Goal: Information Seeking & Learning: Find specific fact

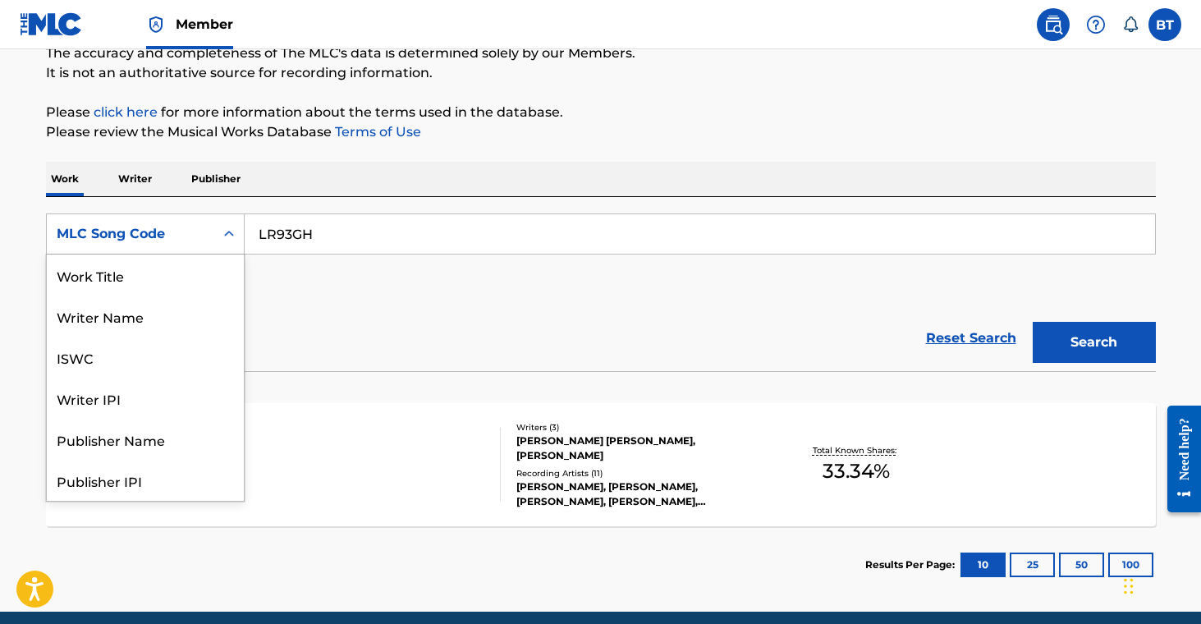
click at [175, 227] on div "MLC Song Code" at bounding box center [131, 234] width 148 height 20
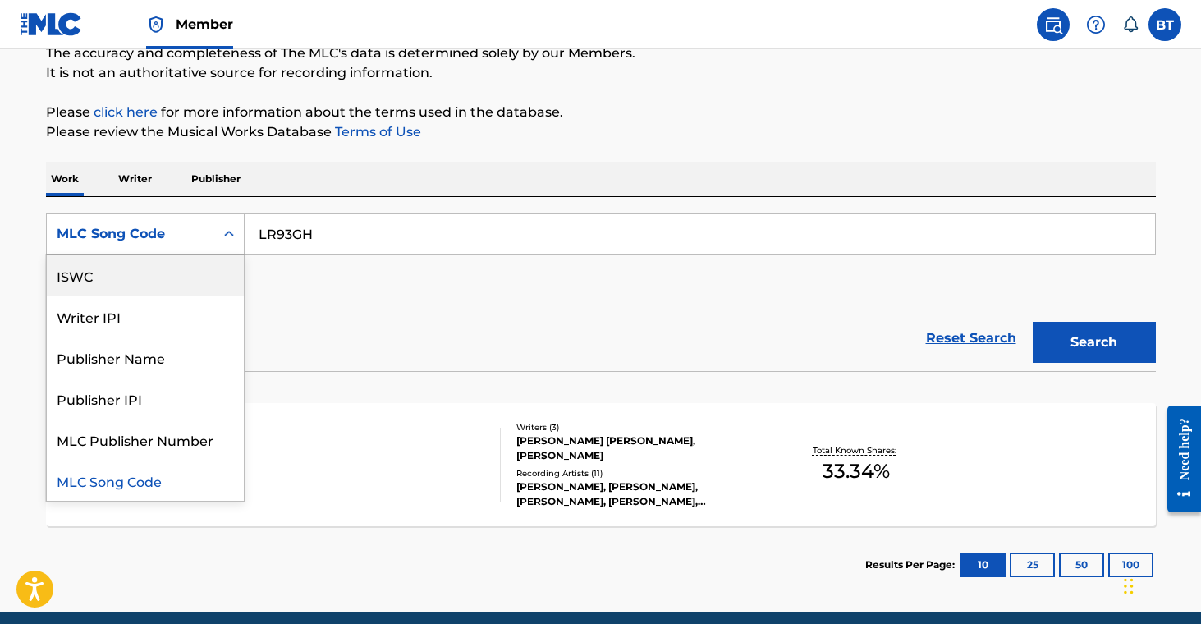
click at [172, 267] on div "ISWC" at bounding box center [145, 275] width 197 height 41
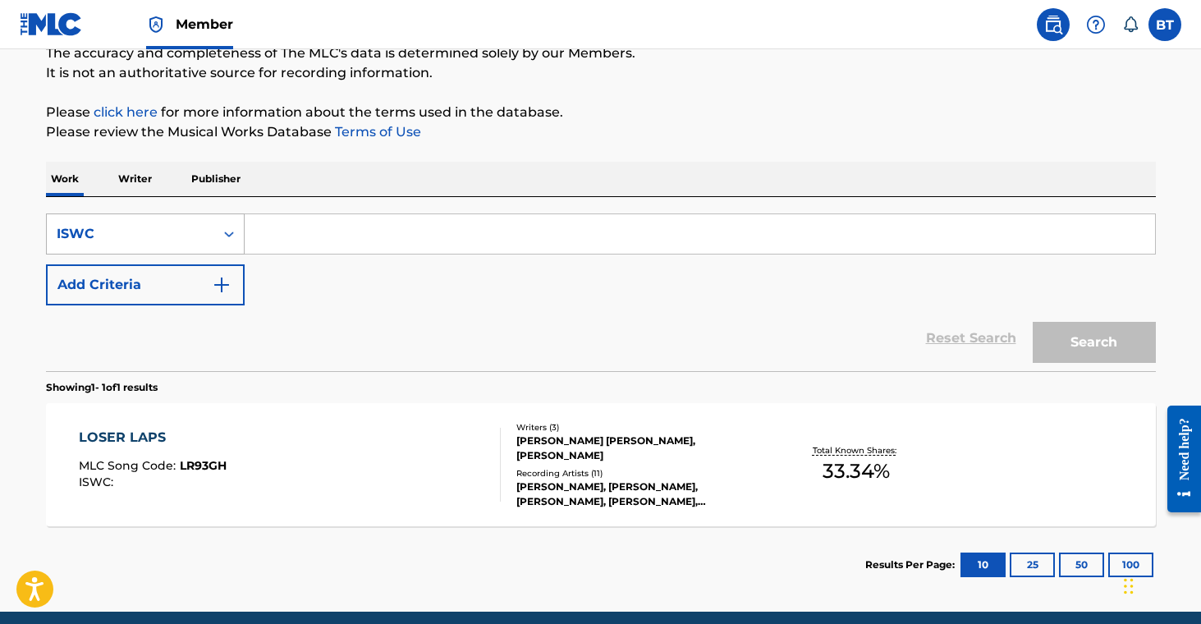
click at [195, 232] on div "ISWC" at bounding box center [131, 234] width 148 height 20
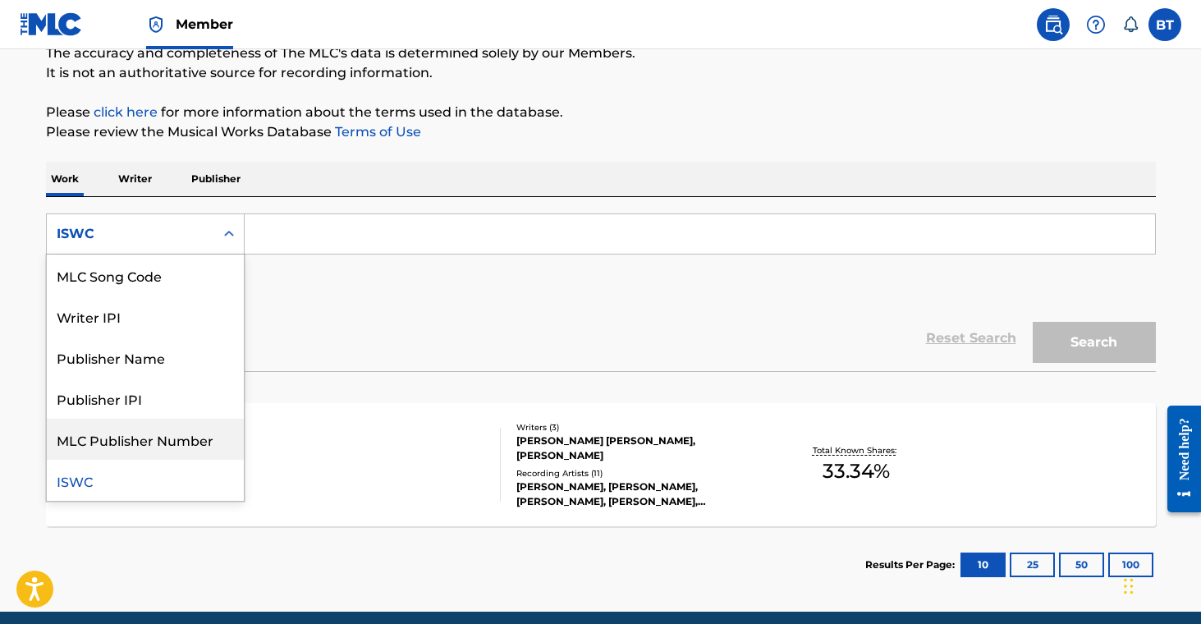
scroll to position [0, 0]
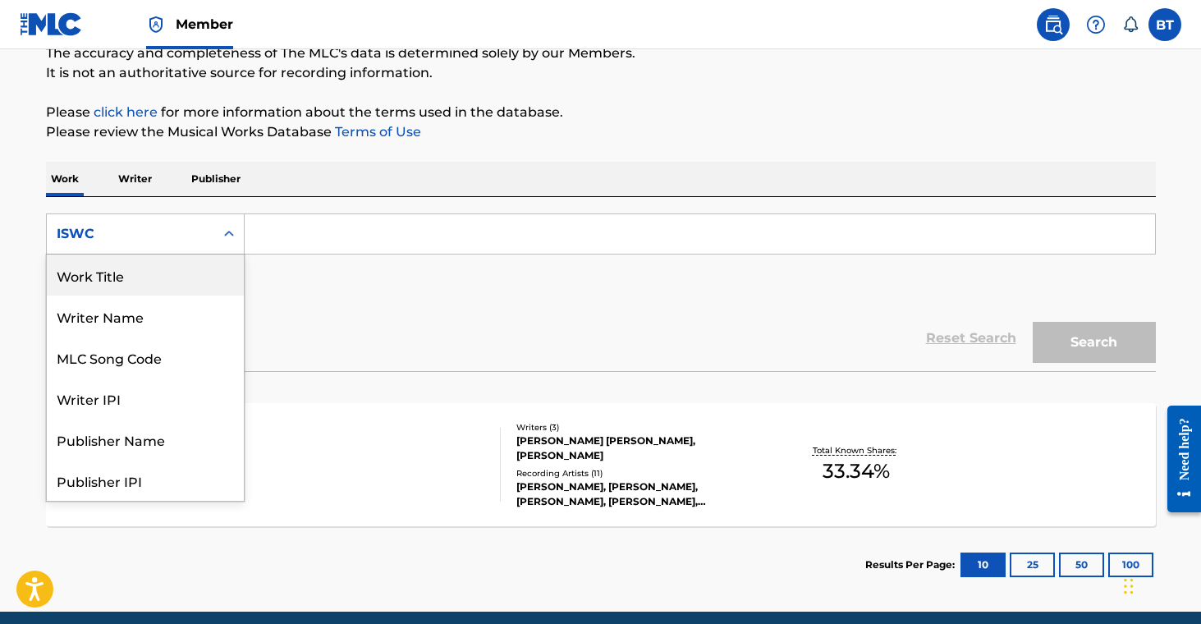
click at [178, 270] on div "Work Title" at bounding box center [145, 275] width 197 height 41
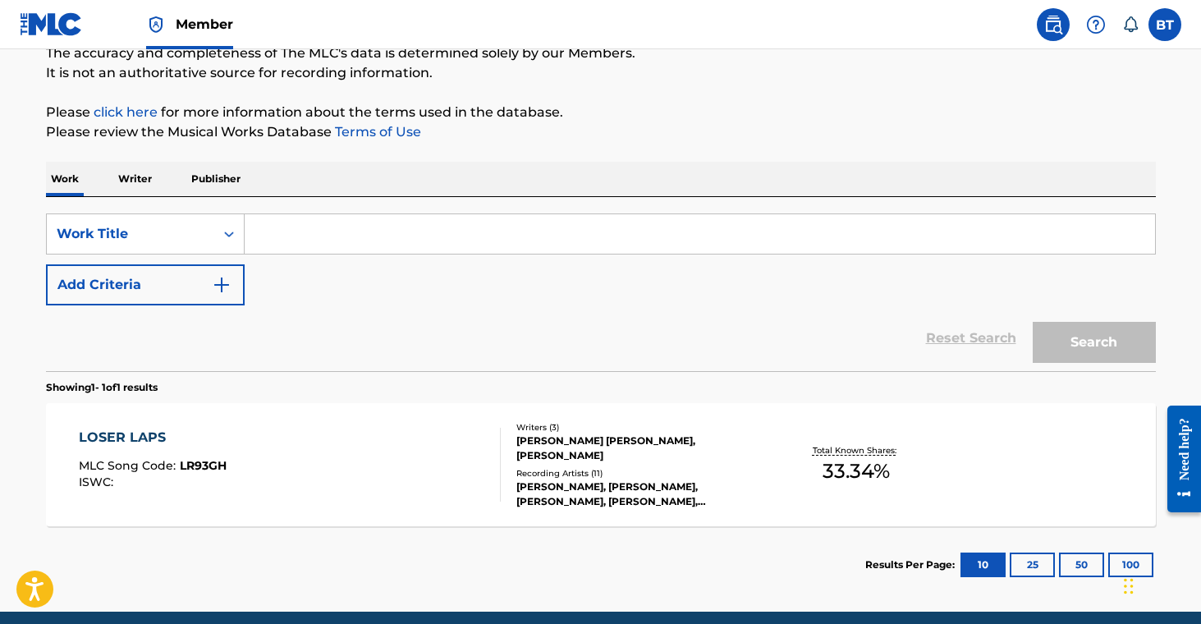
click at [312, 232] on input "Search Form" at bounding box center [700, 233] width 911 height 39
paste input "All Night Long"
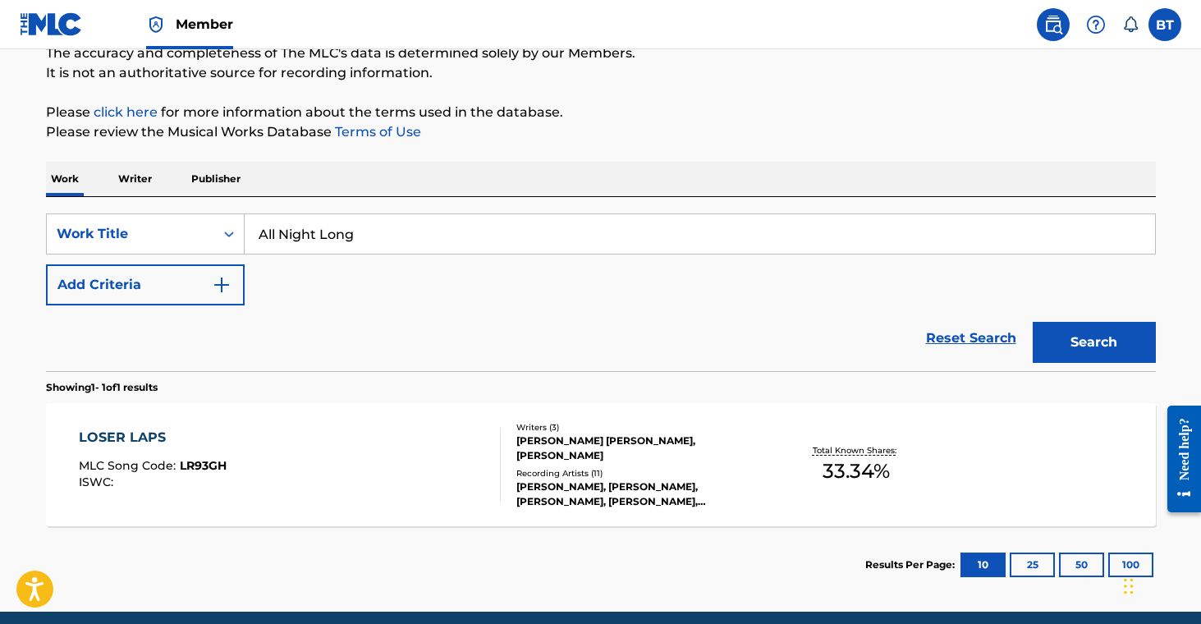
type input "All Night Long"
click at [157, 286] on button "Add Criteria" at bounding box center [145, 284] width 199 height 41
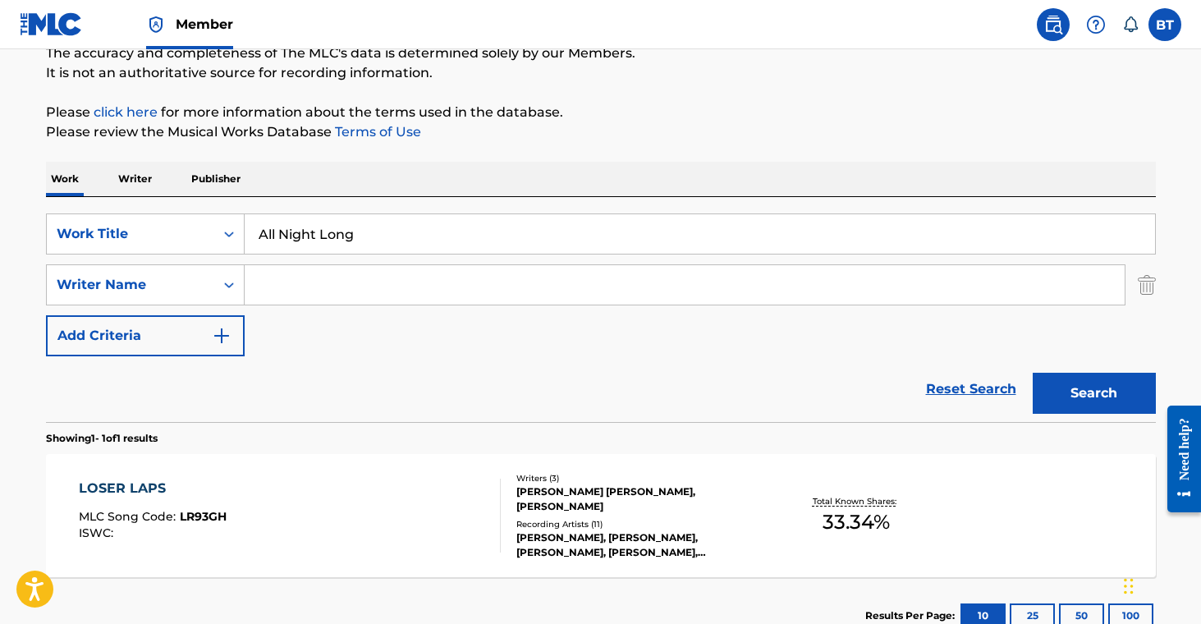
click at [295, 278] on input "Search Form" at bounding box center [685, 284] width 880 height 39
type input "r"
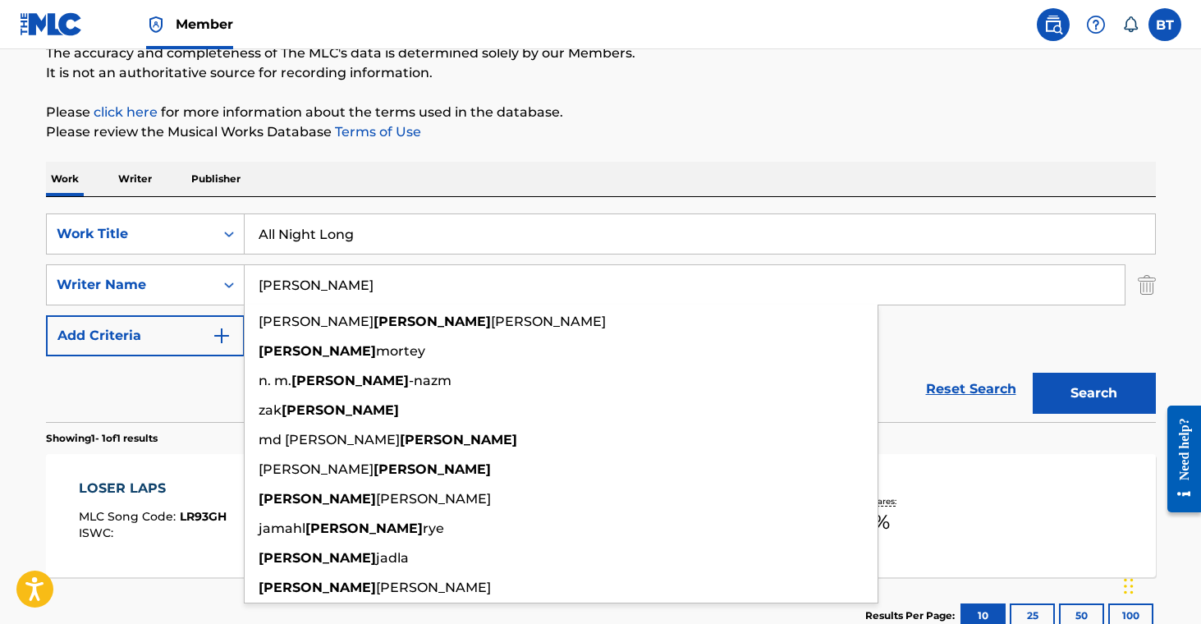
click at [262, 286] on input "[PERSON_NAME]" at bounding box center [685, 284] width 880 height 39
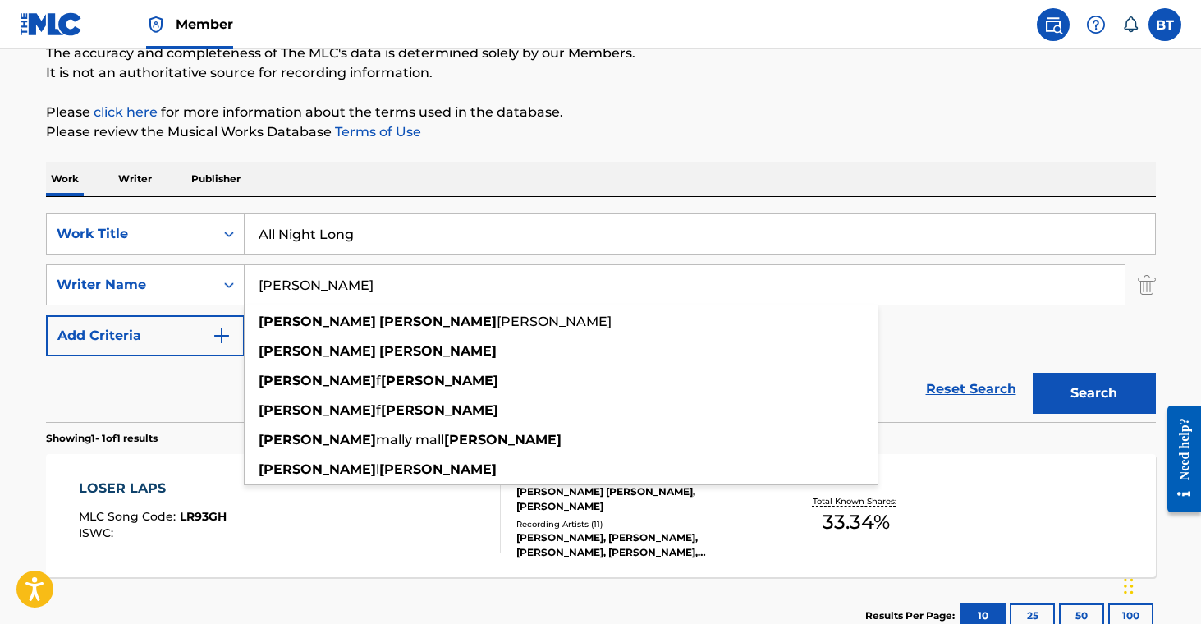
type input "[PERSON_NAME]"
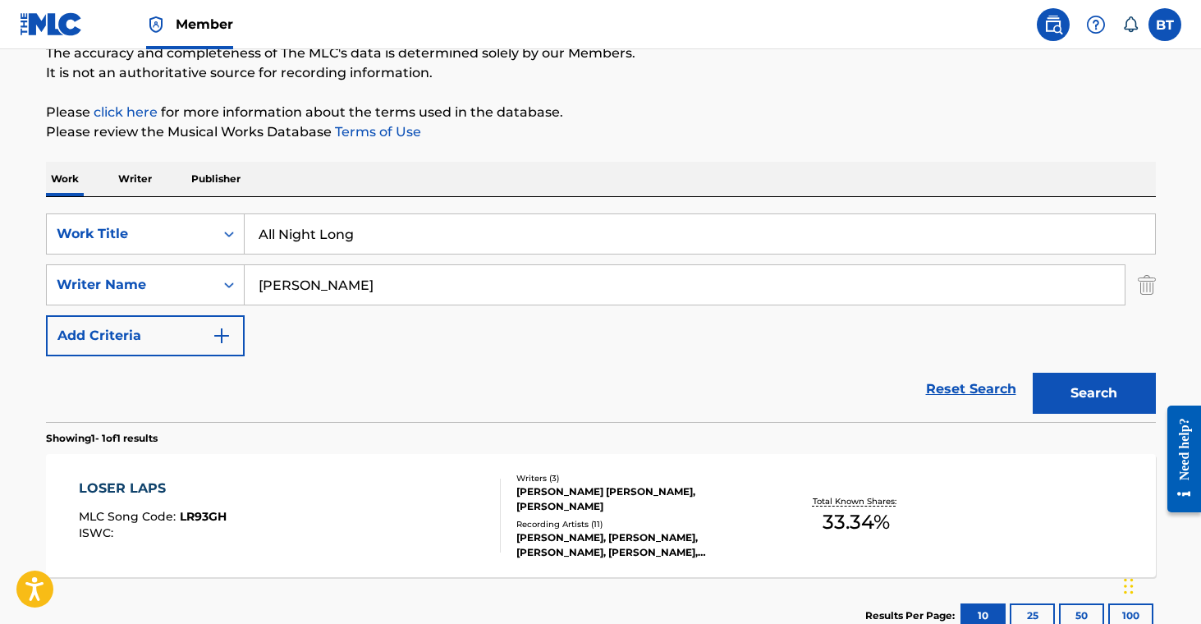
click at [1104, 394] on button "Search" at bounding box center [1094, 393] width 123 height 41
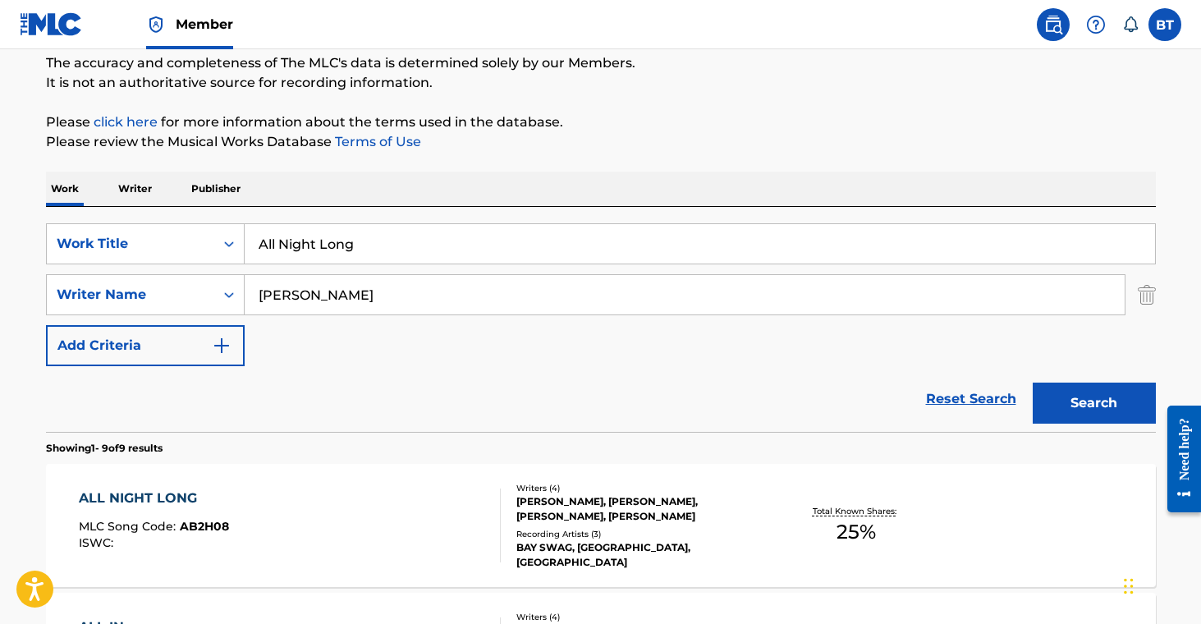
scroll to position [152, 0]
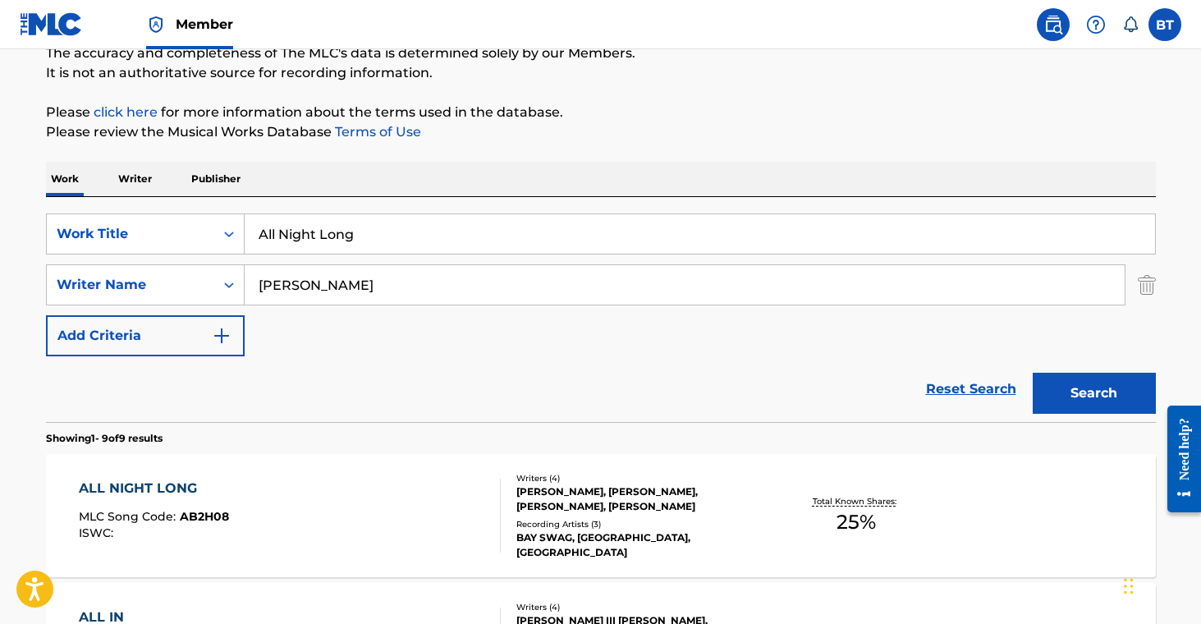
click at [723, 498] on div "[PERSON_NAME], [PERSON_NAME], [PERSON_NAME], [PERSON_NAME]" at bounding box center [640, 499] width 248 height 30
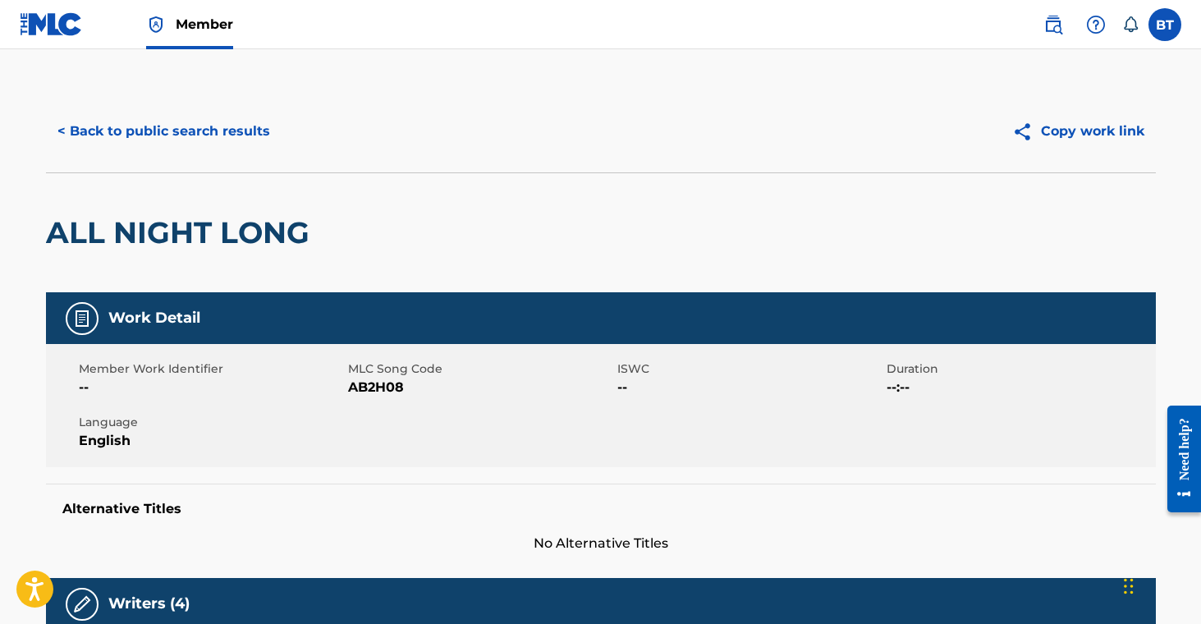
click at [368, 392] on span "AB2H08" at bounding box center [480, 388] width 265 height 20
copy span "AB2H08"
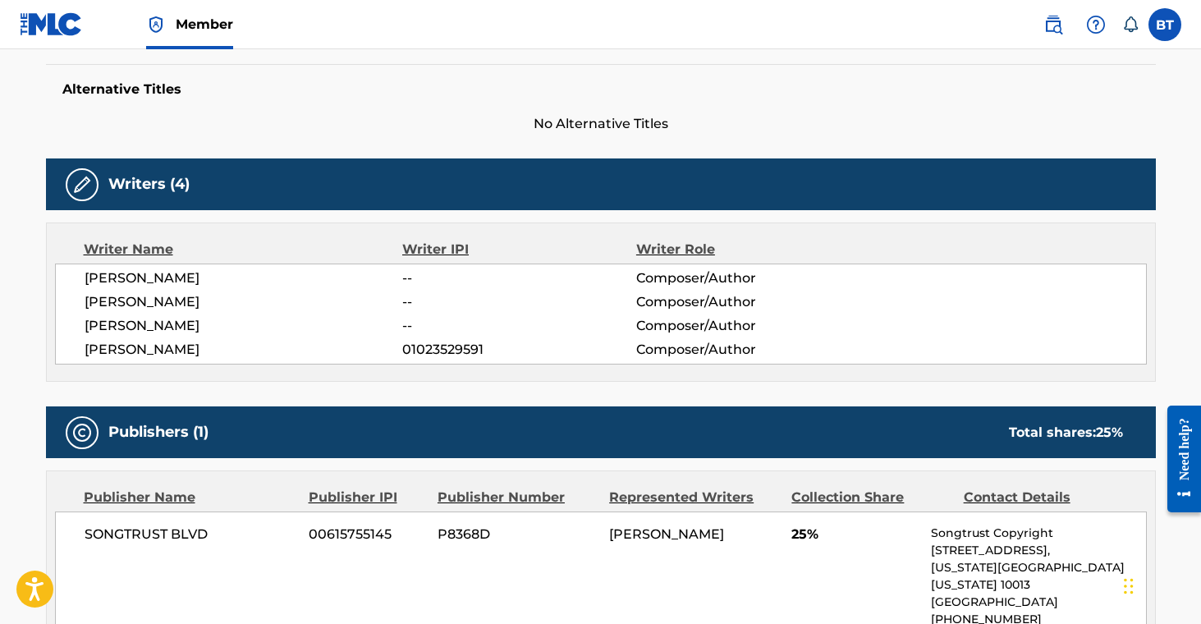
scroll to position [431, 0]
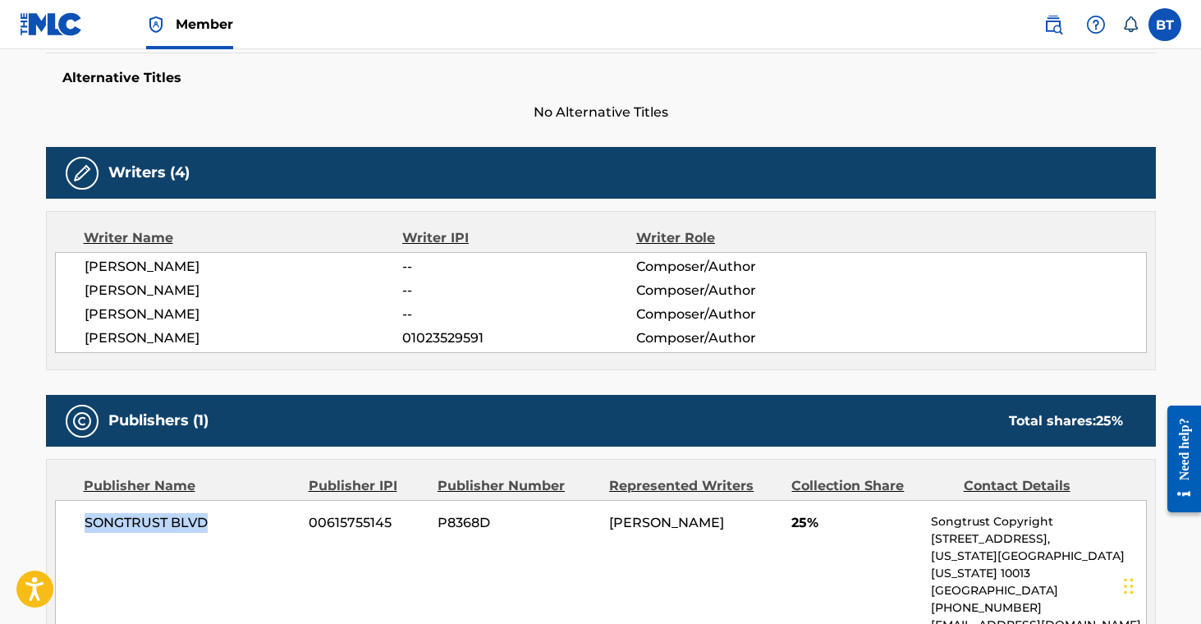
drag, startPoint x: 80, startPoint y: 521, endPoint x: 230, endPoint y: 553, distance: 153.6
click at [237, 523] on div "SONGTRUST BLVD 00615755145 P8368D [PERSON_NAME] 25% Songtrust Copyright [STREET…" at bounding box center [601, 573] width 1092 height 147
copy span "SONGTRUST BLVD"
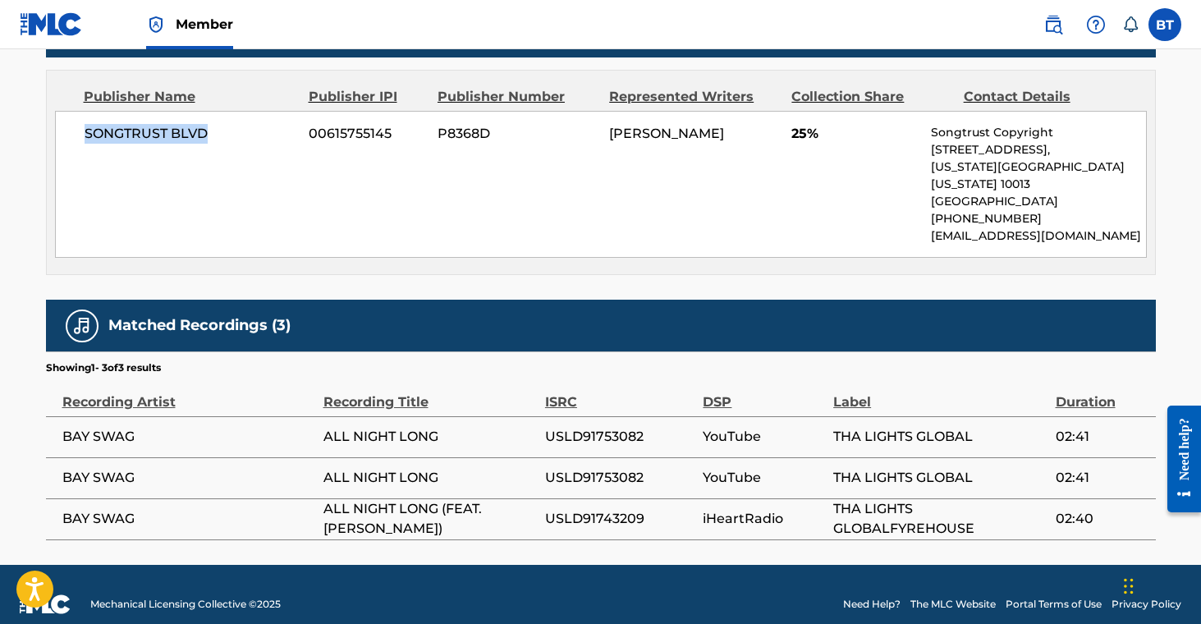
scroll to position [0, 0]
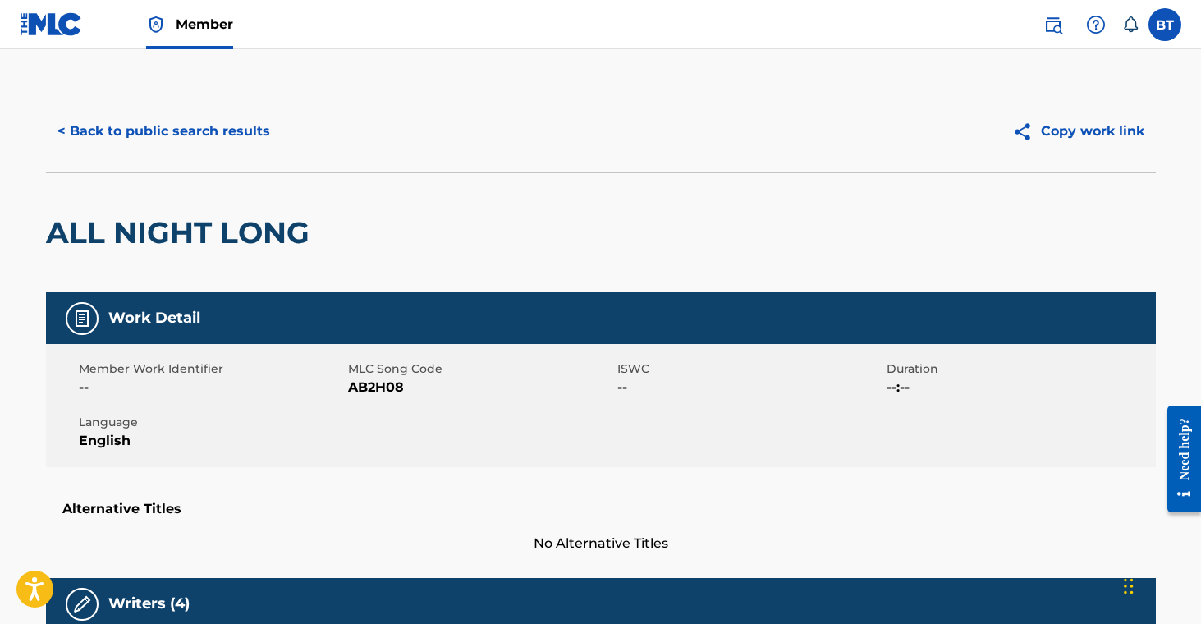
click at [163, 125] on button "< Back to public search results" at bounding box center [164, 131] width 236 height 41
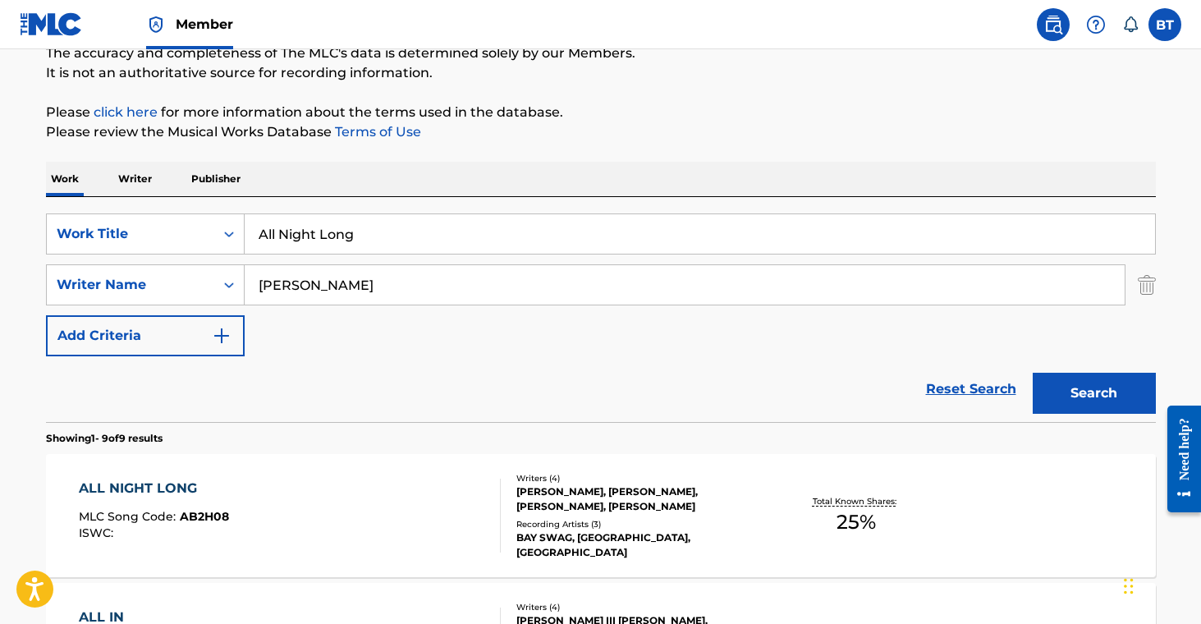
click at [315, 241] on input "All Night Long" at bounding box center [700, 233] width 911 height 39
paste input "42"
type input "42"
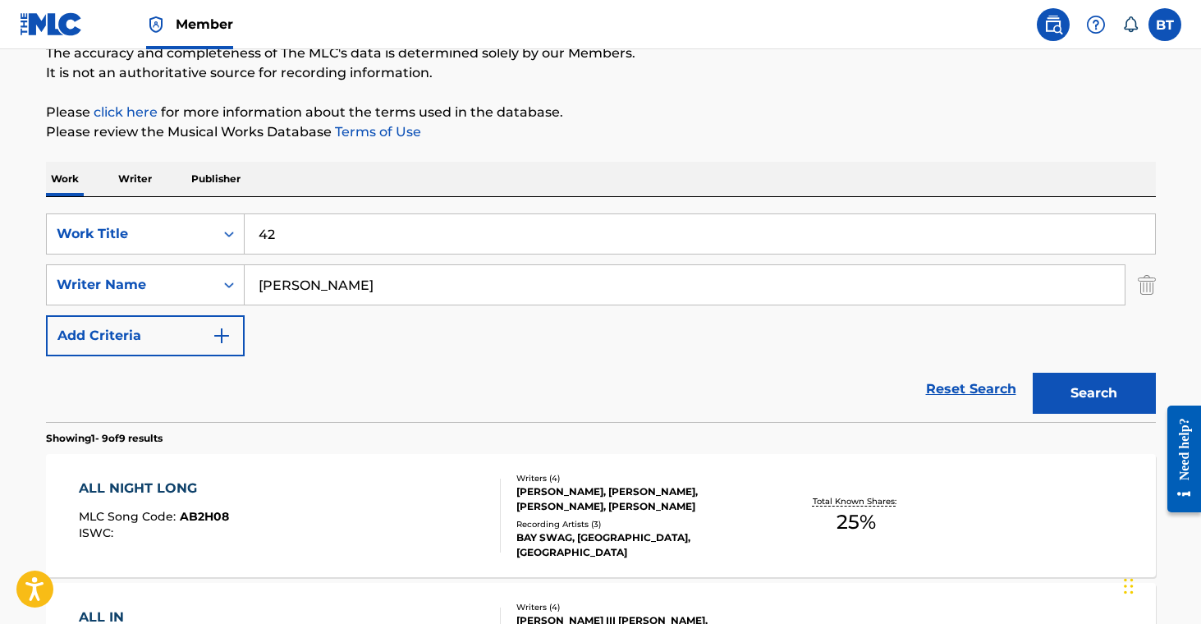
click at [1112, 393] on button "Search" at bounding box center [1094, 393] width 123 height 41
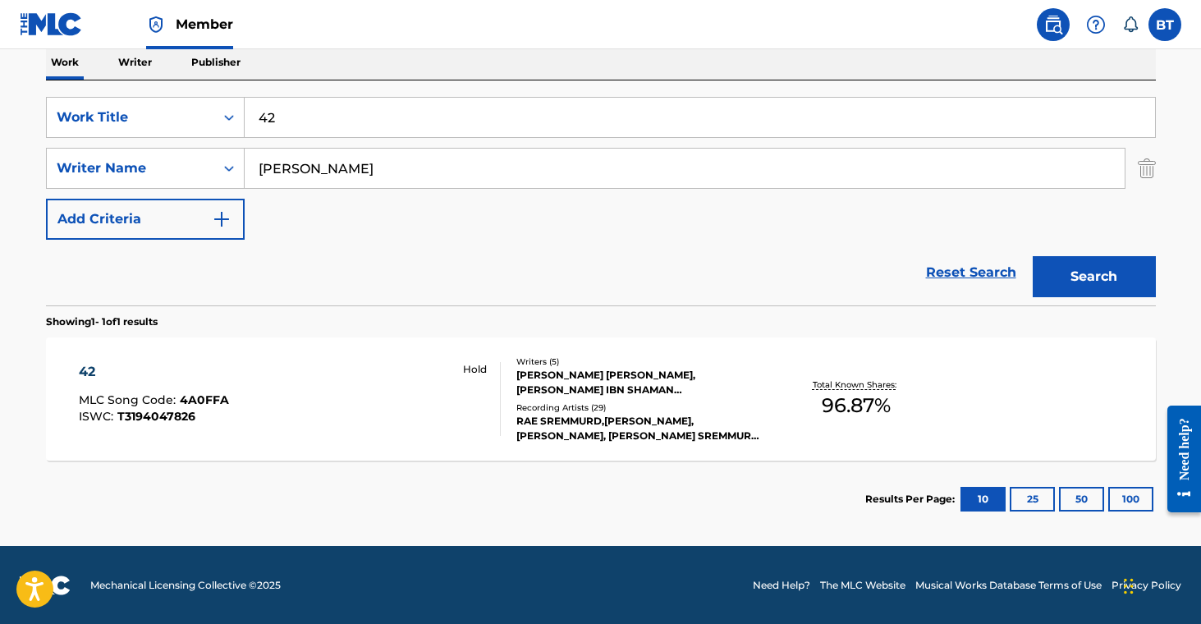
scroll to position [269, 0]
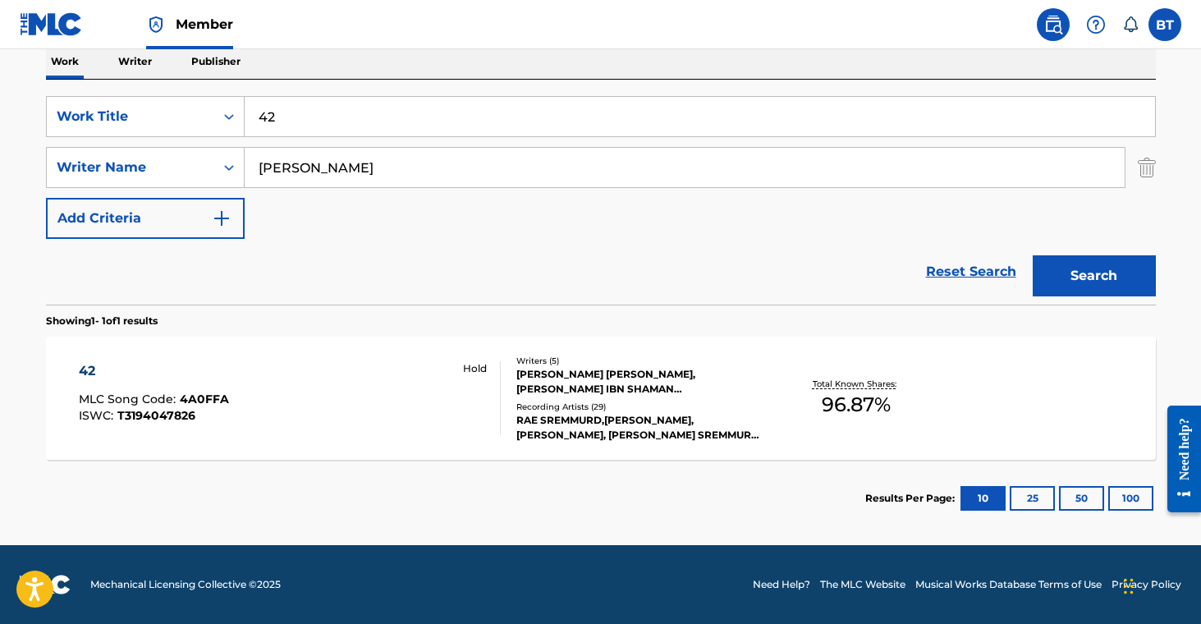
click at [649, 411] on div "Recording Artists ( 29 )" at bounding box center [640, 407] width 248 height 12
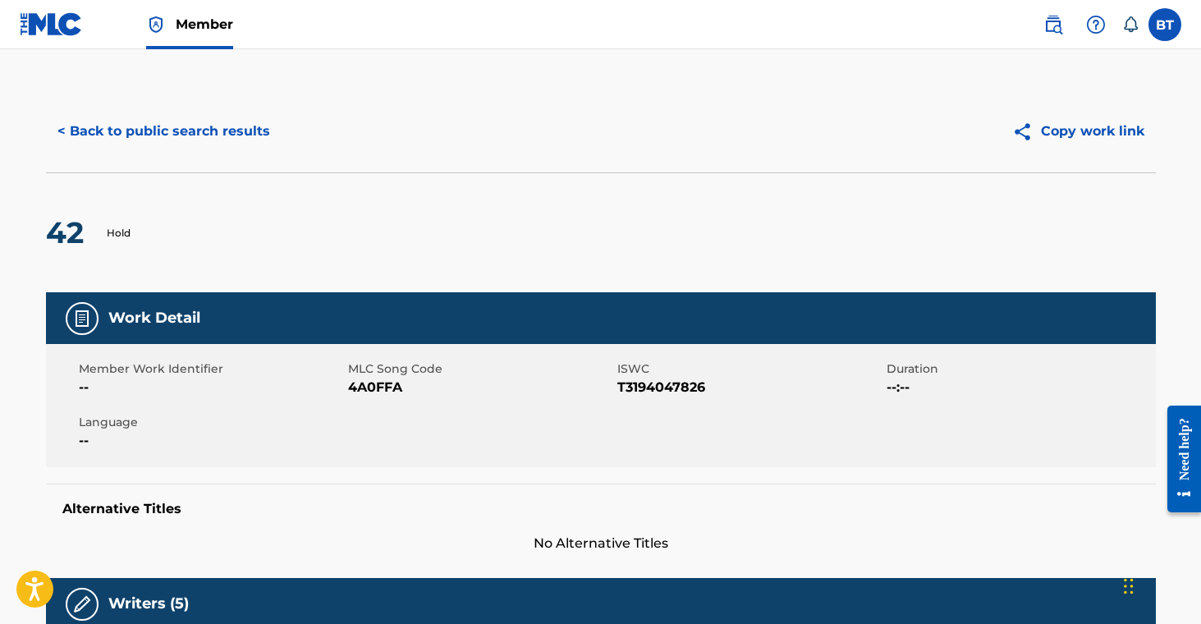
click at [369, 378] on span "4A0FFA" at bounding box center [480, 388] width 265 height 20
copy span "4A0FFA"
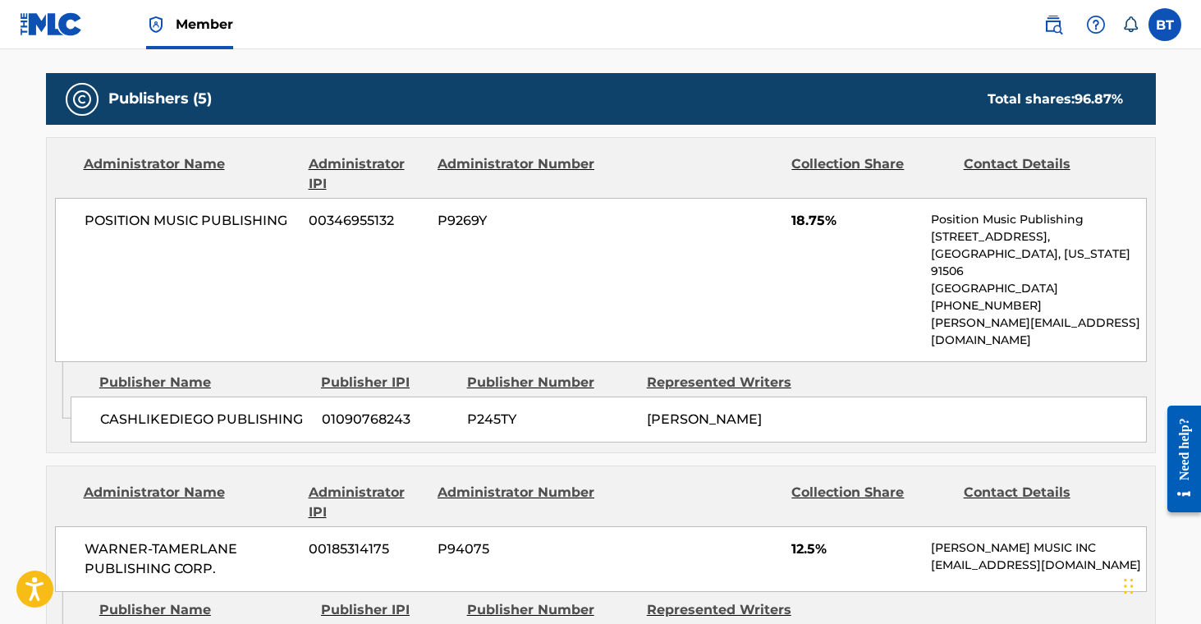
scroll to position [796, 0]
drag, startPoint x: 85, startPoint y: 196, endPoint x: 289, endPoint y: 194, distance: 204.5
click at [289, 211] on span "POSITION MUSIC PUBLISHING" at bounding box center [191, 221] width 213 height 20
copy span "POSITION MUSIC PUBLISHING"
drag, startPoint x: 784, startPoint y: 195, endPoint x: 855, endPoint y: 204, distance: 71.3
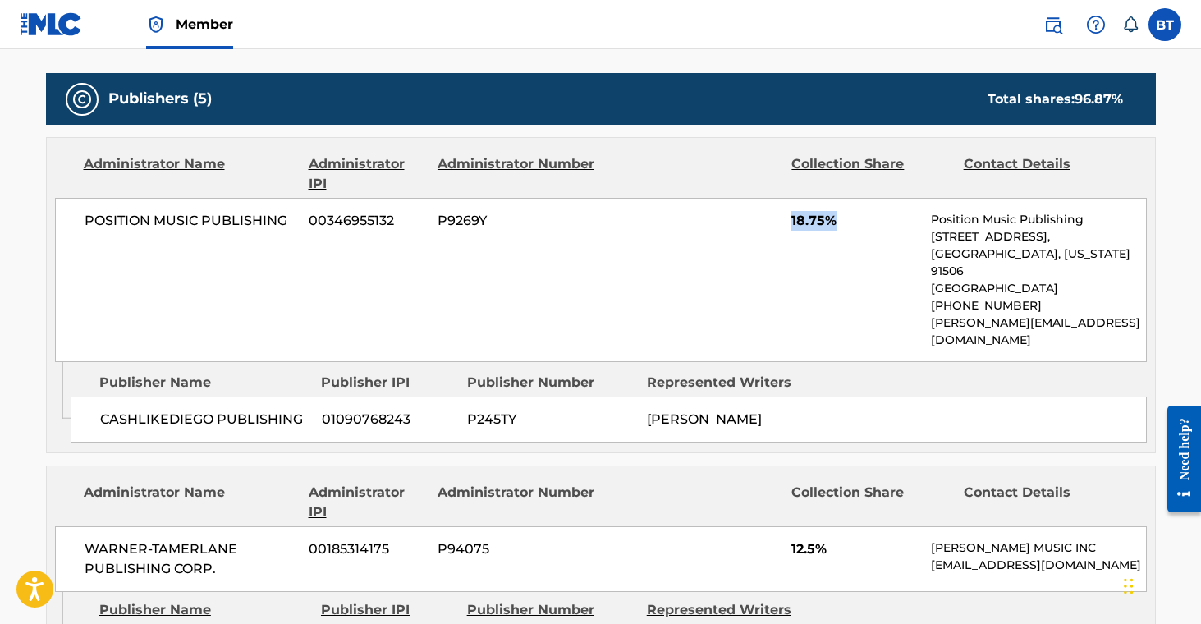
click at [855, 204] on div "POSITION MUSIC PUBLISHING 00346955132 P9269Y 18.75% Position Music Publishing […" at bounding box center [601, 280] width 1092 height 164
copy span "18.75%"
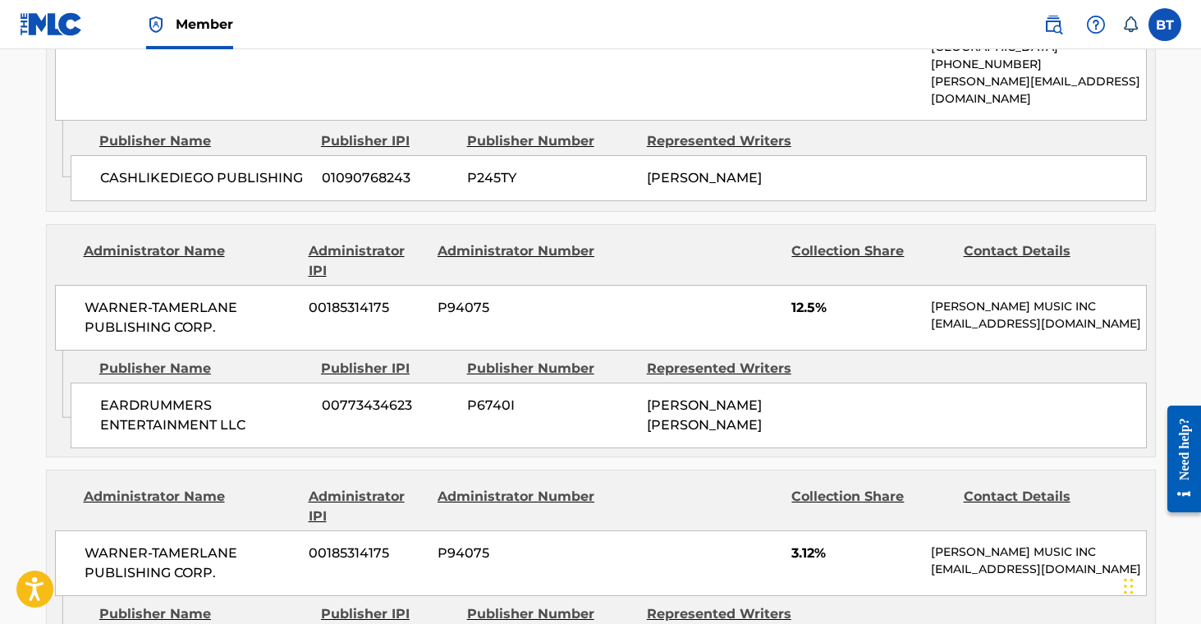
scroll to position [0, 0]
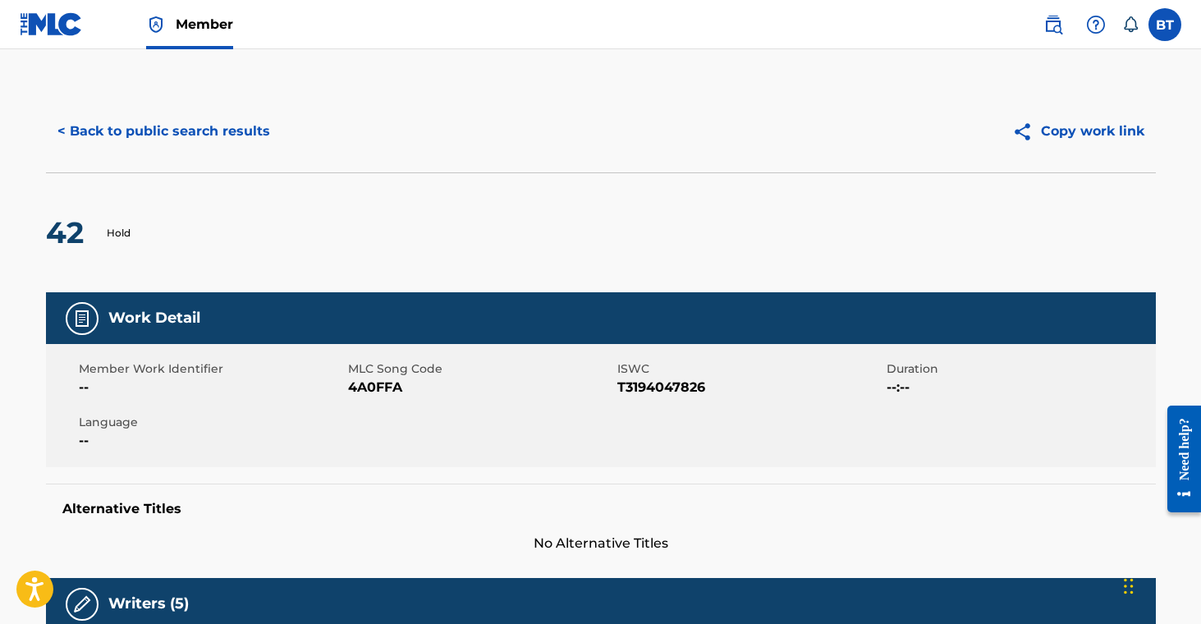
click at [213, 140] on button "< Back to public search results" at bounding box center [164, 131] width 236 height 41
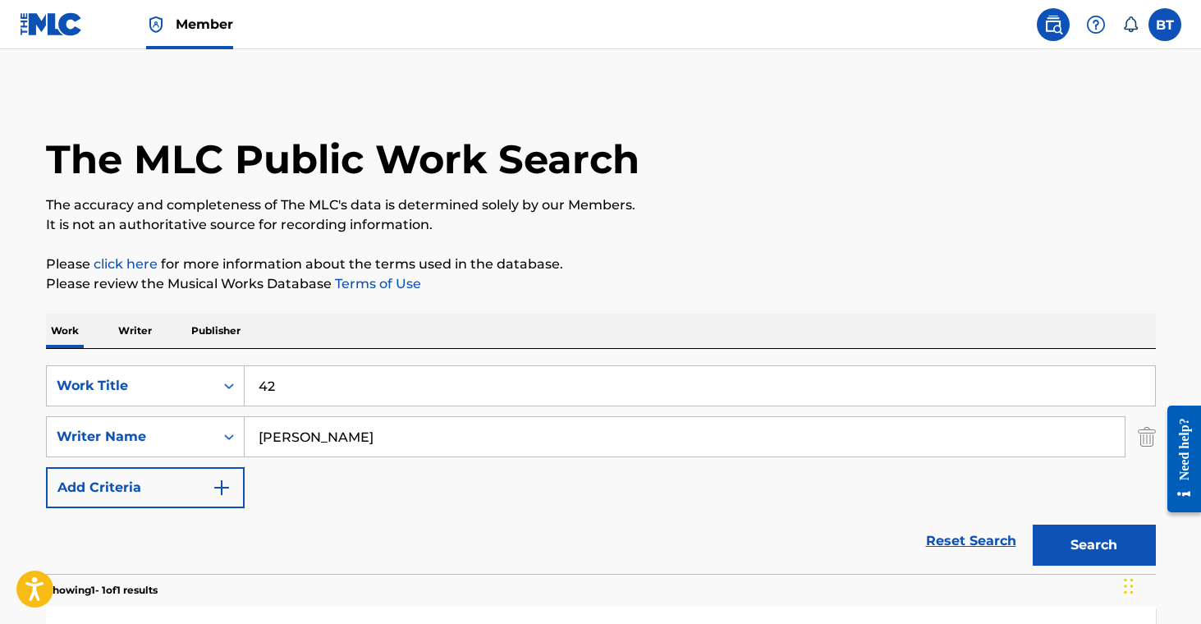
scroll to position [176, 0]
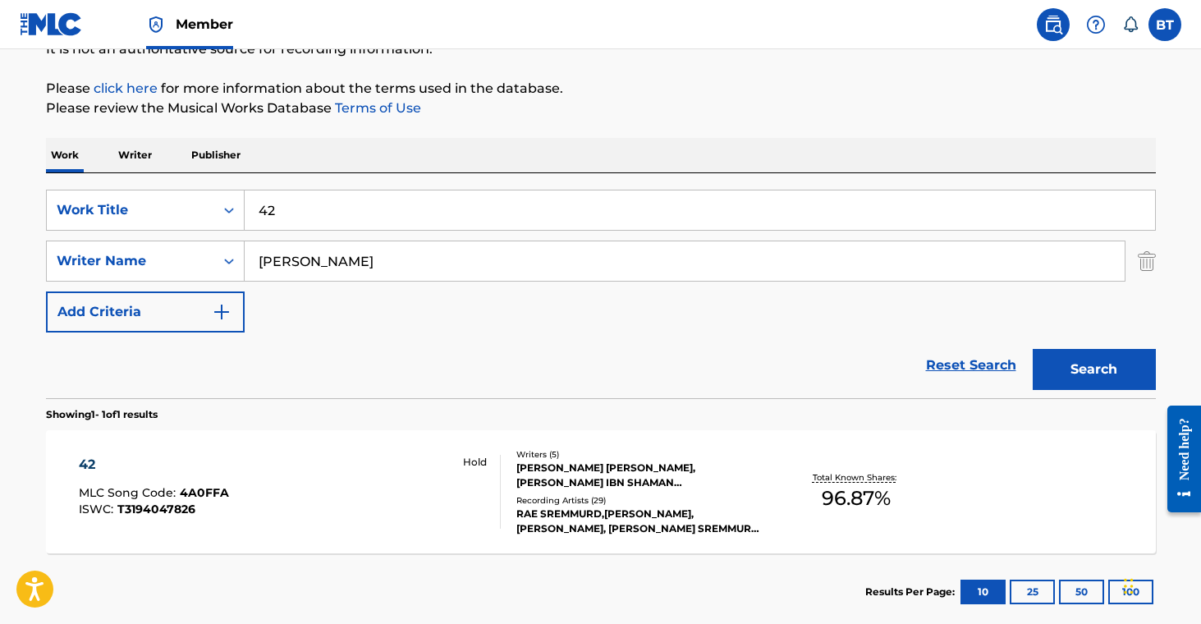
click at [294, 218] on input "42" at bounding box center [700, 209] width 911 height 39
paste input "Alone"
type input "Alone"
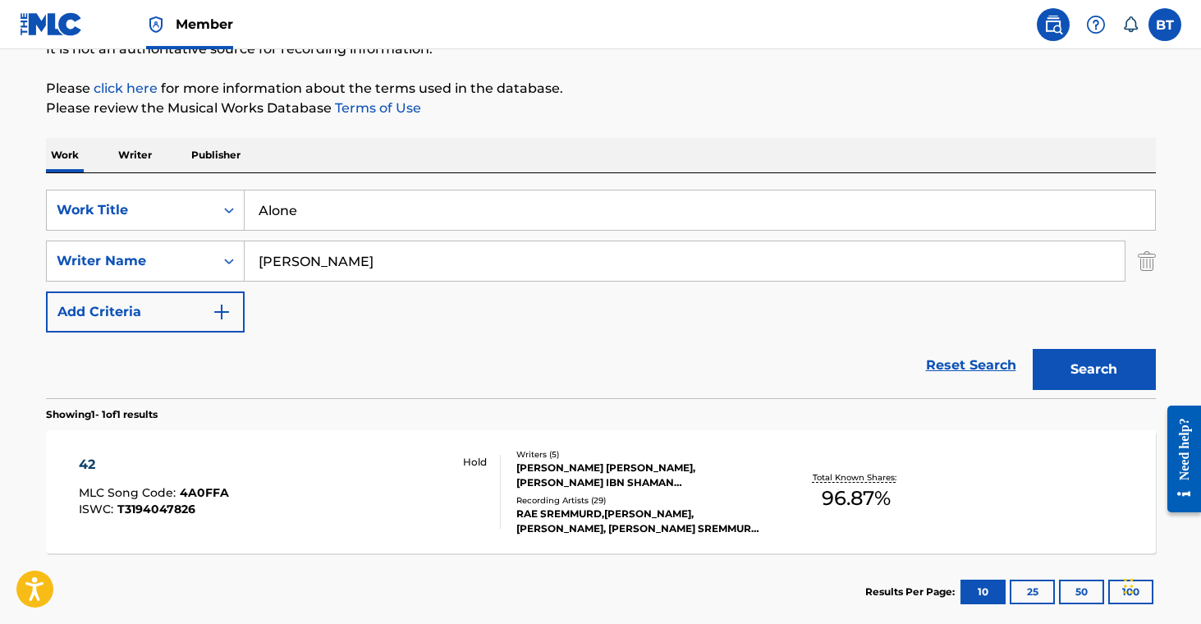
click at [1085, 373] on button "Search" at bounding box center [1094, 369] width 123 height 41
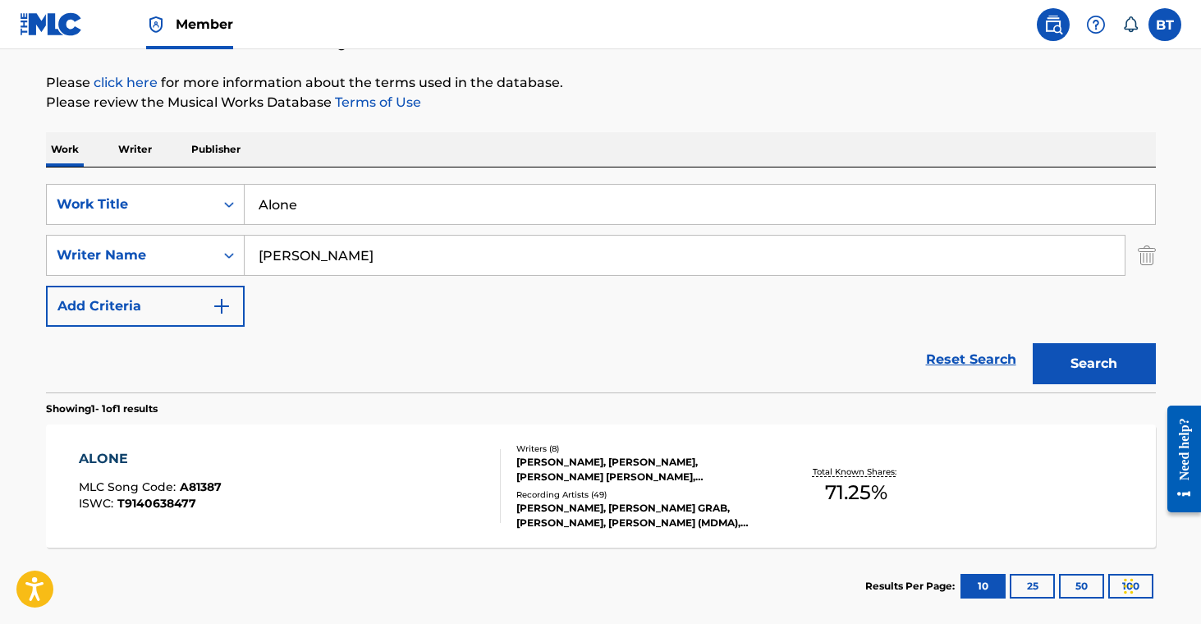
scroll to position [182, 0]
click at [690, 469] on div "[PERSON_NAME], [PERSON_NAME], [PERSON_NAME] [PERSON_NAME], [PERSON_NAME], [PERS…" at bounding box center [640, 469] width 248 height 30
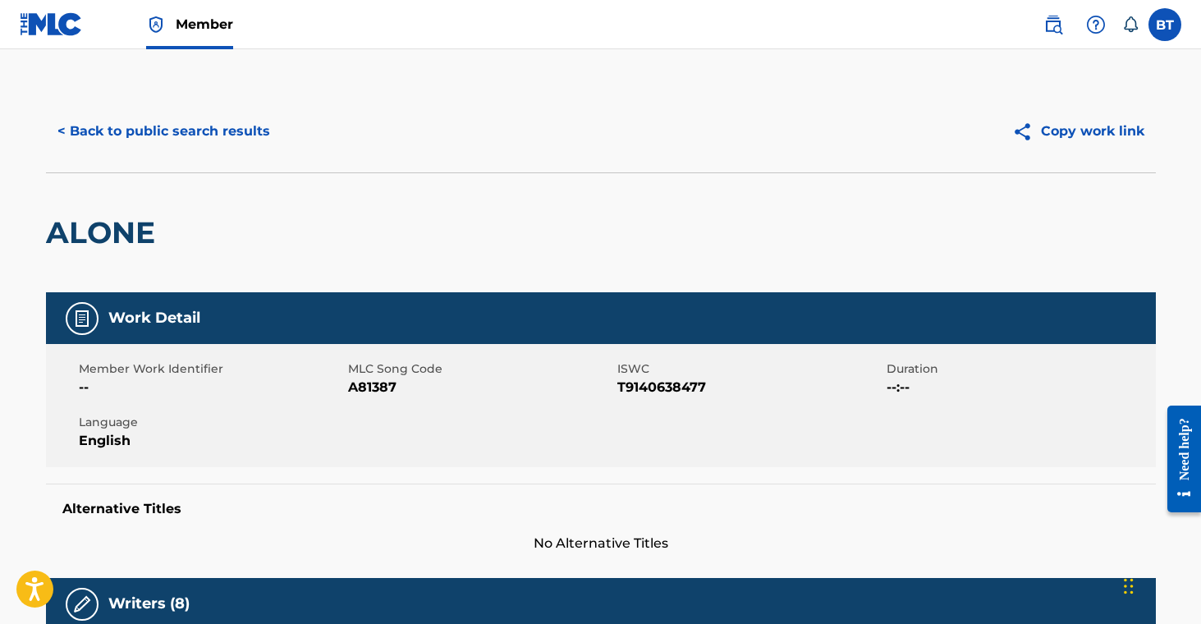
click at [375, 383] on span "A81387" at bounding box center [480, 388] width 265 height 20
copy span "A81387"
click at [188, 140] on button "< Back to public search results" at bounding box center [164, 131] width 236 height 41
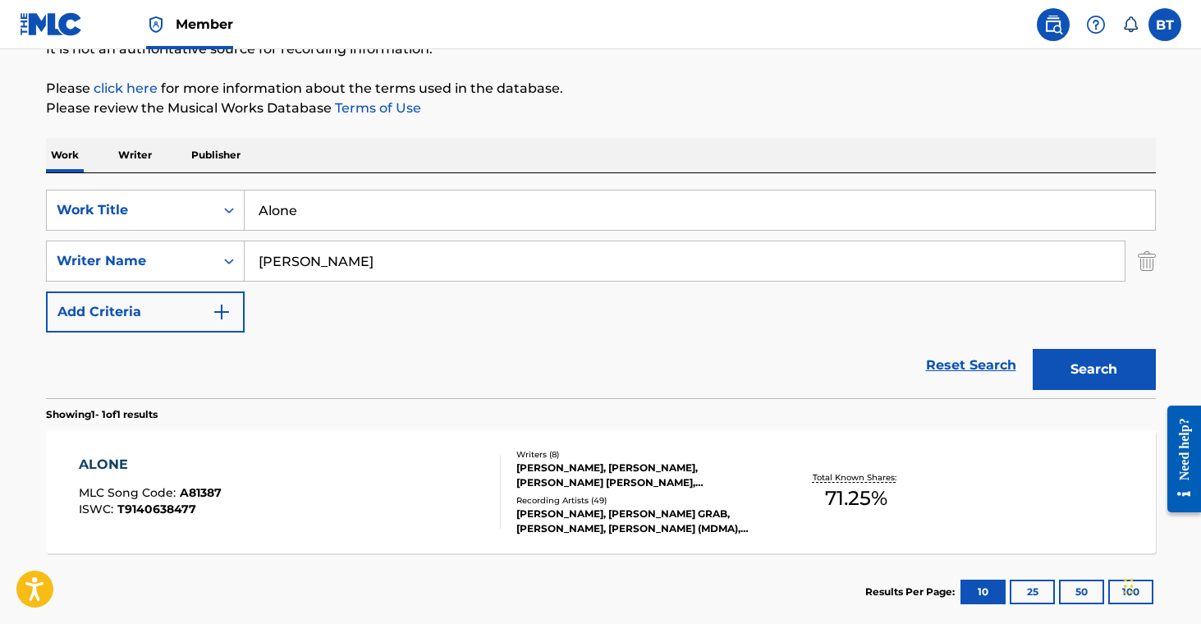
click at [406, 469] on div "ALONE MLC Song Code : A81387 ISWC : T9140638477" at bounding box center [290, 492] width 422 height 74
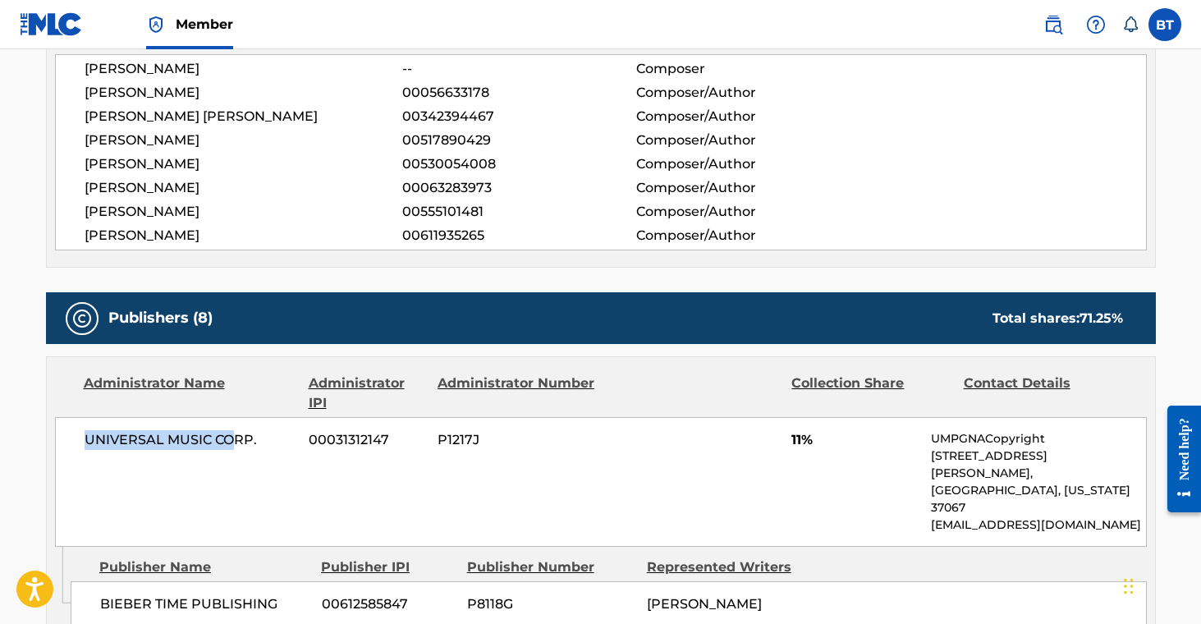
scroll to position [630, 0]
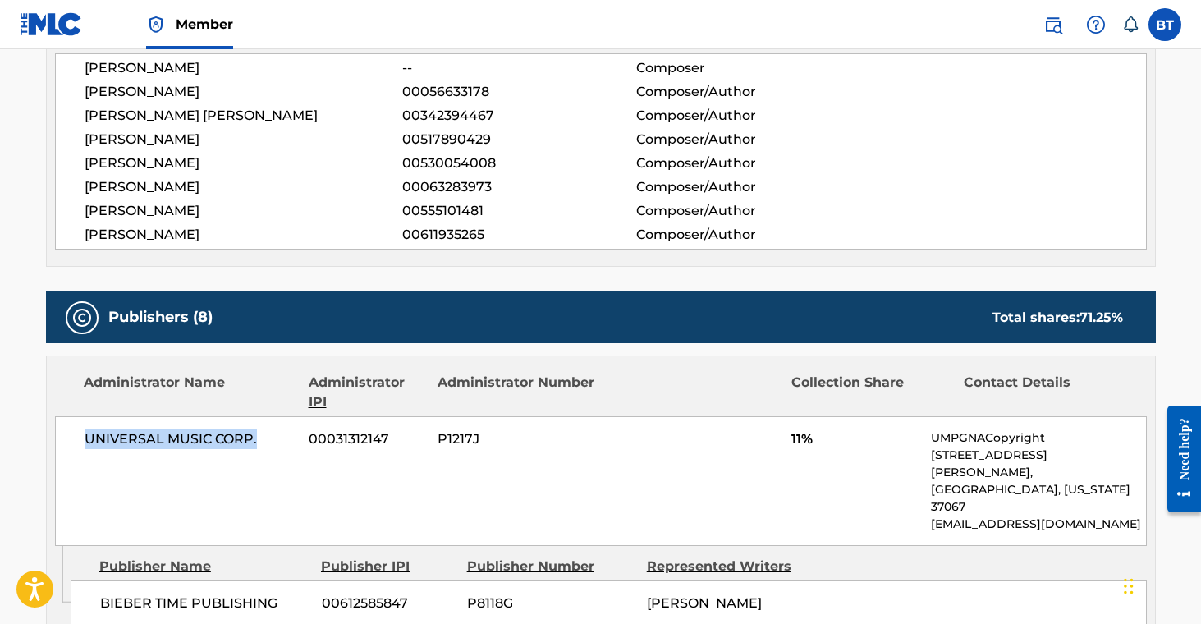
drag, startPoint x: 84, startPoint y: 441, endPoint x: 278, endPoint y: 474, distance: 197.3
click at [278, 438] on span "UNIVERSAL MUSIC CORP." at bounding box center [191, 439] width 213 height 20
copy span "UNIVERSAL MUSIC CORP."
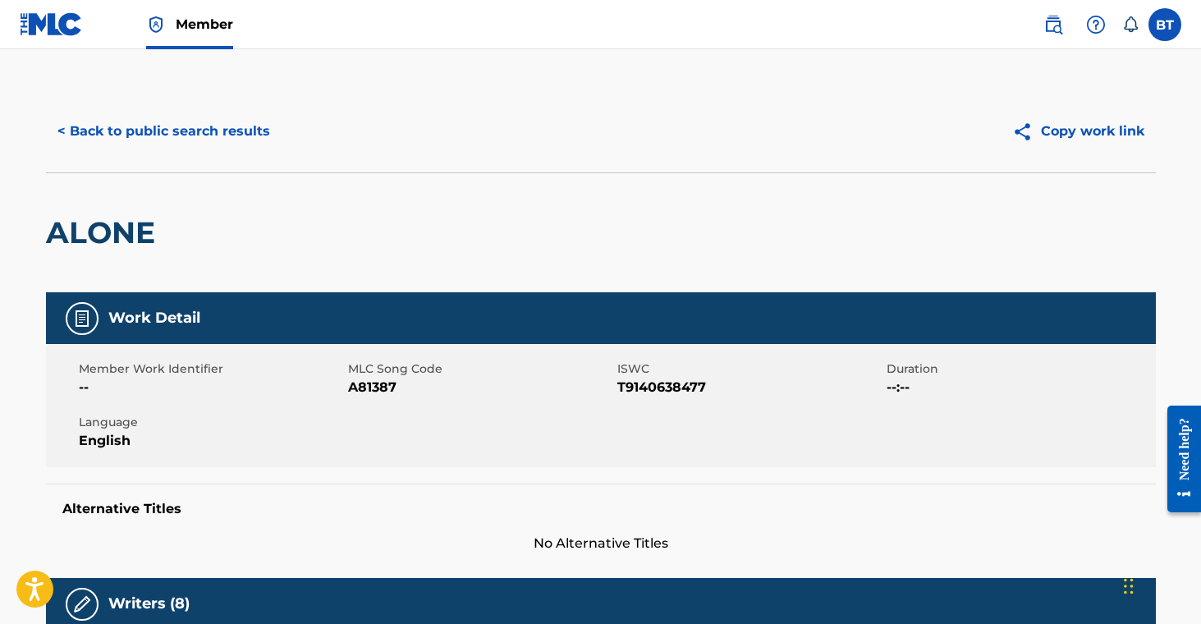
click at [184, 133] on button "< Back to public search results" at bounding box center [164, 131] width 236 height 41
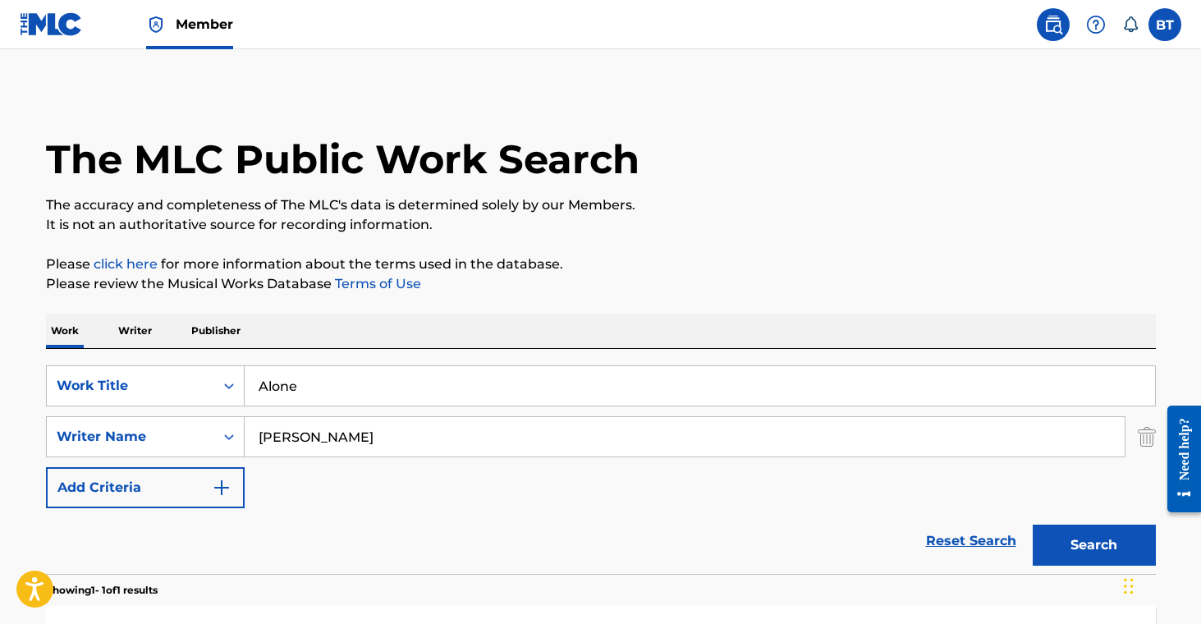
scroll to position [176, 0]
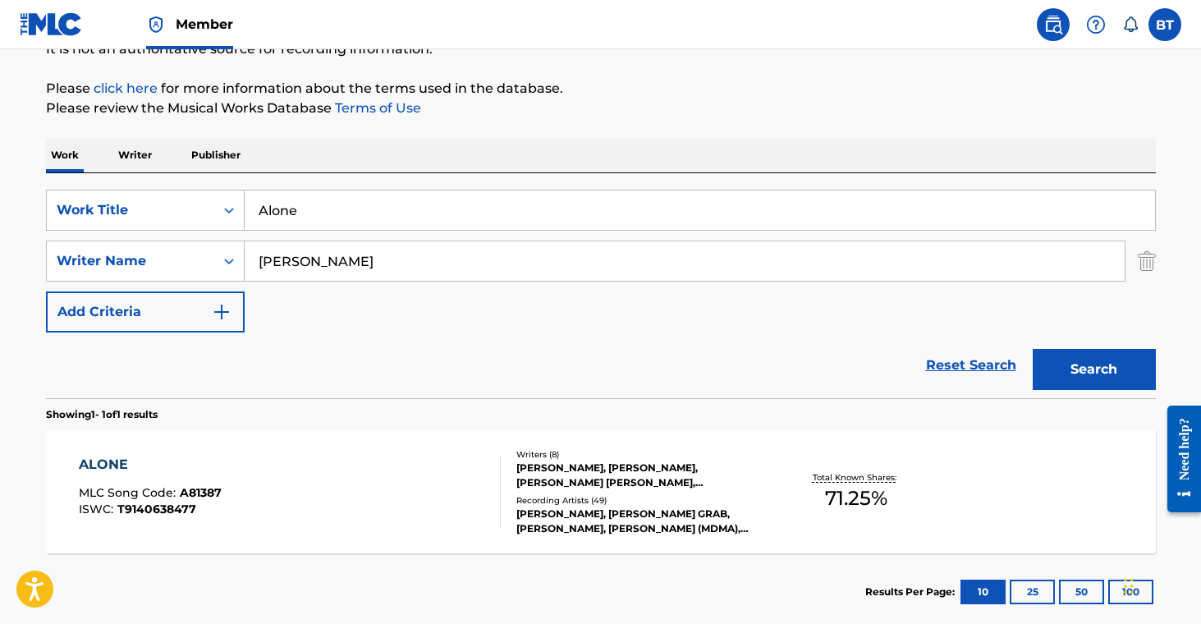
click at [293, 213] on input "Alone" at bounding box center [700, 209] width 911 height 39
paste input "rms Around You"
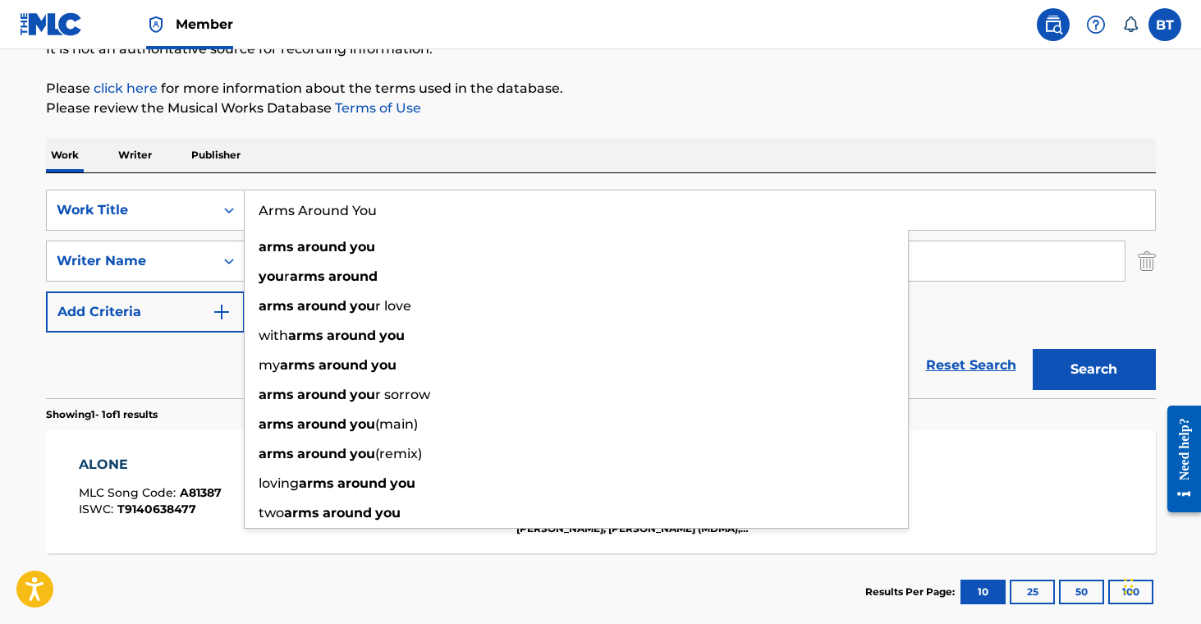
type input "Arms Around You"
click at [1039, 355] on button "Search" at bounding box center [1094, 369] width 123 height 41
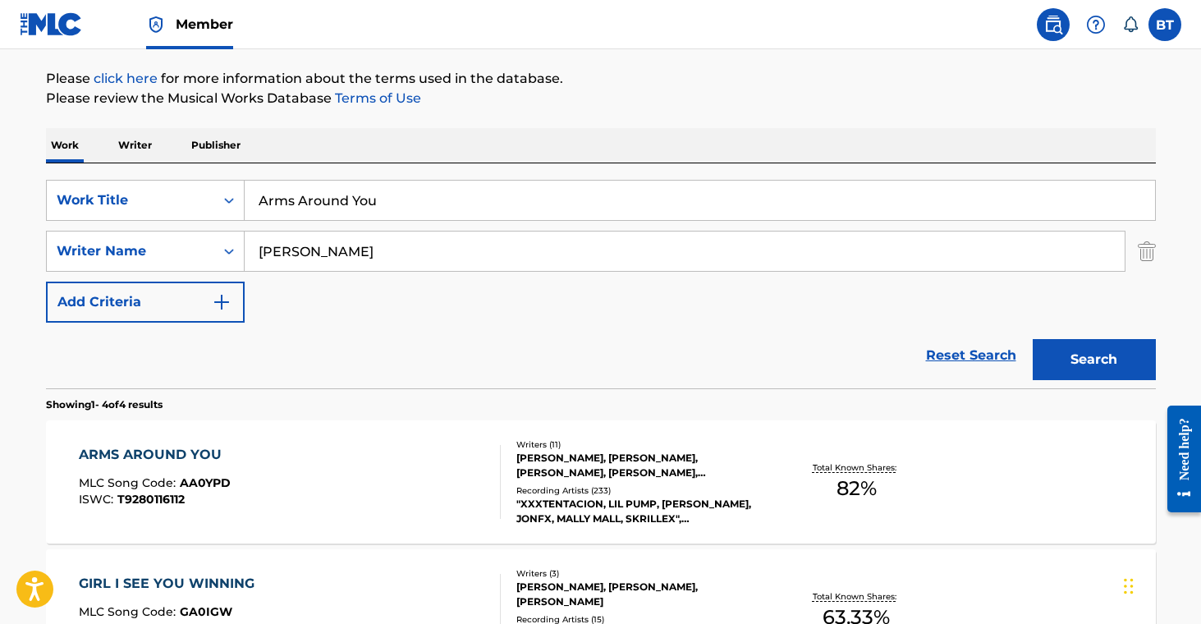
scroll to position [186, 0]
click at [596, 488] on div "Recording Artists ( 233 )" at bounding box center [640, 490] width 248 height 12
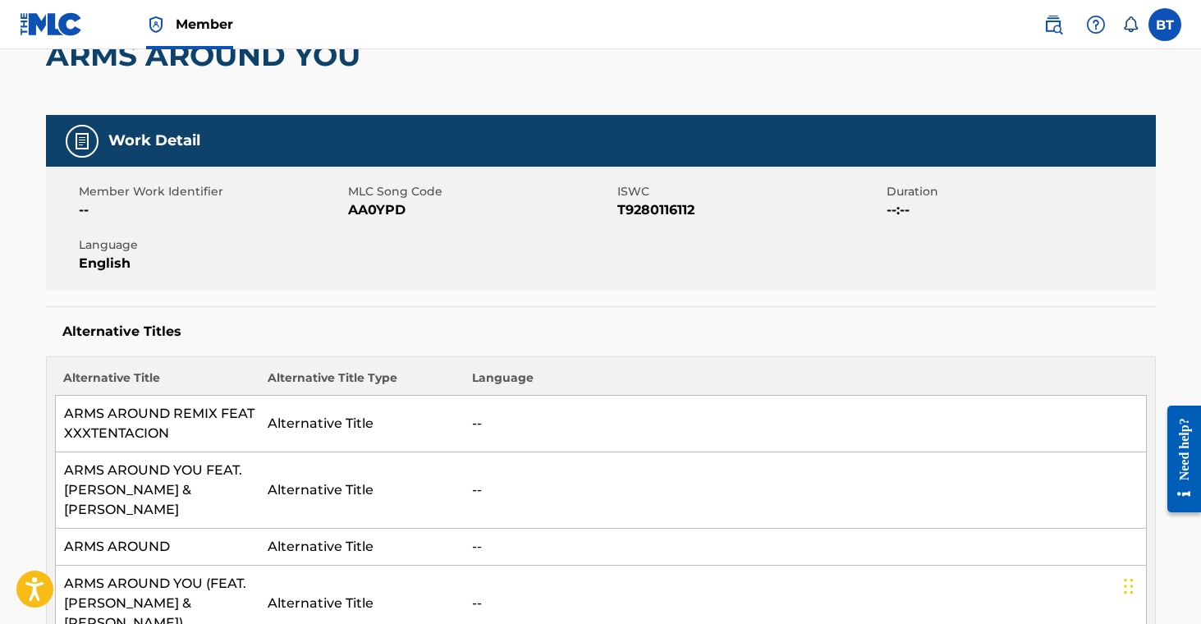
click at [370, 209] on span "AA0YPD" at bounding box center [480, 210] width 265 height 20
copy span "AA0YPD"
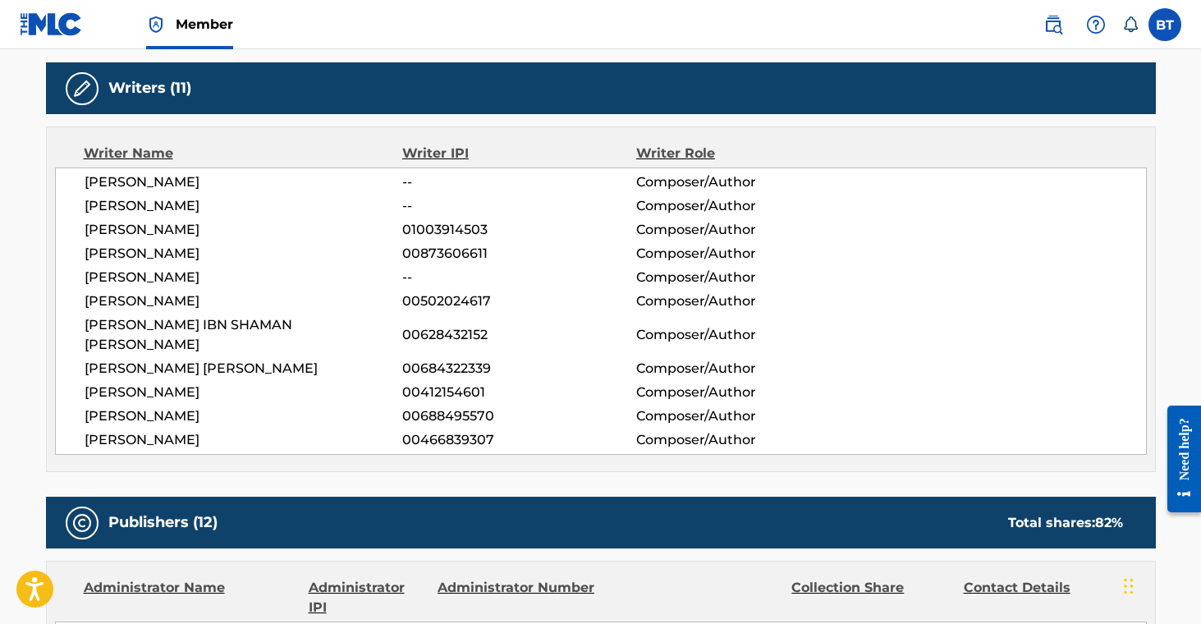
scroll to position [1076, 0]
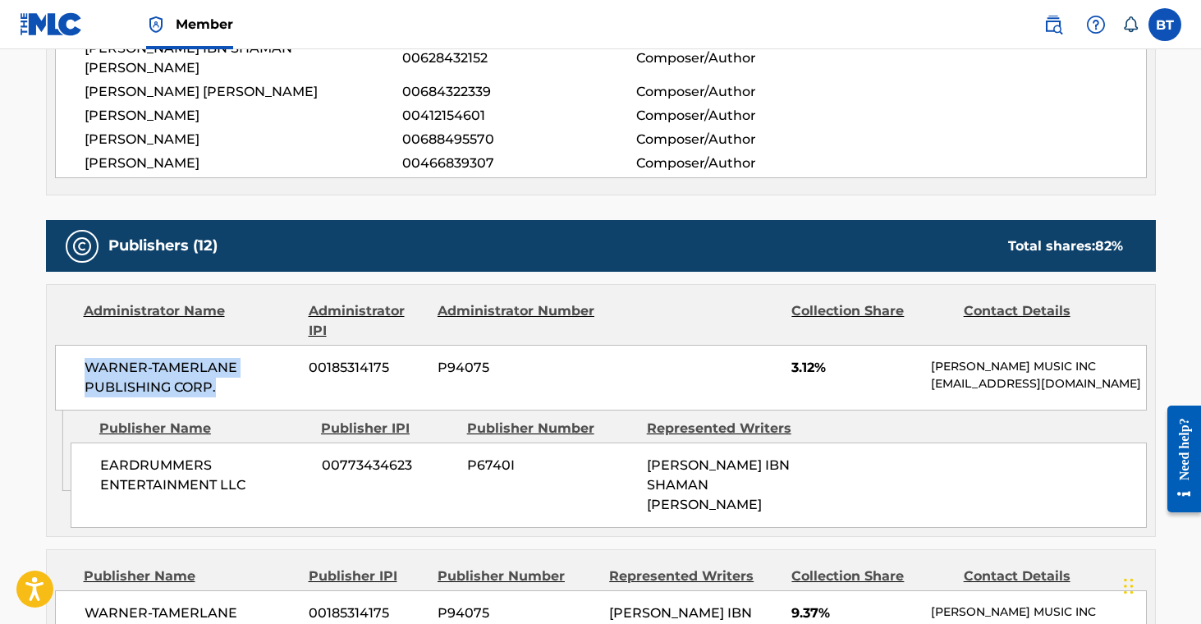
drag, startPoint x: 86, startPoint y: 310, endPoint x: 229, endPoint y: 341, distance: 146.1
click at [229, 345] on div "WARNER-[PERSON_NAME] PUBLISHING CORP. 00185314175 P94075 3.12% [PERSON_NAME] MU…" at bounding box center [601, 378] width 1092 height 66
copy span "WARNER-TAMERLANE PUBLISHING CORP."
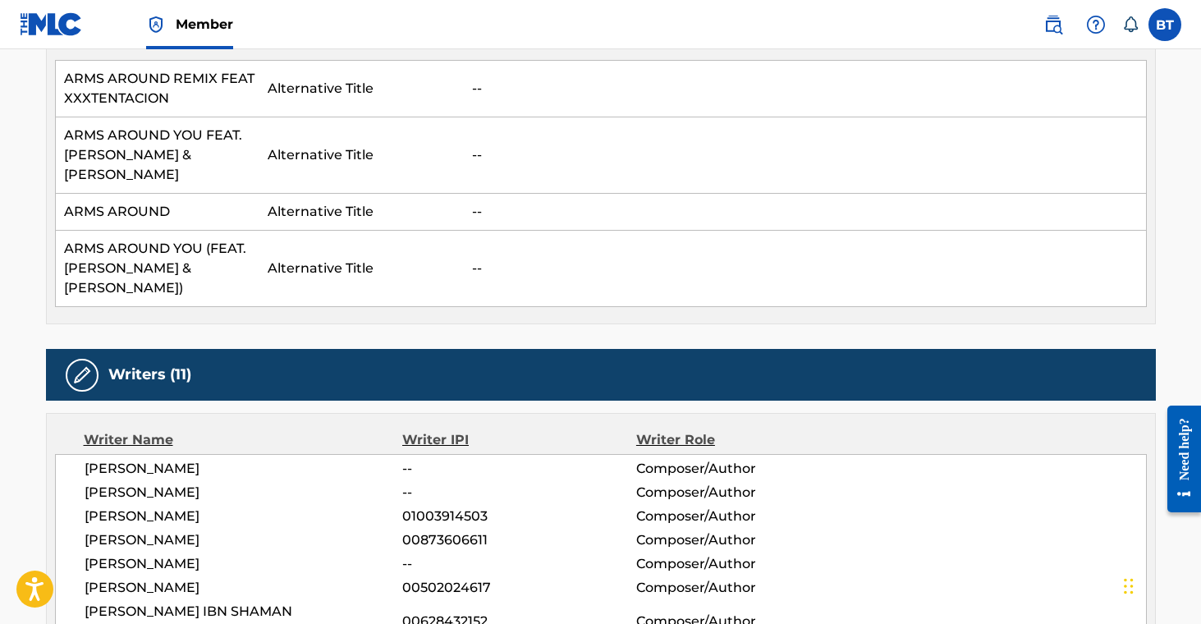
scroll to position [0, 0]
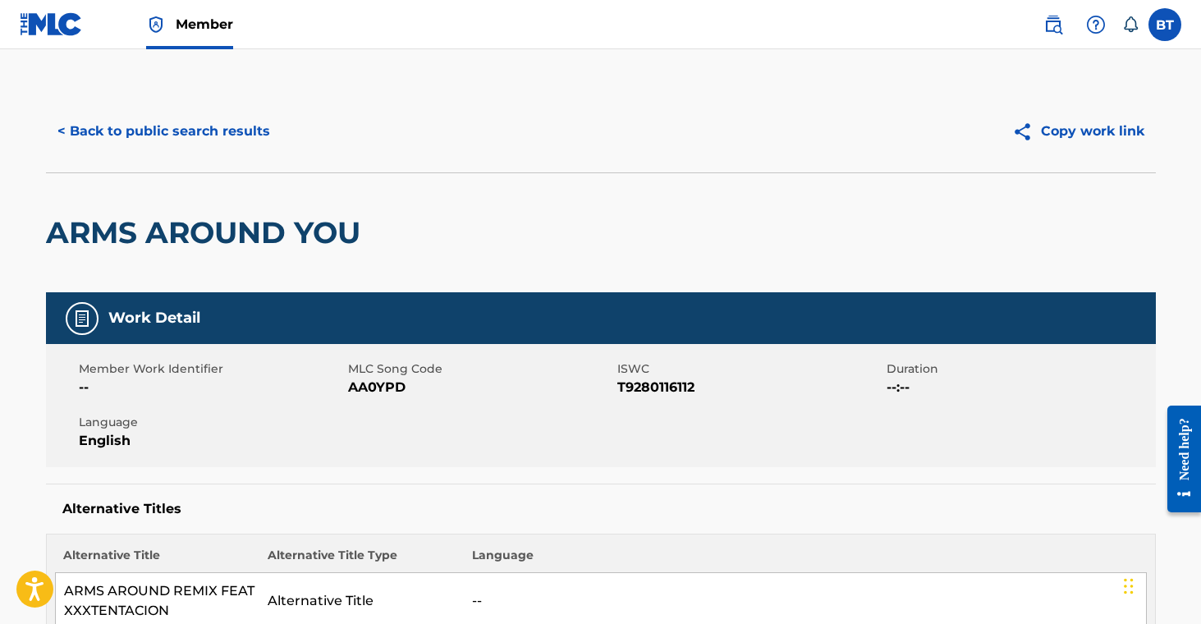
click at [97, 119] on button "< Back to public search results" at bounding box center [164, 131] width 236 height 41
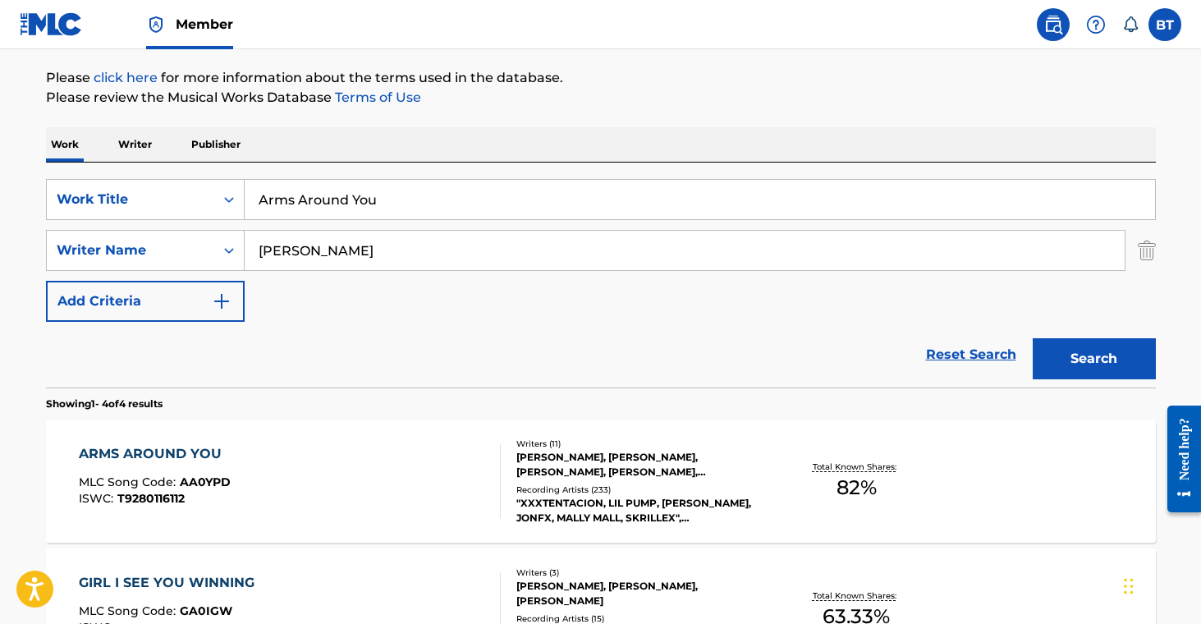
click at [309, 205] on input "Arms Around You" at bounding box center [700, 199] width 911 height 39
paste input "Bad Day"
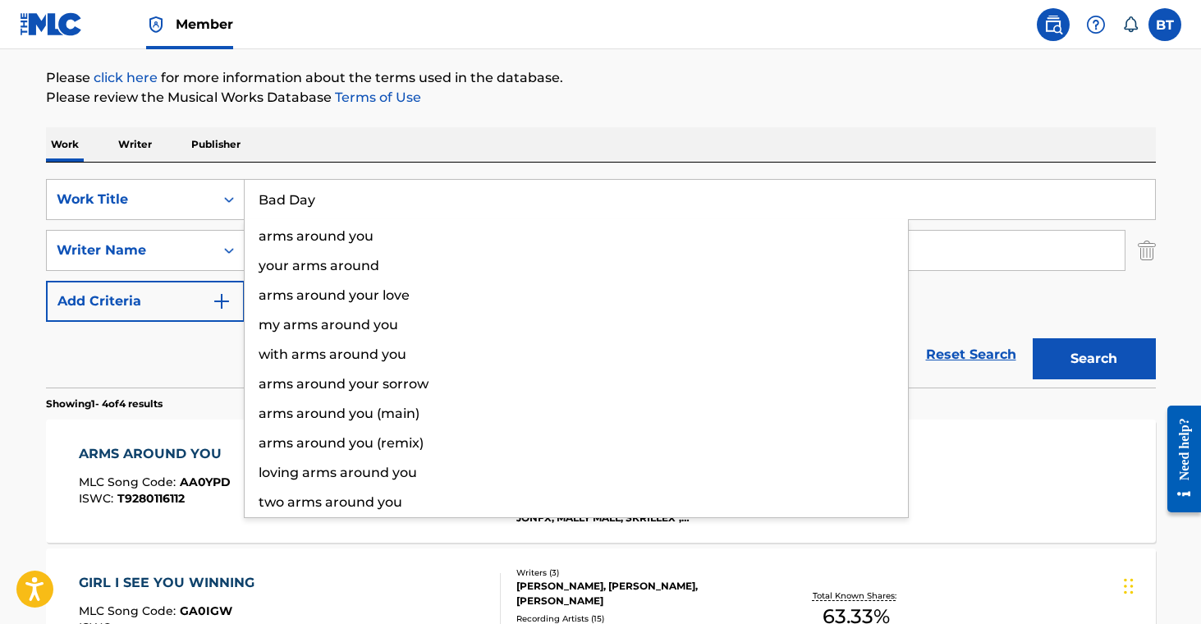
type input "Bad Day"
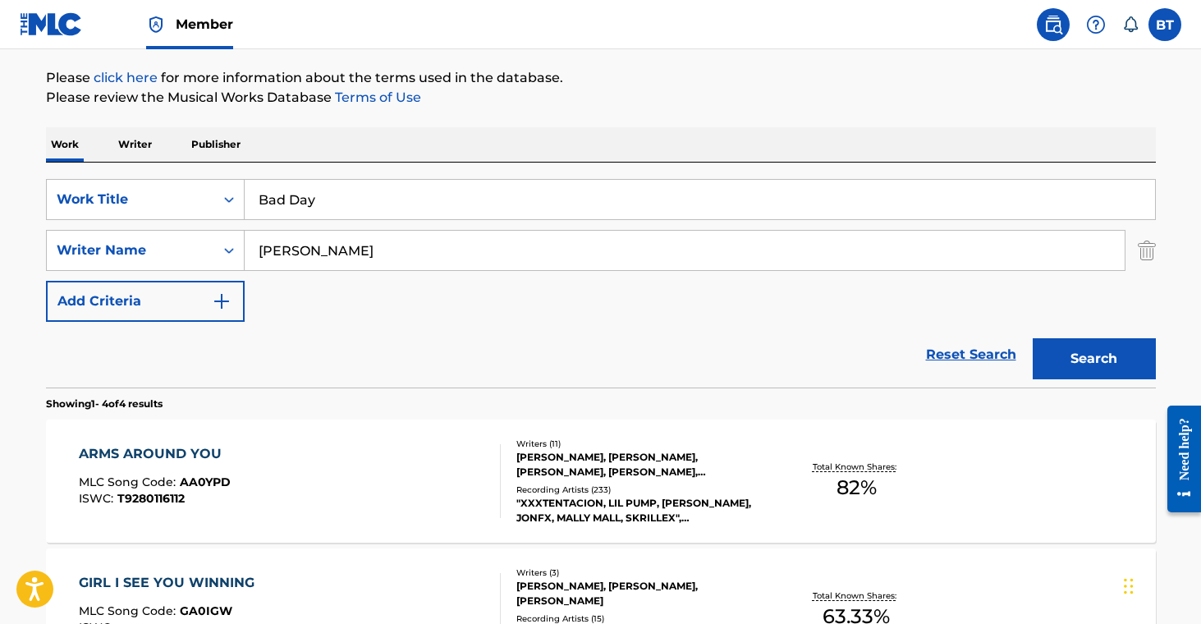
click at [1068, 355] on button "Search" at bounding box center [1094, 358] width 123 height 41
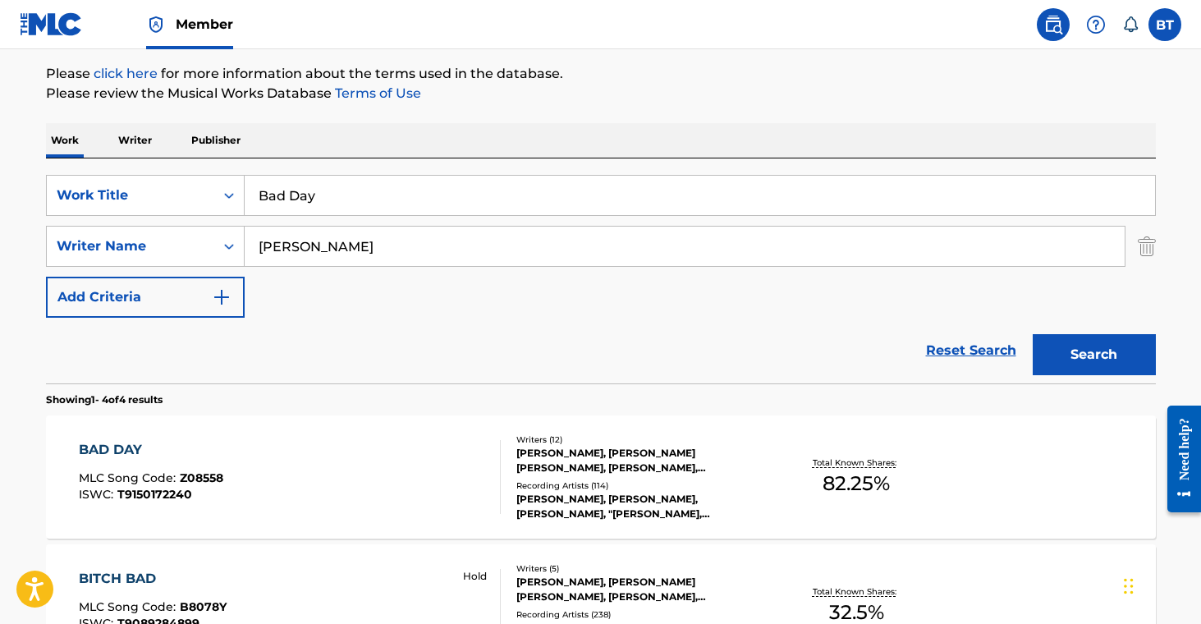
scroll to position [223, 0]
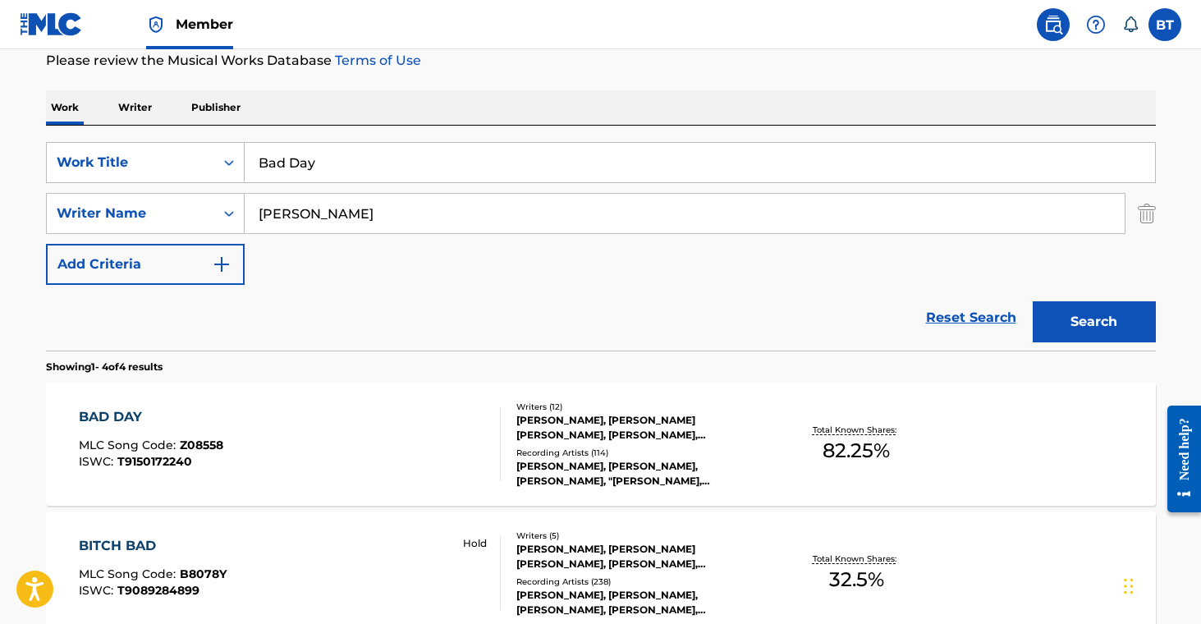
click at [619, 415] on div "[PERSON_NAME], [PERSON_NAME] [PERSON_NAME], [PERSON_NAME], [PERSON_NAME] [PERSO…" at bounding box center [640, 428] width 248 height 30
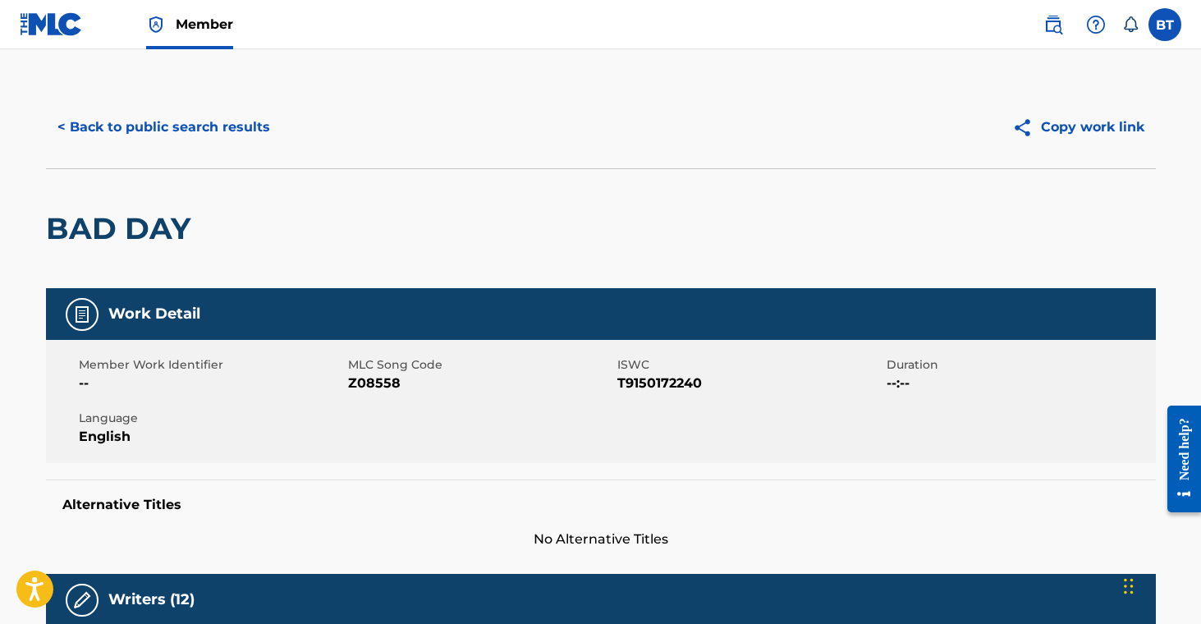
scroll to position [23, 0]
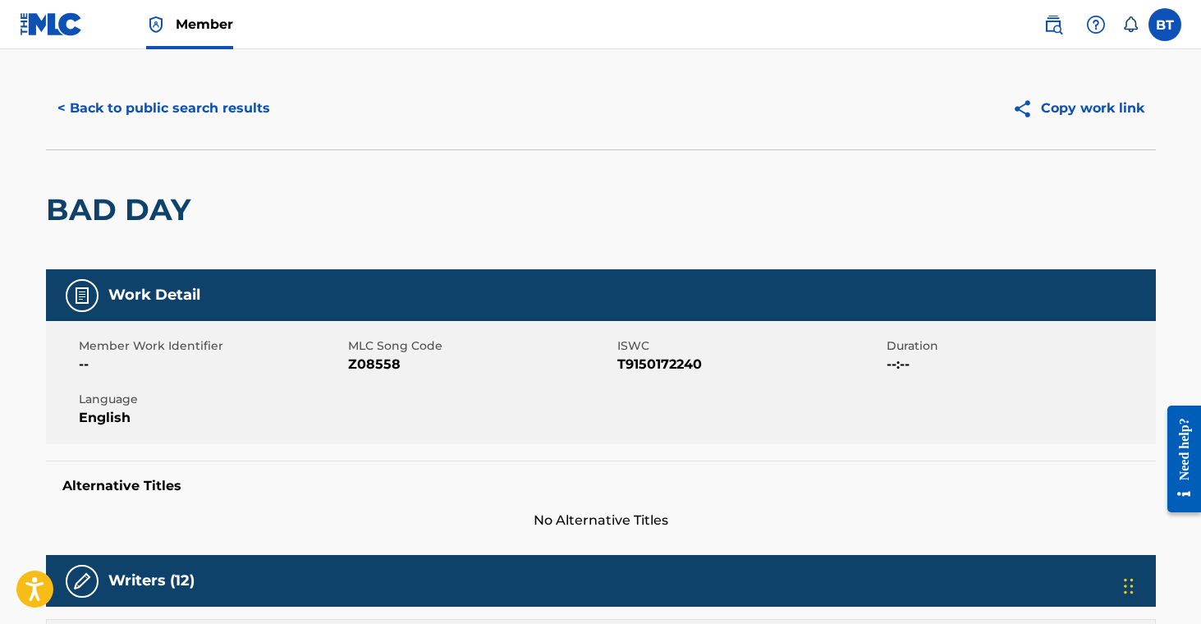
click at [383, 364] on span "Z08558" at bounding box center [480, 365] width 265 height 20
copy span "Z08558"
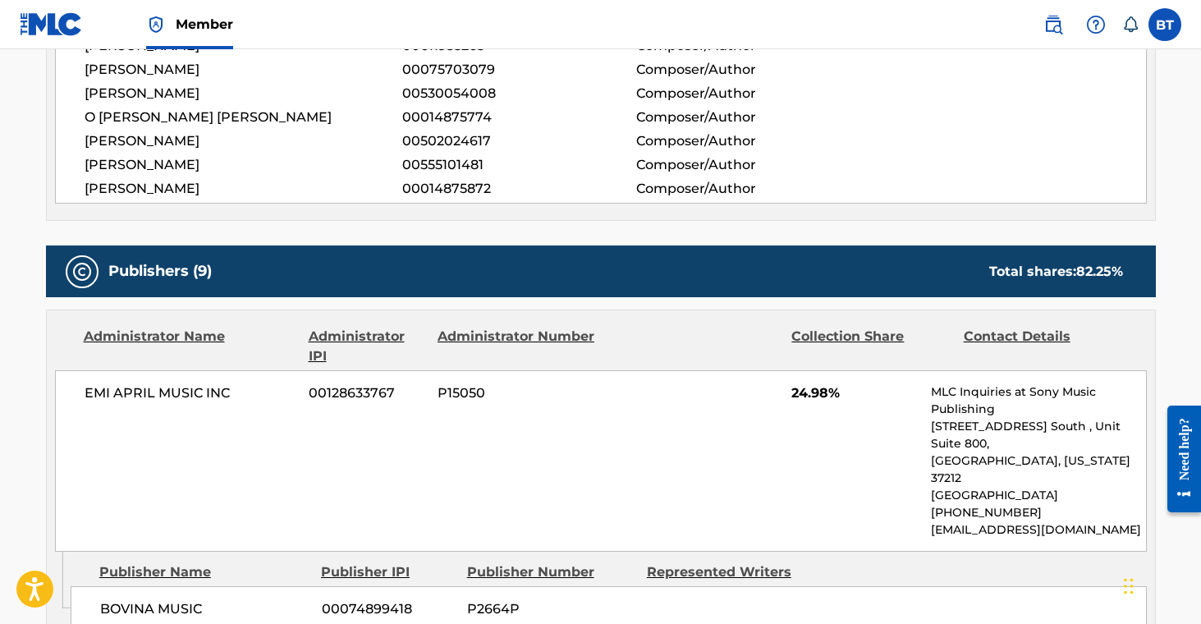
scroll to position [871, 0]
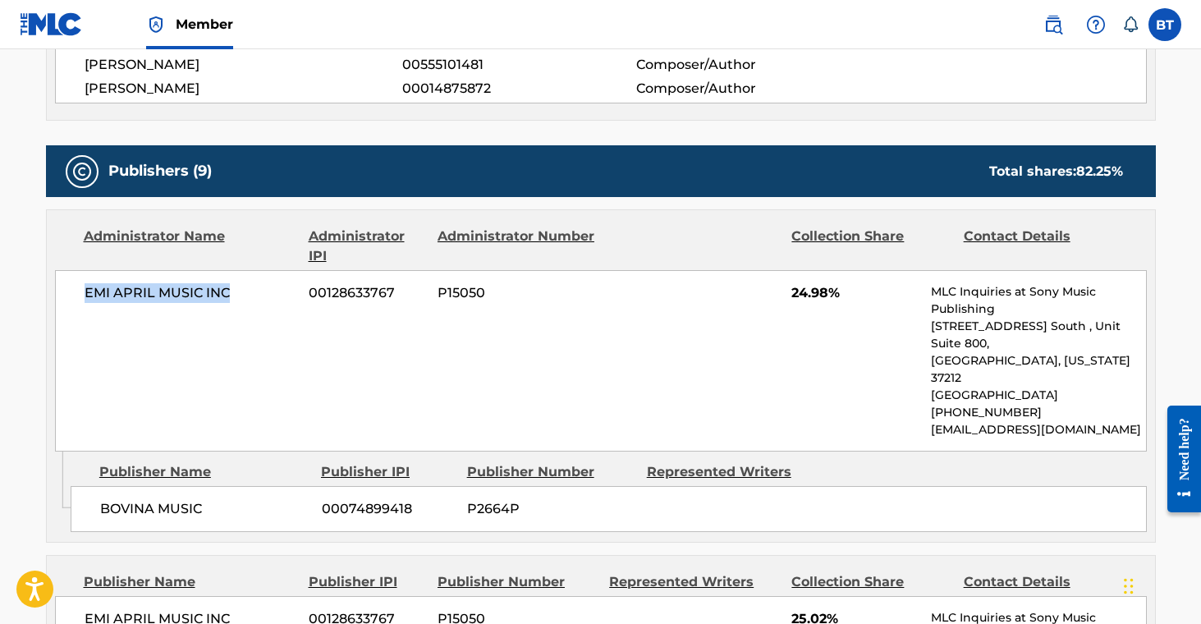
drag, startPoint x: 85, startPoint y: 296, endPoint x: 246, endPoint y: 291, distance: 161.0
click at [246, 291] on span "EMI APRIL MUSIC INC" at bounding box center [191, 293] width 213 height 20
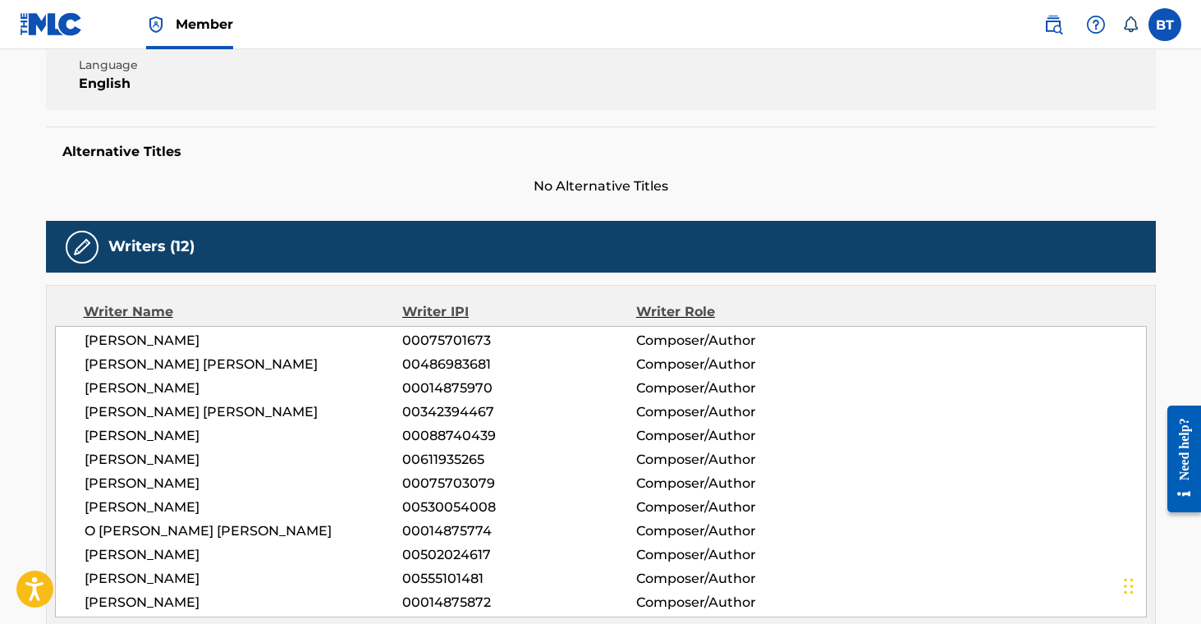
scroll to position [0, 0]
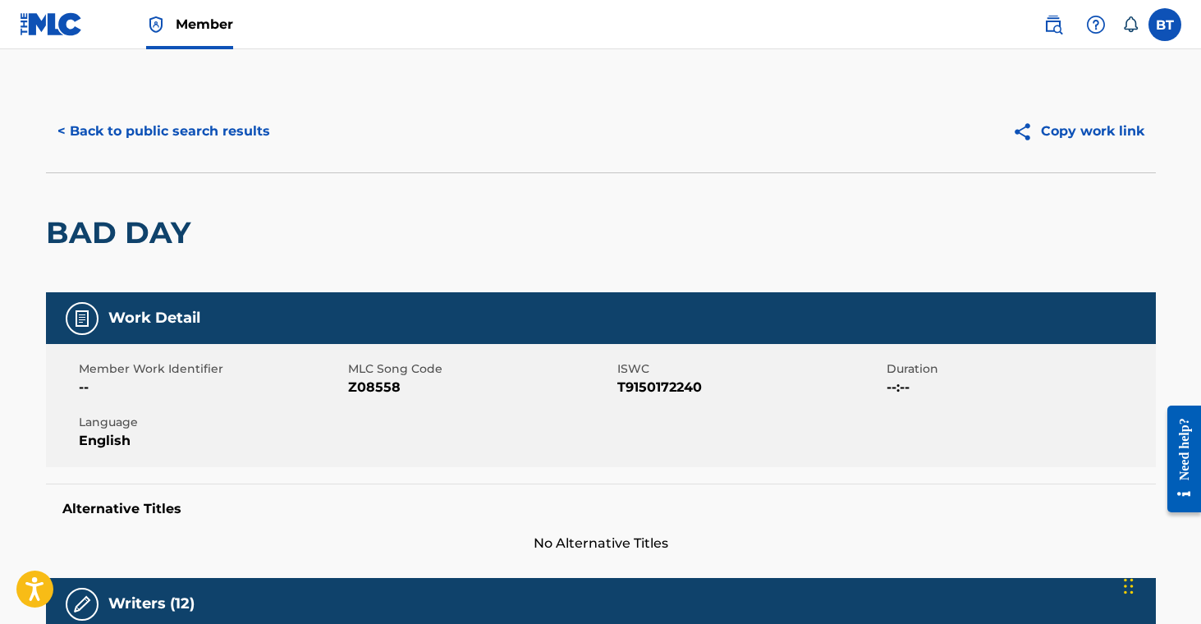
click at [214, 128] on button "< Back to public search results" at bounding box center [164, 131] width 236 height 41
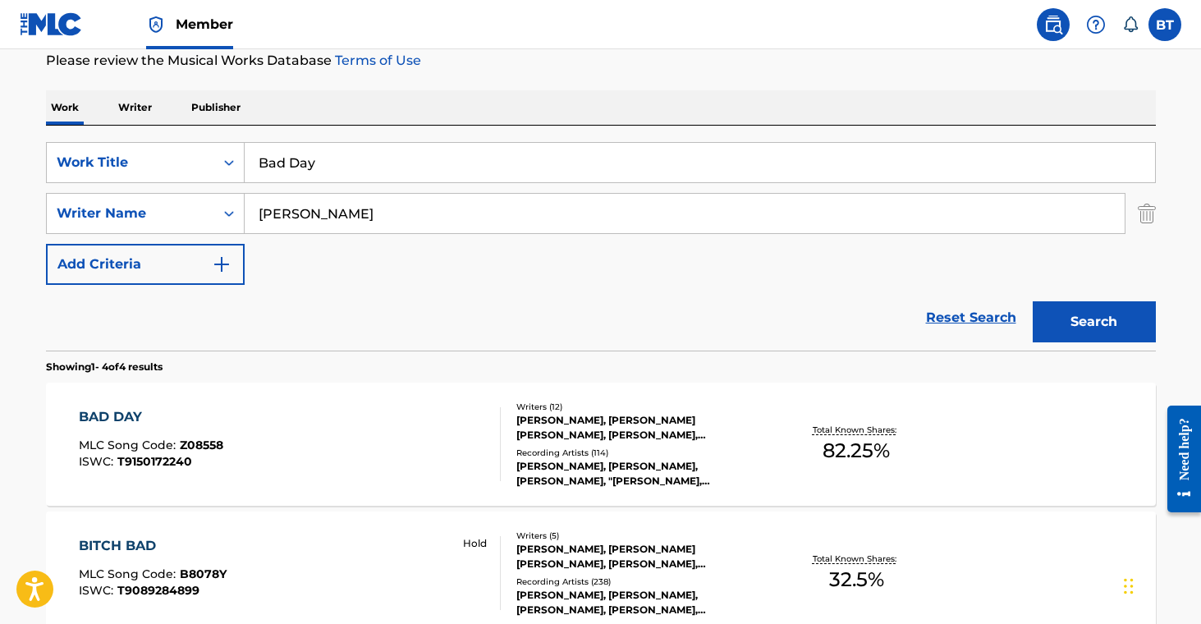
click at [334, 167] on input "Bad Day" at bounding box center [700, 162] width 911 height 39
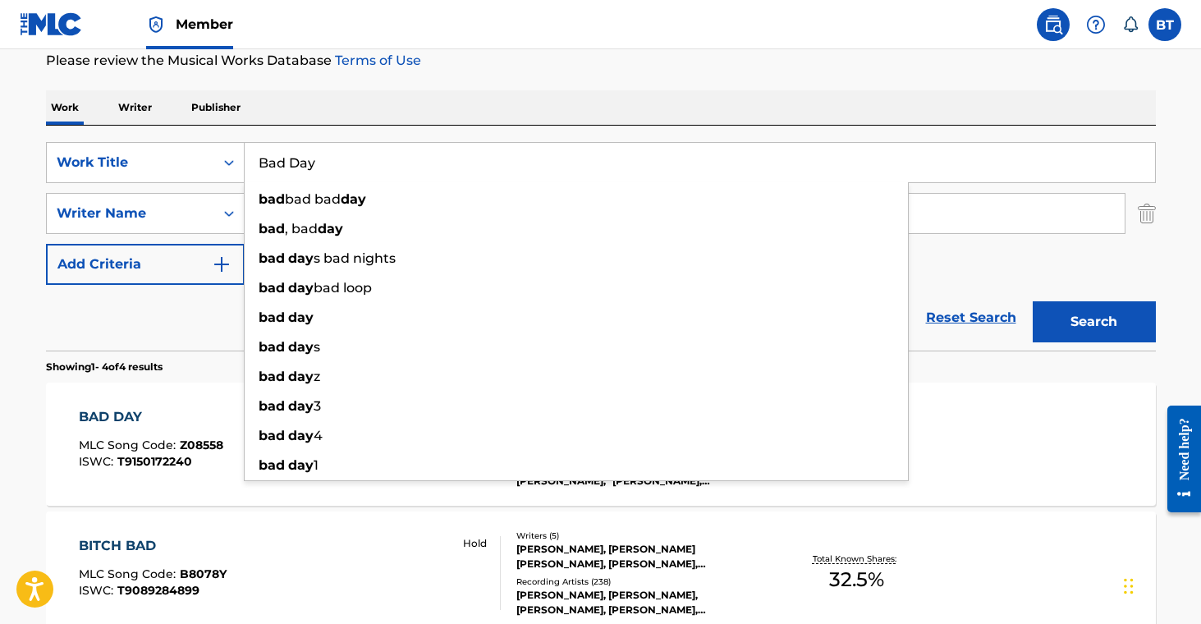
click at [381, 157] on input "Bad Day" at bounding box center [700, 162] width 911 height 39
click at [381, 158] on input "Bad Day" at bounding box center [700, 162] width 911 height 39
paste input "eautiful Lasers"
type input "Beautiful Lasers"
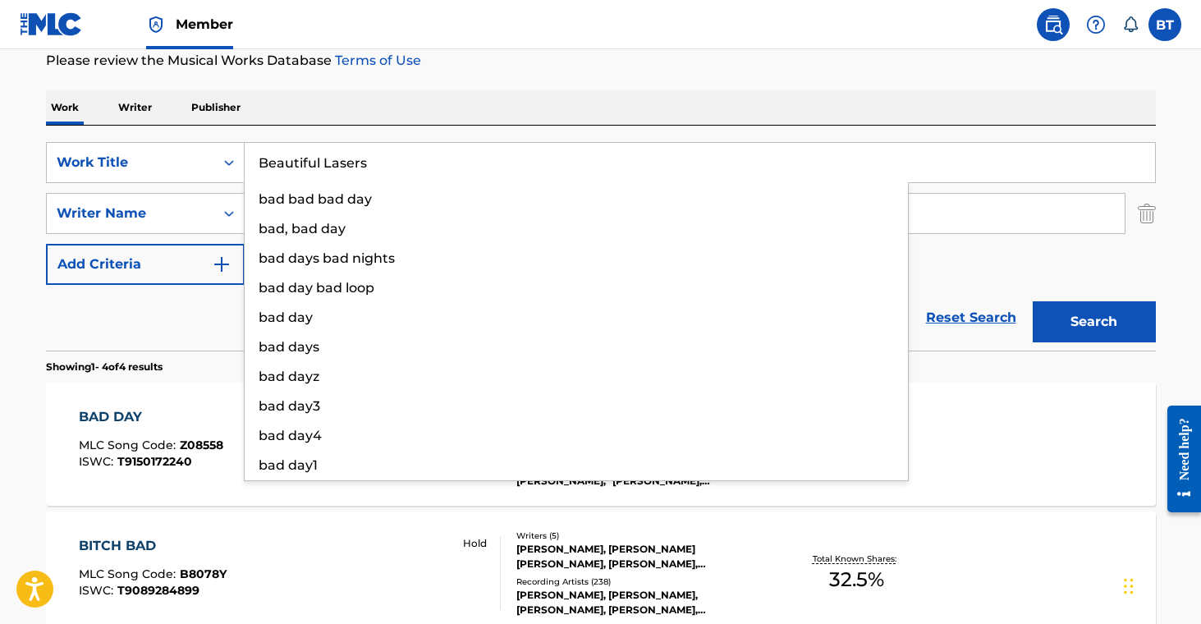
click at [544, 76] on div "The MLC Public Work Search The accuracy and completeness of The MLC's data is d…" at bounding box center [600, 418] width 1149 height 1103
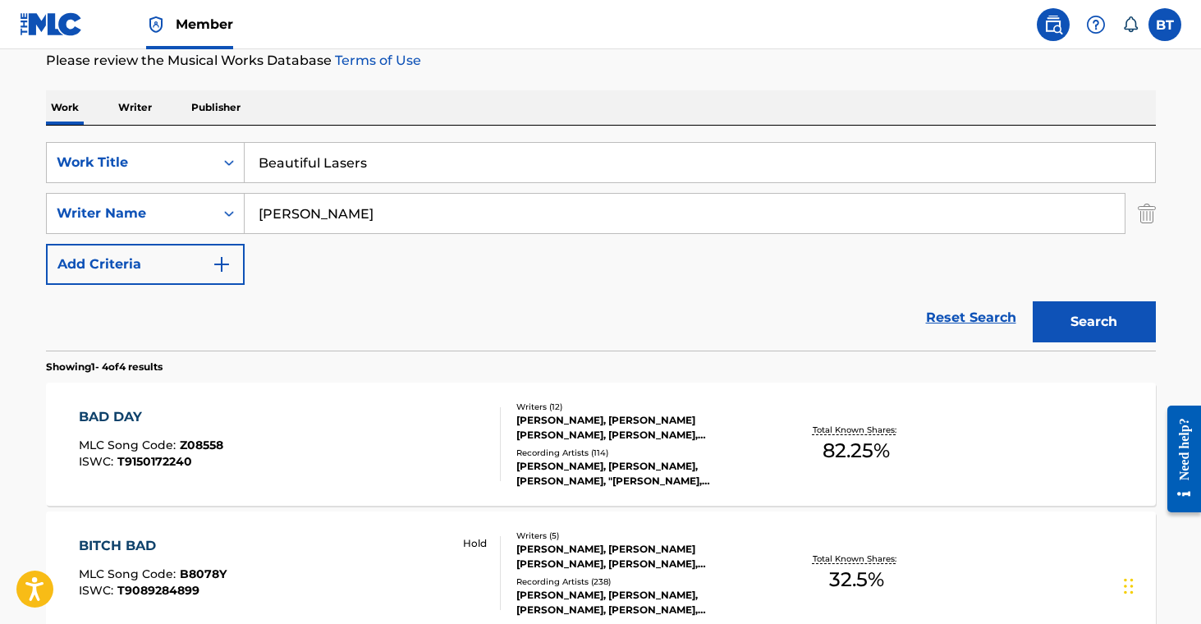
click at [1111, 318] on button "Search" at bounding box center [1094, 321] width 123 height 41
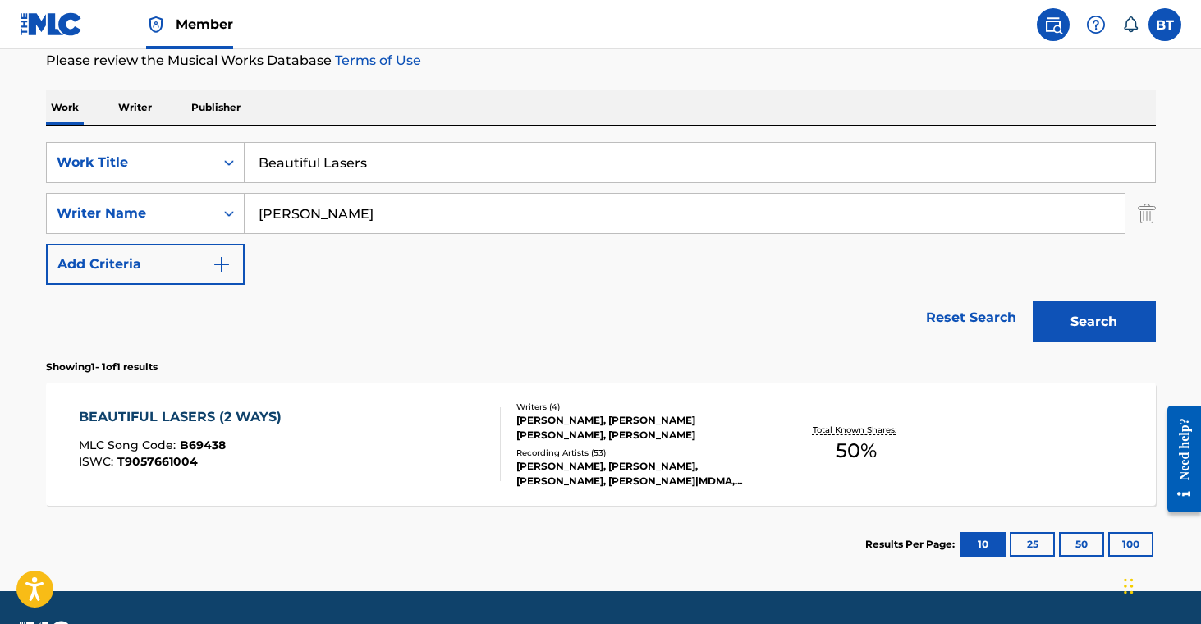
click at [588, 461] on div "[PERSON_NAME], [PERSON_NAME], [PERSON_NAME], [PERSON_NAME]|MDMA, [PERSON_NAME]" at bounding box center [640, 474] width 248 height 30
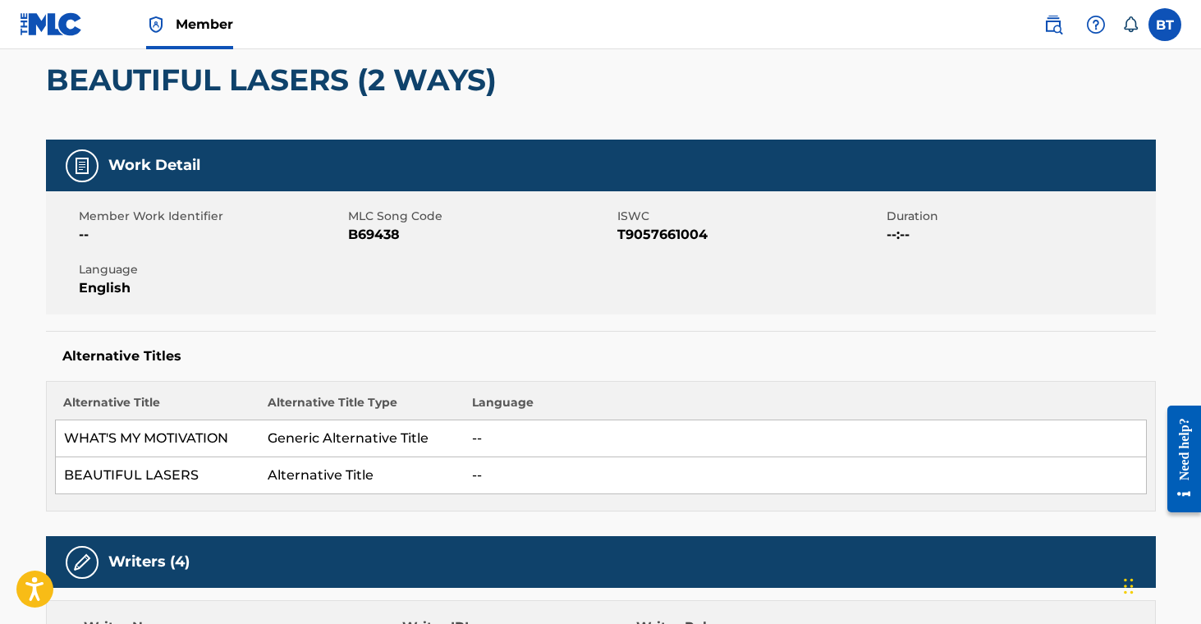
scroll to position [32, 0]
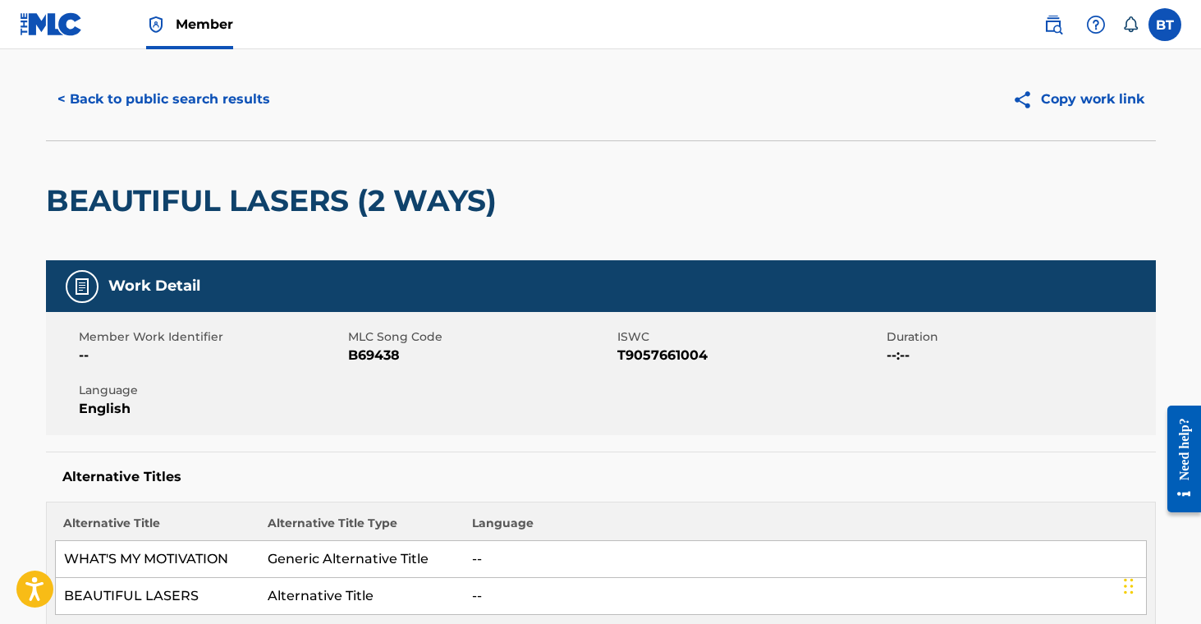
click at [376, 361] on span "B69438" at bounding box center [480, 356] width 265 height 20
click at [213, 102] on button "< Back to public search results" at bounding box center [164, 99] width 236 height 41
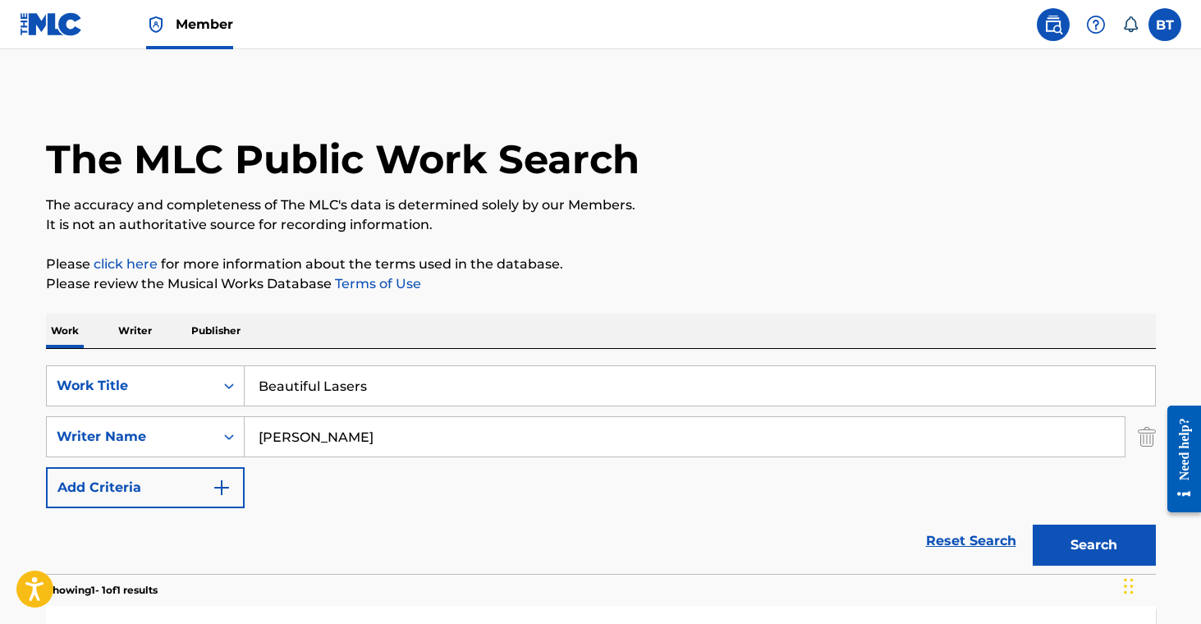
click at [216, 332] on p "Publisher" at bounding box center [215, 331] width 59 height 34
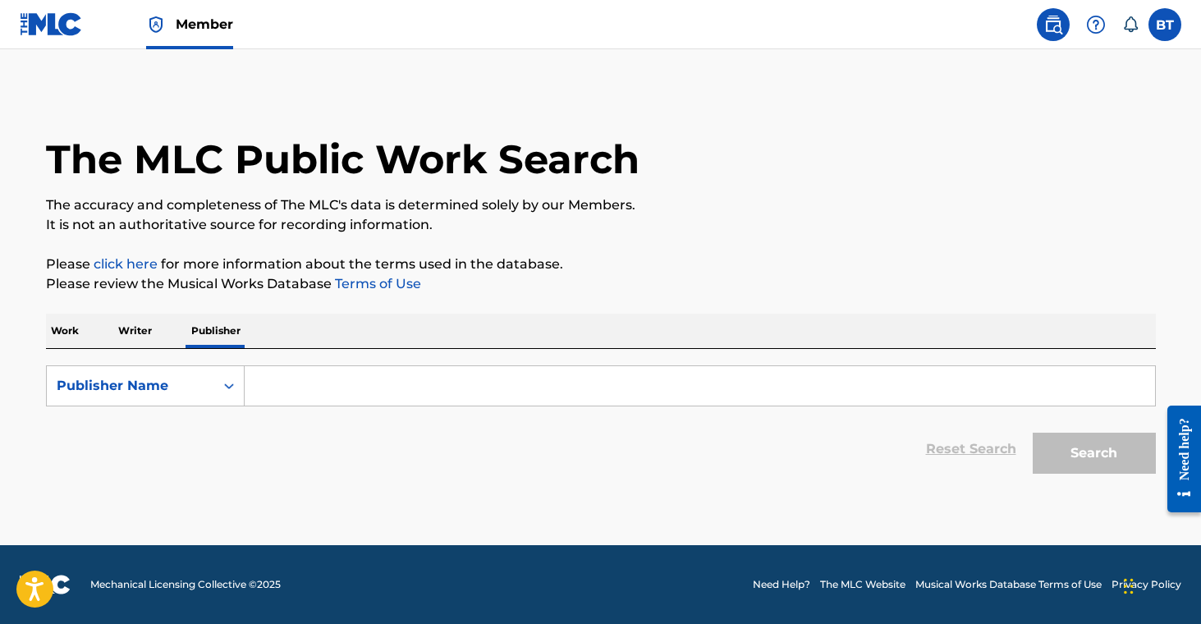
click at [334, 384] on input "Search Form" at bounding box center [700, 385] width 911 height 39
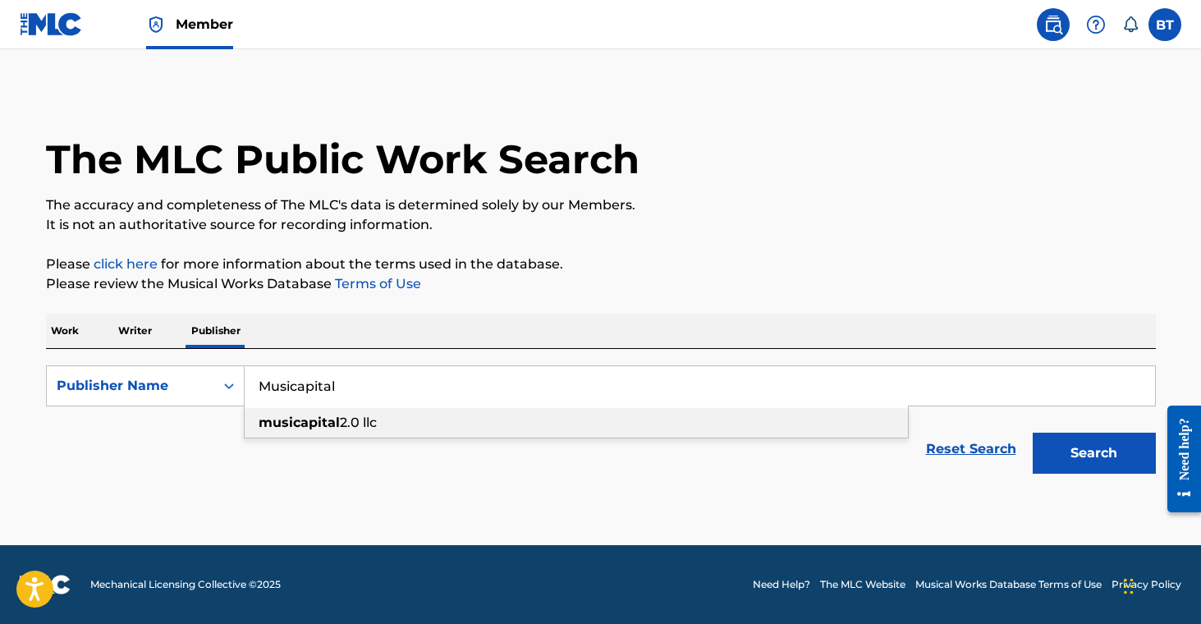
click at [349, 424] on span "2.0 llc" at bounding box center [358, 423] width 37 height 16
type input "musicapital 2.0 llc"
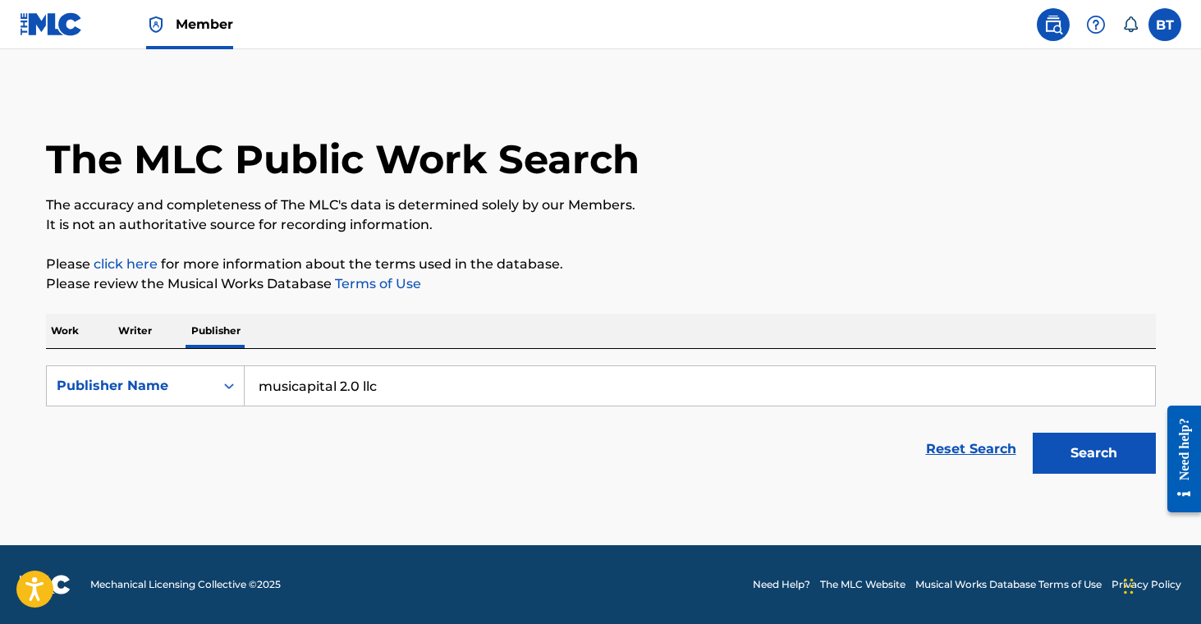
click at [1097, 455] on button "Search" at bounding box center [1094, 453] width 123 height 41
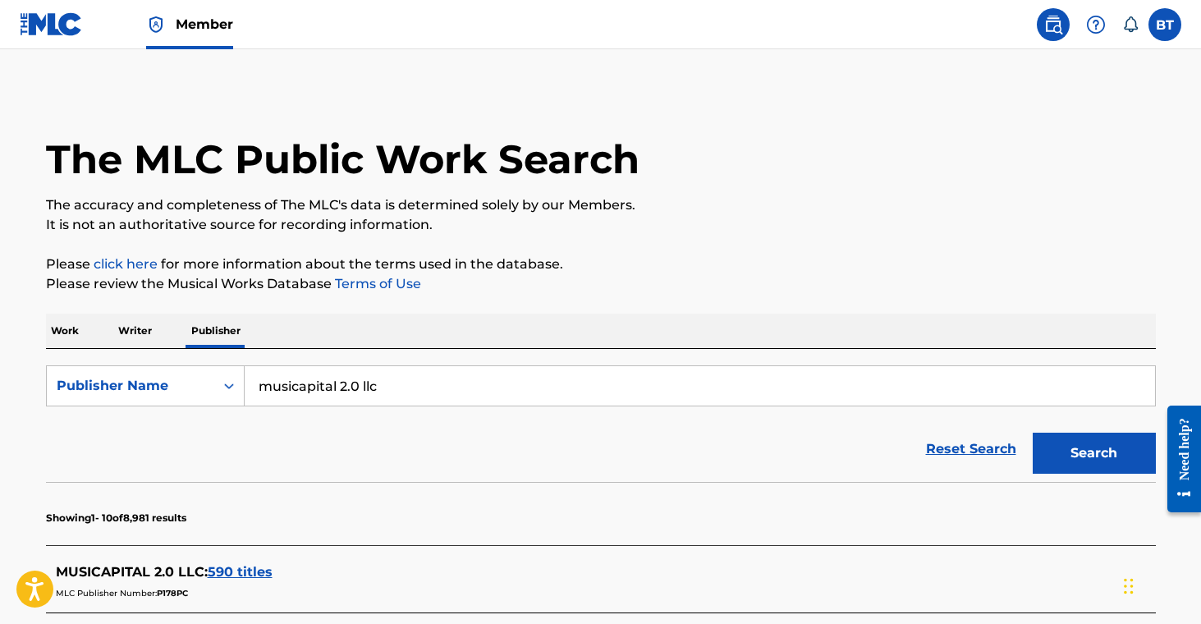
click at [134, 337] on p "Writer" at bounding box center [135, 331] width 44 height 34
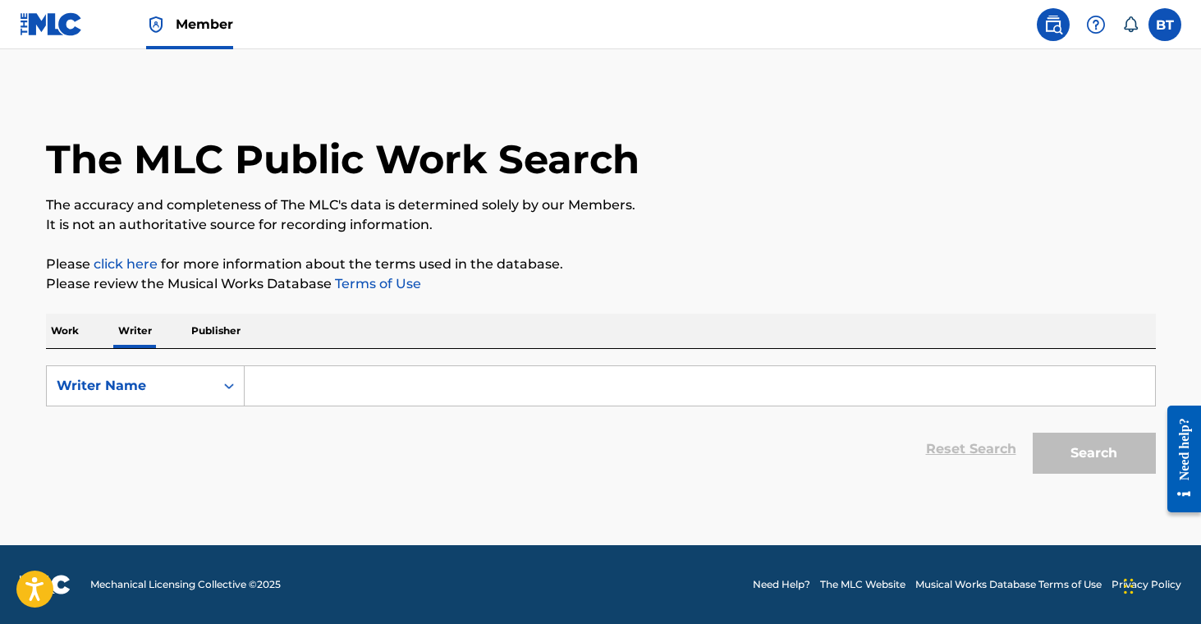
click at [288, 378] on input "Search Form" at bounding box center [700, 385] width 911 height 39
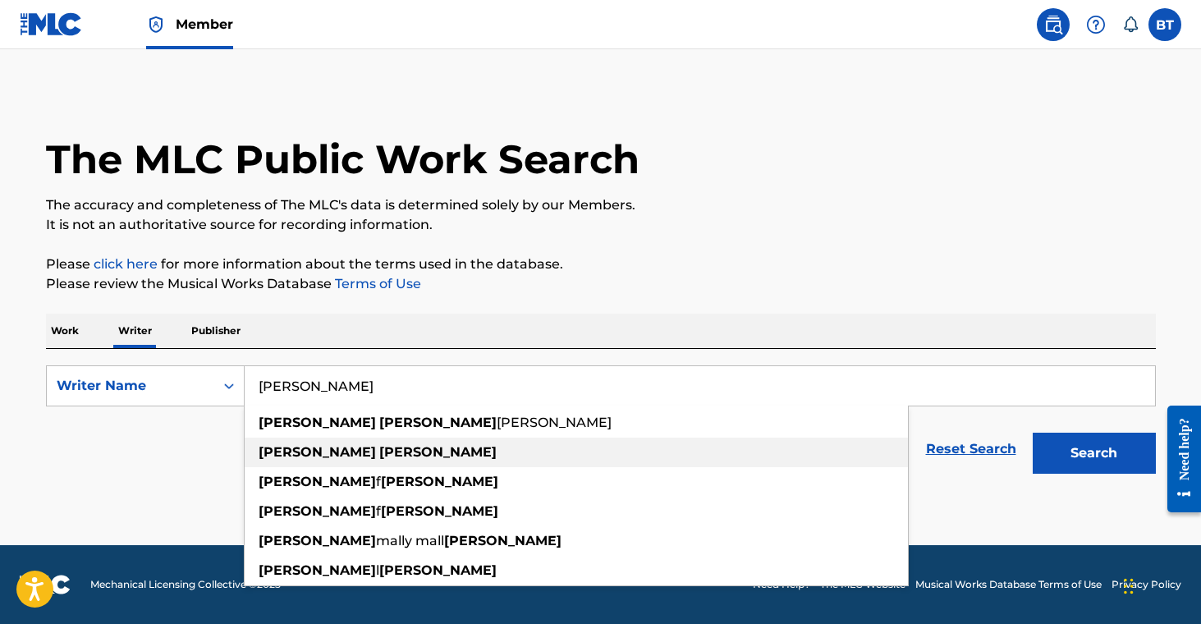
click at [288, 455] on strong "[PERSON_NAME]" at bounding box center [317, 452] width 117 height 16
type input "[PERSON_NAME]"
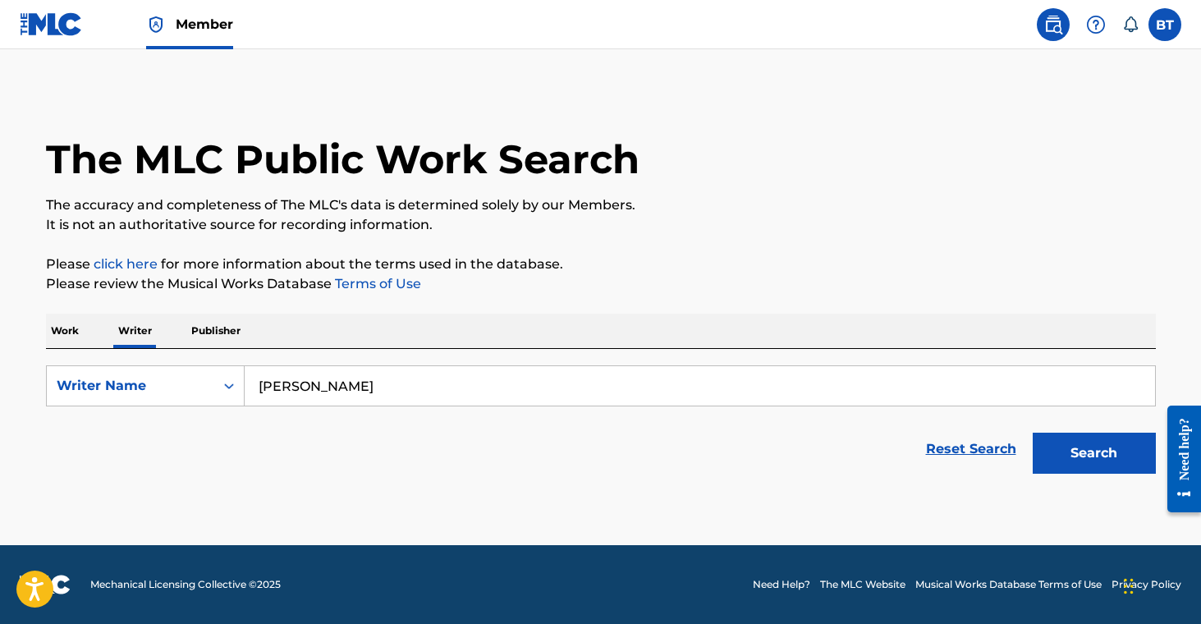
click at [1057, 447] on button "Search" at bounding box center [1094, 453] width 123 height 41
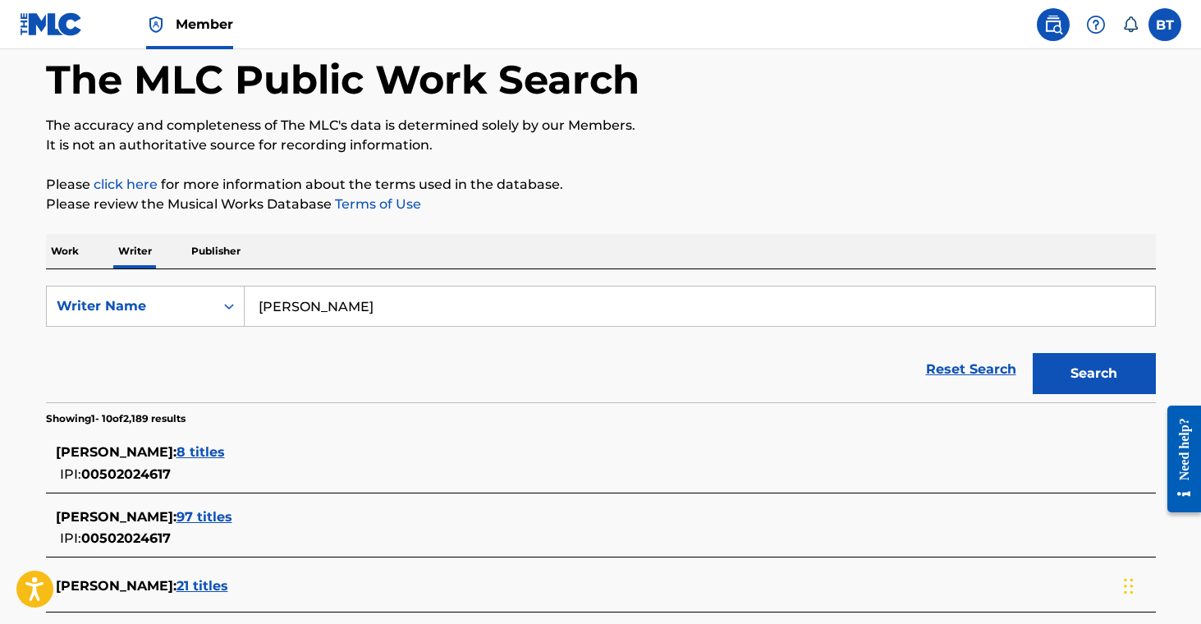
scroll to position [80, 0]
click at [208, 509] on span "97 titles" at bounding box center [205, 516] width 56 height 16
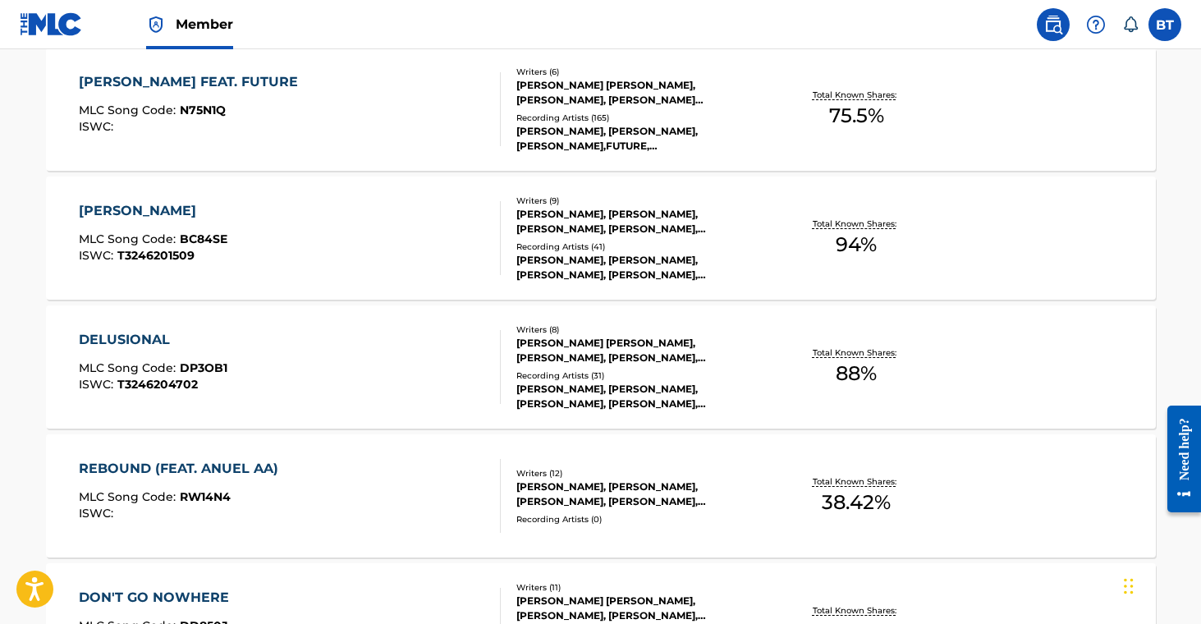
scroll to position [1386, 0]
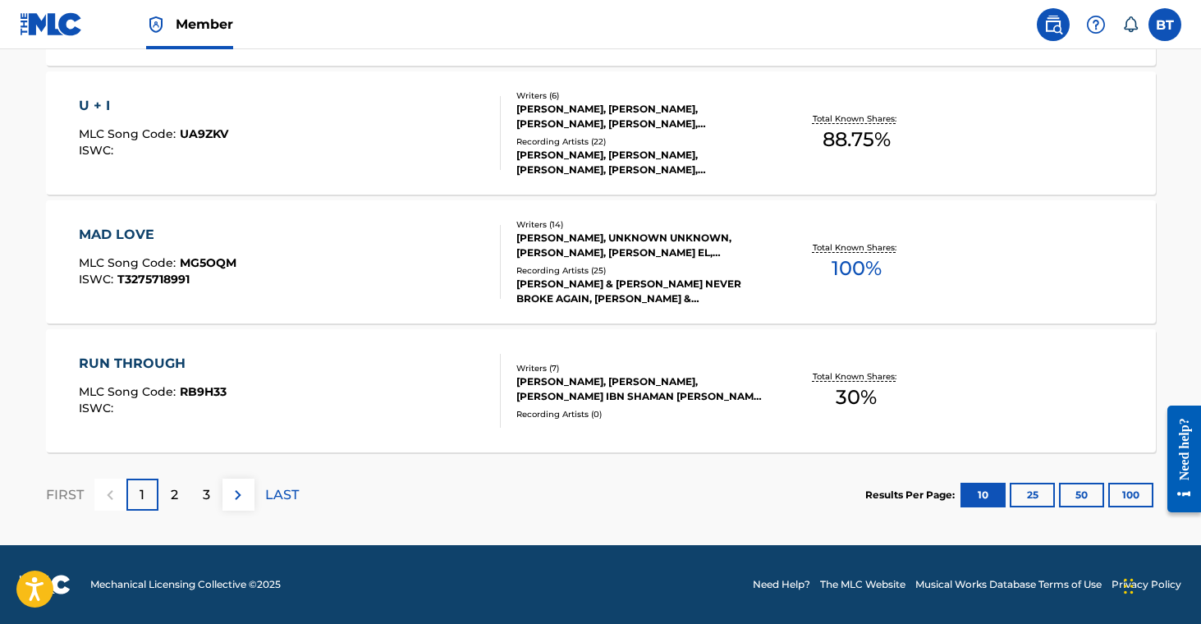
click at [1131, 498] on button "100" at bounding box center [1130, 495] width 45 height 25
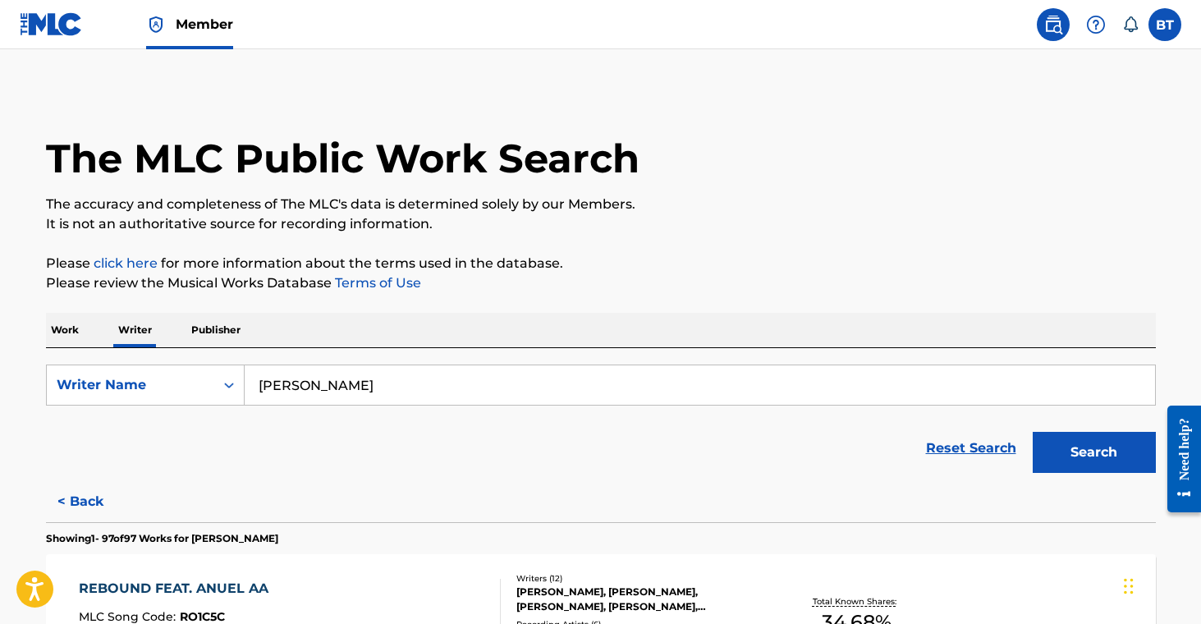
scroll to position [0, 0]
click at [59, 332] on p "Work" at bounding box center [65, 331] width 38 height 34
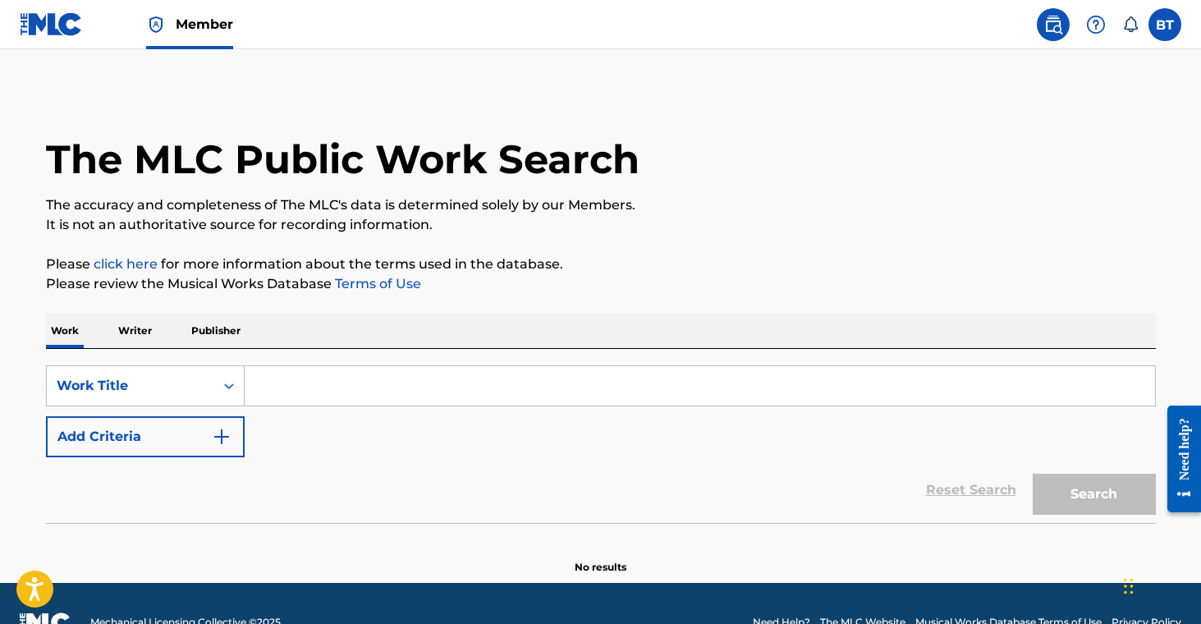
click at [310, 387] on input "Search Form" at bounding box center [700, 385] width 911 height 39
paste input "Bitch Bad"
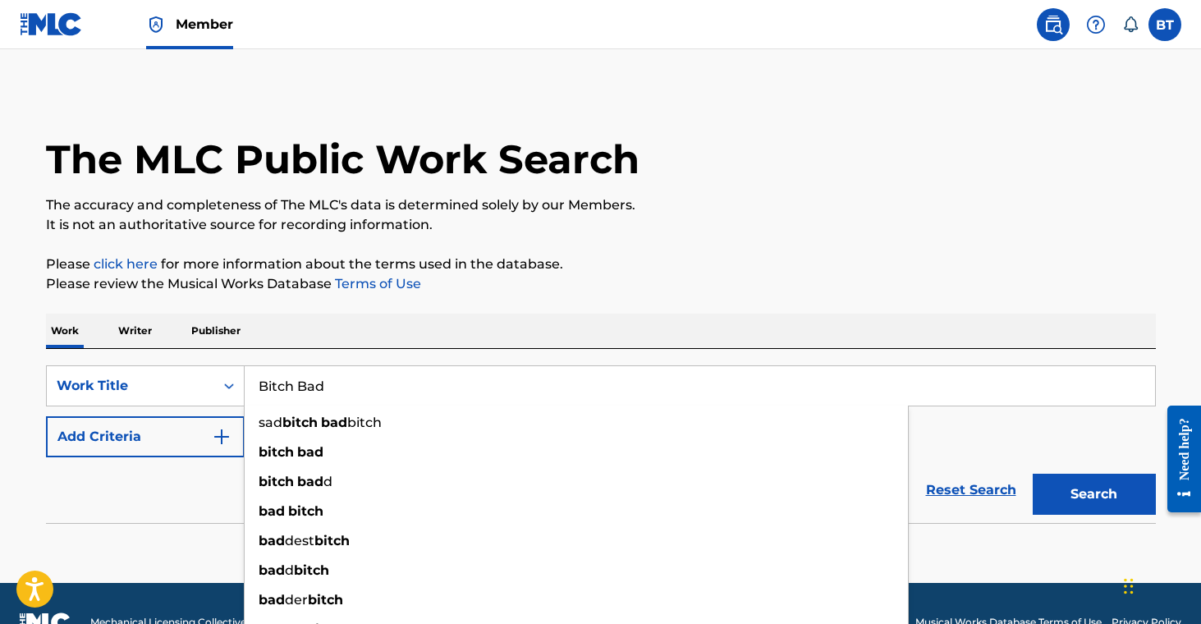
type input "Bitch Bad"
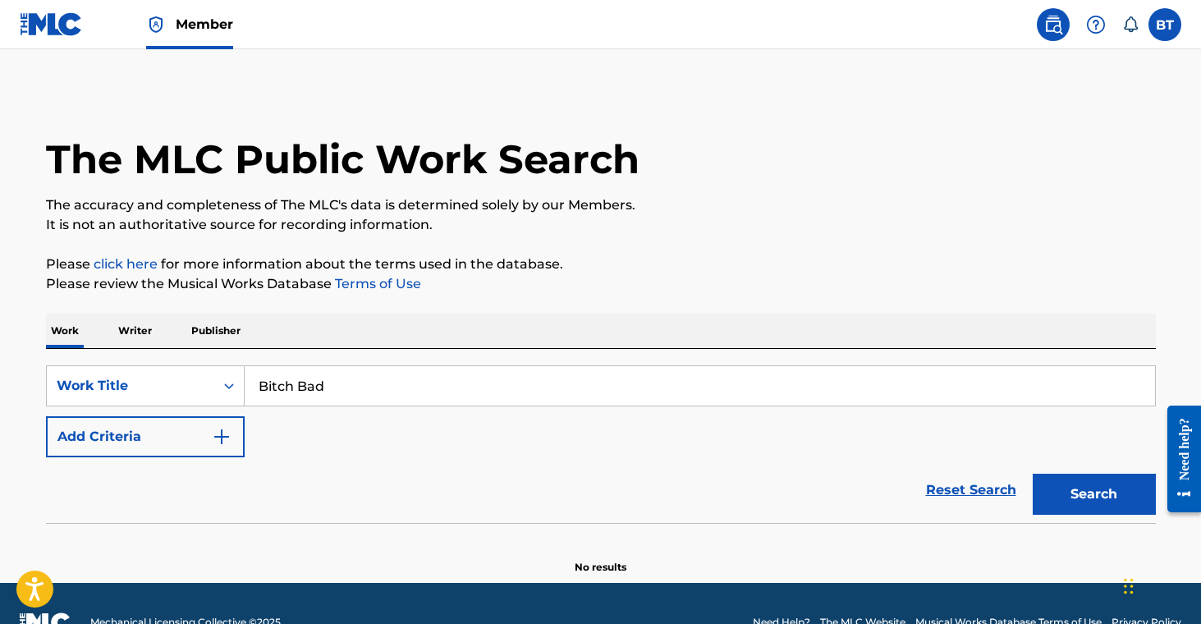
click at [144, 435] on button "Add Criteria" at bounding box center [145, 436] width 199 height 41
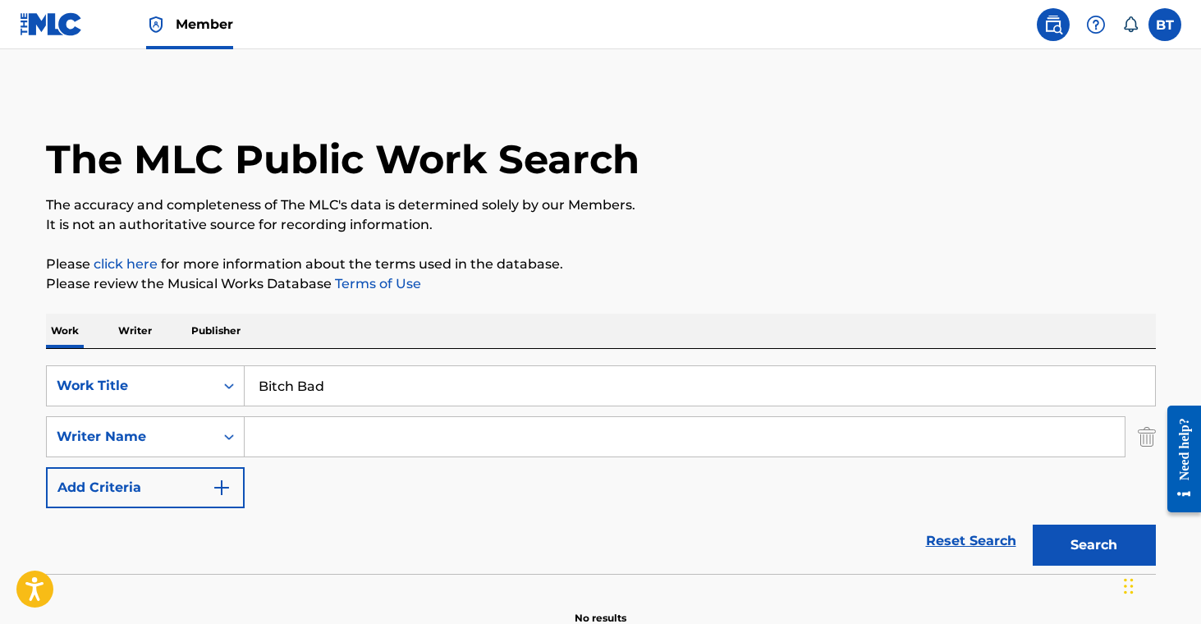
click at [342, 438] on input "Search Form" at bounding box center [685, 436] width 880 height 39
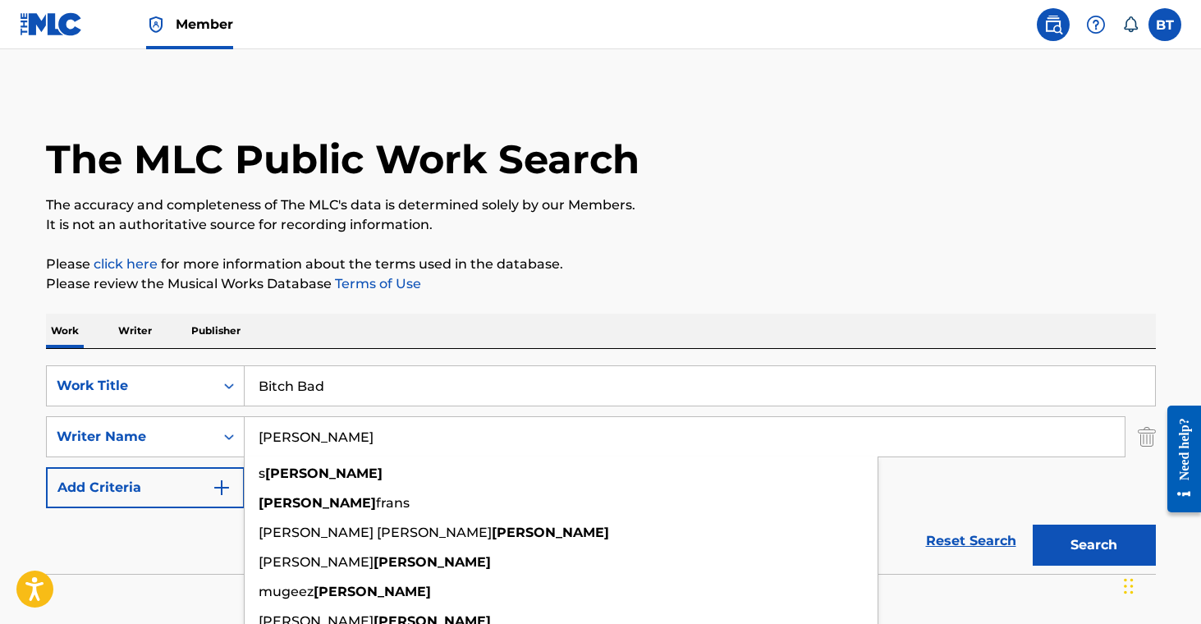
type input "[PERSON_NAME]"
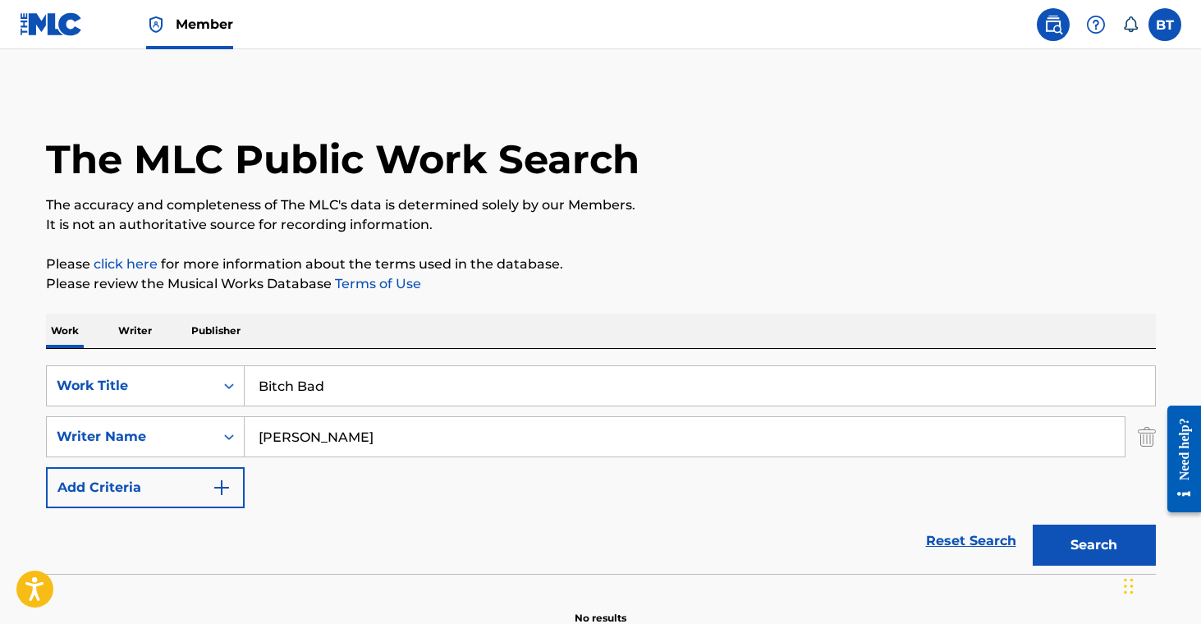
click at [1057, 519] on div "Search" at bounding box center [1090, 541] width 131 height 66
click at [1060, 542] on button "Search" at bounding box center [1094, 545] width 123 height 41
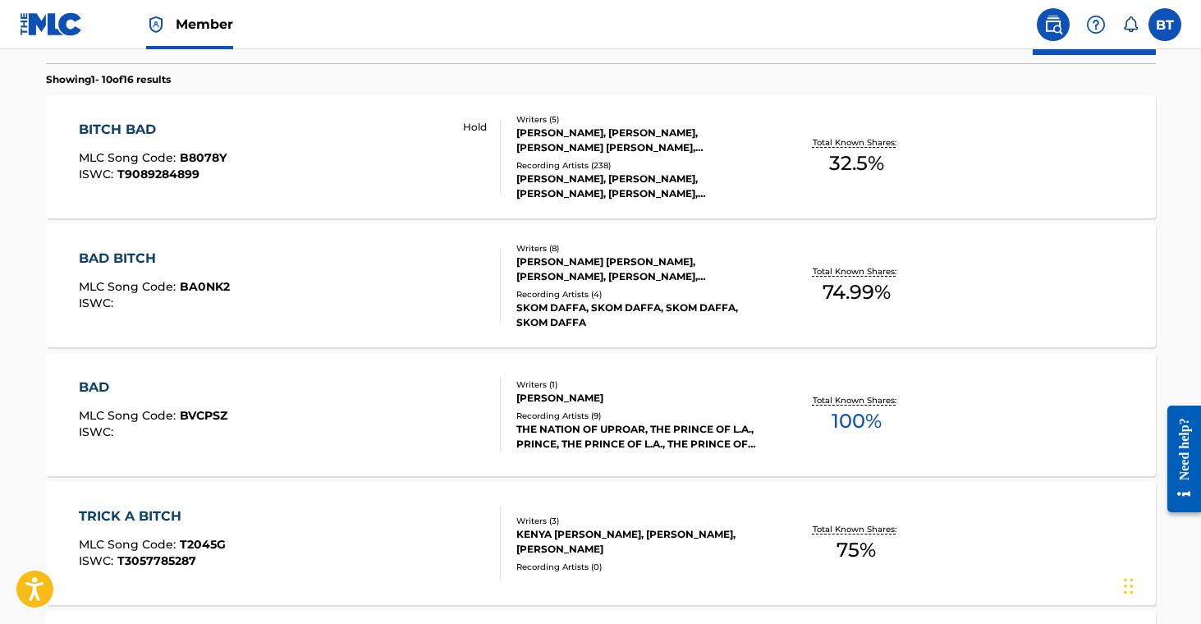
scroll to position [511, 0]
click at [588, 190] on div "[PERSON_NAME], [PERSON_NAME], [PERSON_NAME], [PERSON_NAME], [PERSON_NAME]" at bounding box center [640, 187] width 248 height 30
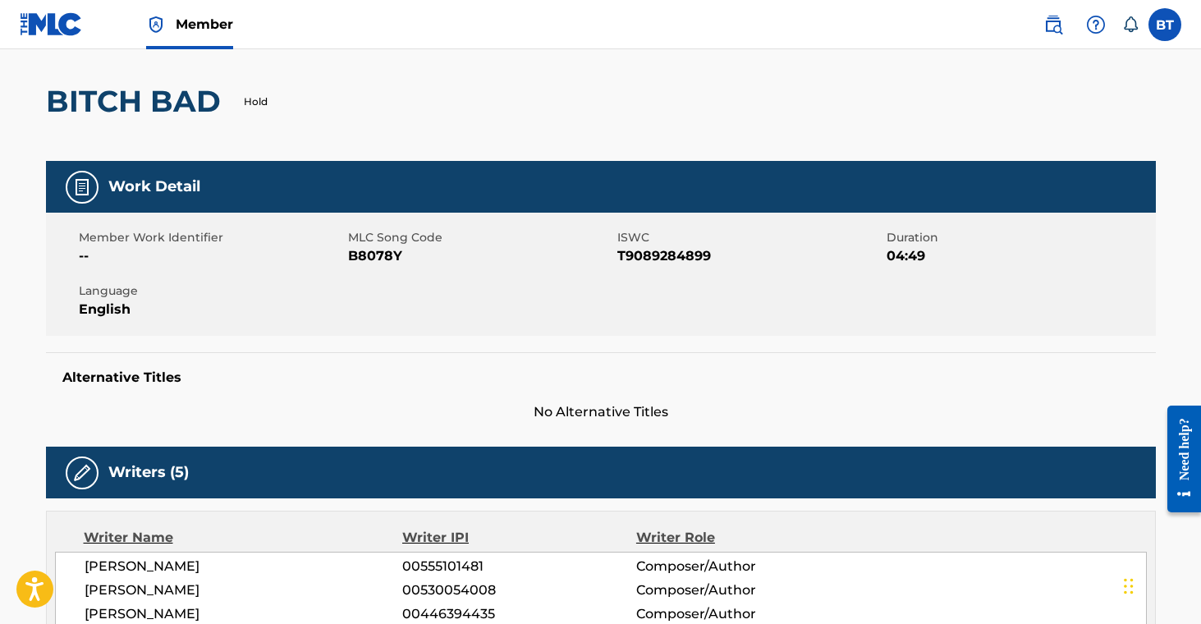
scroll to position [131, 0]
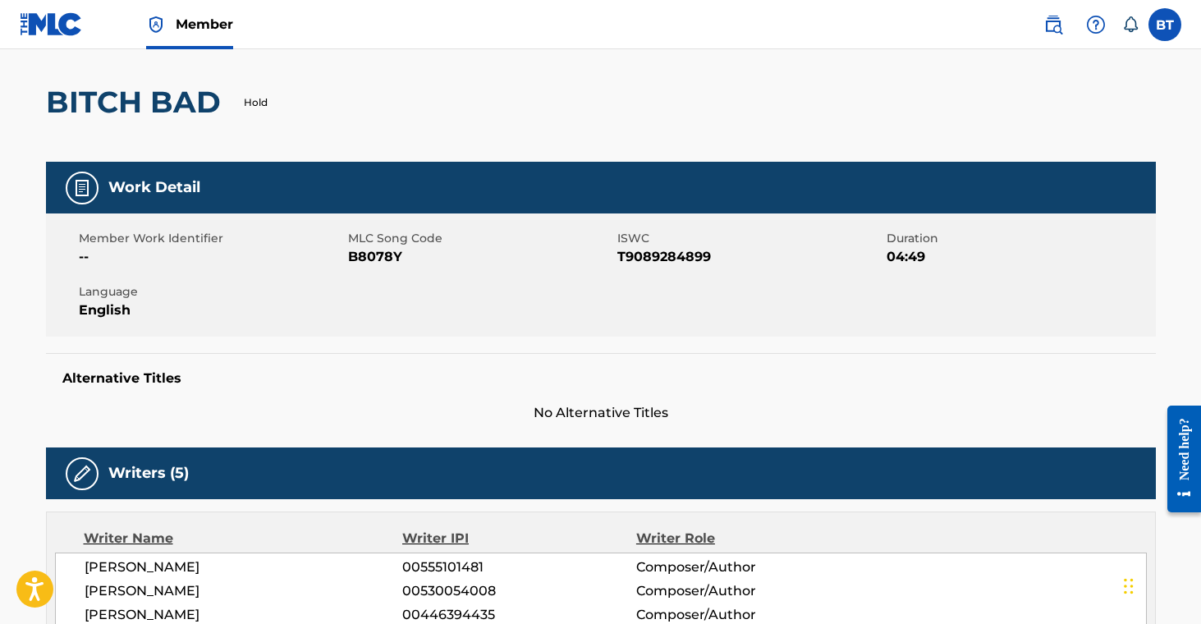
click at [374, 254] on span "B8078Y" at bounding box center [480, 257] width 265 height 20
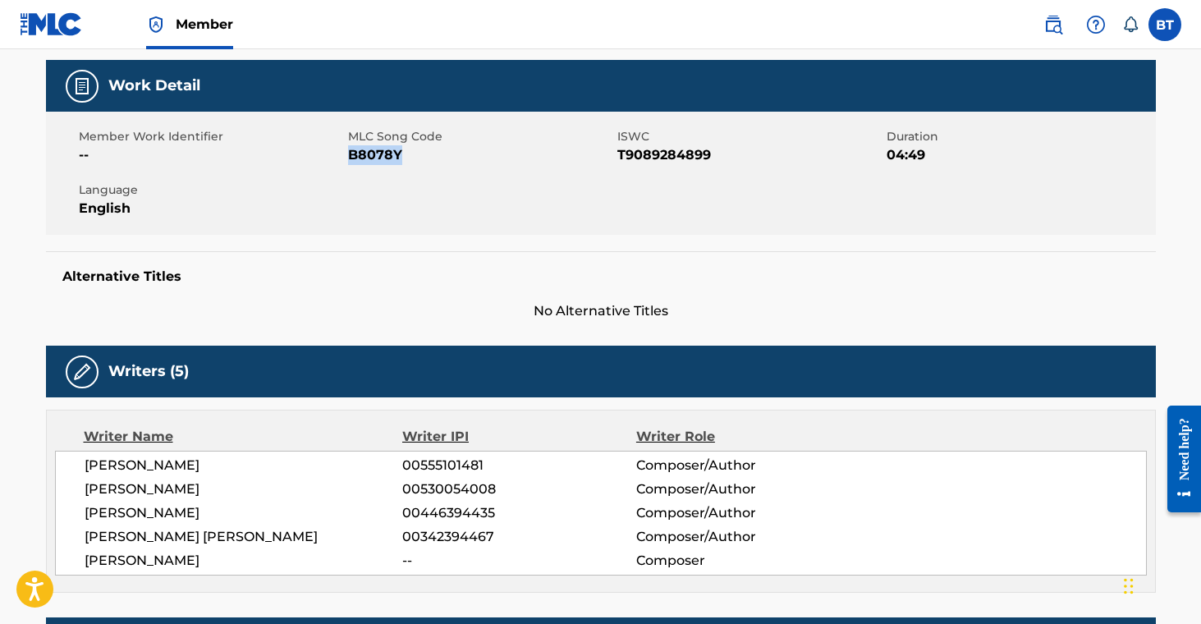
scroll to position [0, 0]
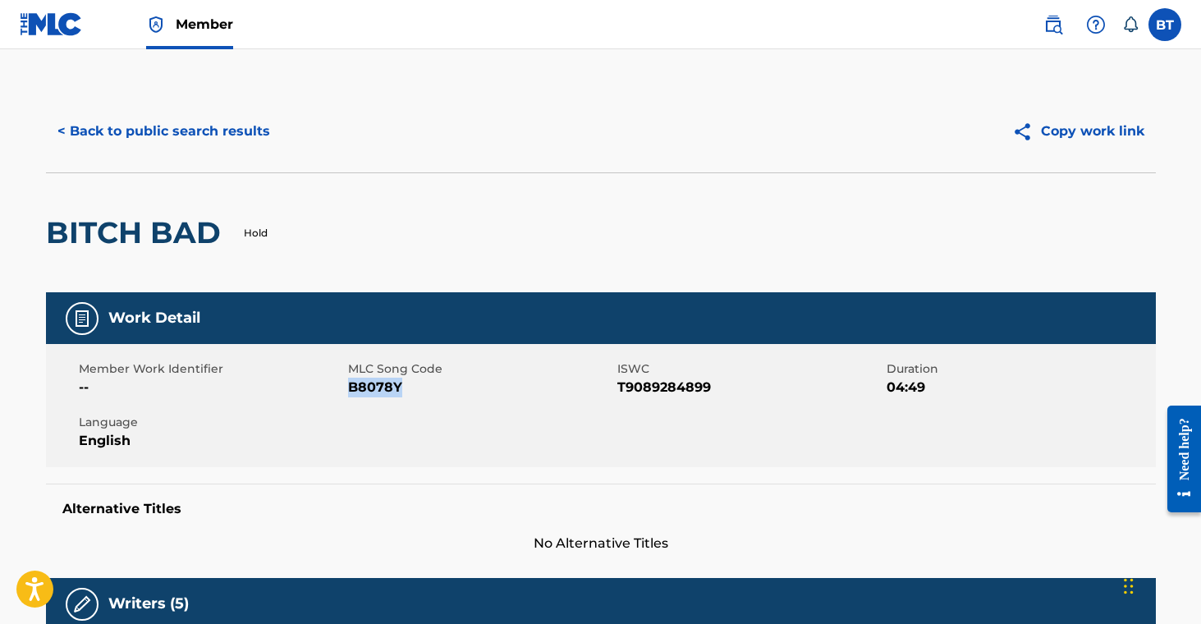
click at [196, 137] on button "< Back to public search results" at bounding box center [164, 131] width 236 height 41
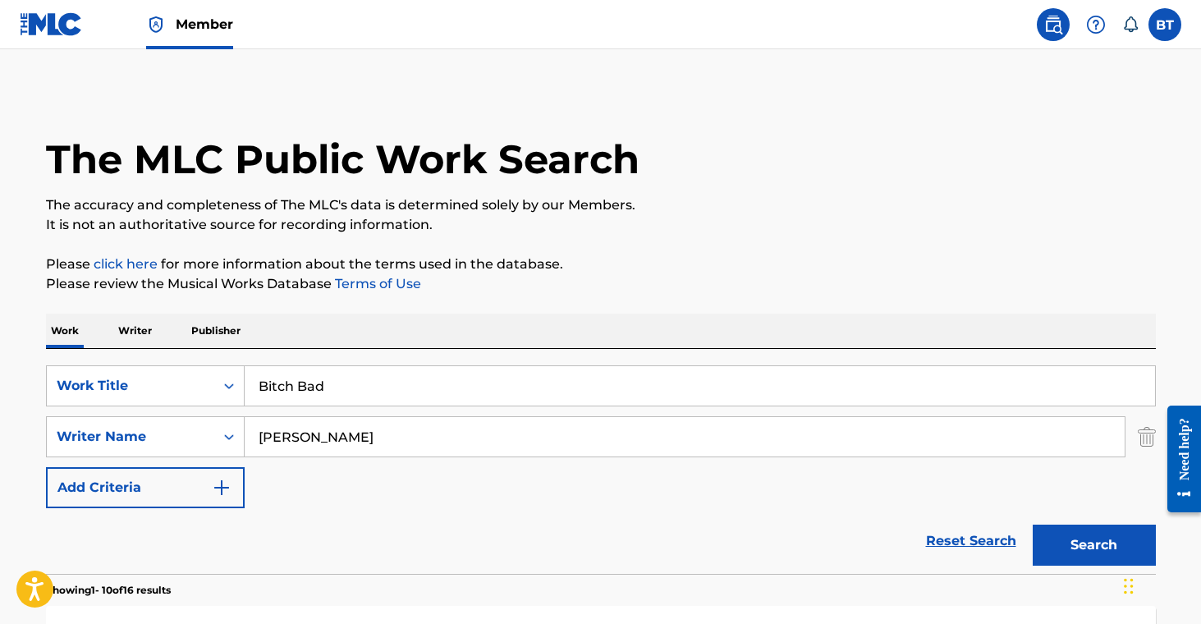
click at [350, 394] on input "Bitch Bad" at bounding box center [700, 385] width 911 height 39
paste input "g Dawg"
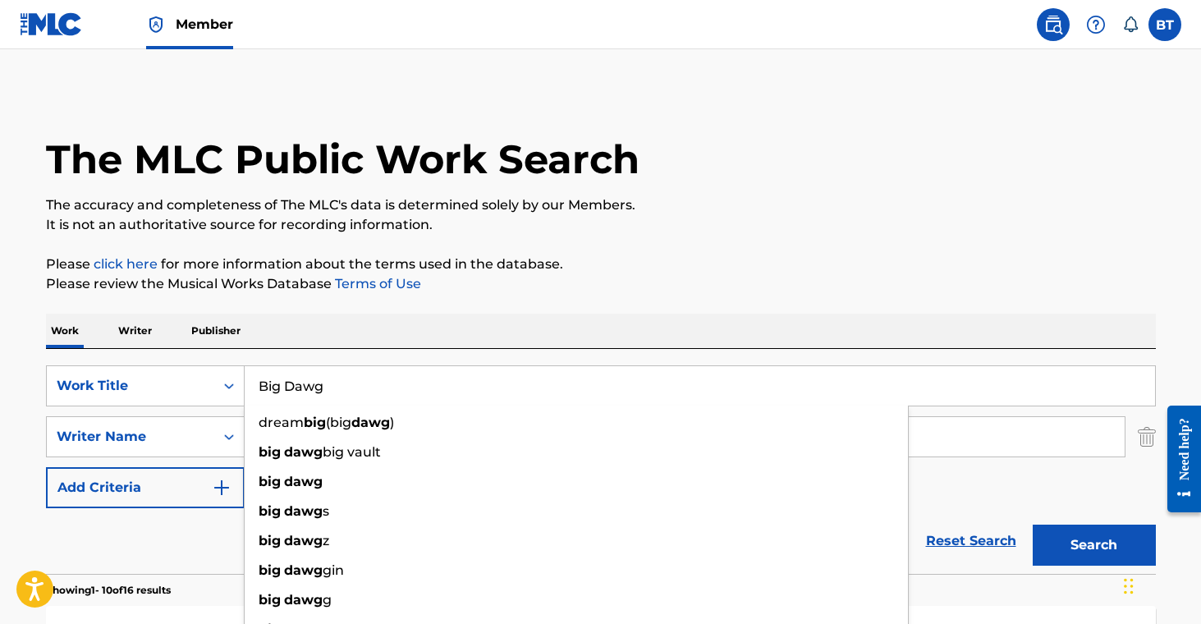
type input "Big Dawg"
click at [1090, 551] on button "Search" at bounding box center [1094, 545] width 123 height 41
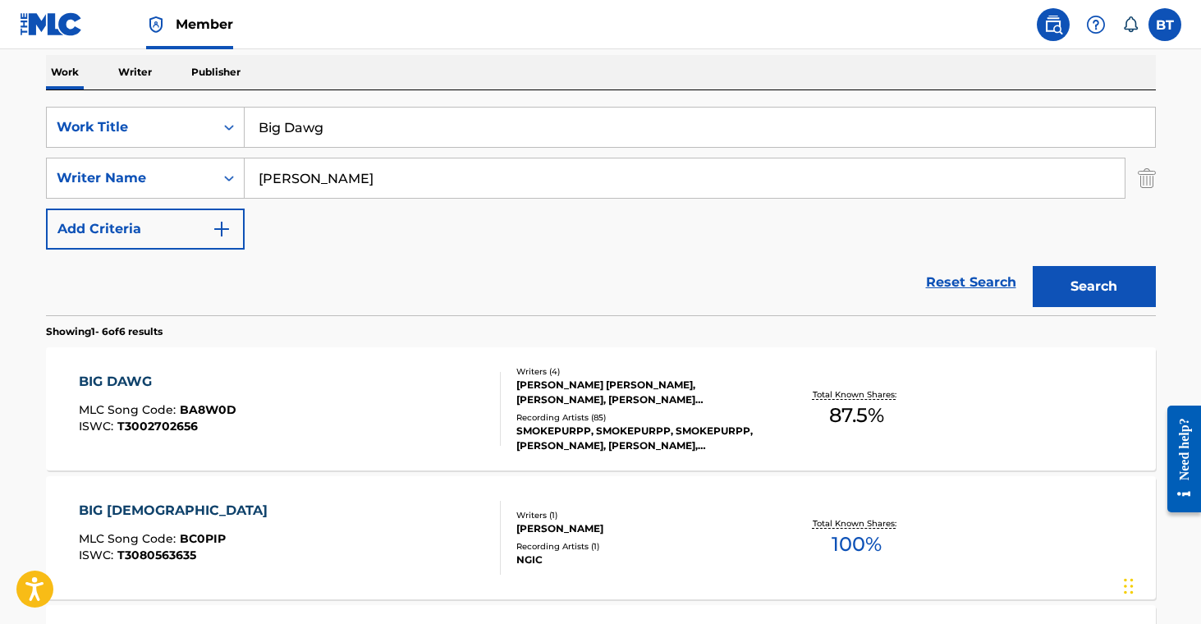
scroll to position [265, 0]
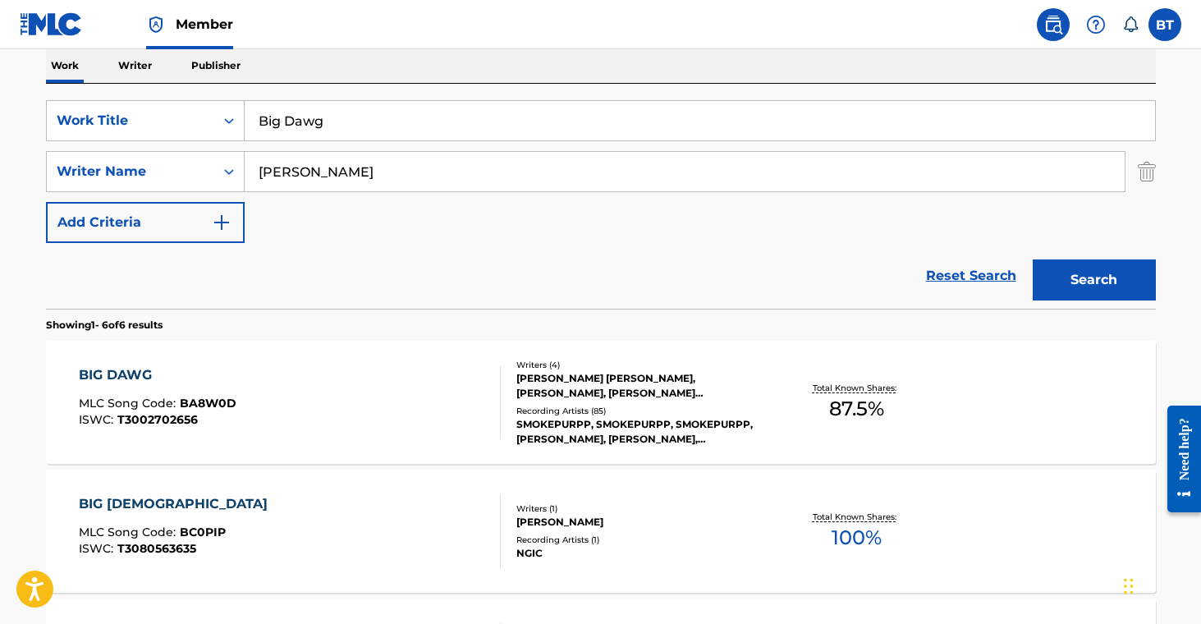
click at [545, 406] on div "Recording Artists ( 85 )" at bounding box center [640, 411] width 248 height 12
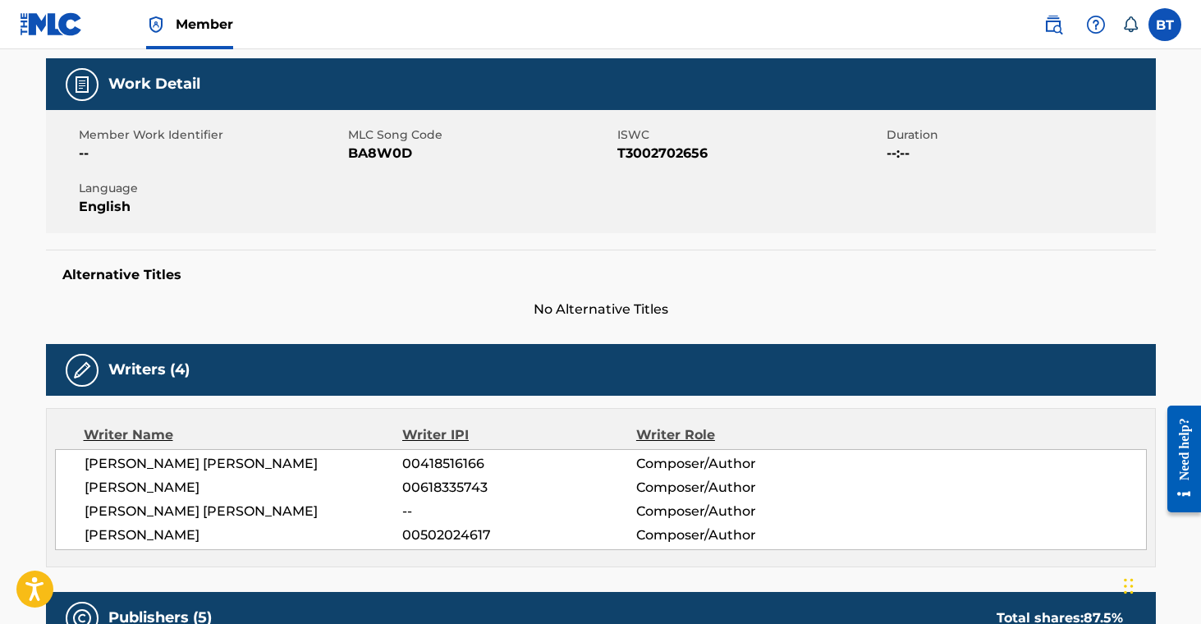
scroll to position [102, 0]
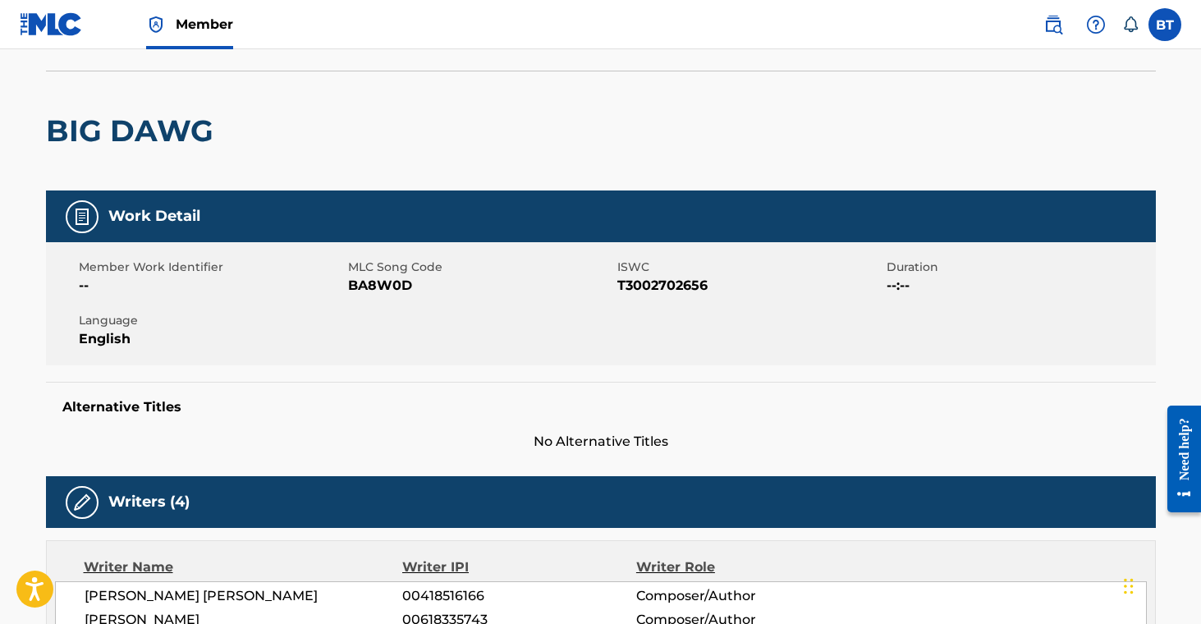
click at [383, 281] on span "BA8W0D" at bounding box center [480, 286] width 265 height 20
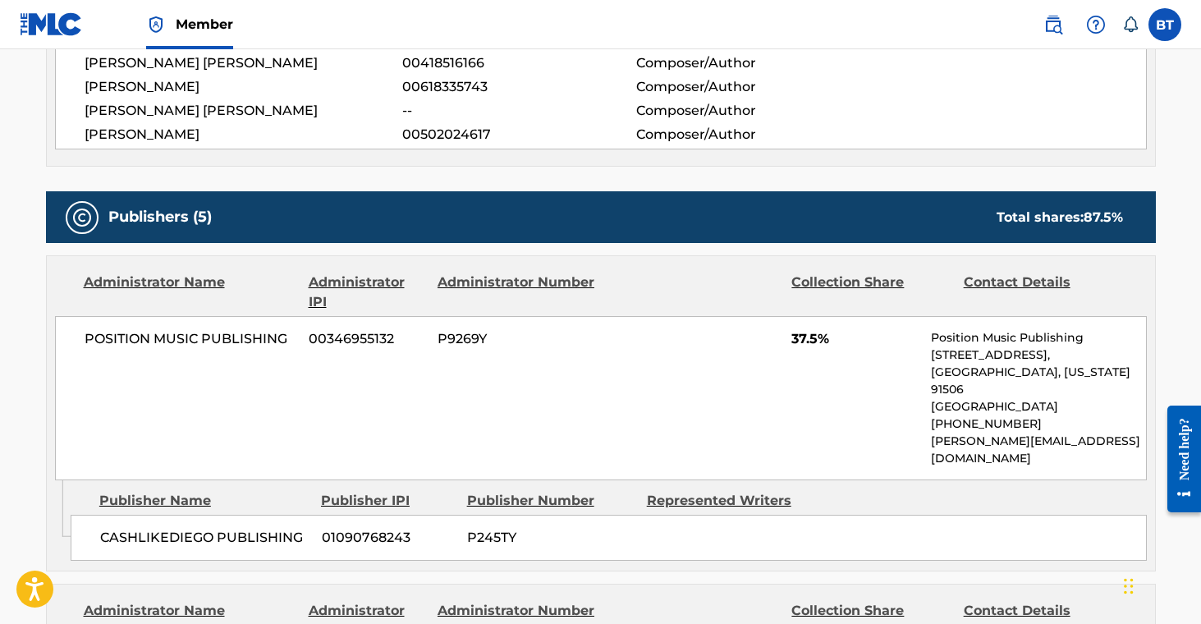
scroll to position [610, 0]
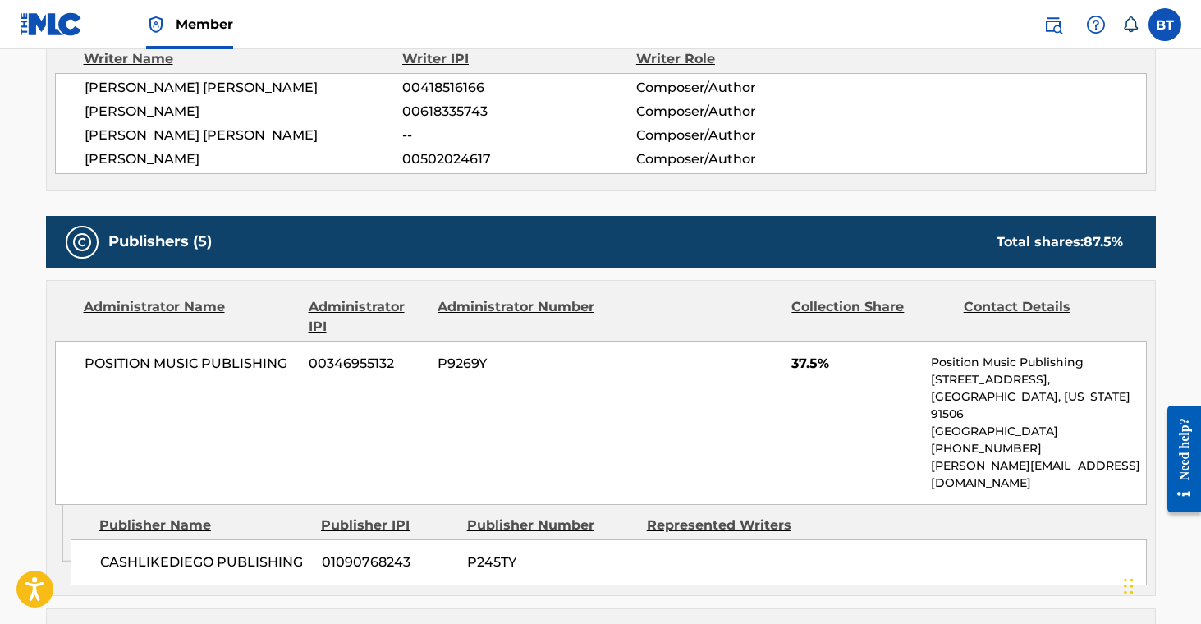
click at [97, 360] on span "POSITION MUSIC PUBLISHING" at bounding box center [191, 364] width 213 height 20
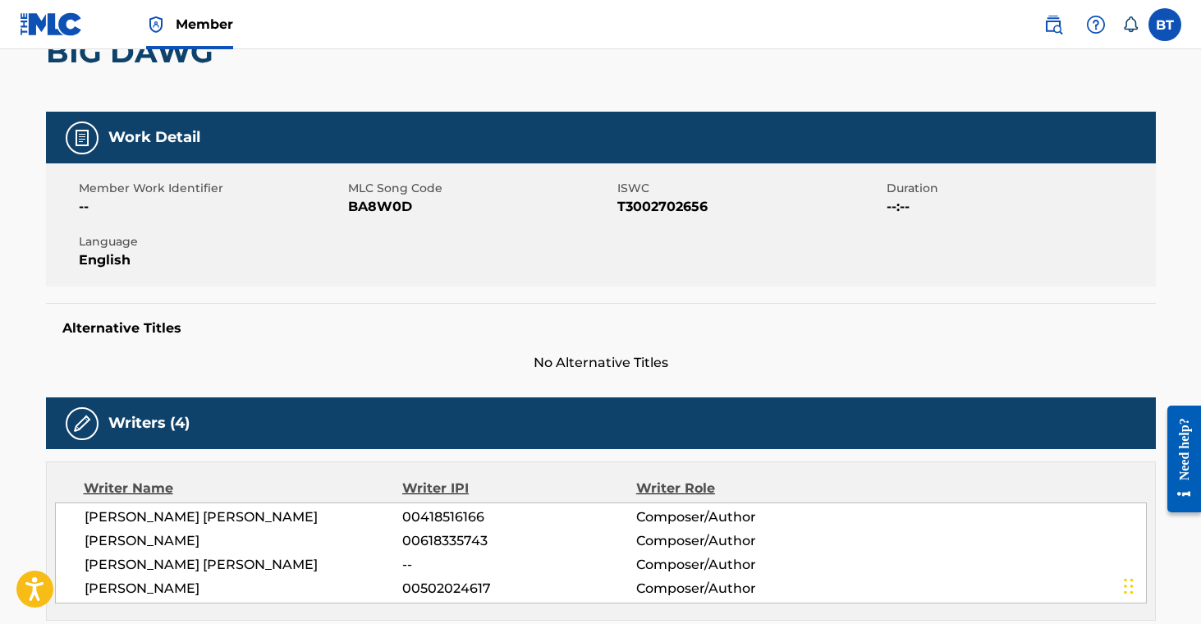
scroll to position [0, 0]
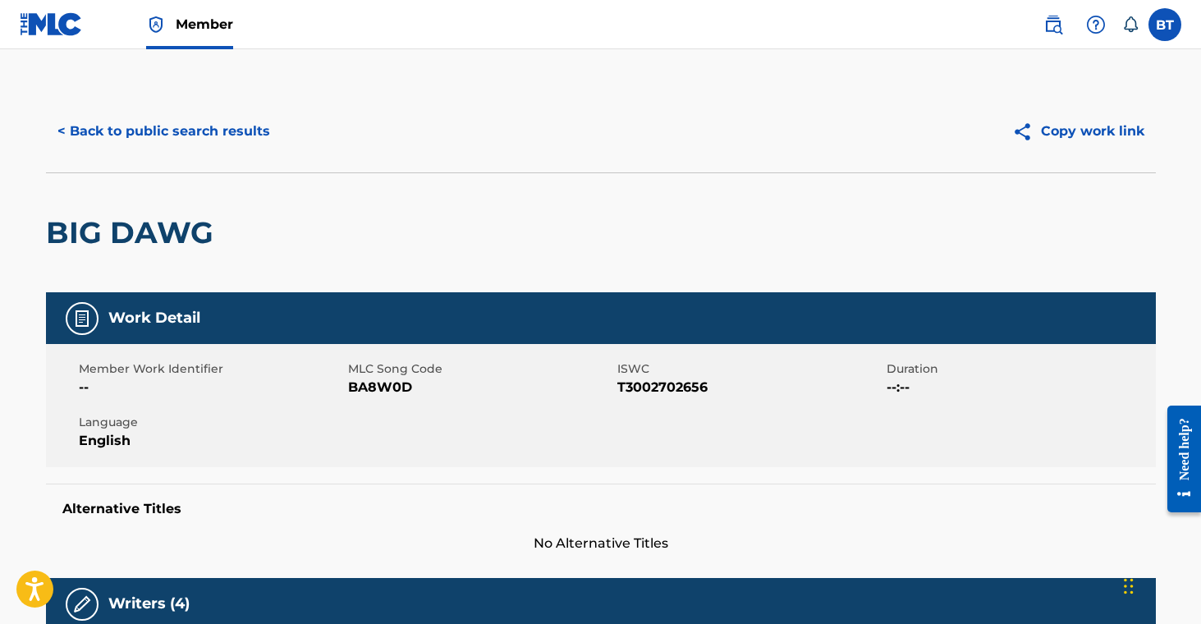
click at [175, 132] on button "< Back to public search results" at bounding box center [164, 131] width 236 height 41
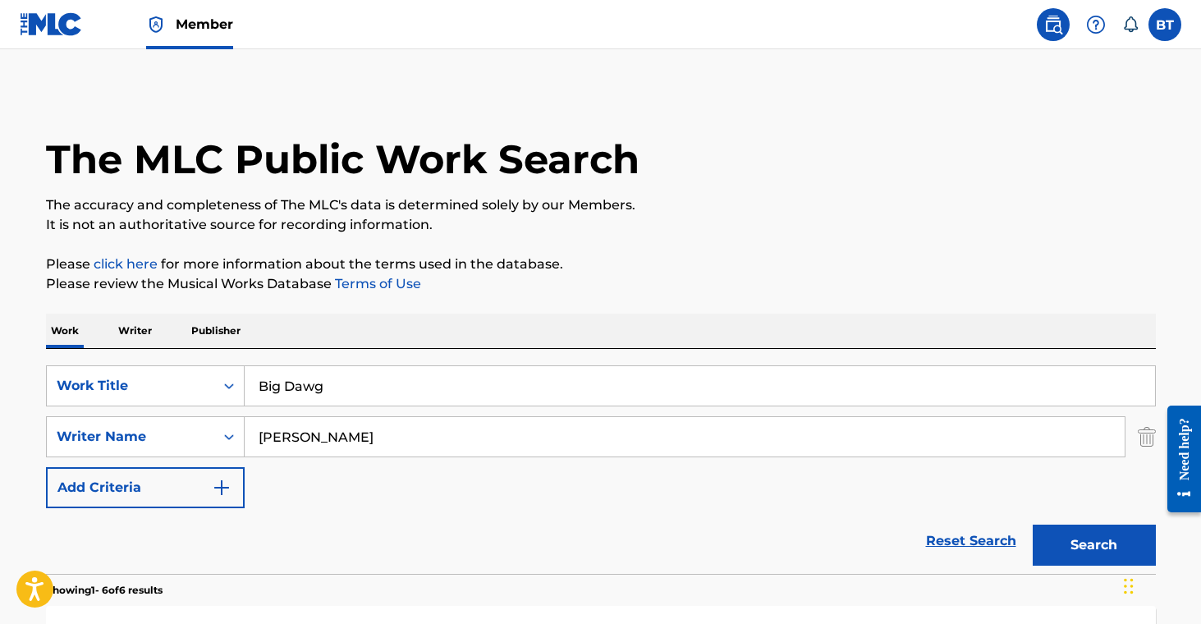
scroll to position [265, 0]
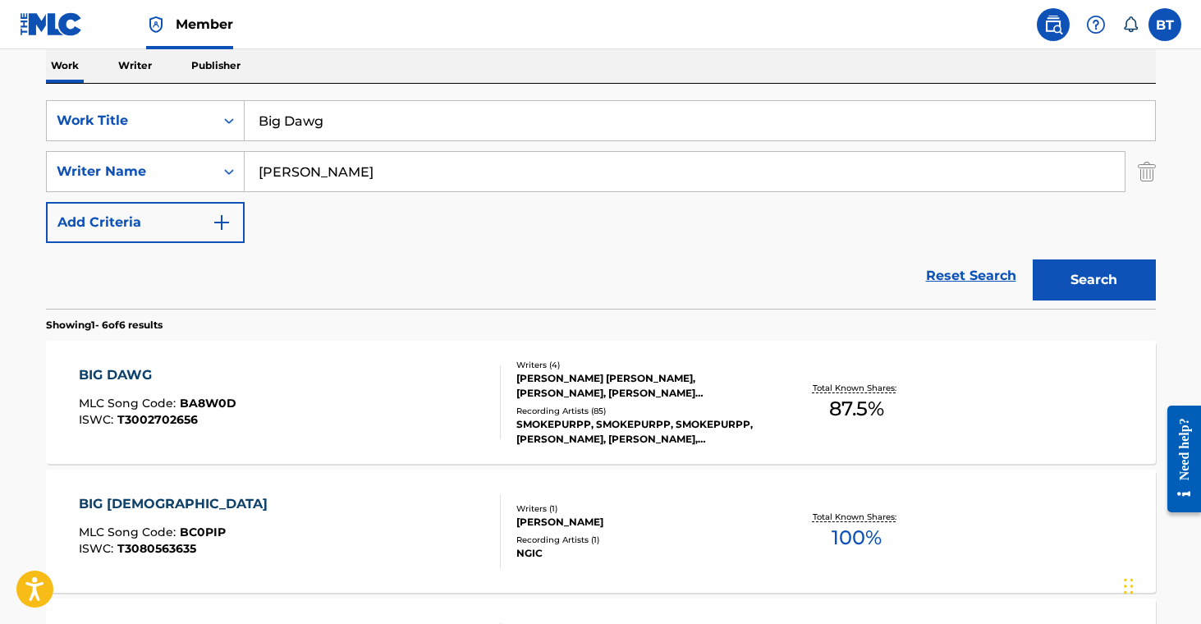
click at [305, 122] on input "Big Dawg" at bounding box center [700, 120] width 911 height 39
paste input "ody"
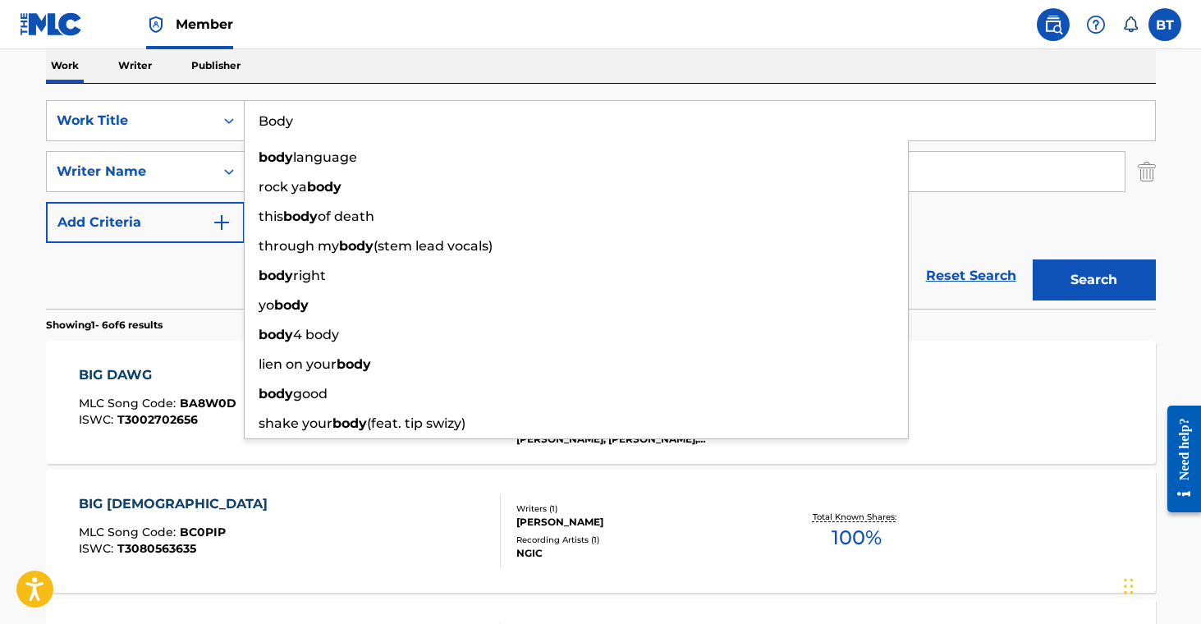
type input "Body"
click at [1073, 279] on button "Search" at bounding box center [1094, 279] width 123 height 41
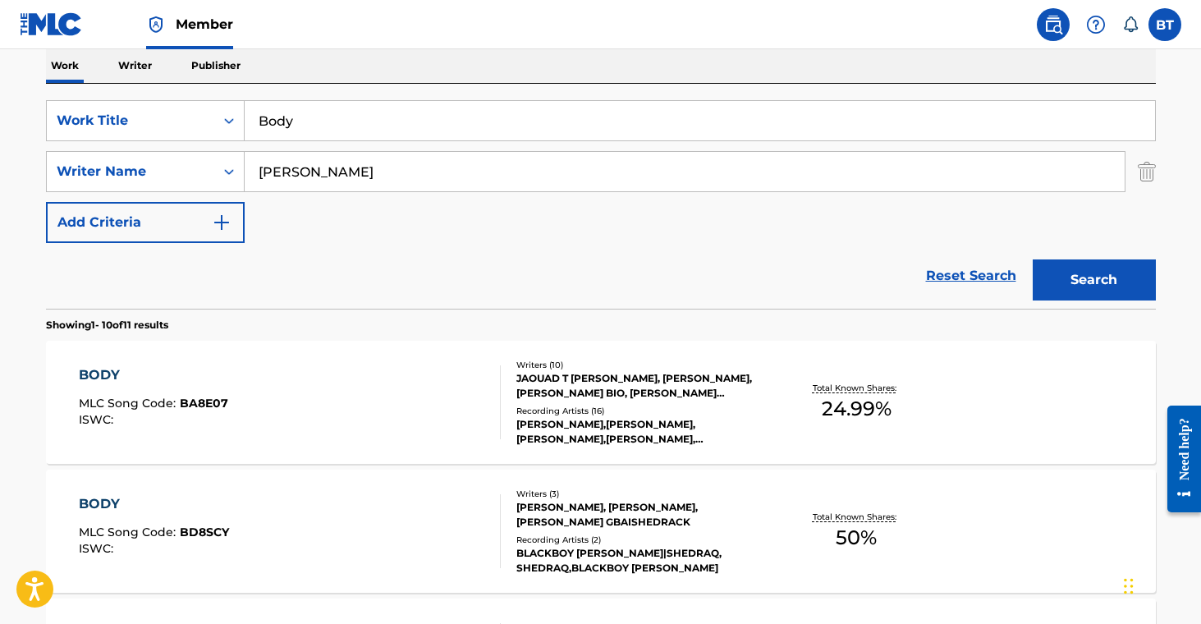
click at [643, 409] on div "Recording Artists ( 16 )" at bounding box center [640, 411] width 248 height 12
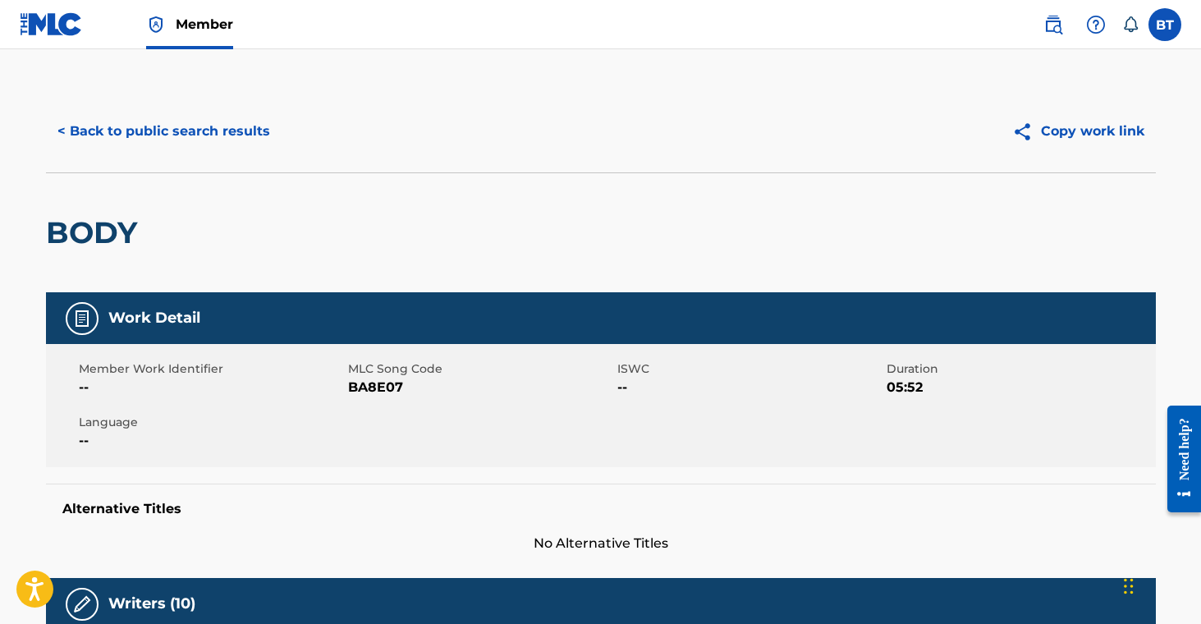
click at [104, 130] on button "< Back to public search results" at bounding box center [164, 131] width 236 height 41
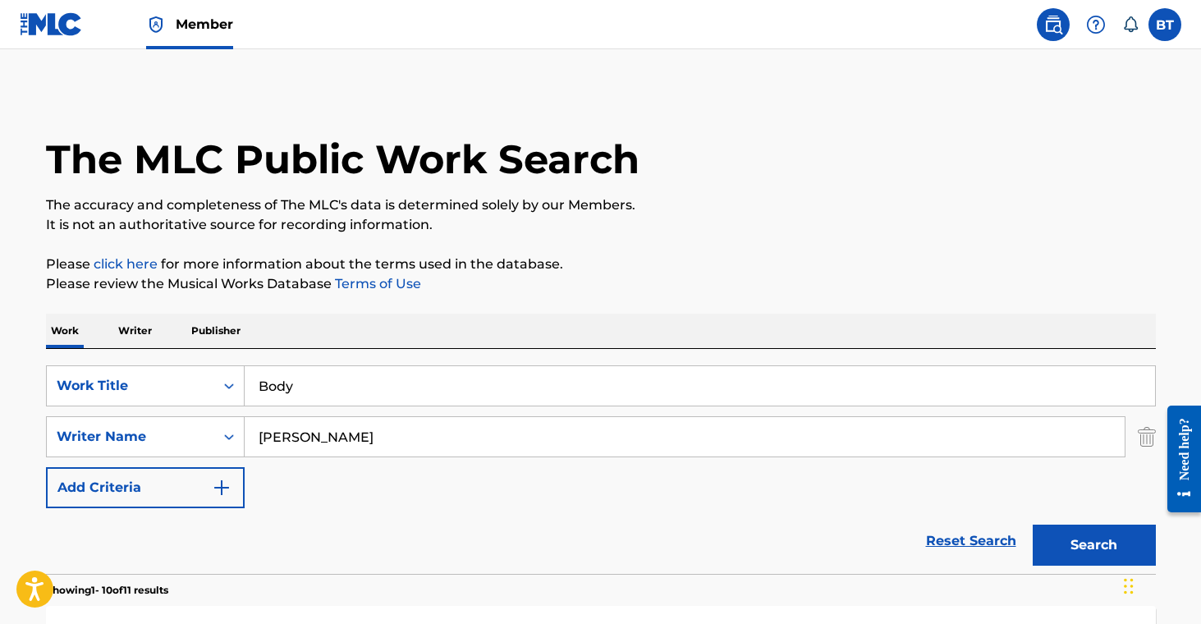
scroll to position [265, 0]
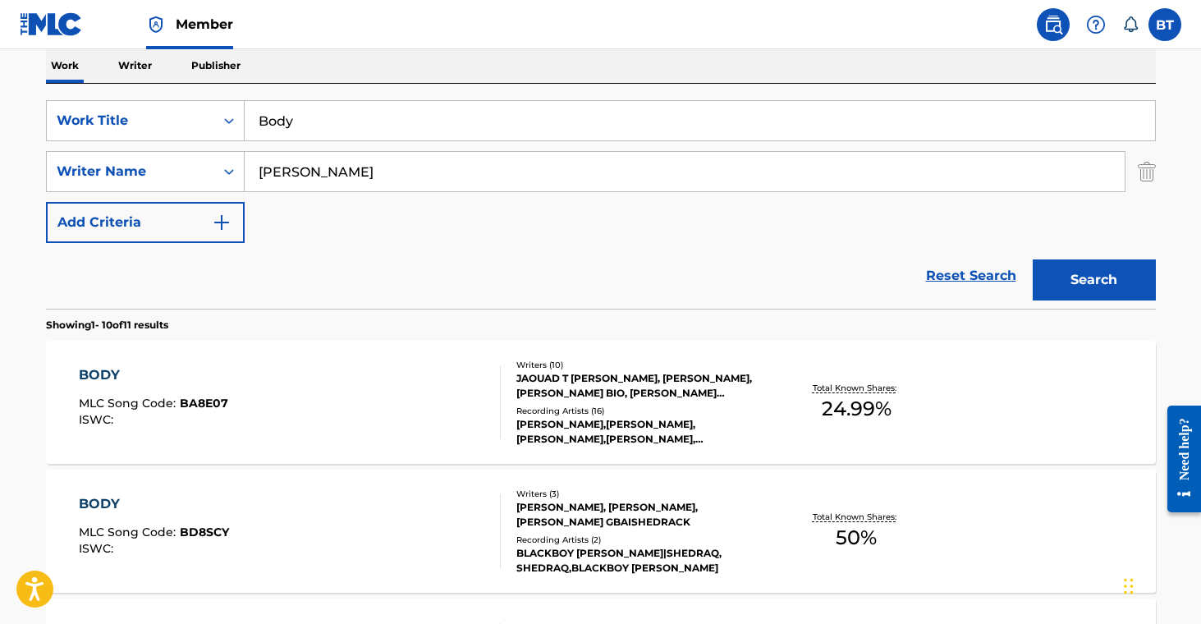
click at [630, 523] on div "[PERSON_NAME], [PERSON_NAME], [PERSON_NAME] GBAISHEDRACK" at bounding box center [640, 515] width 248 height 30
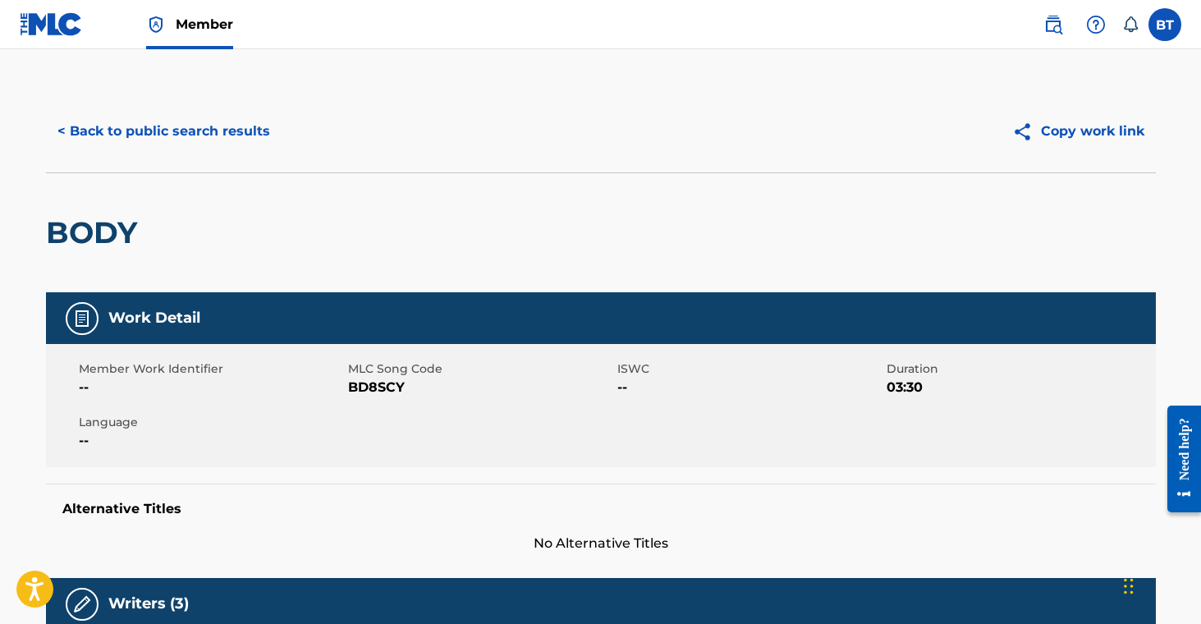
click at [158, 144] on button "< Back to public search results" at bounding box center [164, 131] width 236 height 41
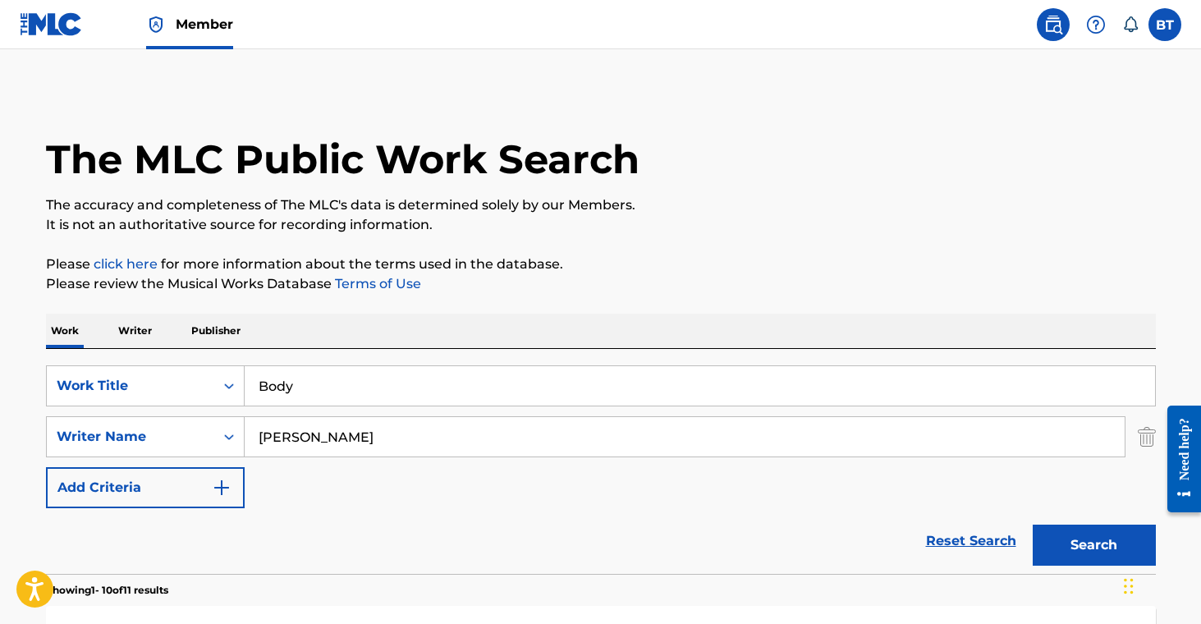
scroll to position [265, 0]
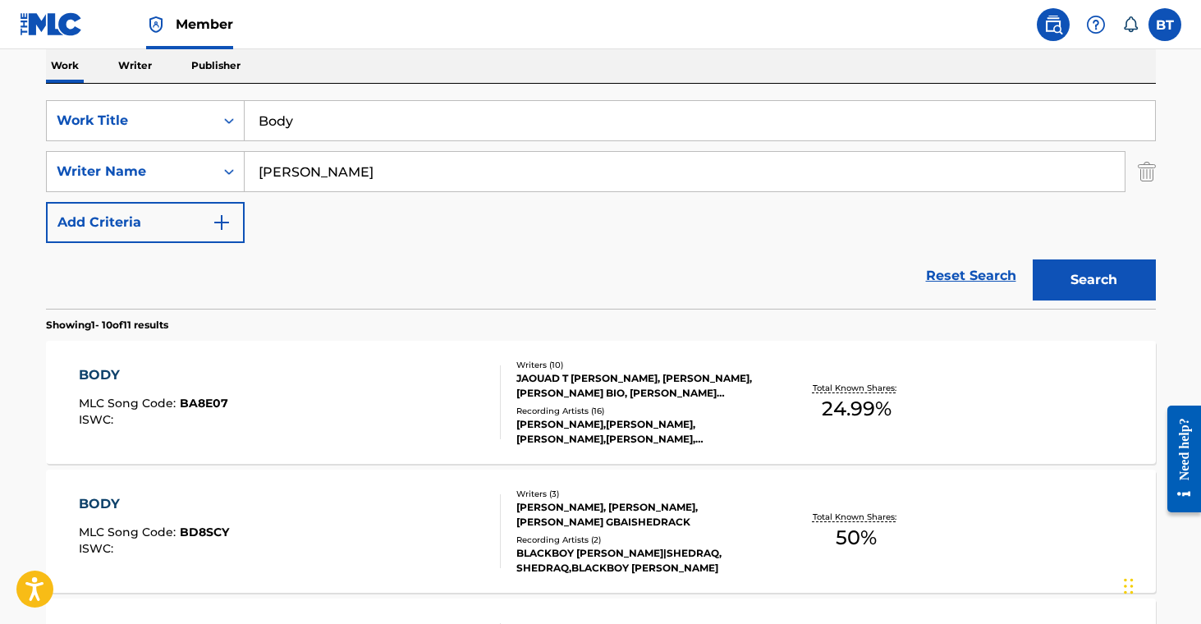
click at [256, 172] on input "[PERSON_NAME]" at bounding box center [685, 171] width 880 height 39
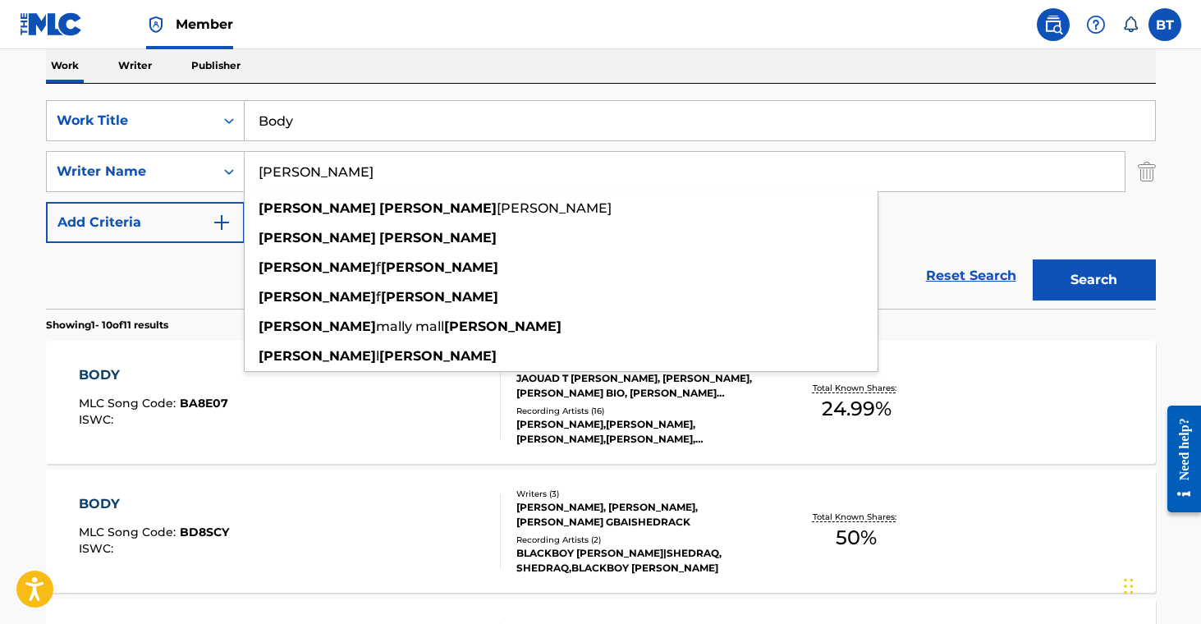
type input "[PERSON_NAME]"
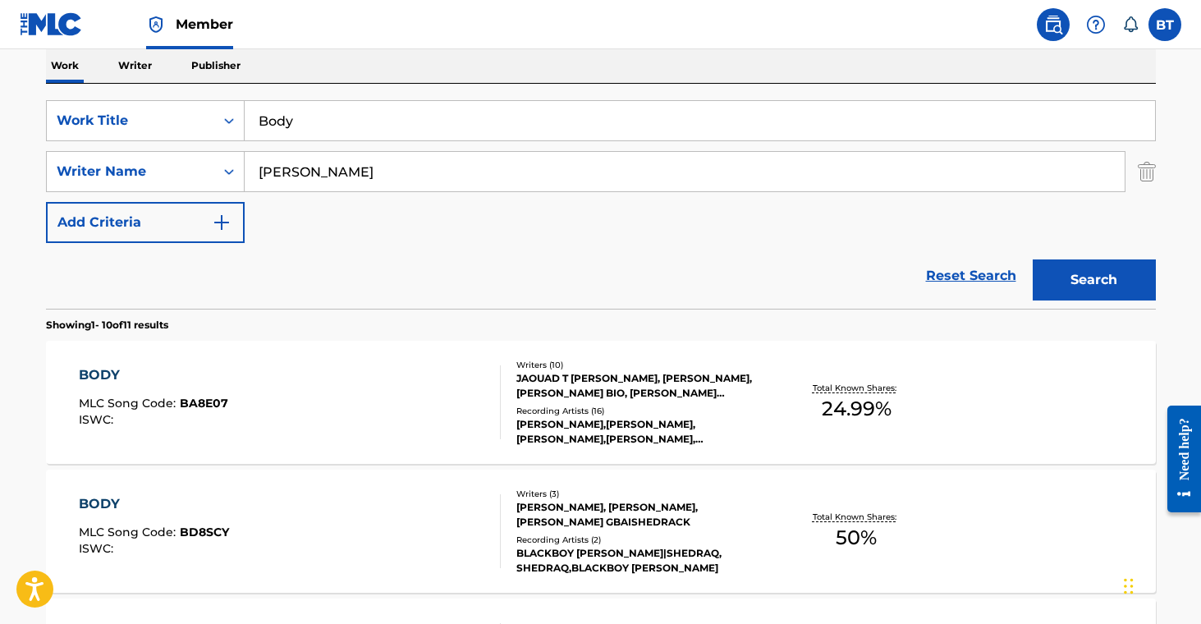
click at [1102, 273] on button "Search" at bounding box center [1094, 279] width 123 height 41
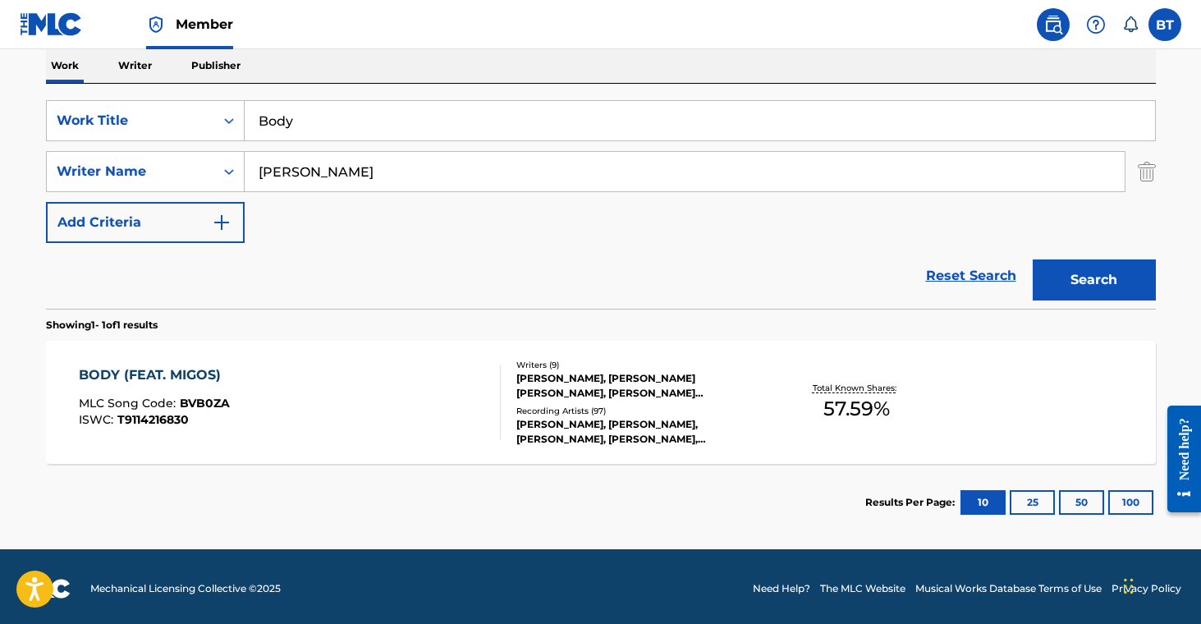
click at [631, 429] on div "[PERSON_NAME], [PERSON_NAME], [PERSON_NAME], [PERSON_NAME], [PERSON_NAME]" at bounding box center [640, 432] width 248 height 30
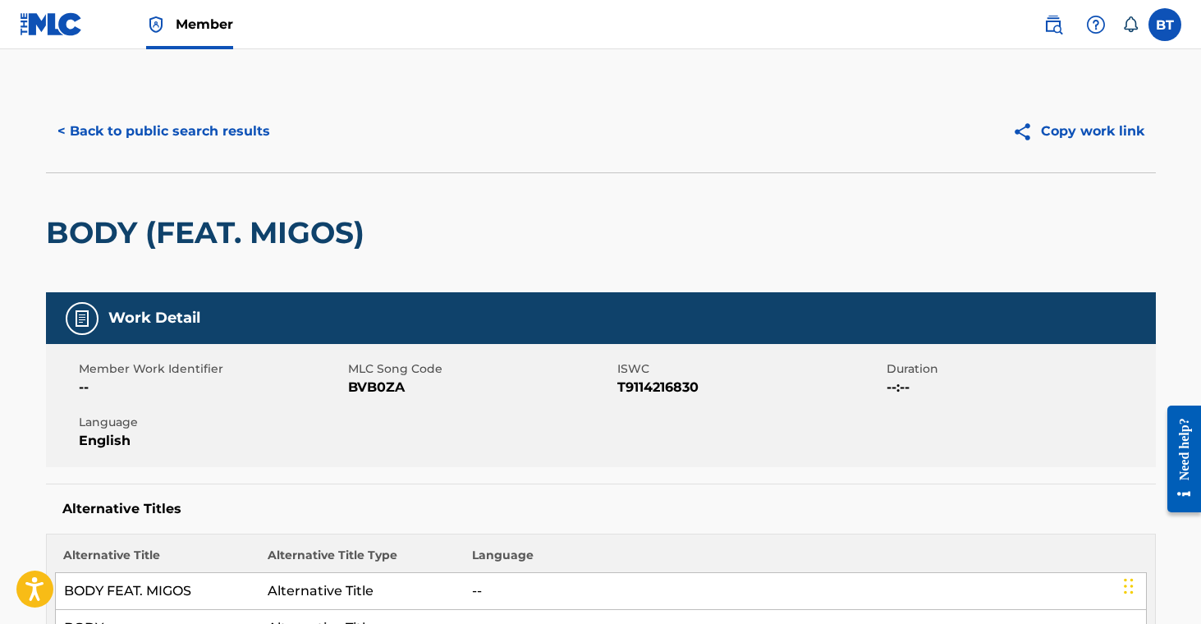
click at [395, 392] on span "BVB0ZA" at bounding box center [480, 388] width 265 height 20
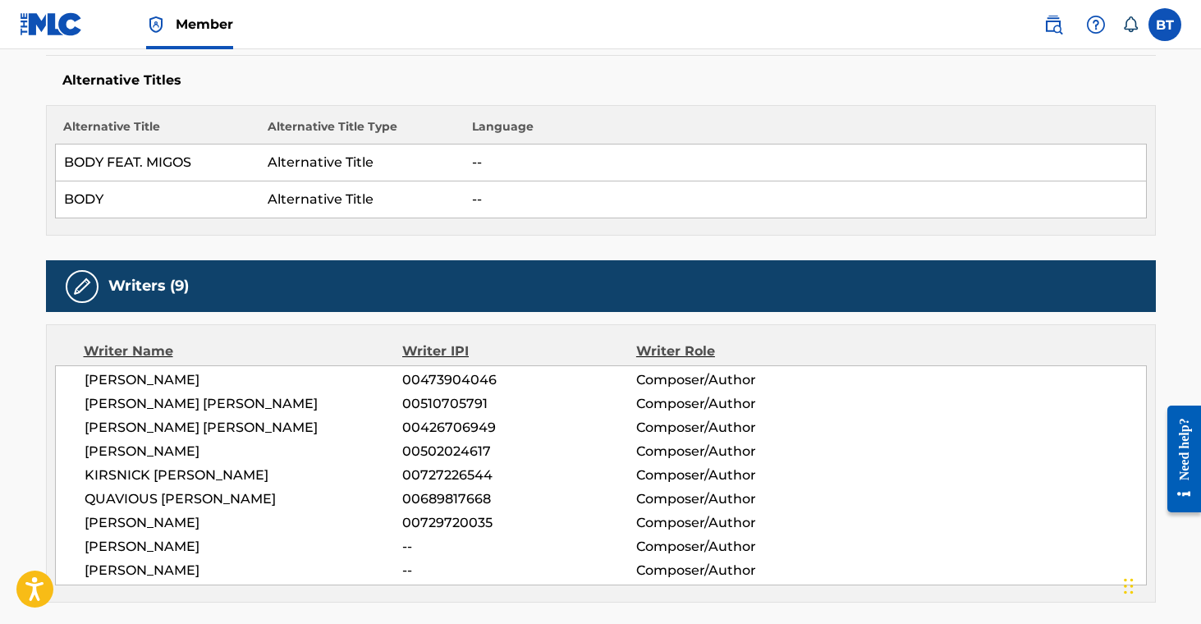
scroll to position [756, 0]
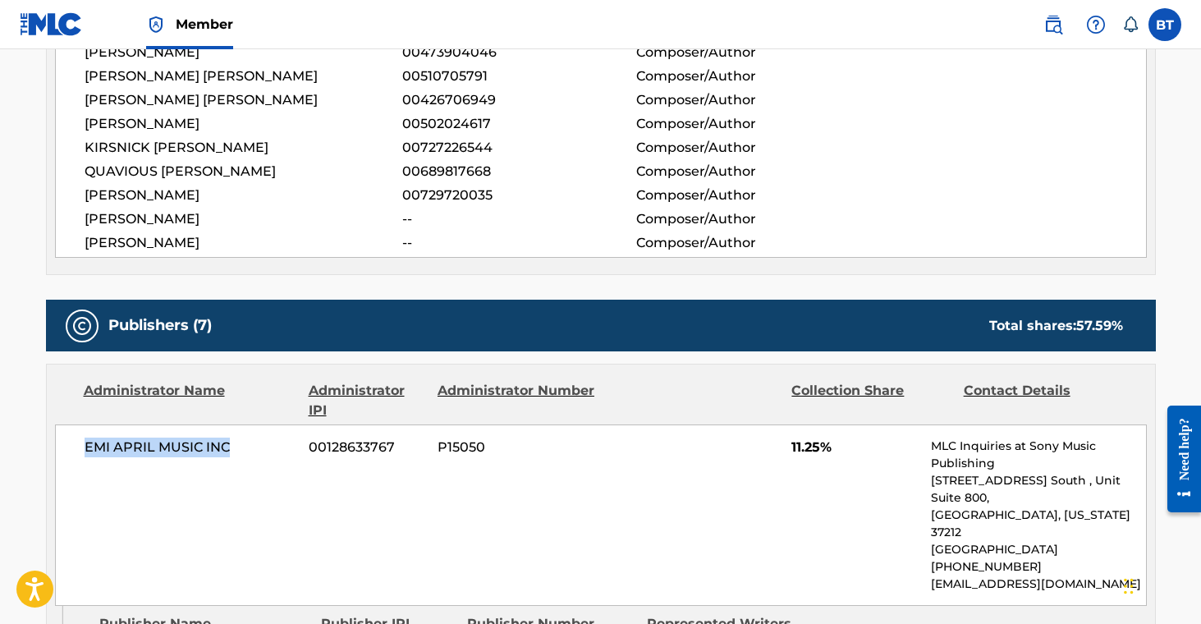
drag, startPoint x: 85, startPoint y: 443, endPoint x: 231, endPoint y: 449, distance: 145.5
click at [231, 449] on span "EMI APRIL MUSIC INC" at bounding box center [191, 448] width 213 height 20
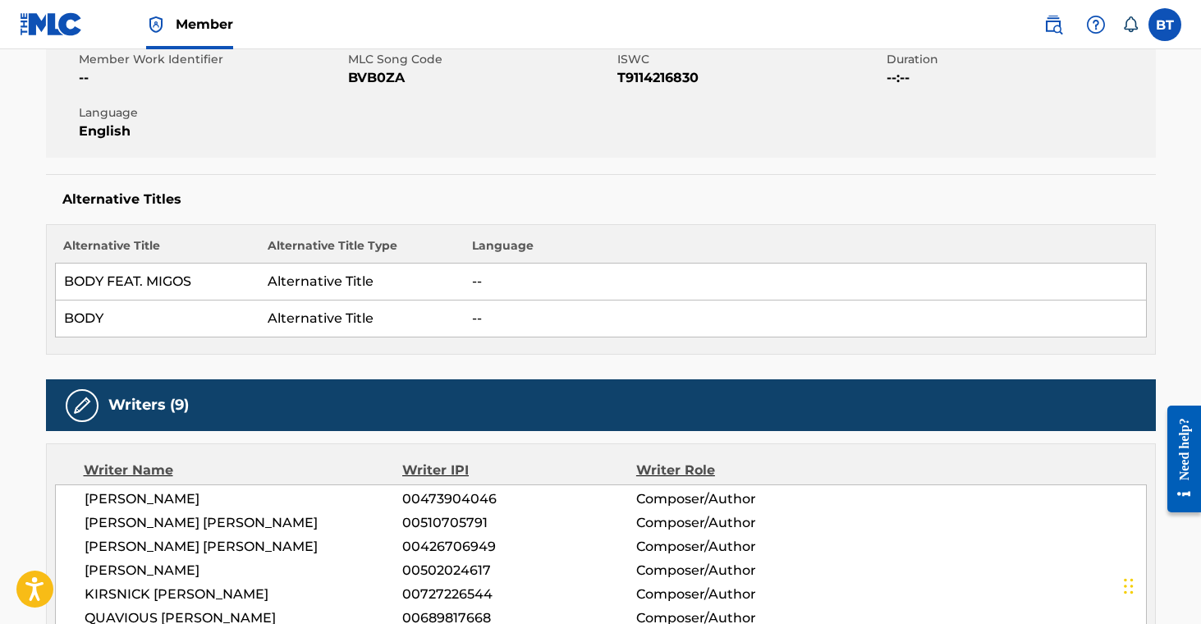
scroll to position [0, 0]
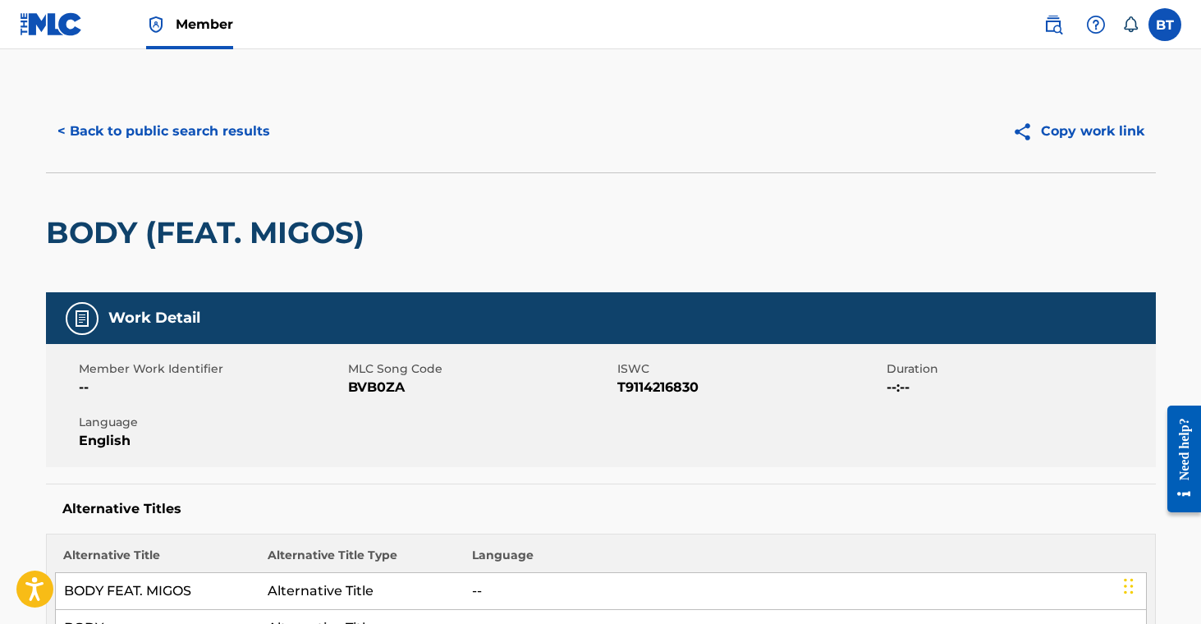
click at [213, 146] on button "< Back to public search results" at bounding box center [164, 131] width 236 height 41
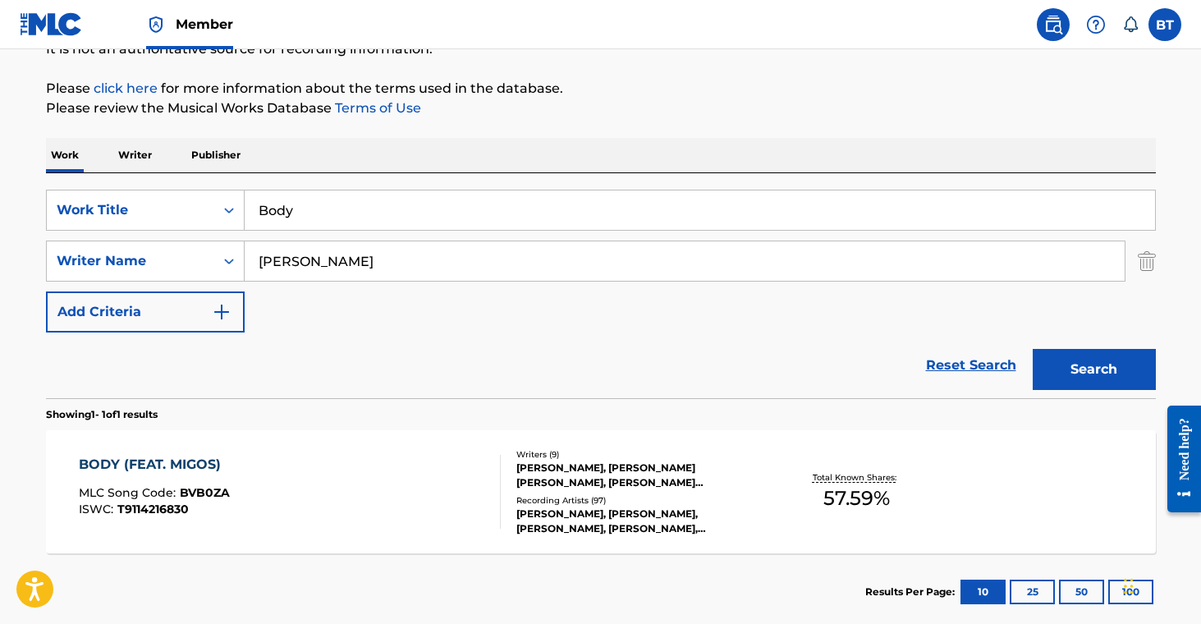
click at [283, 205] on input "Body" at bounding box center [700, 209] width 911 height 39
paste input "Cant Say No"
type input "Cant Say No"
click at [1103, 369] on button "Search" at bounding box center [1094, 369] width 123 height 41
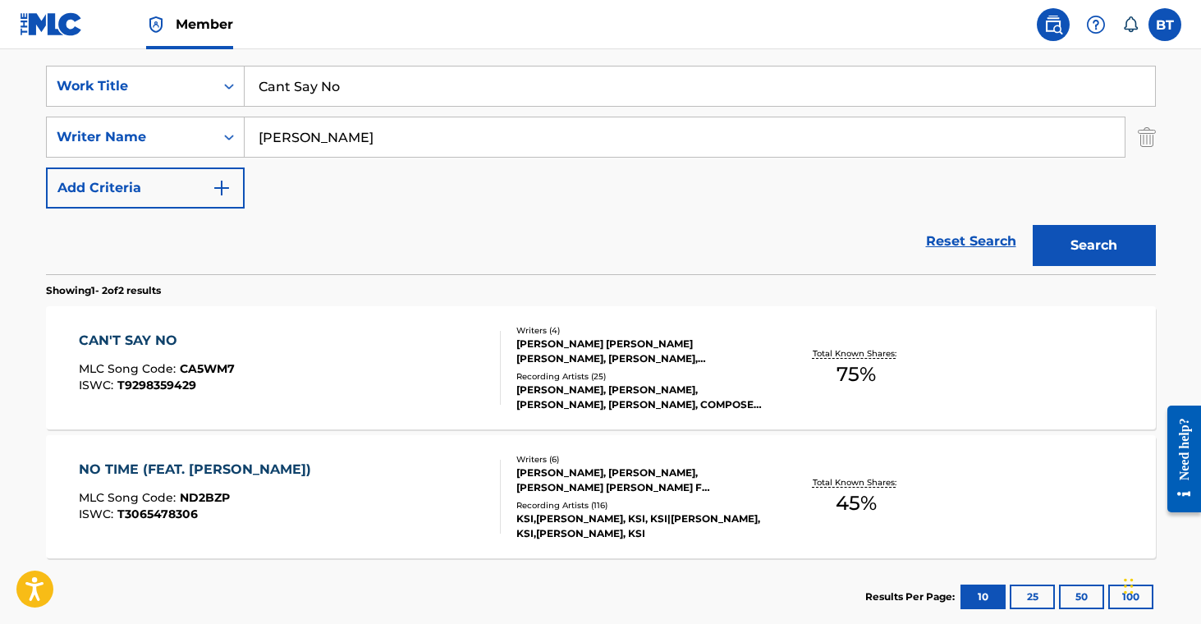
scroll to position [300, 0]
click at [606, 398] on div "[PERSON_NAME], [PERSON_NAME], [PERSON_NAME], [PERSON_NAME], COMPOSER, [PERSON_N…" at bounding box center [640, 397] width 248 height 30
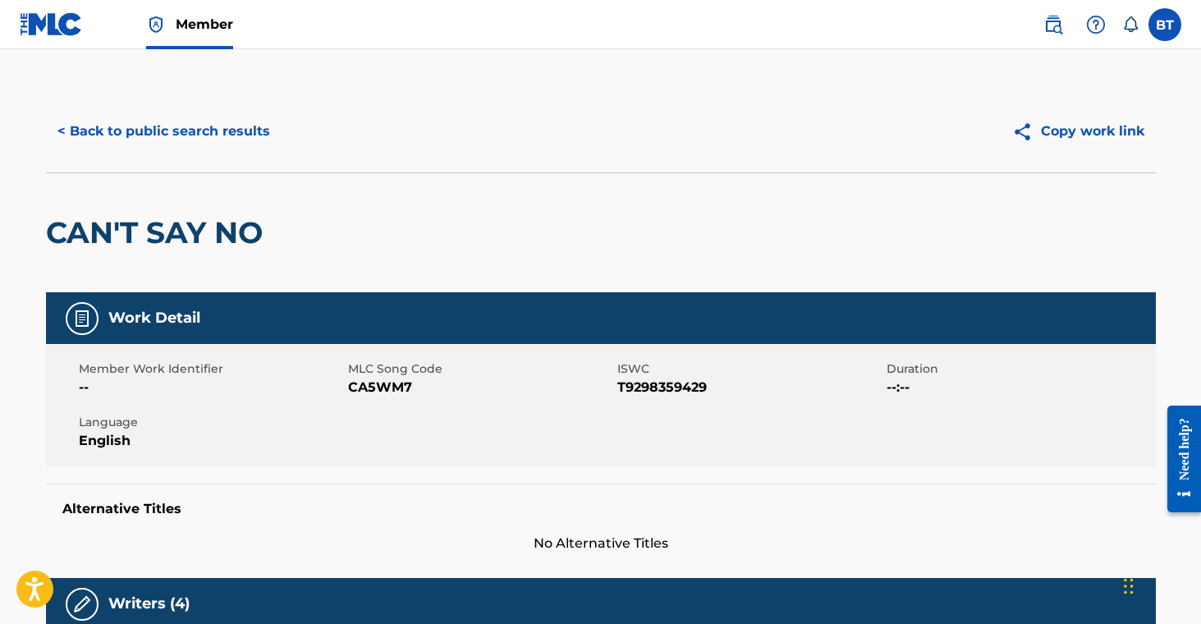
click at [368, 392] on span "CA5WM7" at bounding box center [480, 388] width 265 height 20
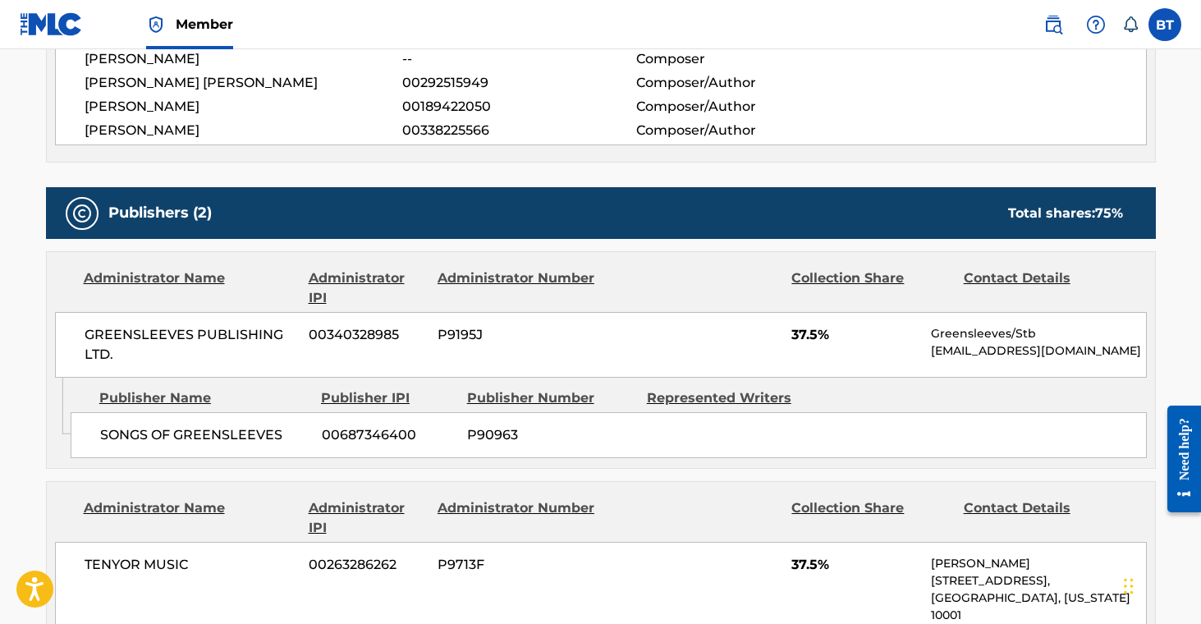
scroll to position [822, 0]
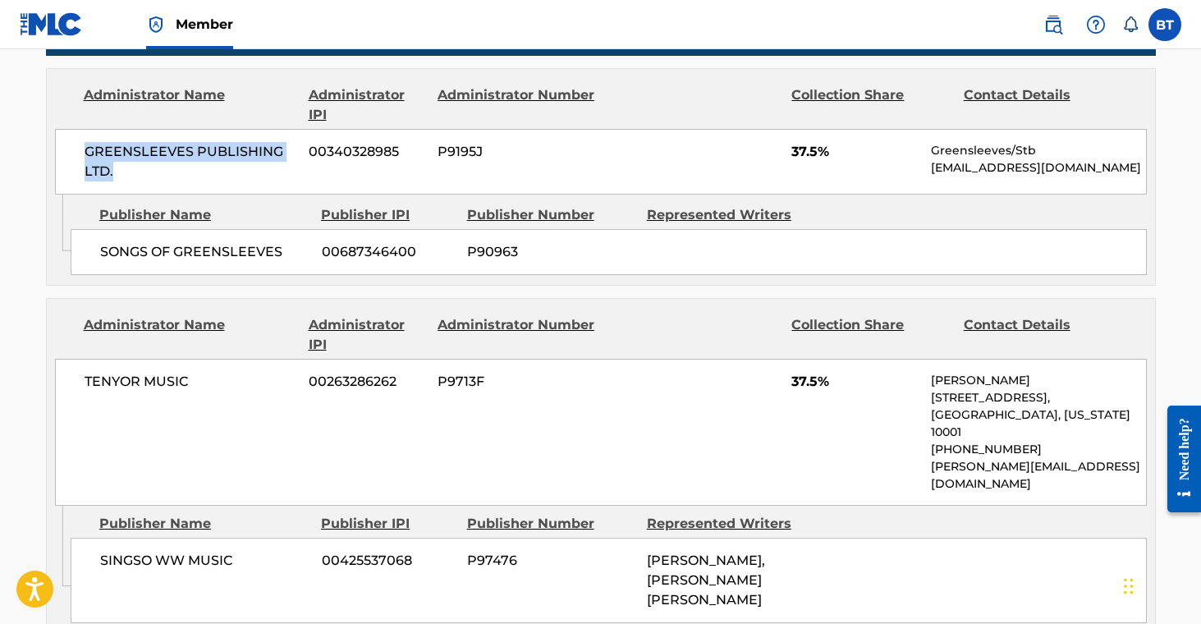
drag, startPoint x: 91, startPoint y: 149, endPoint x: 118, endPoint y: 166, distance: 31.7
click at [118, 166] on span "GREENSLEEVES PUBLISHING LTD." at bounding box center [191, 161] width 213 height 39
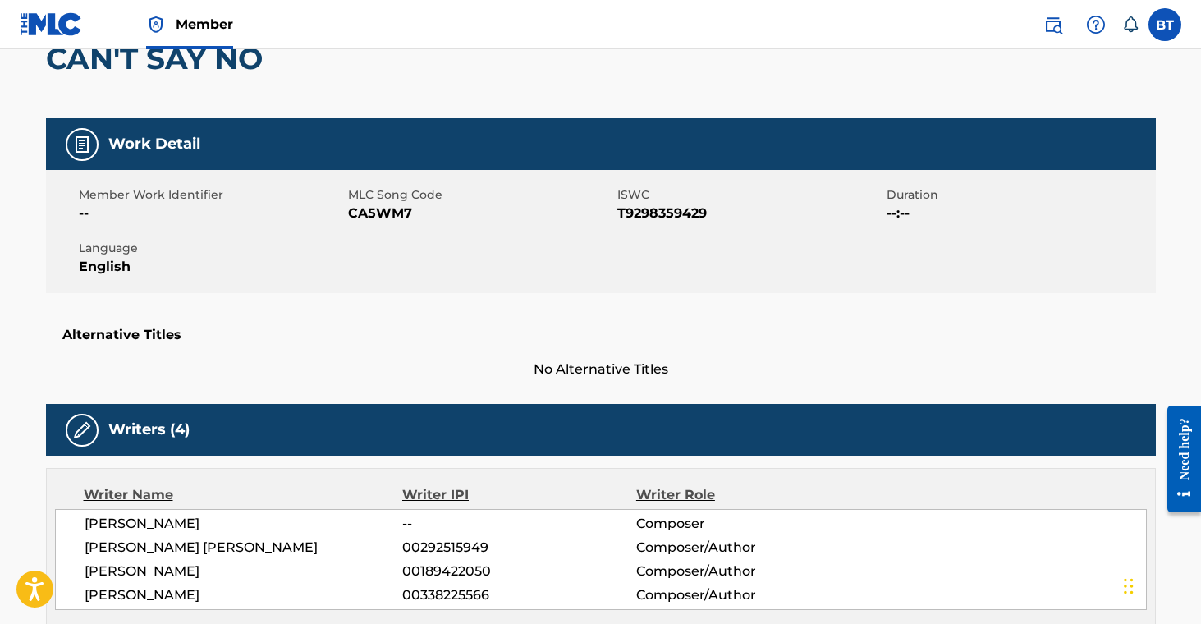
scroll to position [0, 0]
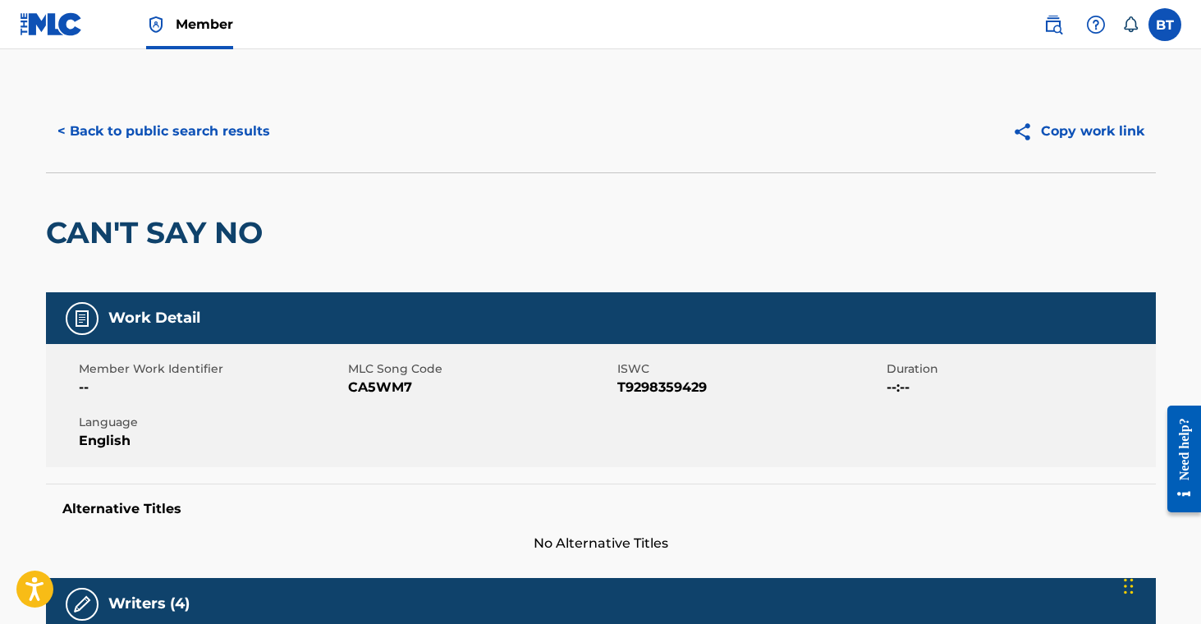
click at [193, 132] on button "< Back to public search results" at bounding box center [164, 131] width 236 height 41
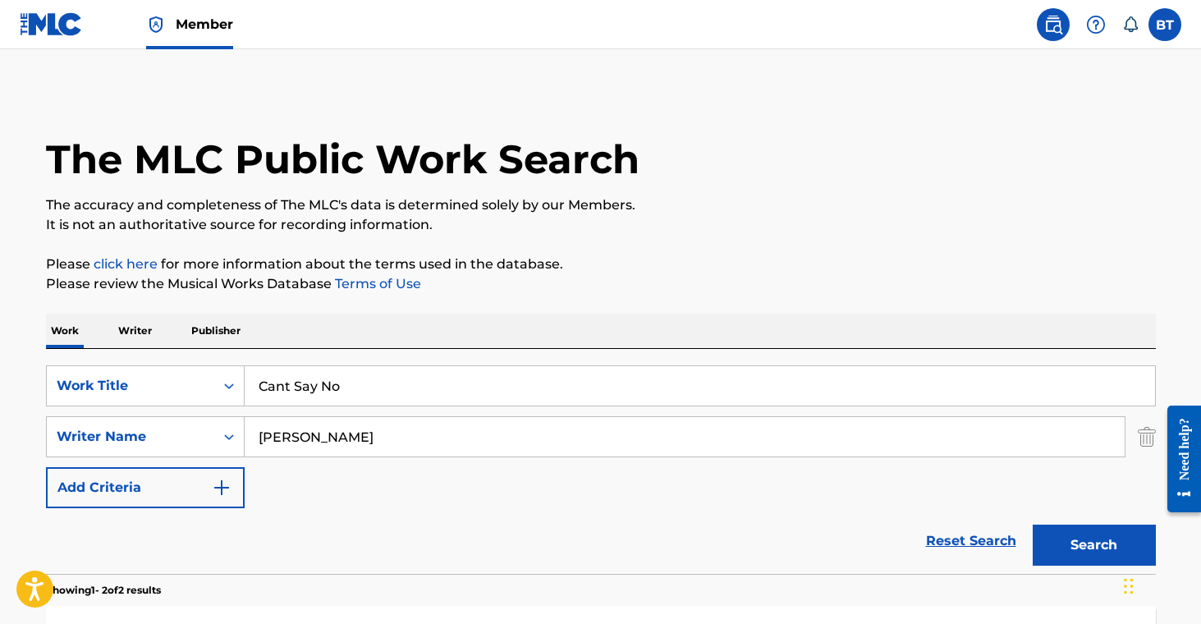
scroll to position [300, 0]
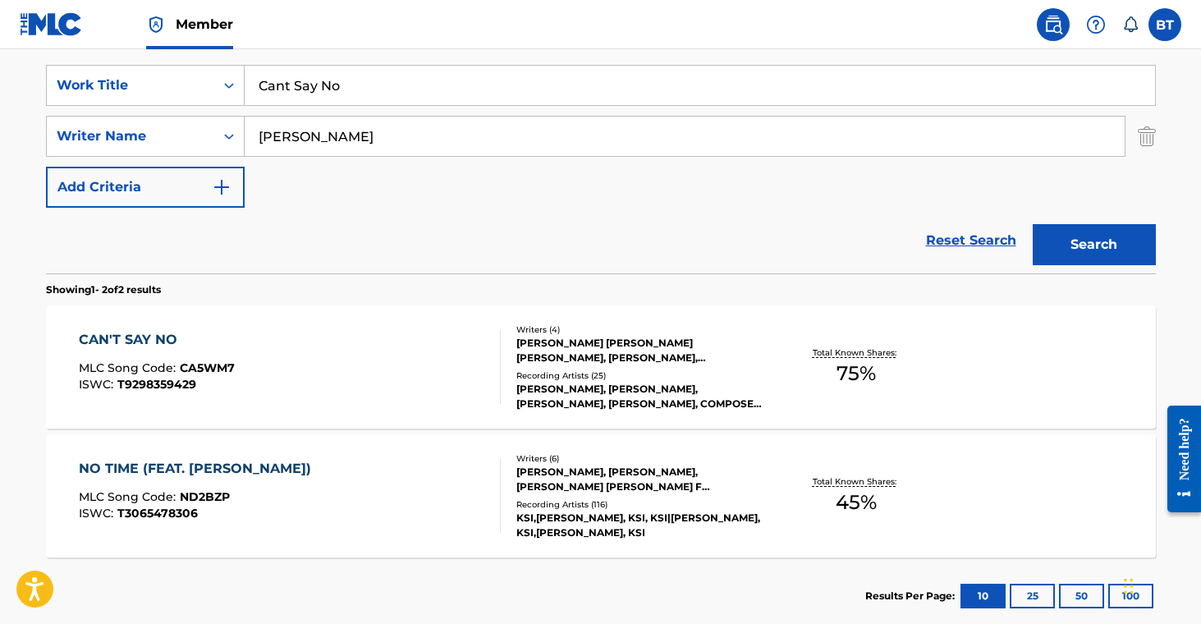
drag, startPoint x: 356, startPoint y: 85, endPoint x: 250, endPoint y: 64, distance: 108.0
click at [250, 64] on div "SearchWithCriteria707a9dda-7e1f-4563-acdf-c98106163298 Work Title Cant Say No S…" at bounding box center [601, 160] width 1110 height 225
paste input "p"
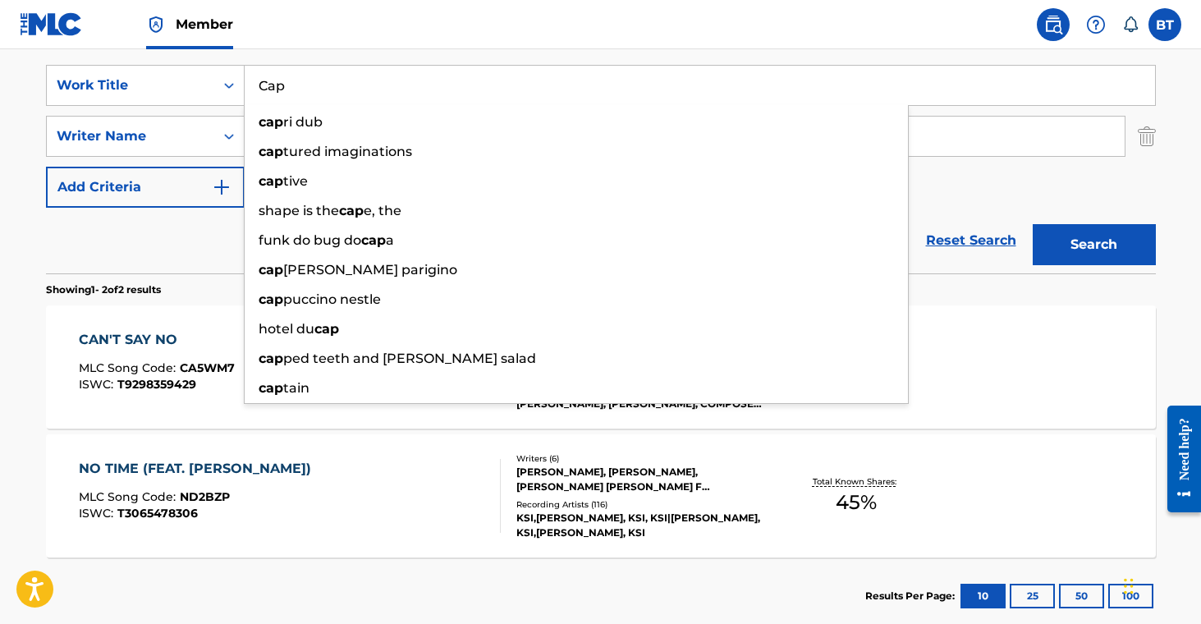
type input "Cap"
click at [1054, 235] on button "Search" at bounding box center [1094, 244] width 123 height 41
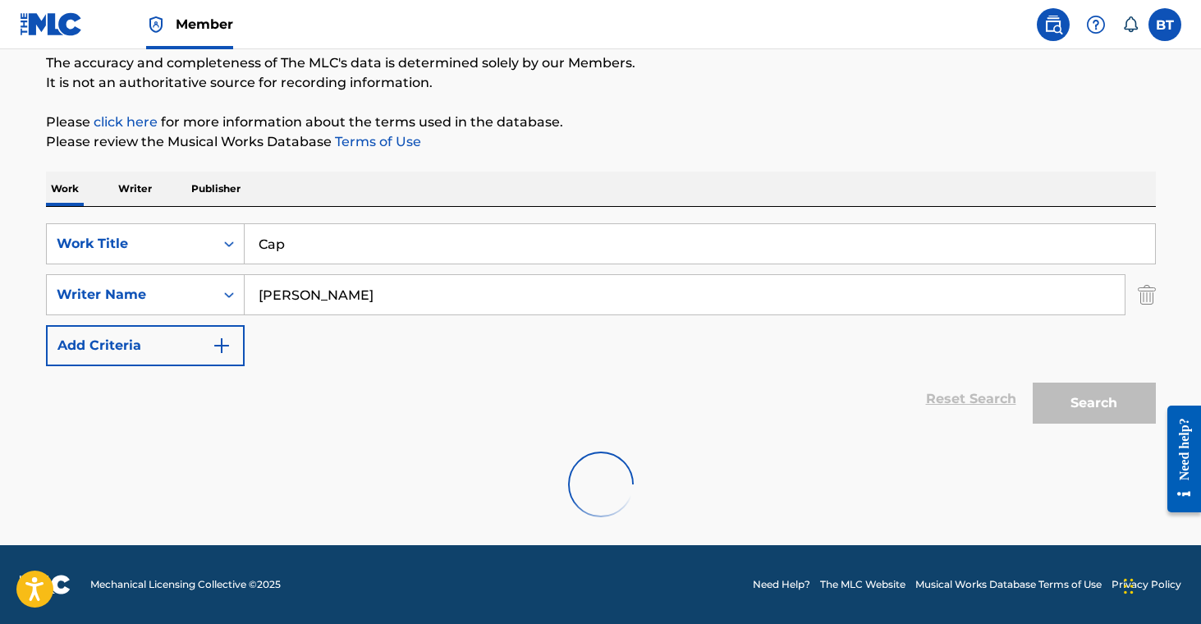
scroll to position [269, 0]
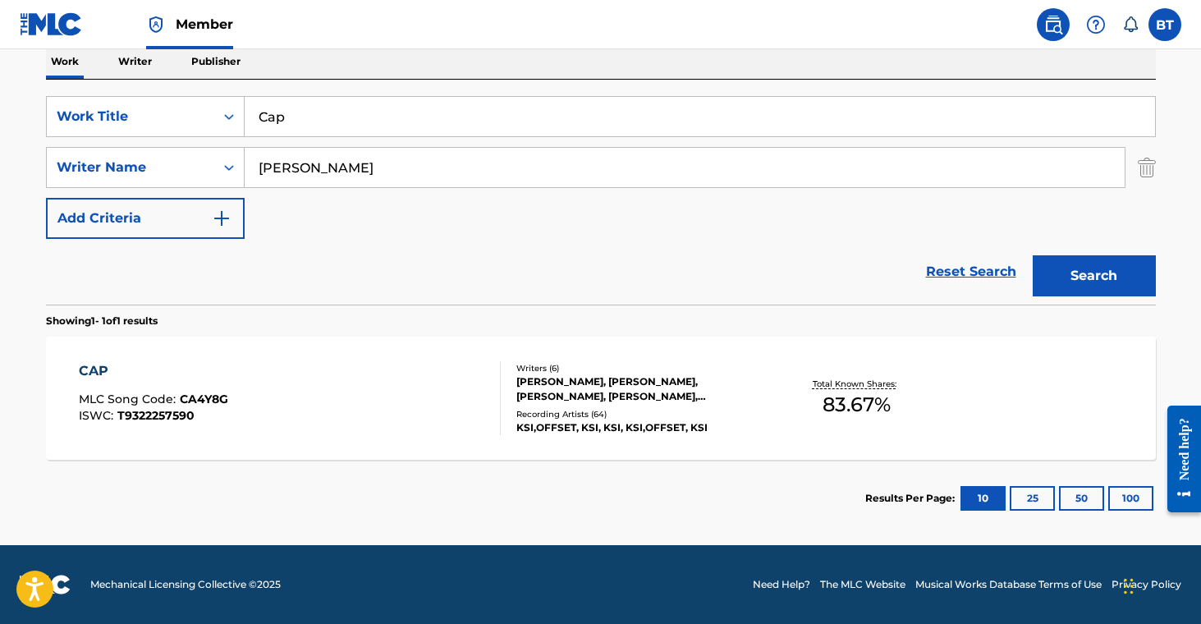
click at [495, 410] on div at bounding box center [493, 398] width 13 height 74
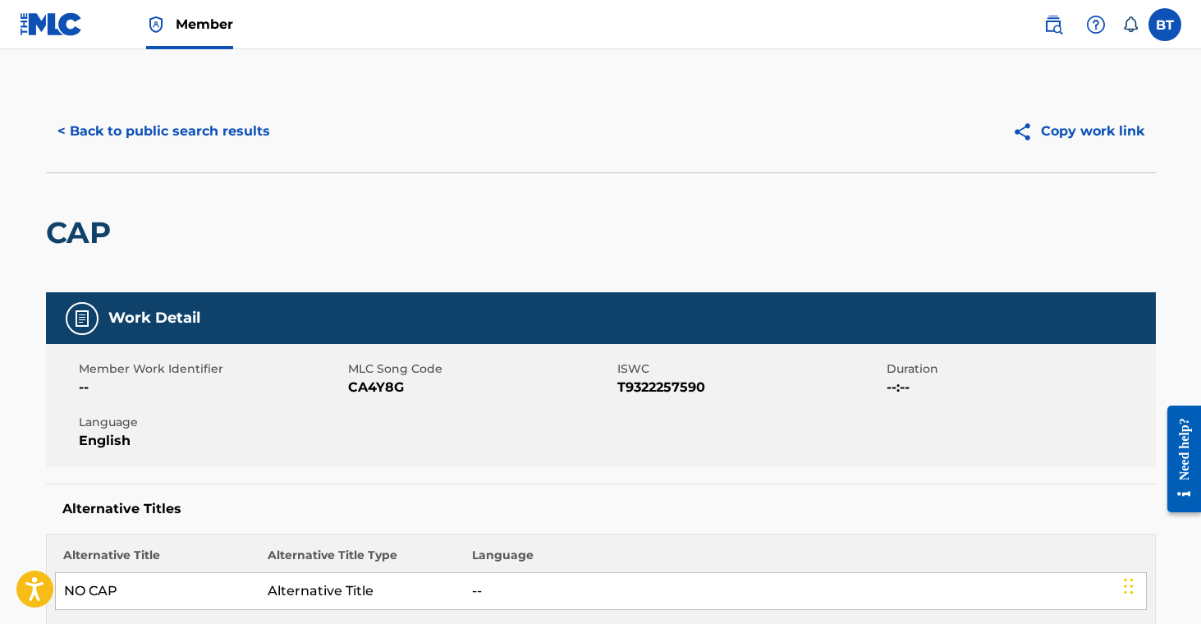
click at [389, 392] on span "CA4Y8G" at bounding box center [480, 388] width 265 height 20
click at [387, 393] on span "CA4Y8G" at bounding box center [480, 388] width 265 height 20
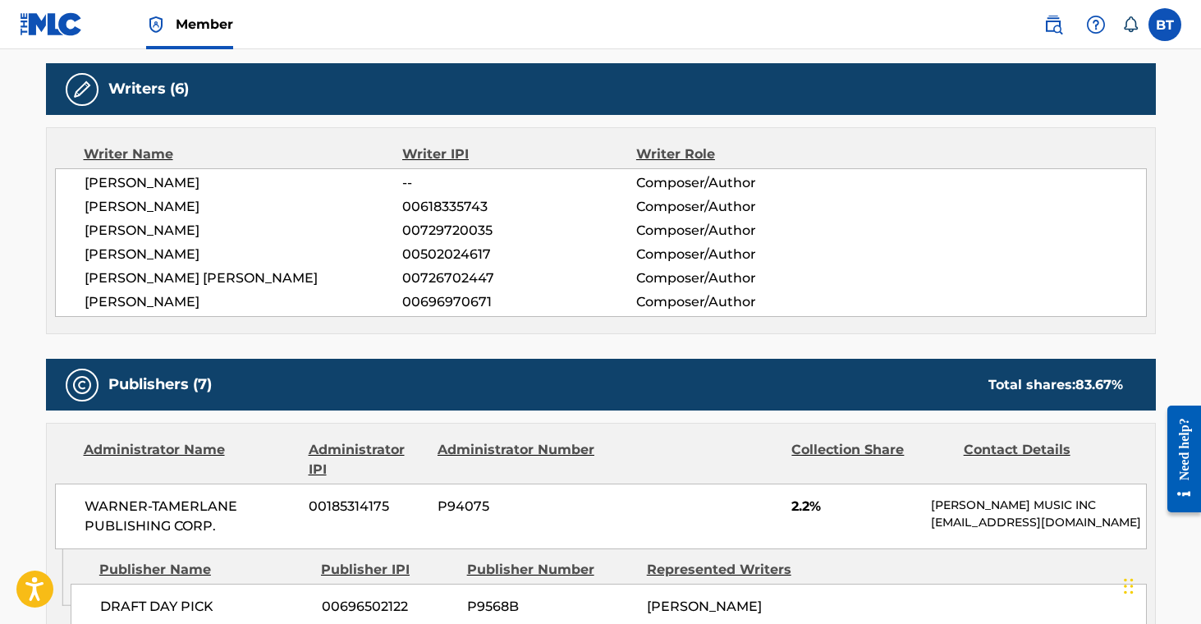
scroll to position [876, 0]
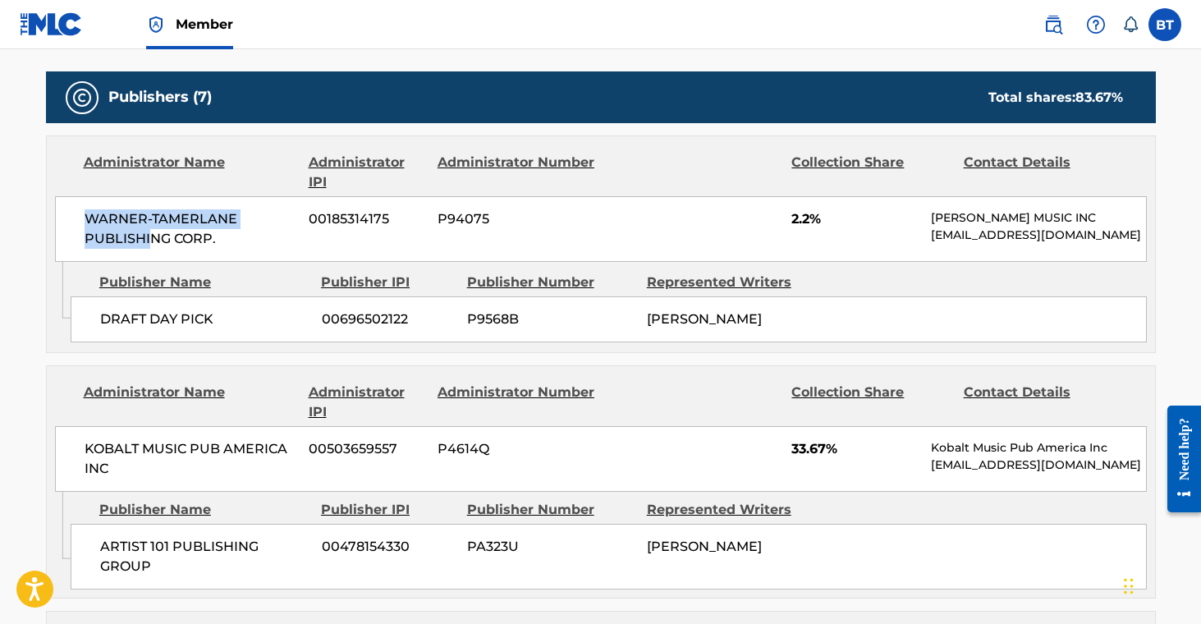
drag, startPoint x: 85, startPoint y: 209, endPoint x: 218, endPoint y: 233, distance: 135.9
click at [176, 232] on span "WARNER-TAMERLANE PUBLISHING CORP." at bounding box center [191, 228] width 213 height 39
drag, startPoint x: 218, startPoint y: 233, endPoint x: 169, endPoint y: 227, distance: 49.6
click at [231, 252] on div "WARNER-[PERSON_NAME] PUBLISHING CORP. 00185314175 P94075 2.2% [PERSON_NAME] MUS…" at bounding box center [601, 229] width 1092 height 66
drag, startPoint x: 86, startPoint y: 218, endPoint x: 246, endPoint y: 248, distance: 163.0
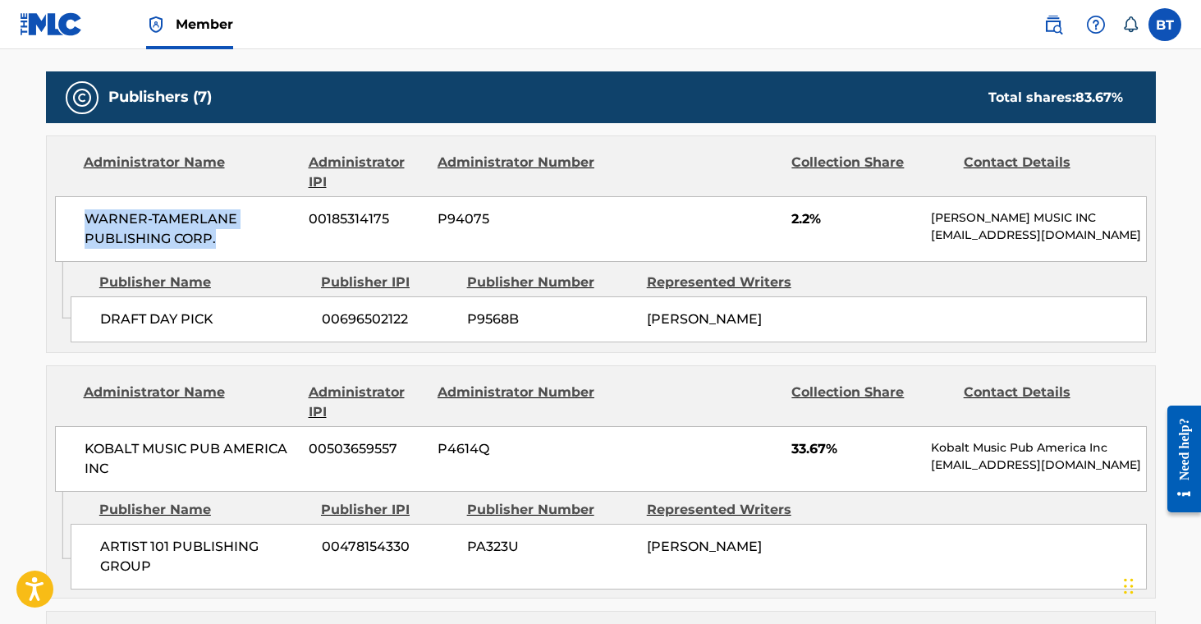
click at [246, 248] on div "WARNER-[PERSON_NAME] PUBLISHING CORP. 00185314175 P94075 2.2% [PERSON_NAME] MUS…" at bounding box center [601, 229] width 1092 height 66
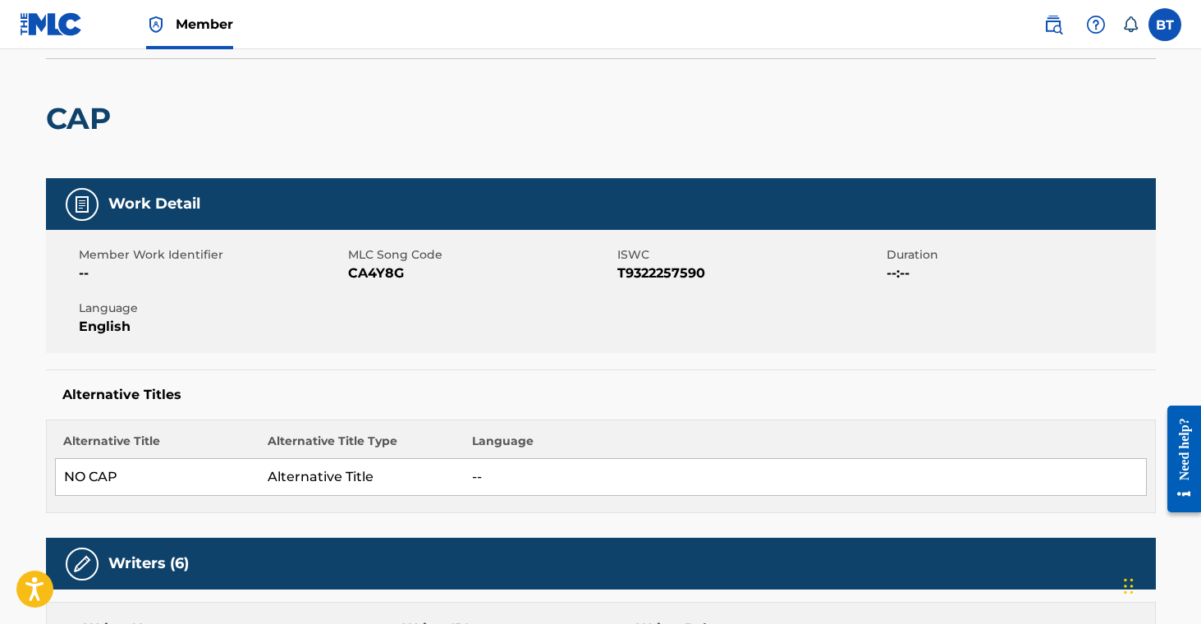
scroll to position [0, 0]
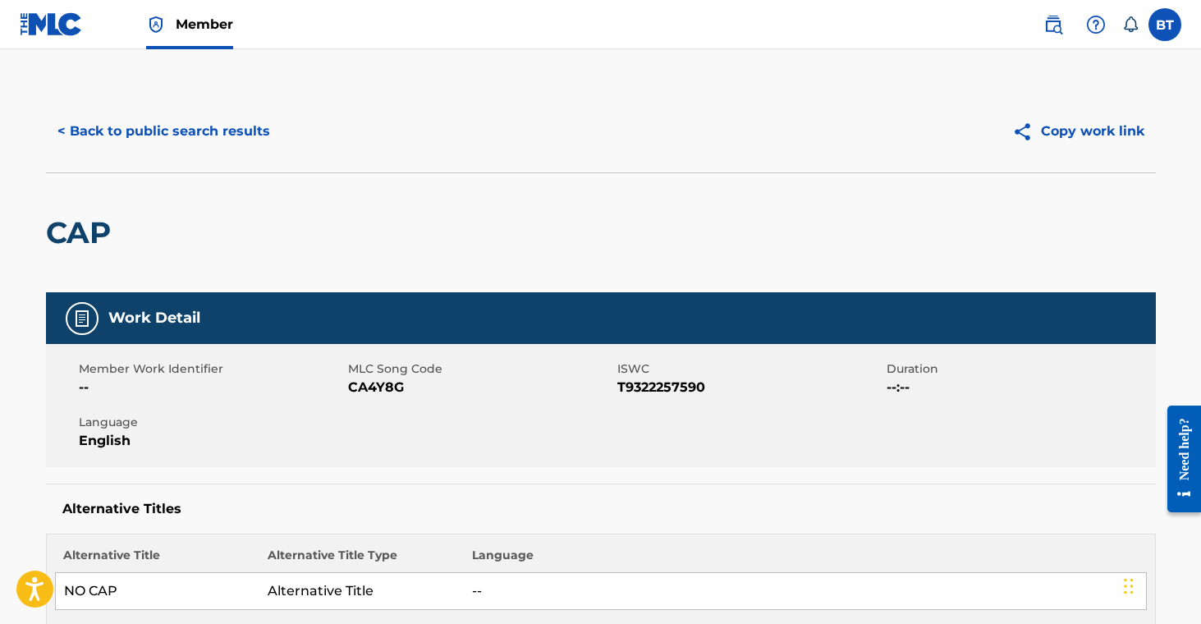
click at [164, 119] on button "< Back to public search results" at bounding box center [164, 131] width 236 height 41
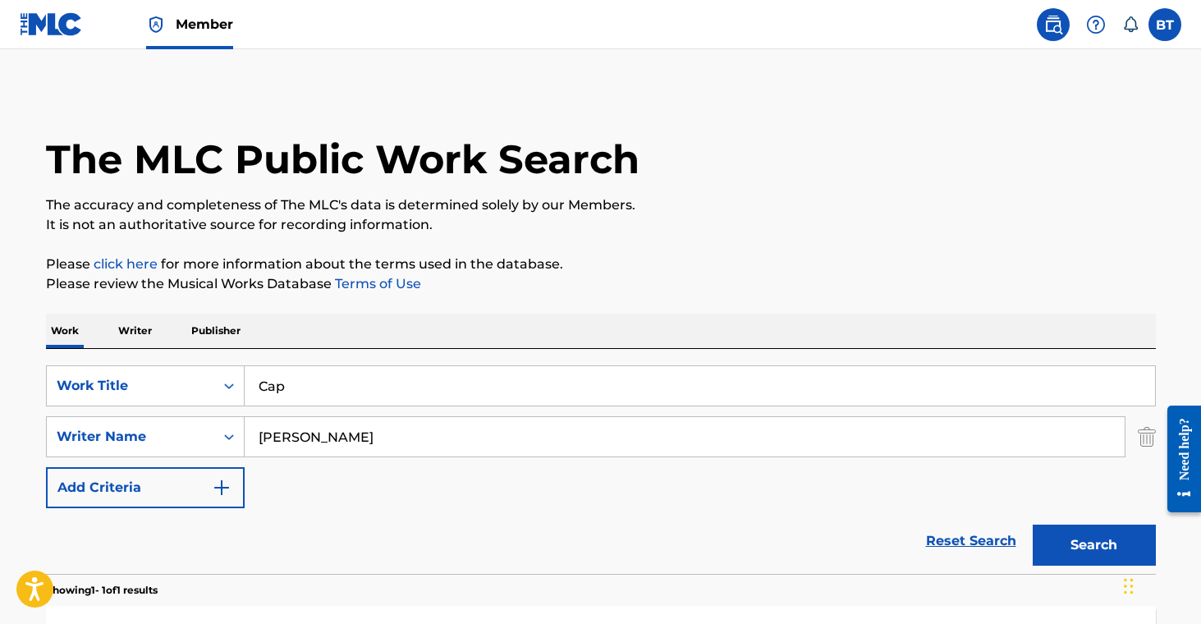
scroll to position [176, 0]
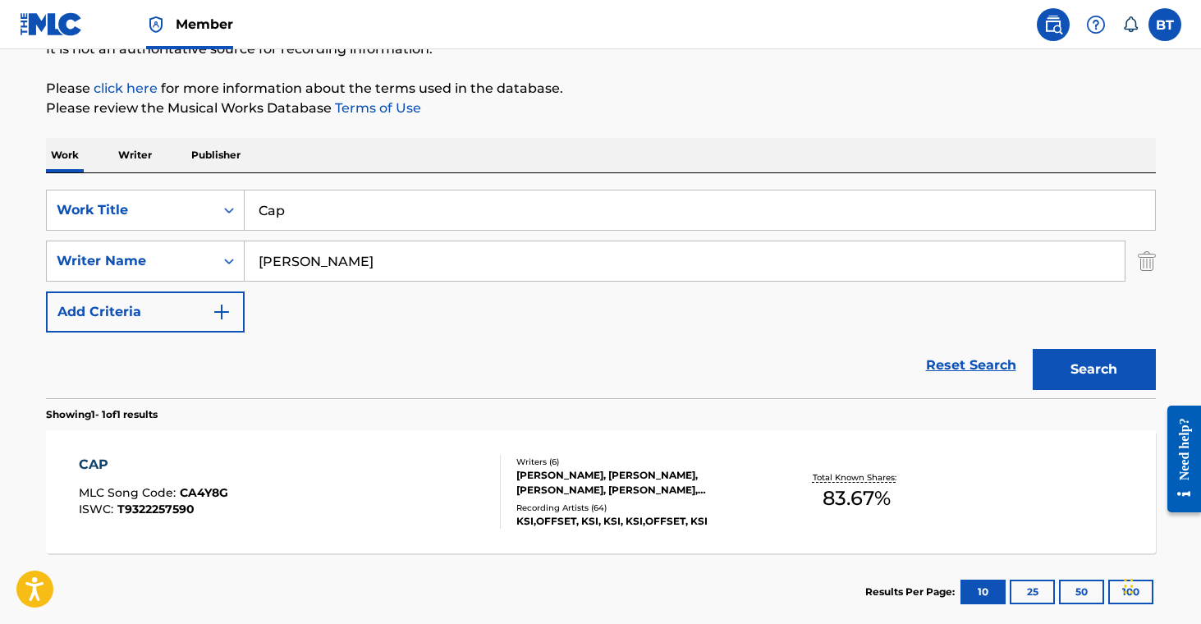
drag, startPoint x: 337, startPoint y: 215, endPoint x: 598, endPoint y: 238, distance: 261.3
click at [166, 181] on div "SearchWithCriteria707a9dda-7e1f-4563-acdf-c98106163298 Work Title Cap SearchWit…" at bounding box center [601, 285] width 1110 height 225
paste input "[PERSON_NAME] Town"
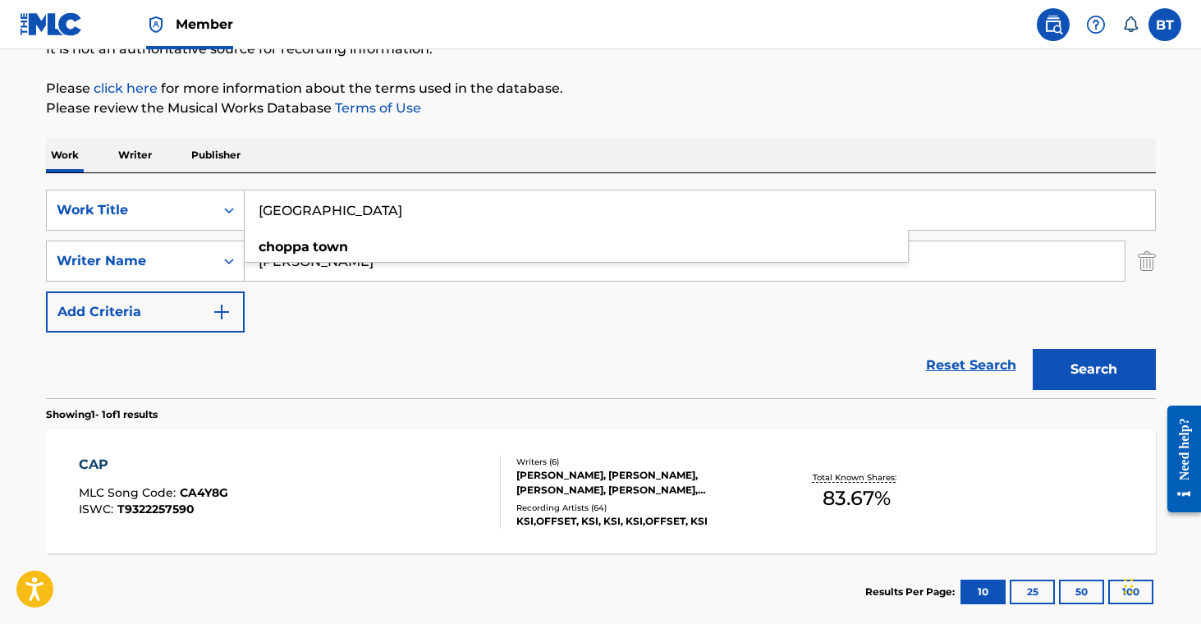
type input "[GEOGRAPHIC_DATA]"
click at [1047, 362] on button "Search" at bounding box center [1094, 369] width 123 height 41
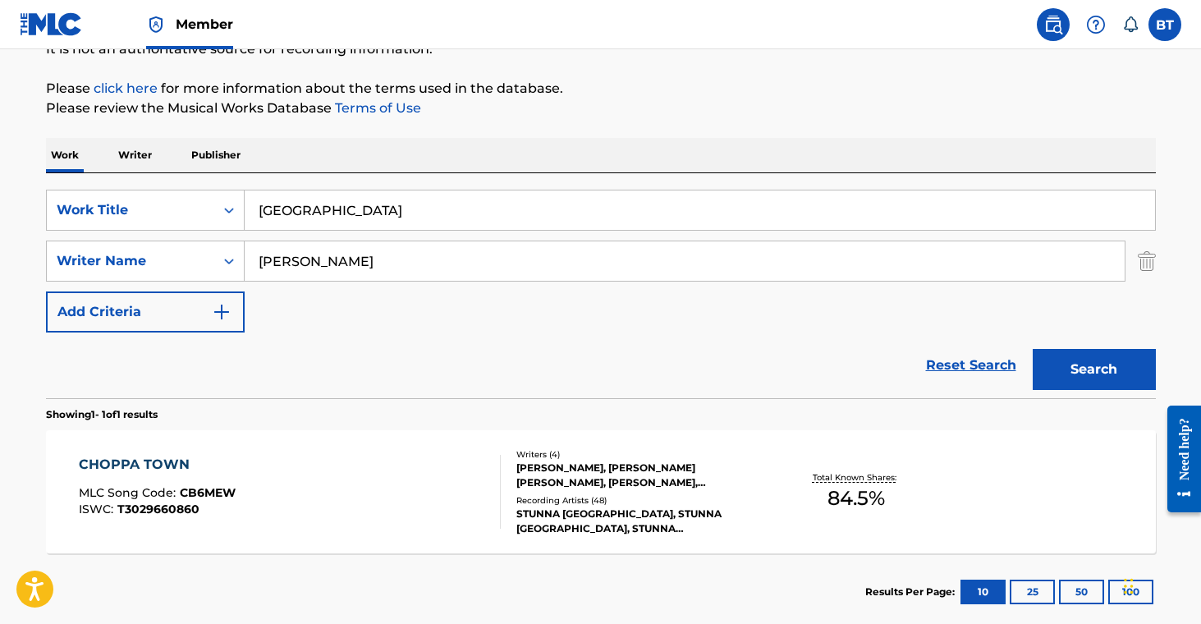
click at [435, 484] on div "CHOPPA TOWN MLC Song Code : CB6MEW ISWC : T3029660860" at bounding box center [290, 492] width 422 height 74
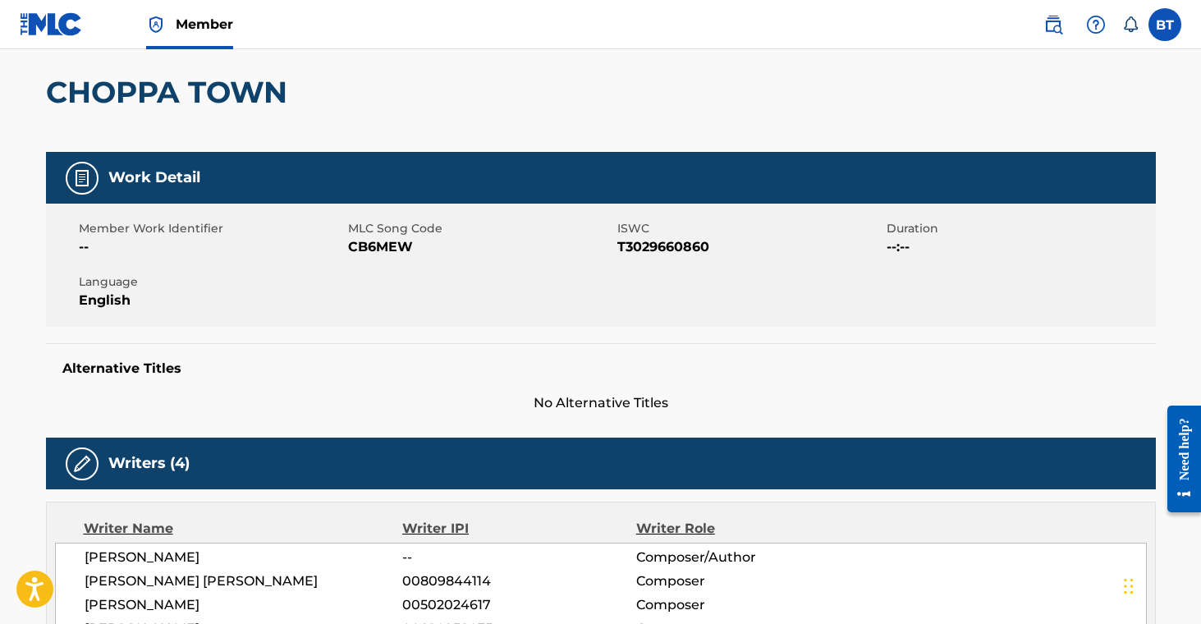
scroll to position [145, 0]
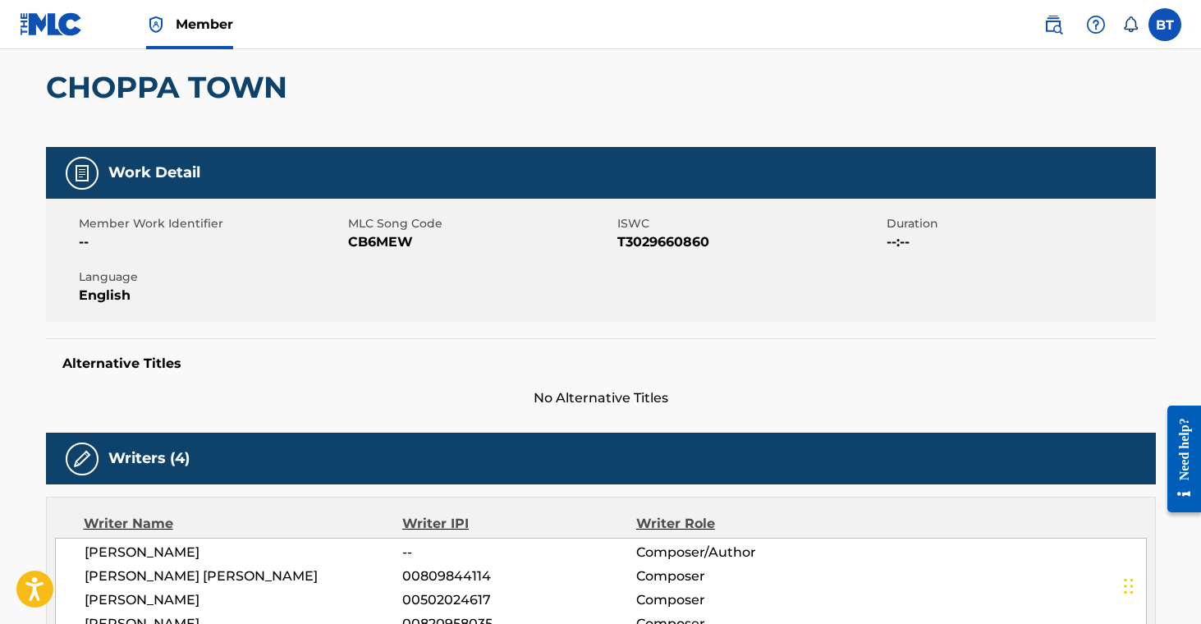
click at [368, 241] on span "CB6MEW" at bounding box center [480, 242] width 265 height 20
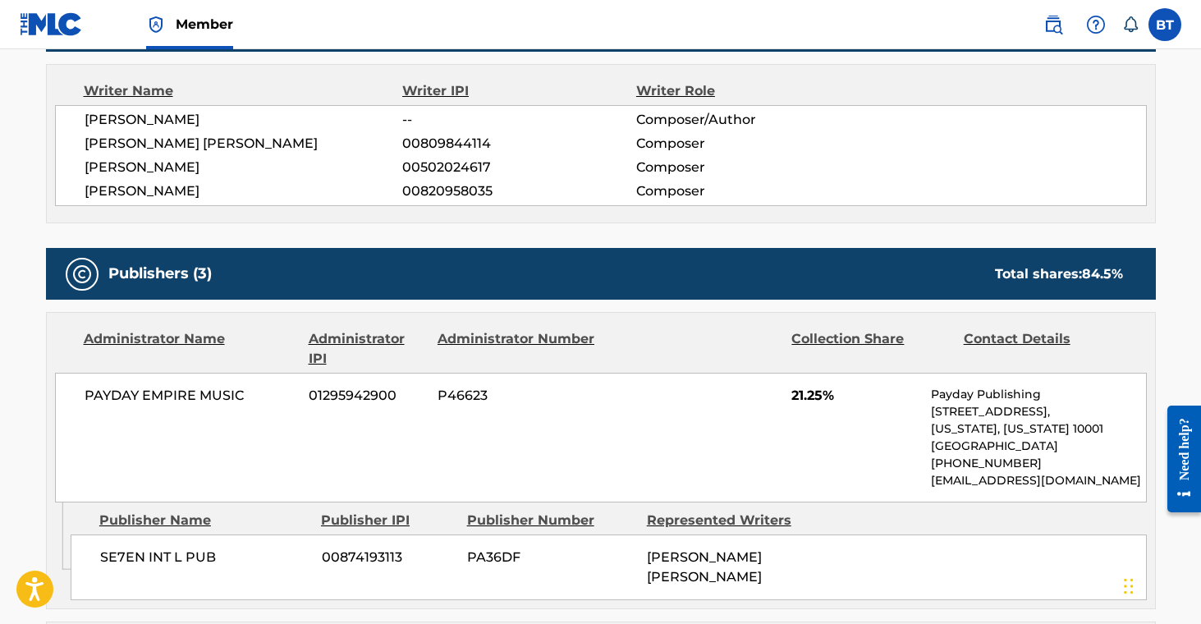
scroll to position [579, 0]
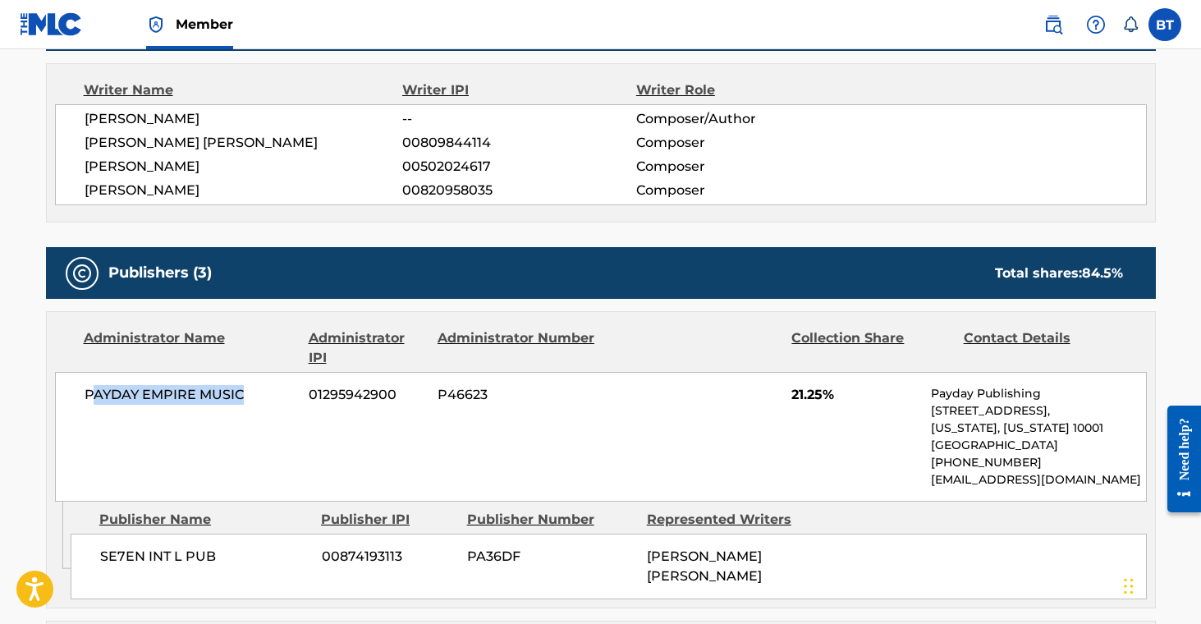
drag, startPoint x: 89, startPoint y: 393, endPoint x: 252, endPoint y: 391, distance: 163.4
click at [252, 391] on span "PAYDAY EMPIRE MUSIC" at bounding box center [191, 395] width 213 height 20
drag, startPoint x: 80, startPoint y: 396, endPoint x: 252, endPoint y: 397, distance: 172.4
click at [252, 397] on div "PAYDAY EMPIRE MUSIC 01295942900 P46623 21.25% Payday Publishing [STREET_ADDRESS…" at bounding box center [601, 437] width 1092 height 130
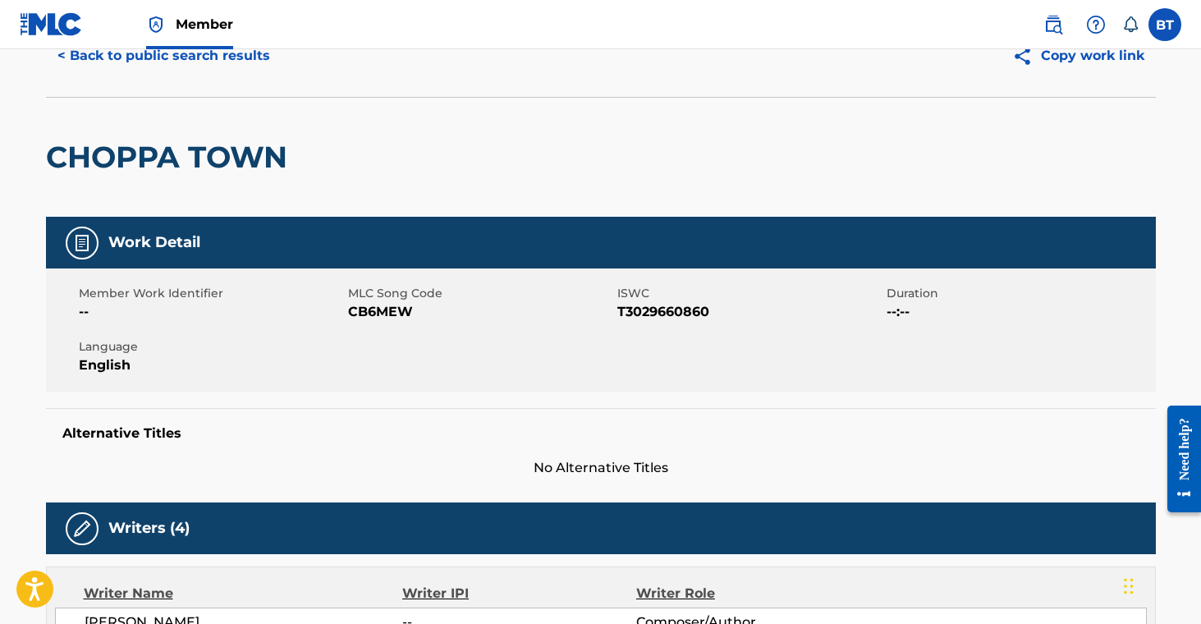
scroll to position [0, 0]
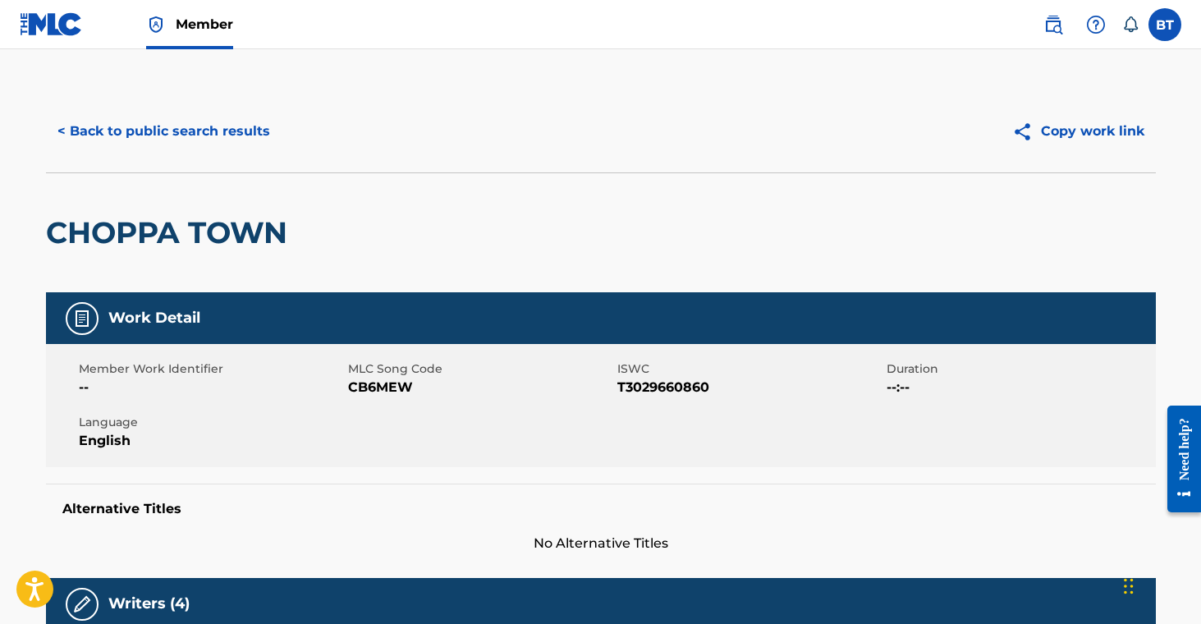
click at [199, 135] on button "< Back to public search results" at bounding box center [164, 131] width 236 height 41
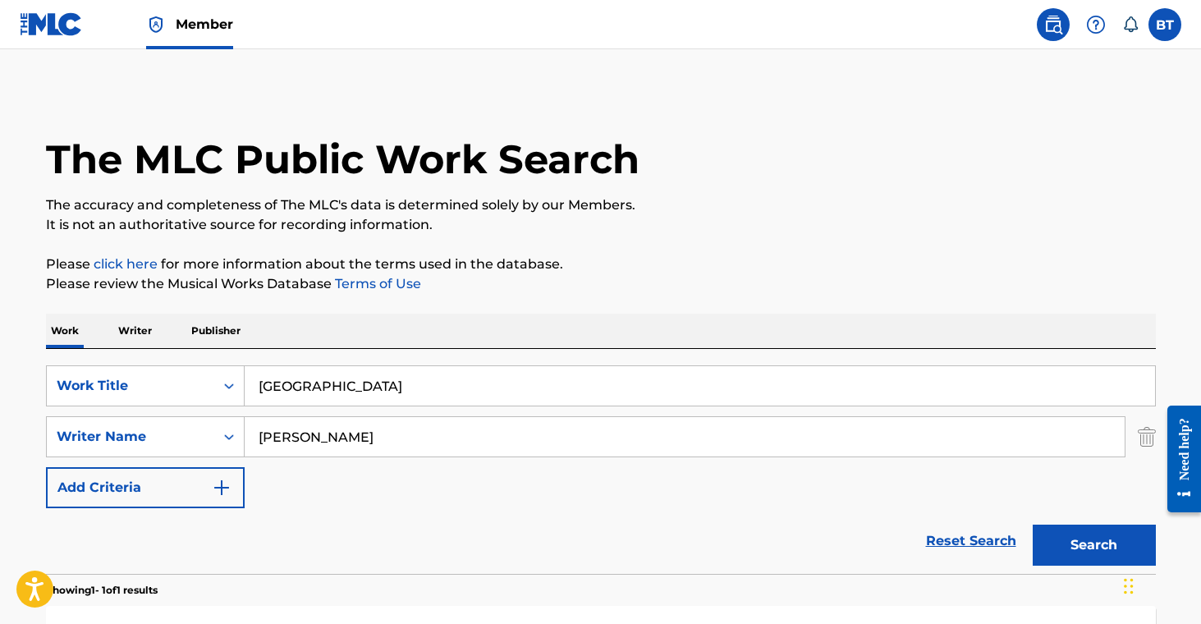
scroll to position [176, 0]
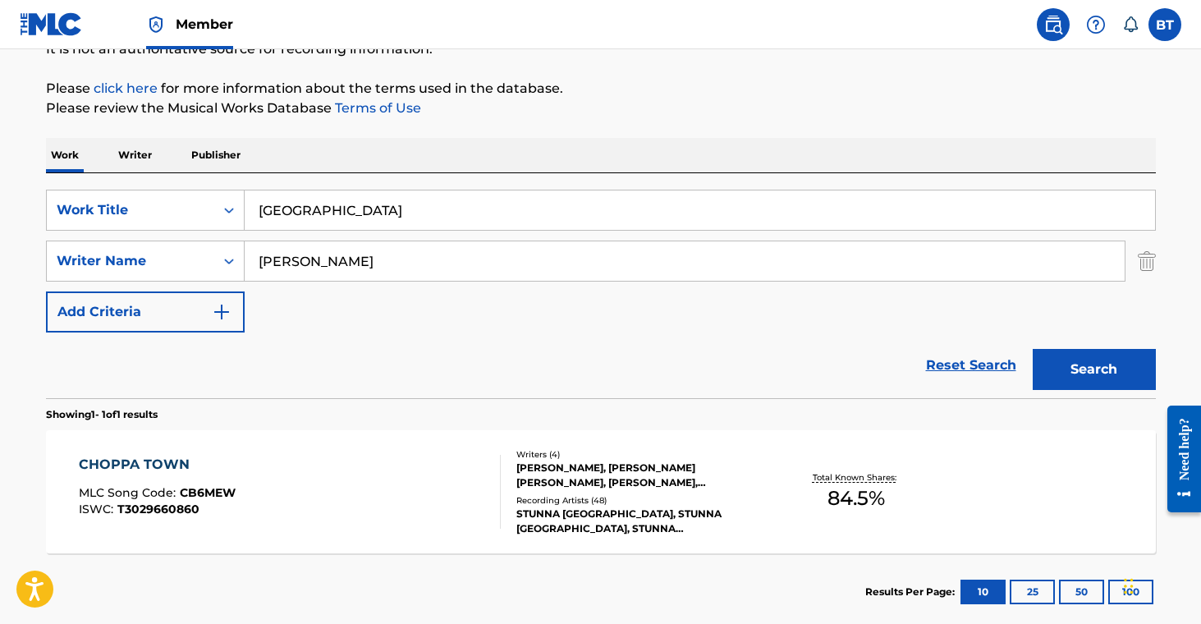
drag, startPoint x: 382, startPoint y: 218, endPoint x: 283, endPoint y: 194, distance: 101.4
click at [226, 178] on div "SearchWithCriteria707a9dda-7e1f-4563-acdf-c98106163298 Work Title Choppa Town S…" at bounding box center [601, 285] width 1110 height 225
paste input "latter"
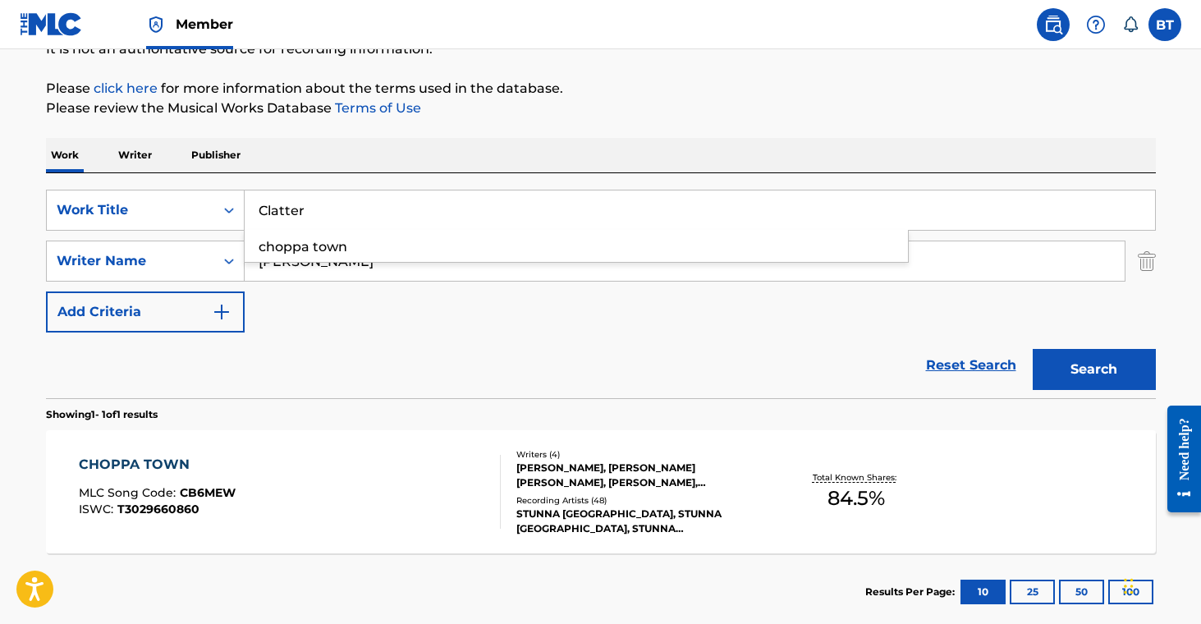
click at [1076, 366] on button "Search" at bounding box center [1094, 369] width 123 height 41
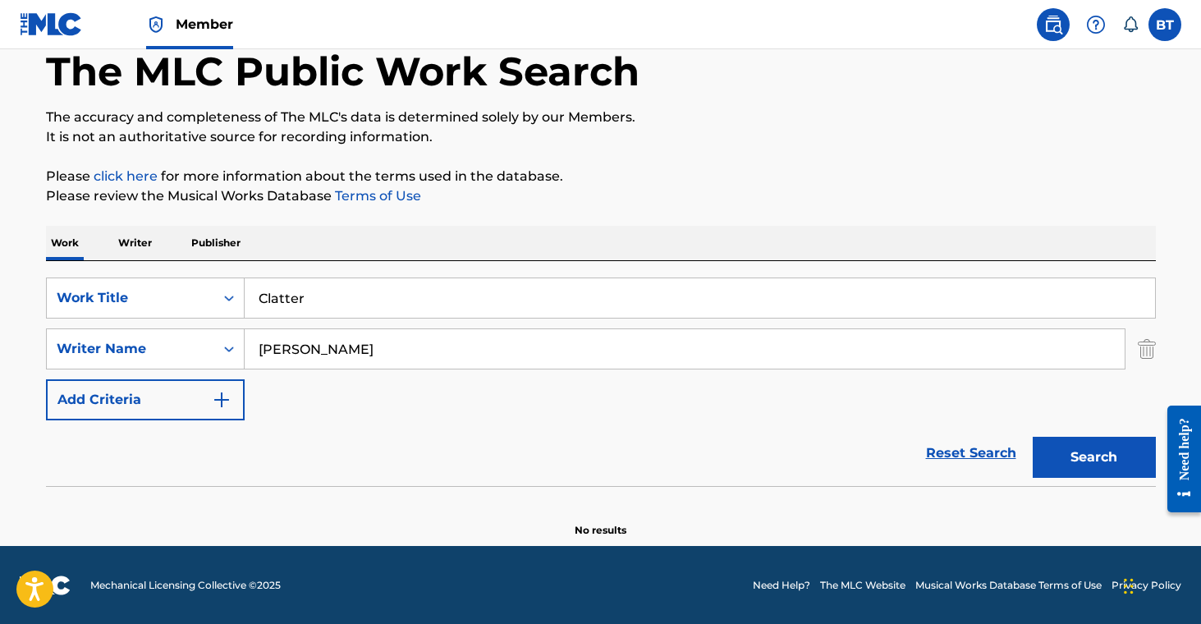
scroll to position [89, 0]
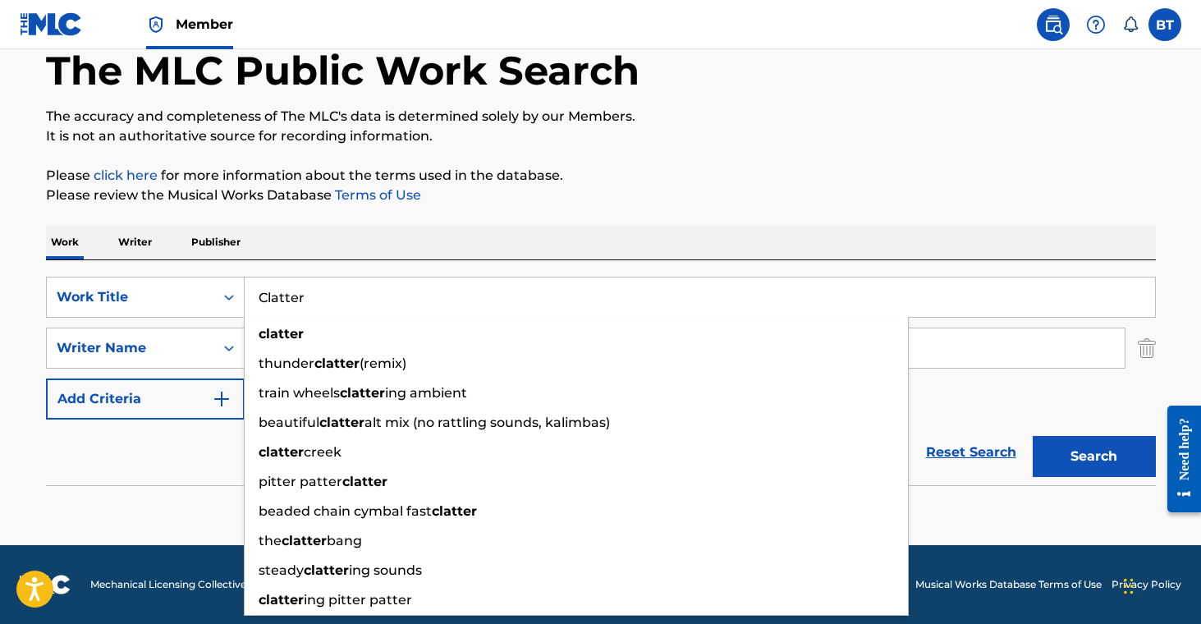
drag, startPoint x: 332, startPoint y: 299, endPoint x: 183, endPoint y: 272, distance: 151.1
click at [184, 272] on div "SearchWithCriteria707a9dda-7e1f-4563-acdf-c98106163298 Work Title Clatter clatt…" at bounding box center [601, 372] width 1110 height 225
paste input "ose Up"
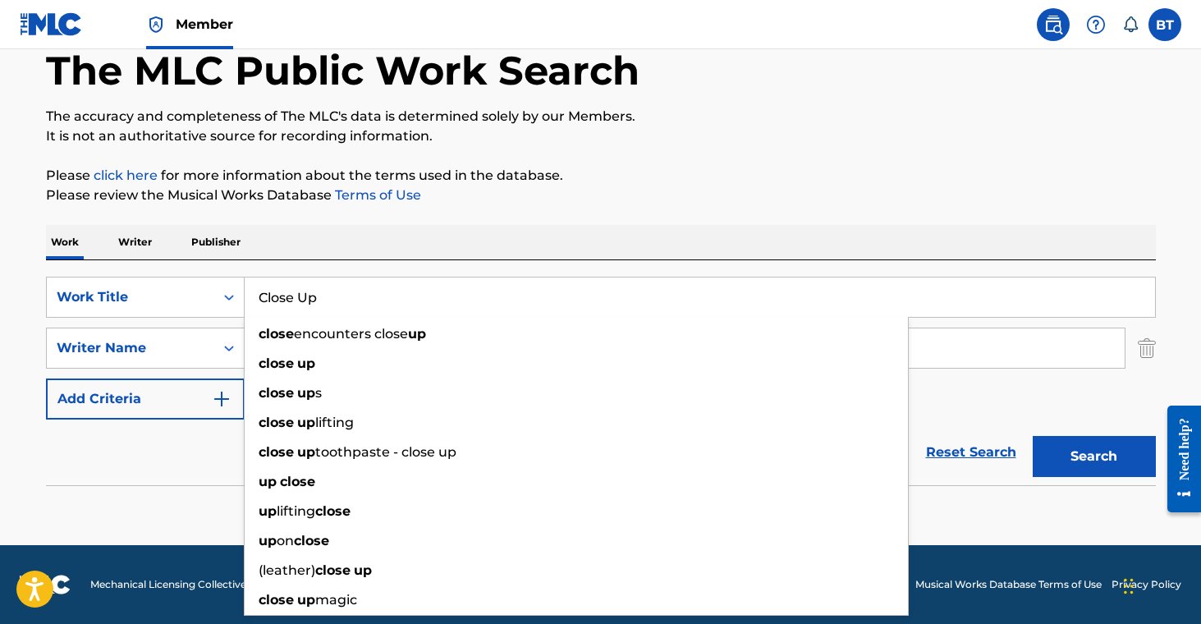
type input "Close Up"
click at [1122, 463] on button "Search" at bounding box center [1094, 456] width 123 height 41
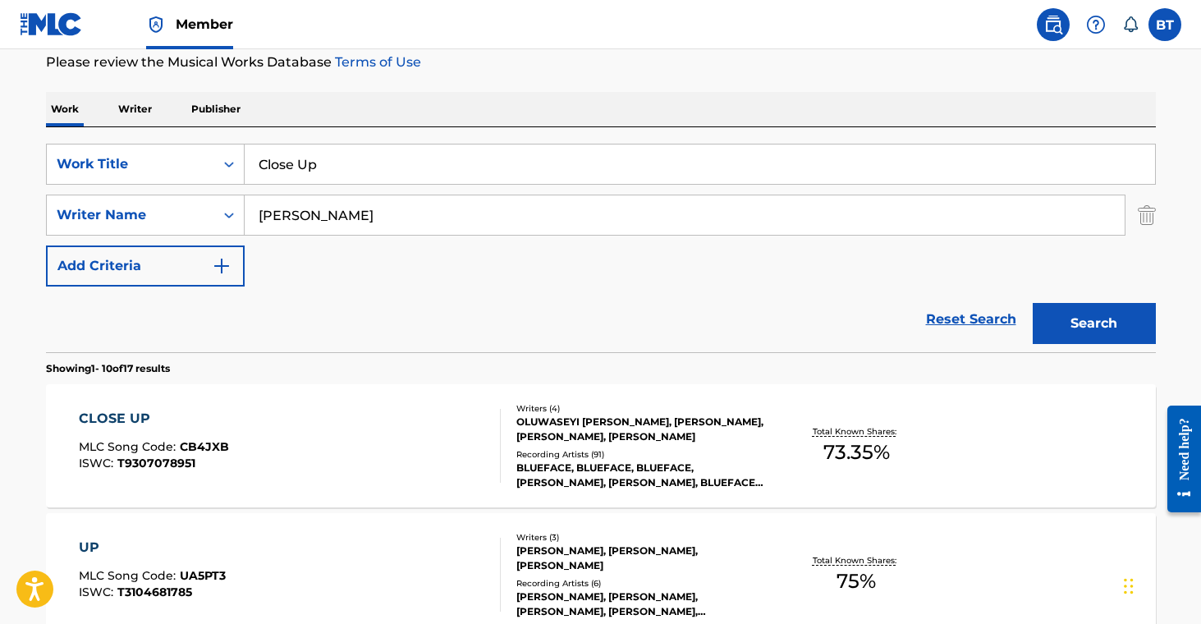
scroll to position [222, 0]
click at [661, 420] on div "OLUWASEYI [PERSON_NAME], [PERSON_NAME], [PERSON_NAME], [PERSON_NAME]" at bounding box center [640, 429] width 248 height 30
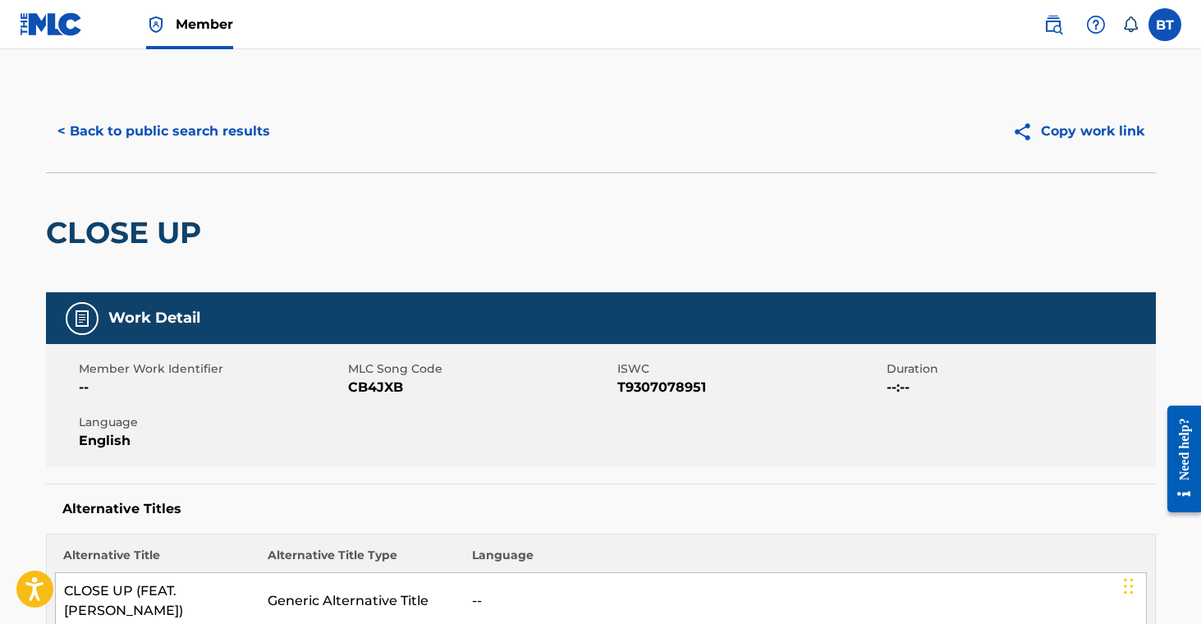
click at [371, 382] on span "CB4JXB" at bounding box center [480, 388] width 265 height 20
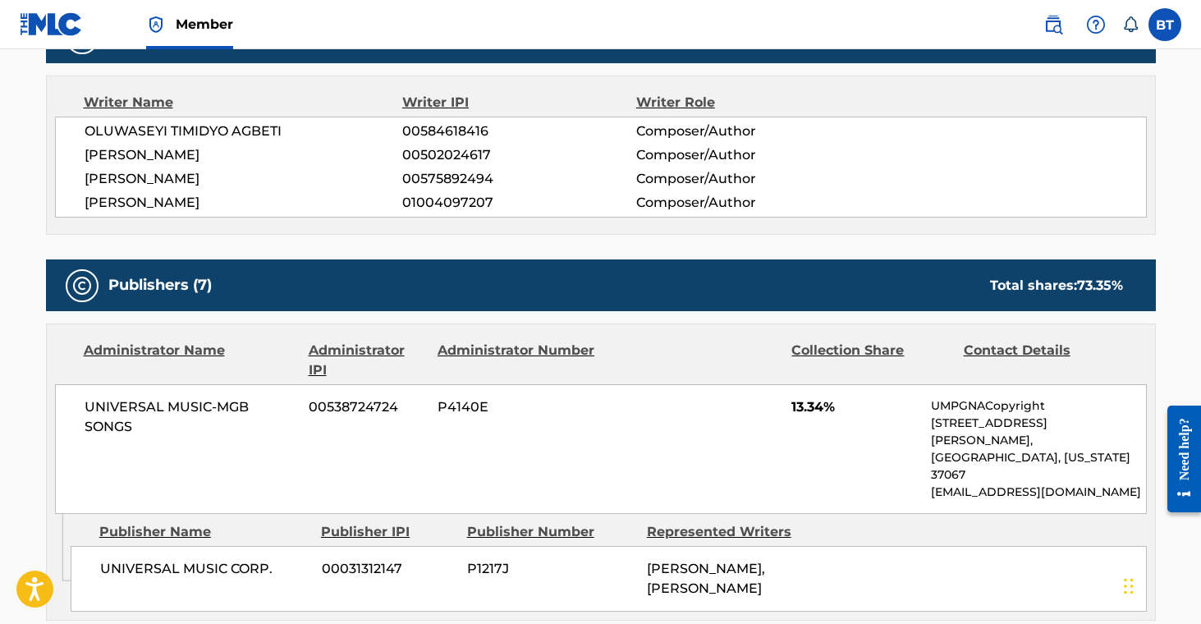
scroll to position [557, 0]
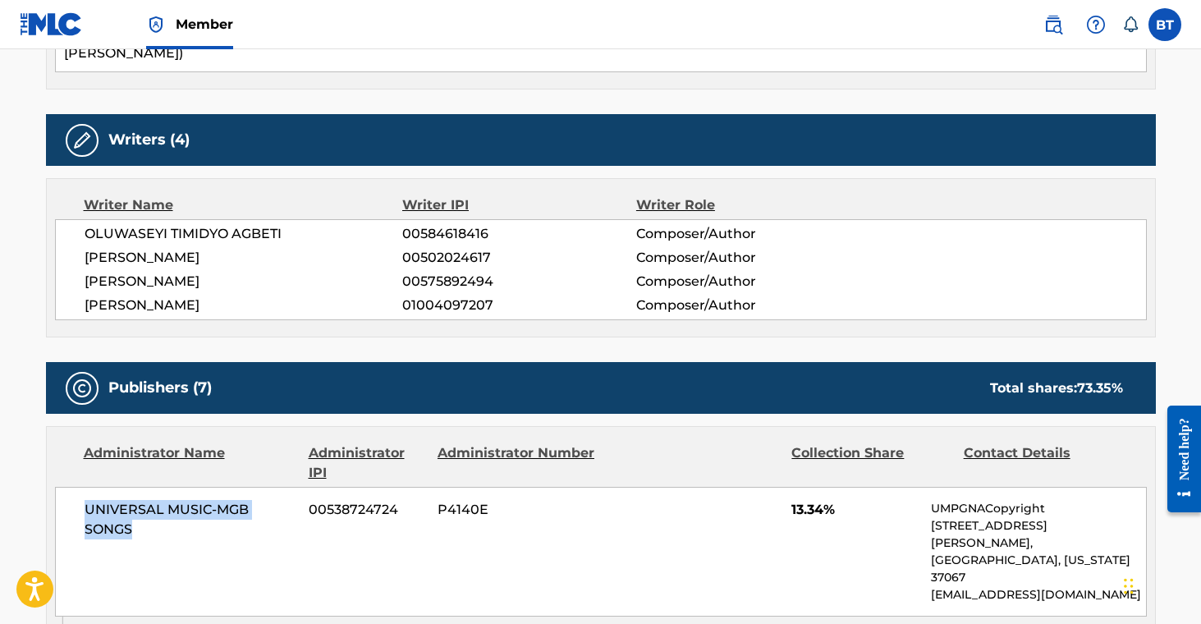
drag, startPoint x: 82, startPoint y: 492, endPoint x: 171, endPoint y: 512, distance: 90.8
click at [171, 512] on div "UNIVERSAL MUSIC-MGB SONGS 00538724724 P4140E 13.34% UMPGNACopyright [STREET_ADD…" at bounding box center [601, 552] width 1092 height 130
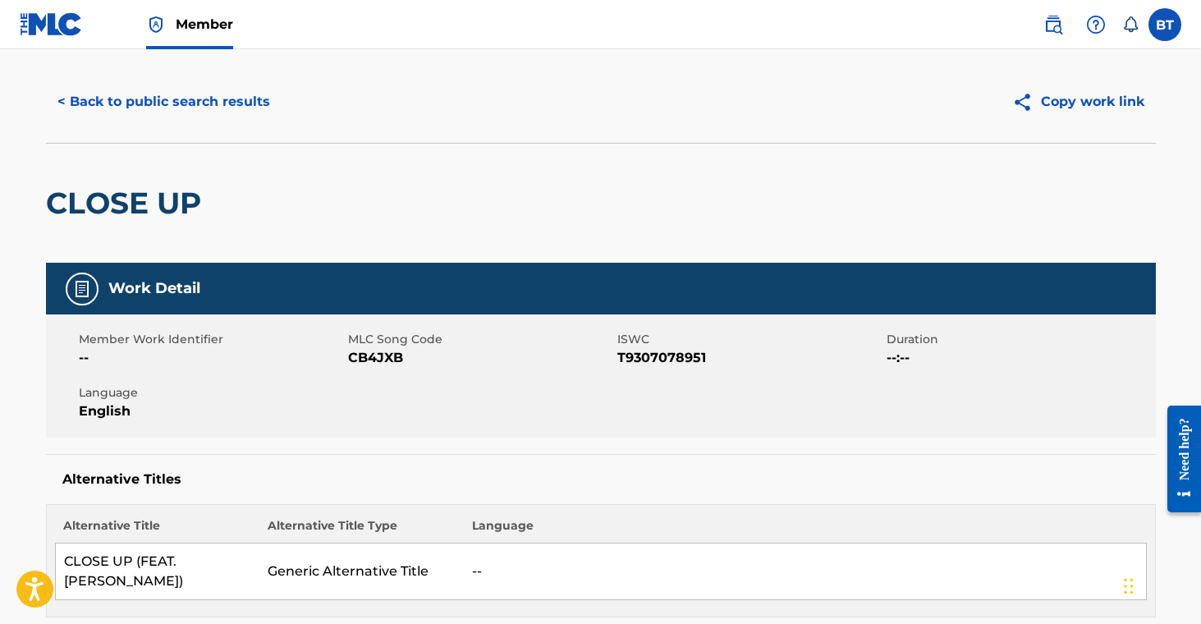
scroll to position [0, 0]
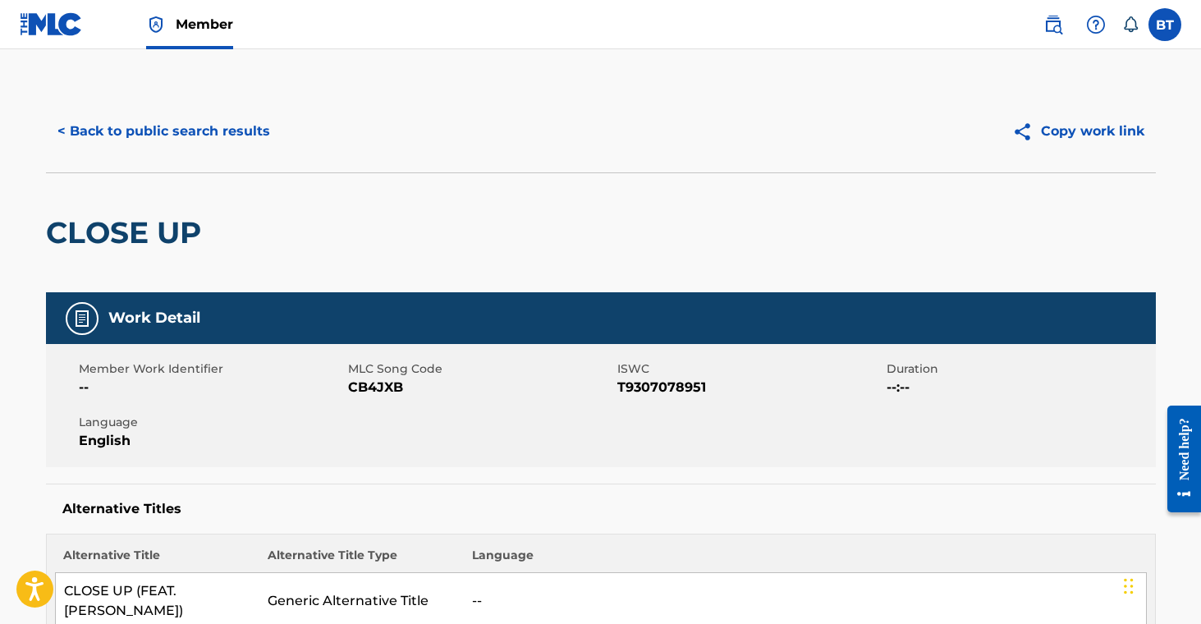
click at [227, 127] on button "< Back to public search results" at bounding box center [164, 131] width 236 height 41
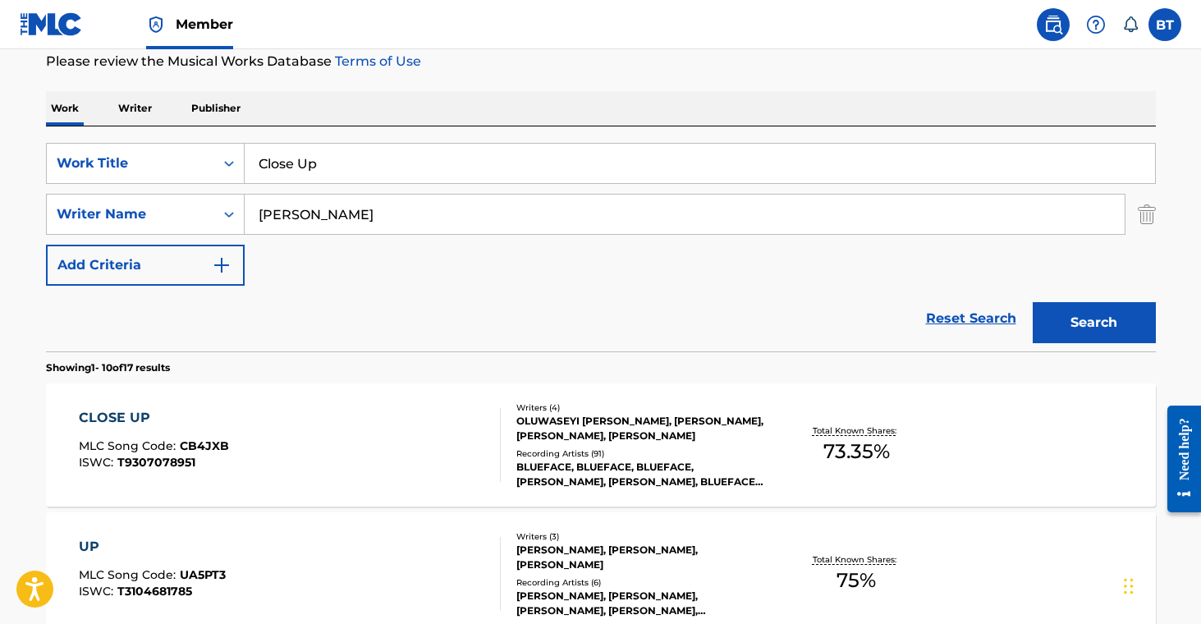
drag, startPoint x: 354, startPoint y: 170, endPoint x: 185, endPoint y: 135, distance: 172.6
click at [185, 135] on div "SearchWithCriteria707a9dda-7e1f-4563-acdf-c98106163298 Work Title Close Up Sear…" at bounding box center [601, 238] width 1110 height 225
paste input "ocaine Paradise"
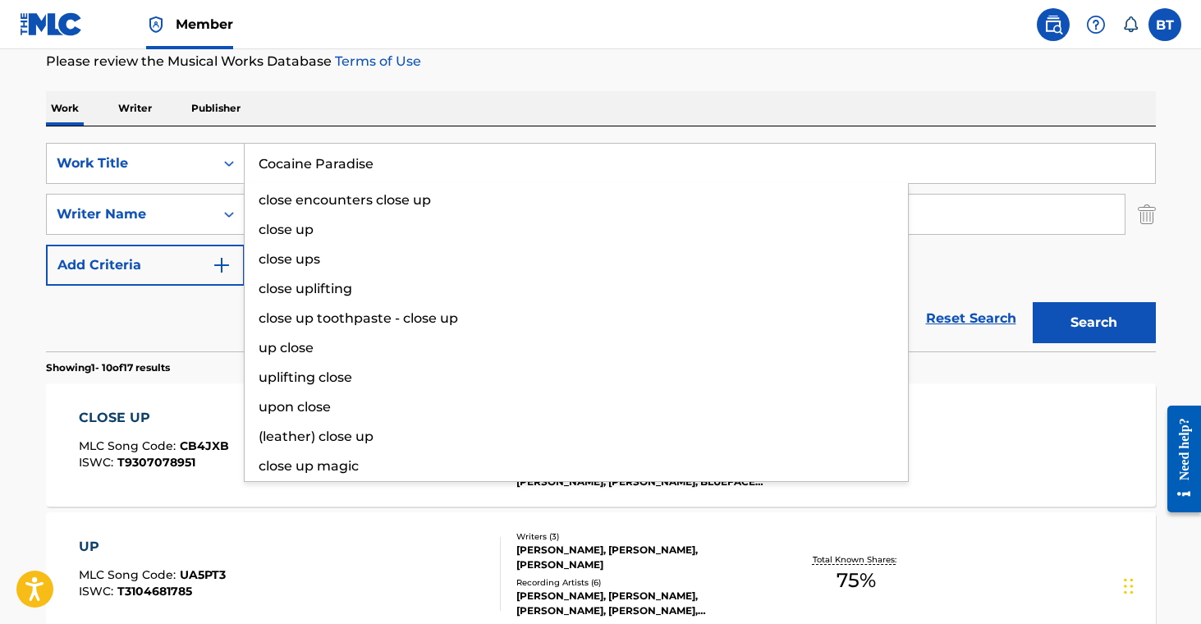
type input "Cocaine Paradise"
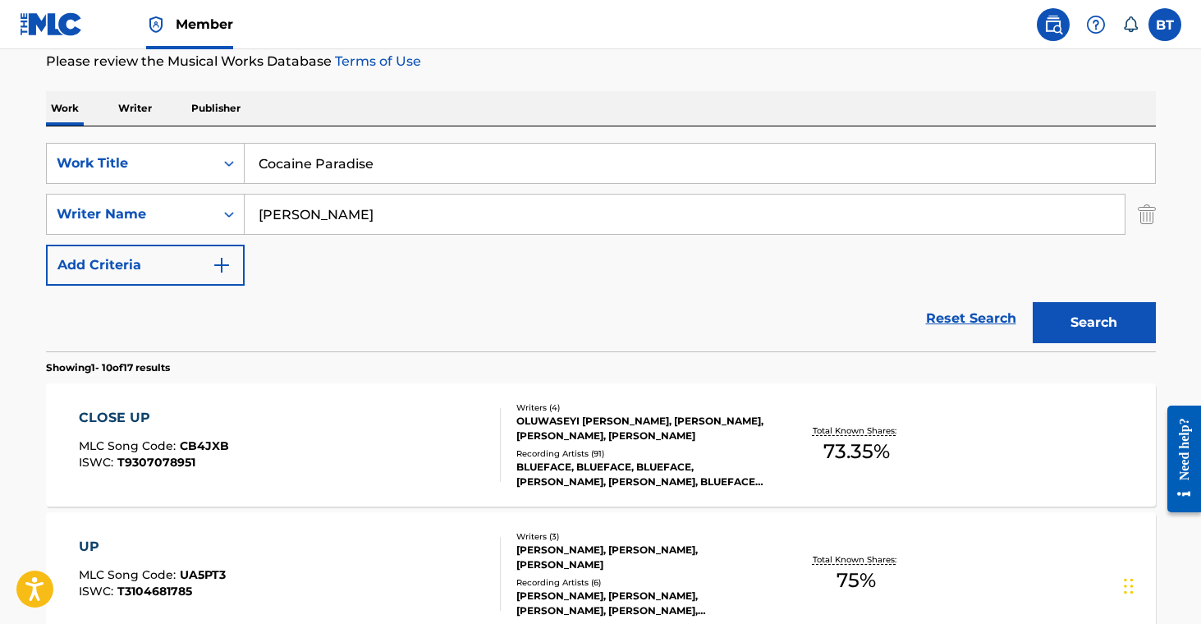
click at [1090, 306] on button "Search" at bounding box center [1094, 322] width 123 height 41
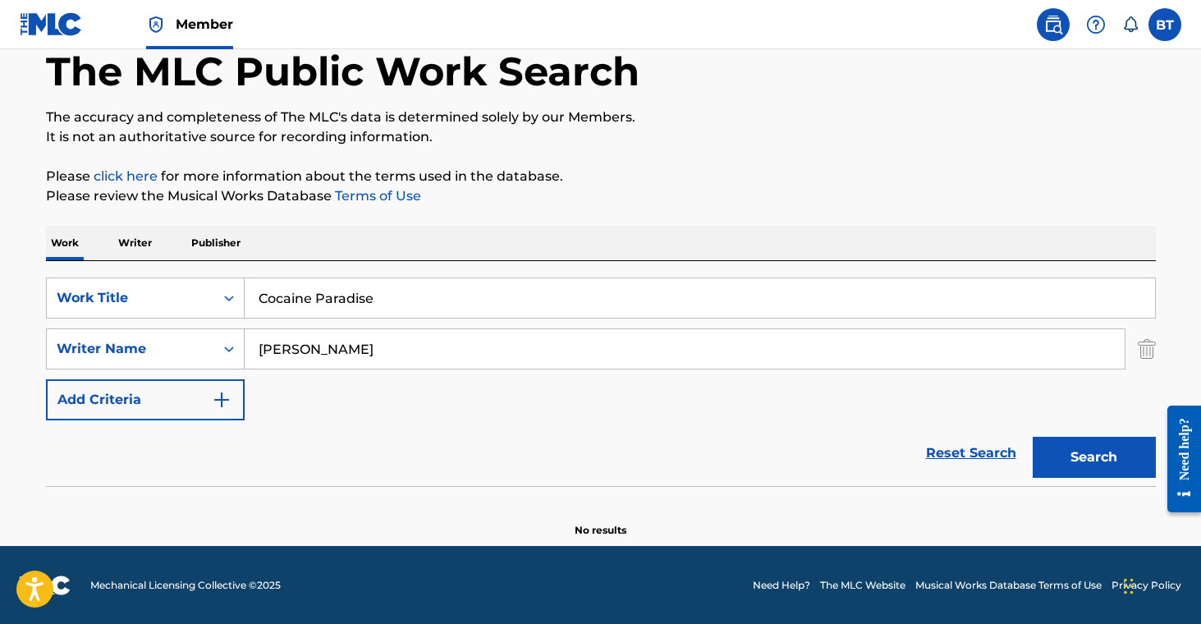
scroll to position [89, 0]
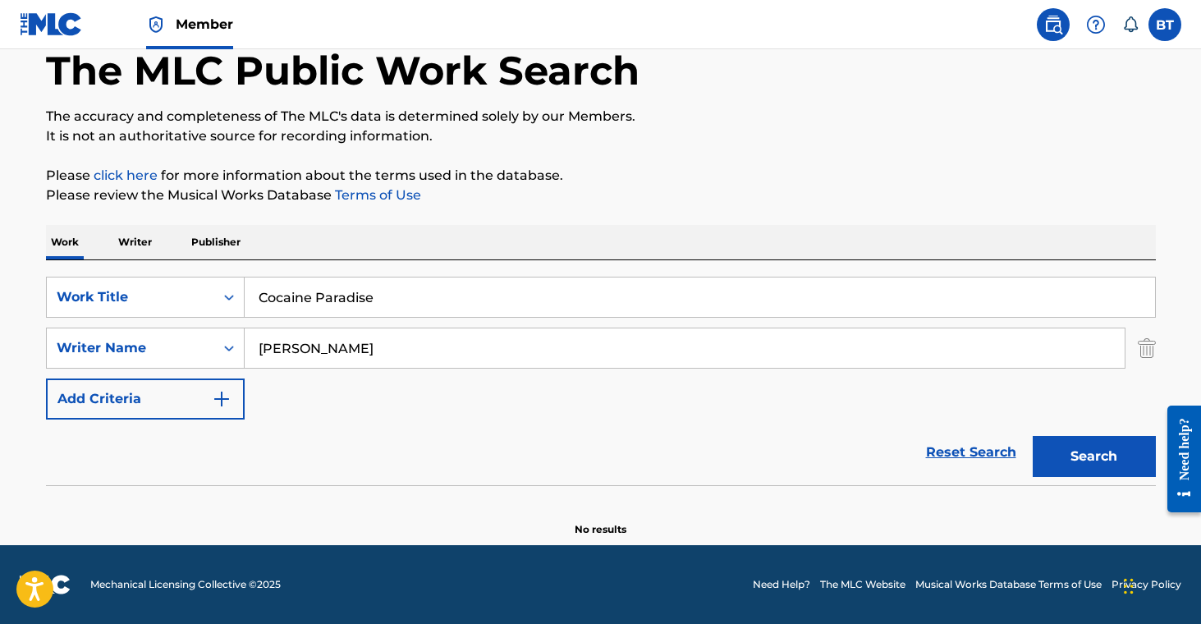
click at [296, 351] on input "[PERSON_NAME]" at bounding box center [685, 347] width 880 height 39
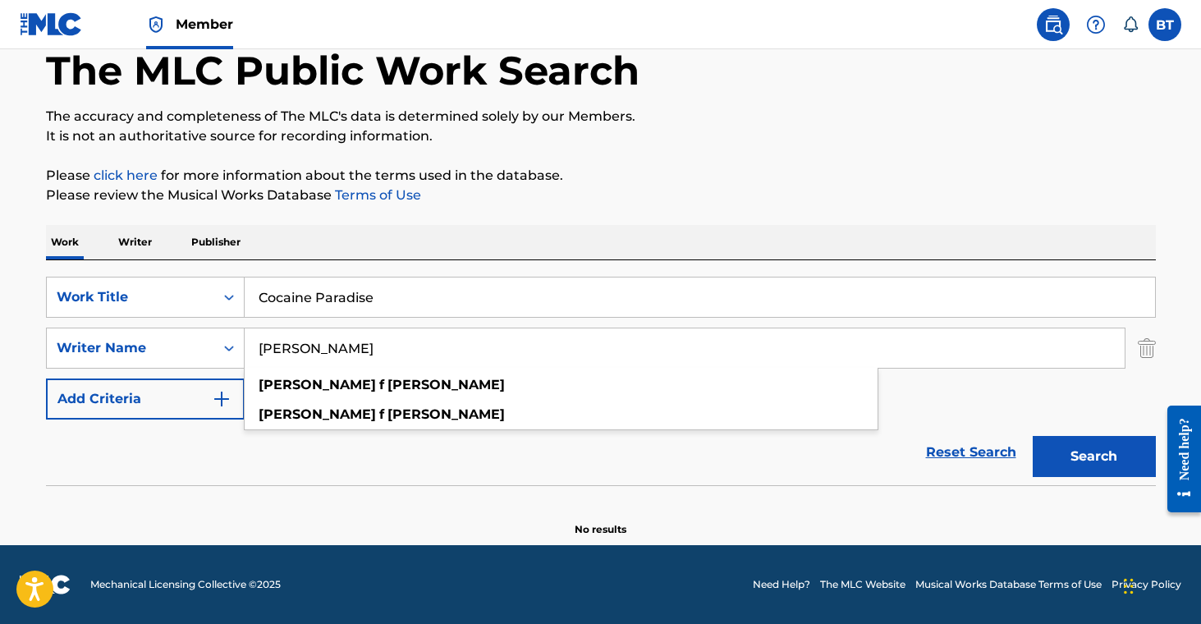
type input "[PERSON_NAME]"
click at [1123, 464] on button "Search" at bounding box center [1094, 456] width 123 height 41
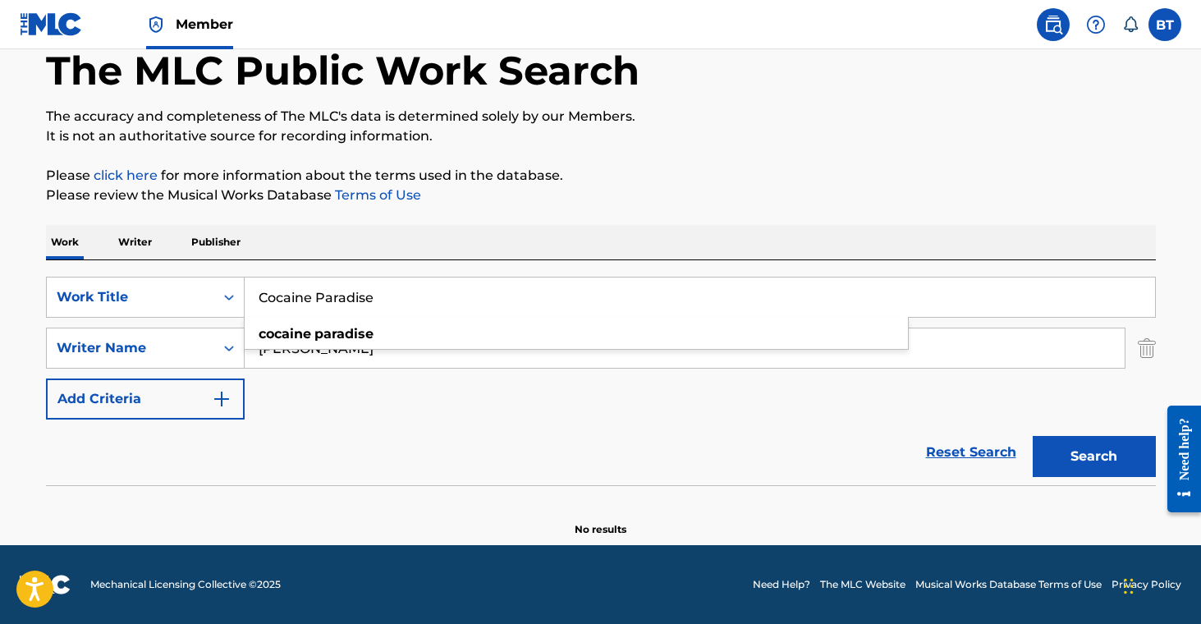
drag, startPoint x: 403, startPoint y: 295, endPoint x: 781, endPoint y: 365, distance: 384.1
click at [203, 255] on div "Work Writer Publisher SearchWithCriteria707a9dda-7e1f-4563-acdf-c98106163298 Wo…" at bounding box center [601, 381] width 1110 height 312
paste input "ming Up"
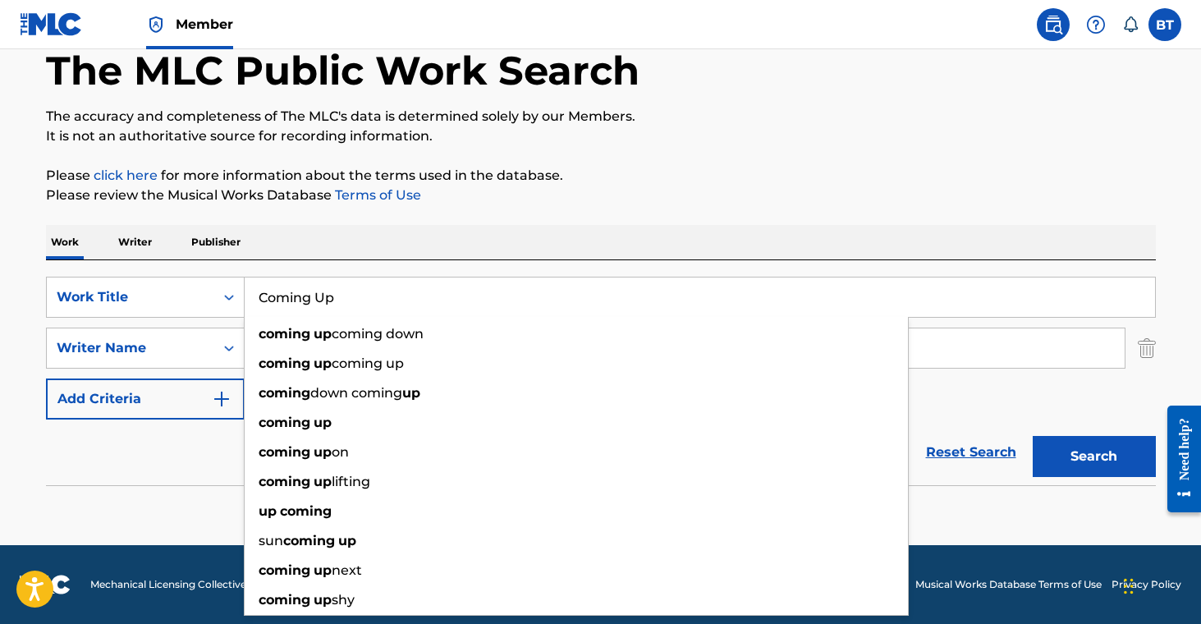
type input "Coming Up"
click at [1076, 465] on button "Search" at bounding box center [1094, 456] width 123 height 41
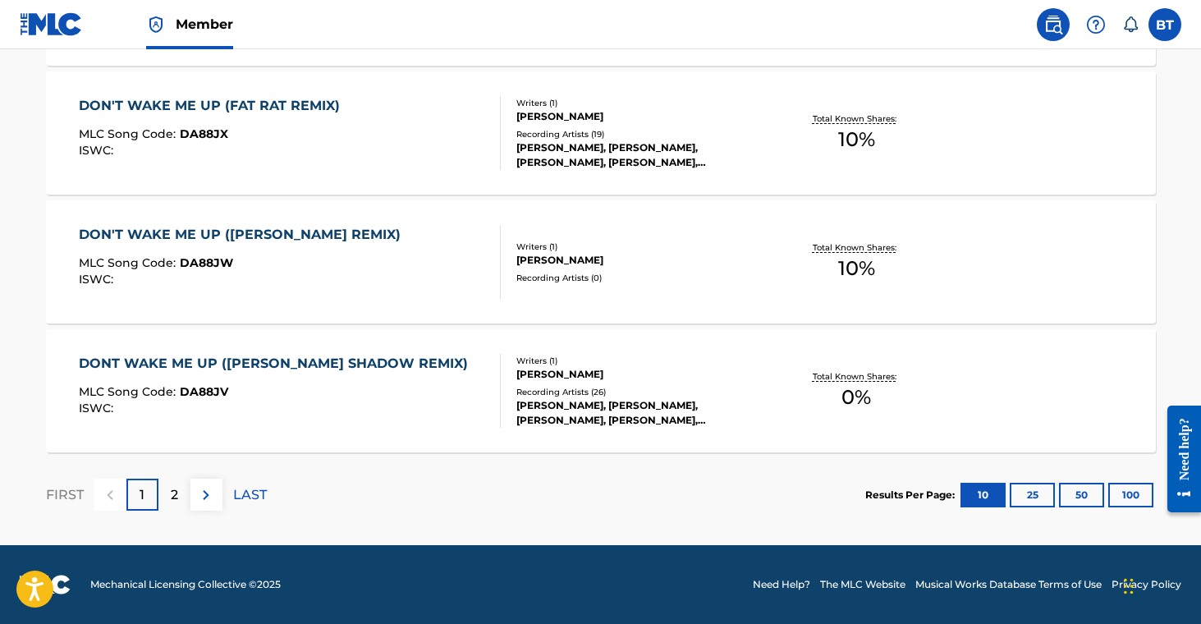
scroll to position [192, 0]
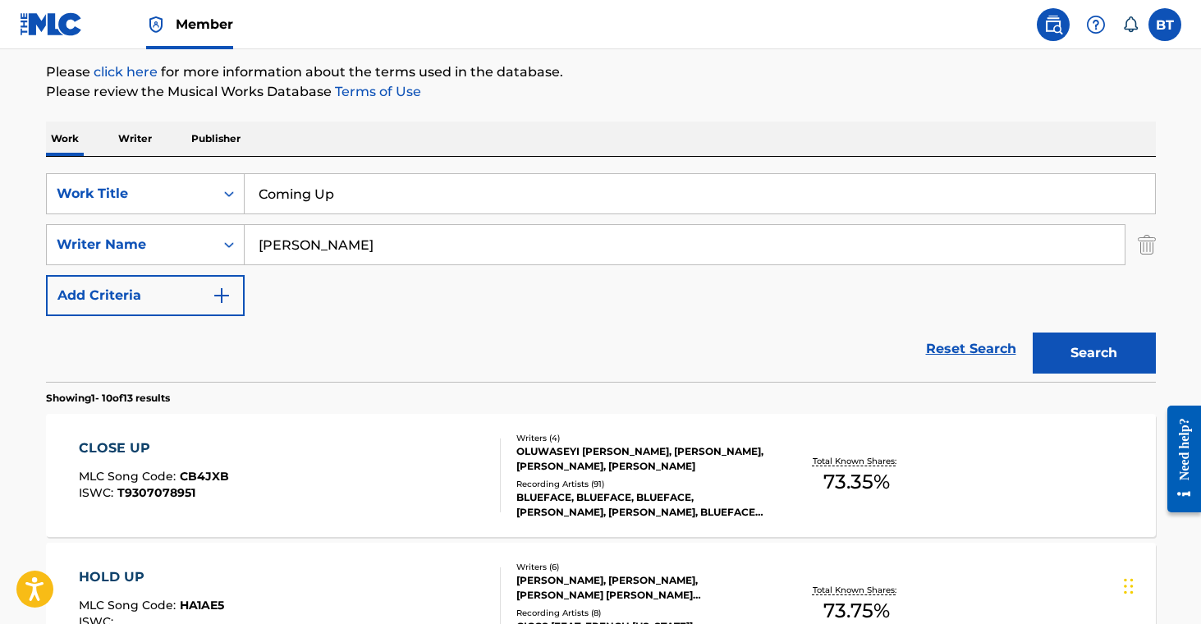
click at [670, 467] on div "OLUWASEYI [PERSON_NAME], [PERSON_NAME], [PERSON_NAME], [PERSON_NAME]" at bounding box center [640, 459] width 248 height 30
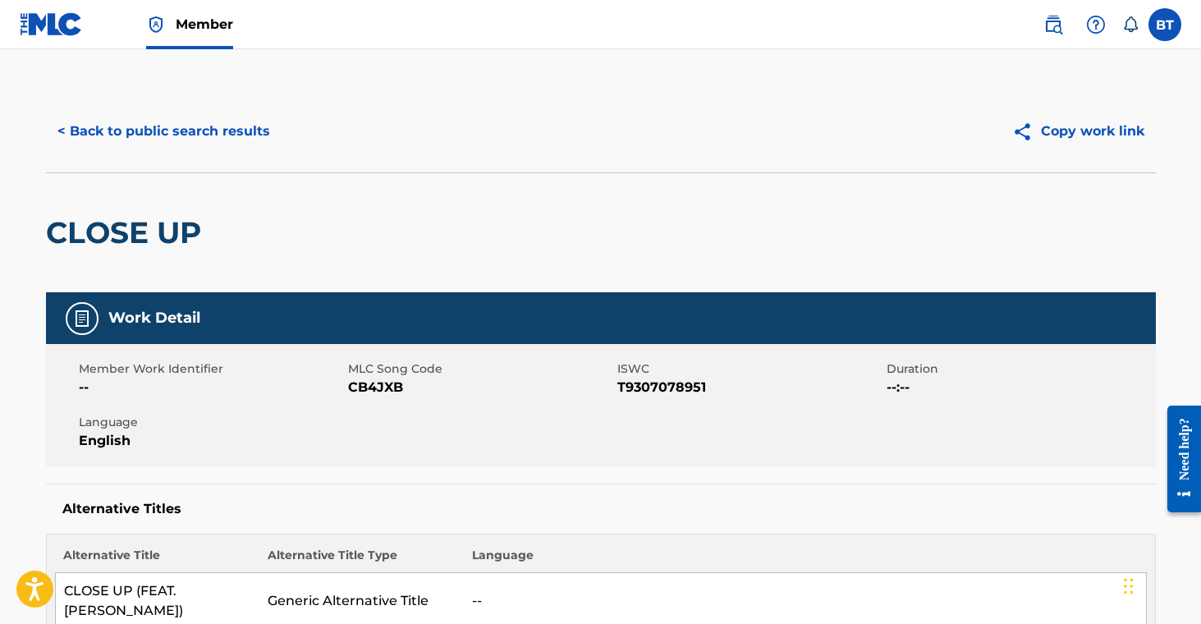
click at [226, 129] on button "< Back to public search results" at bounding box center [164, 131] width 236 height 41
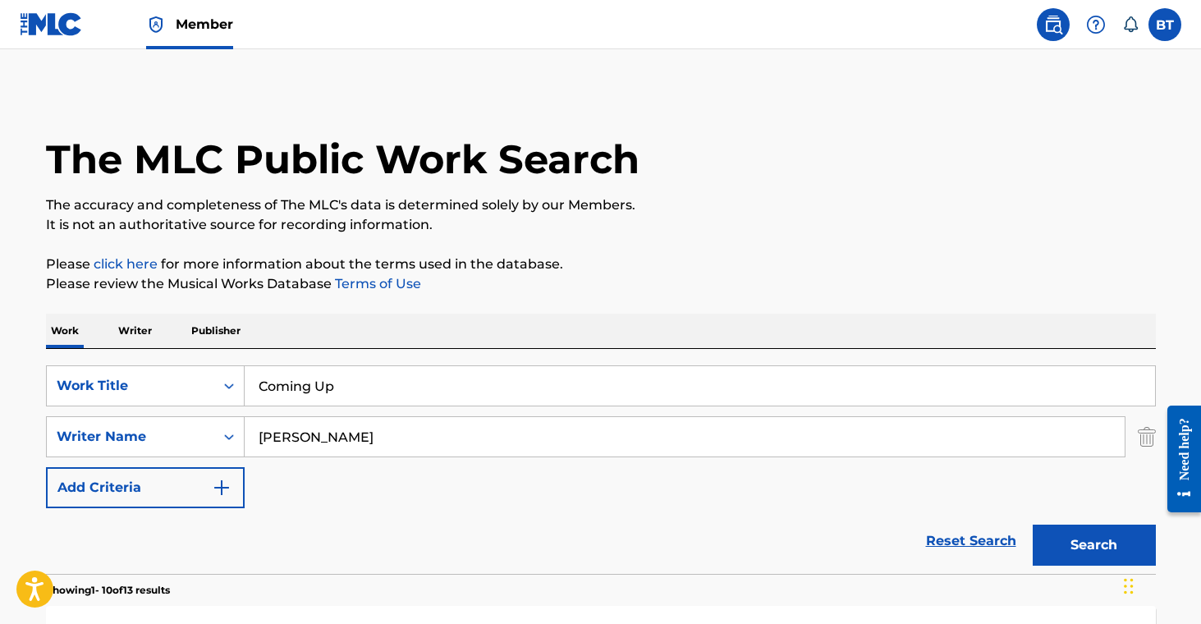
scroll to position [192, 0]
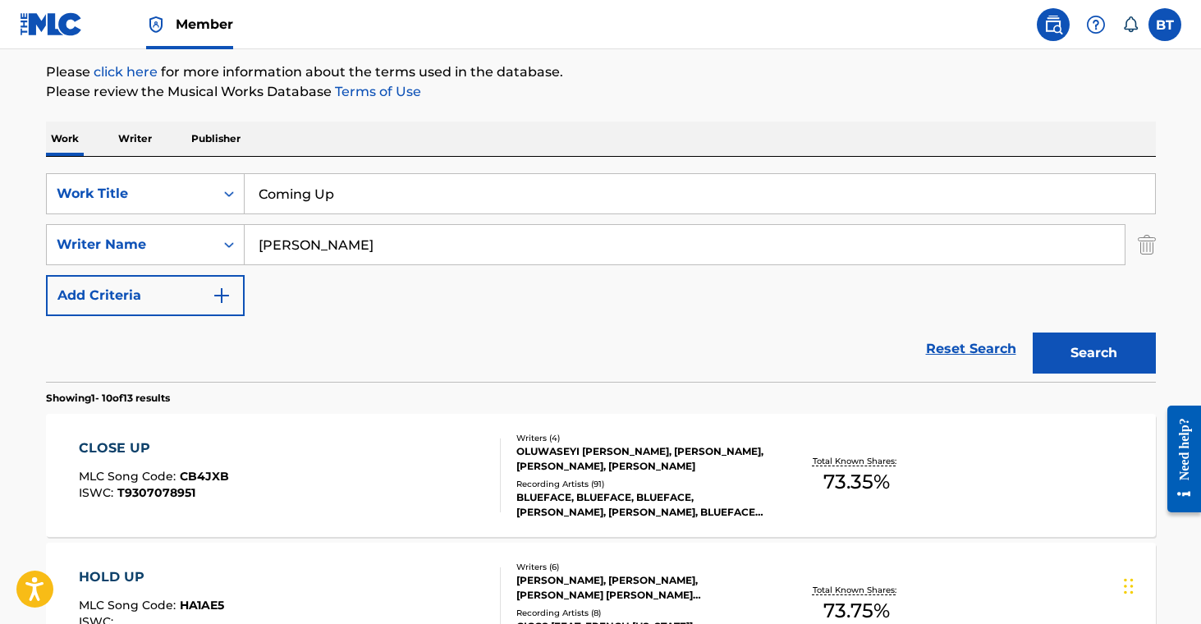
click at [306, 250] on input "[PERSON_NAME]" at bounding box center [685, 244] width 880 height 39
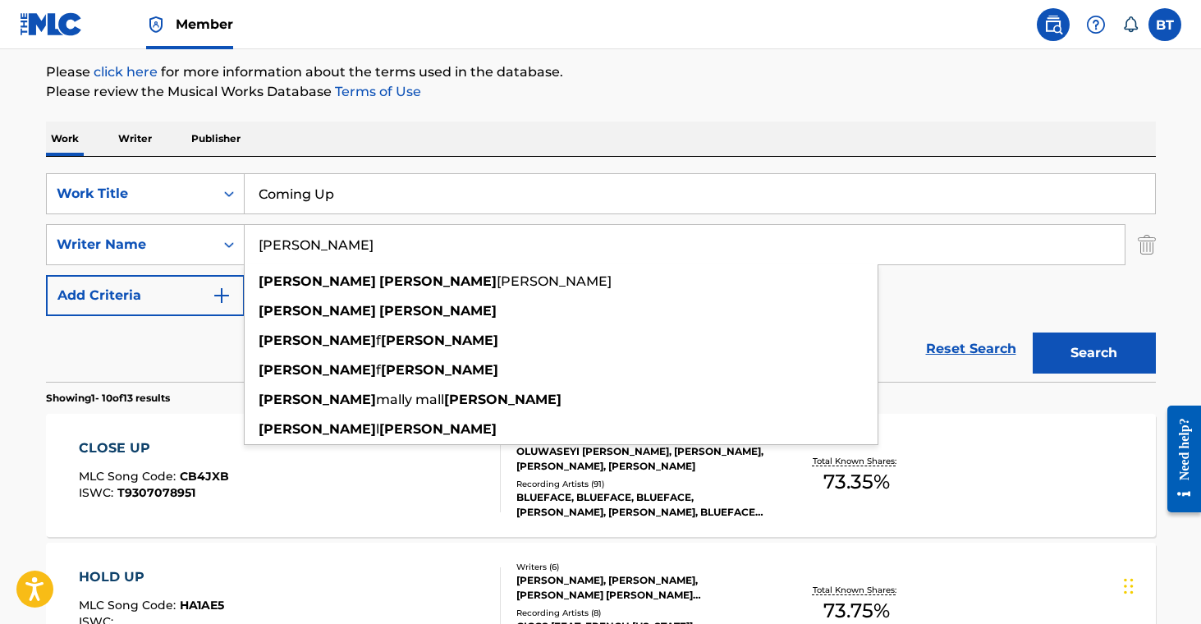
type input "[PERSON_NAME]"
click at [1099, 350] on button "Search" at bounding box center [1094, 353] width 123 height 41
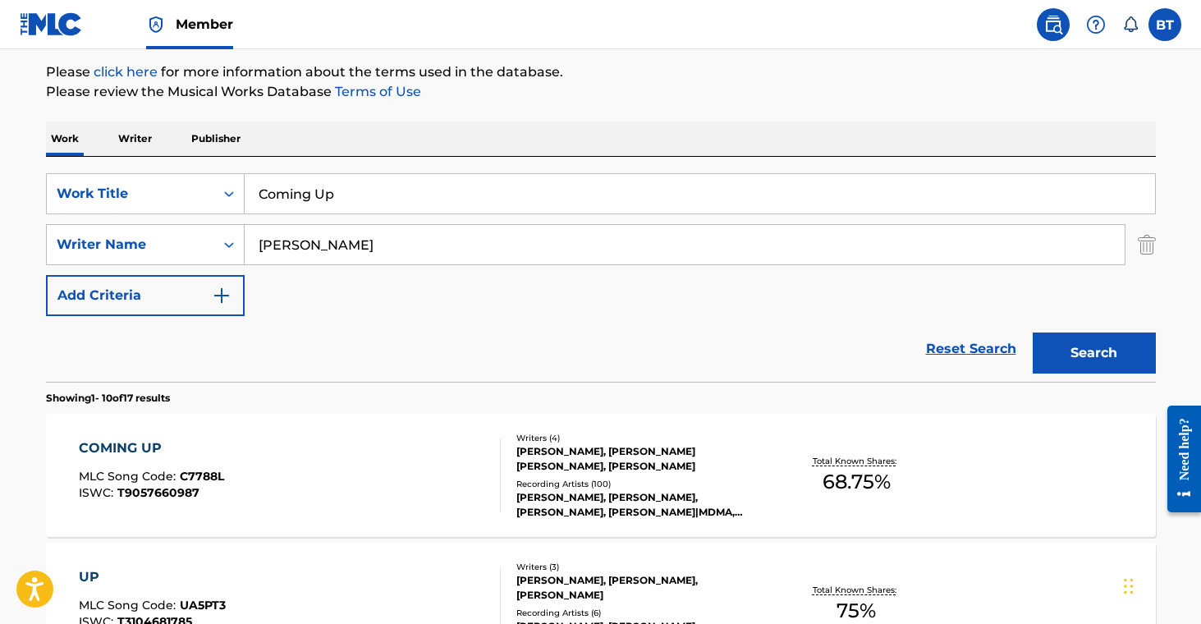
click at [645, 490] on div "[PERSON_NAME], [PERSON_NAME], [PERSON_NAME], [PERSON_NAME]|MDMA, [PERSON_NAME]" at bounding box center [640, 505] width 248 height 30
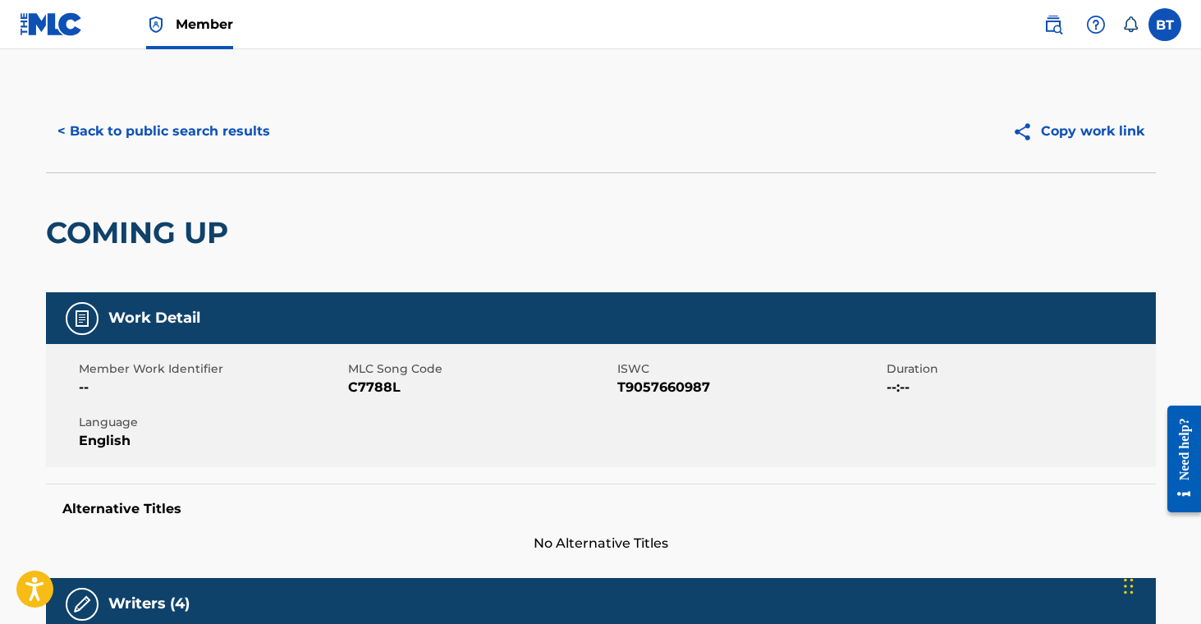
click at [390, 394] on span "C7788L" at bounding box center [480, 388] width 265 height 20
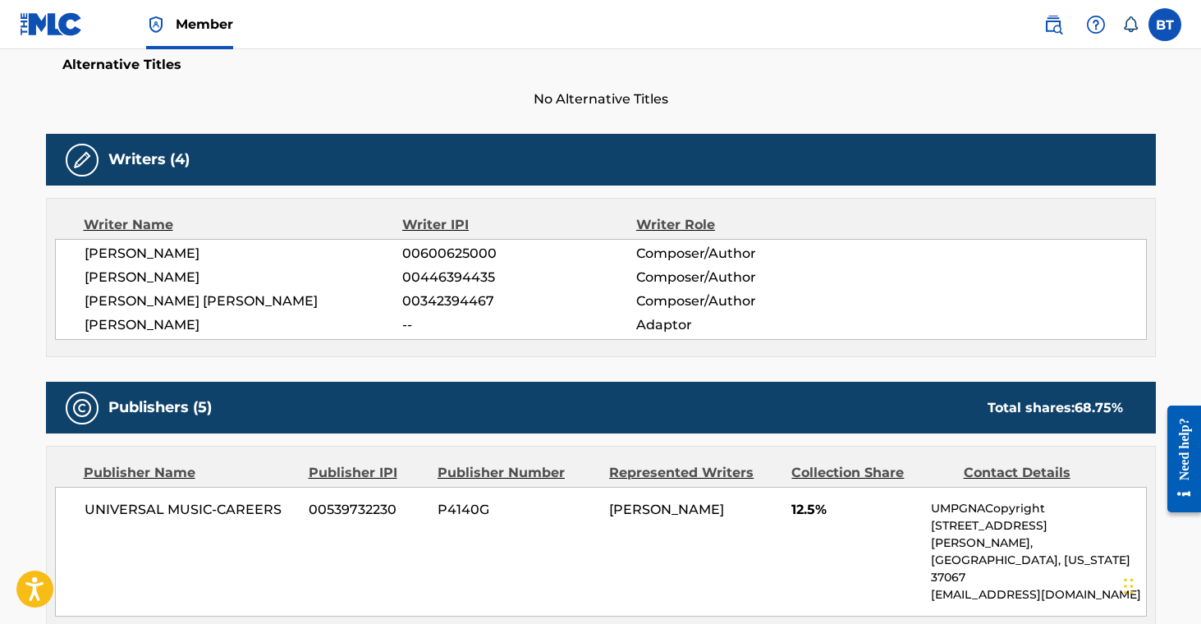
scroll to position [488, 0]
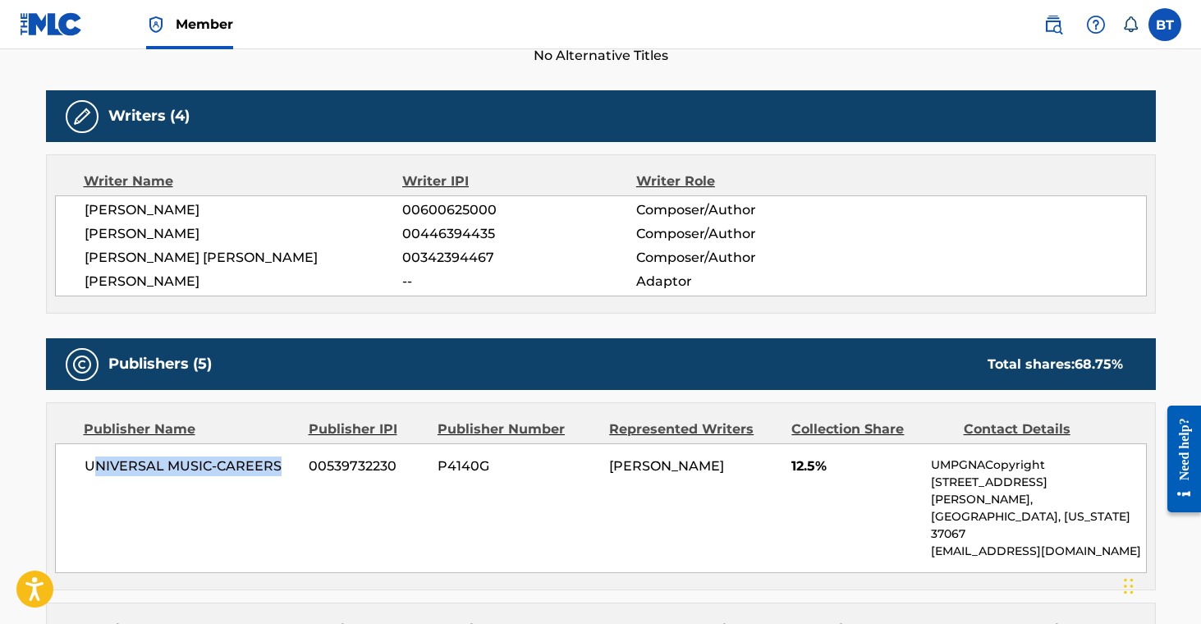
drag, startPoint x: 91, startPoint y: 466, endPoint x: 294, endPoint y: 471, distance: 202.9
click at [294, 471] on span "UNIVERSAL MUSIC-CAREERS" at bounding box center [191, 466] width 213 height 20
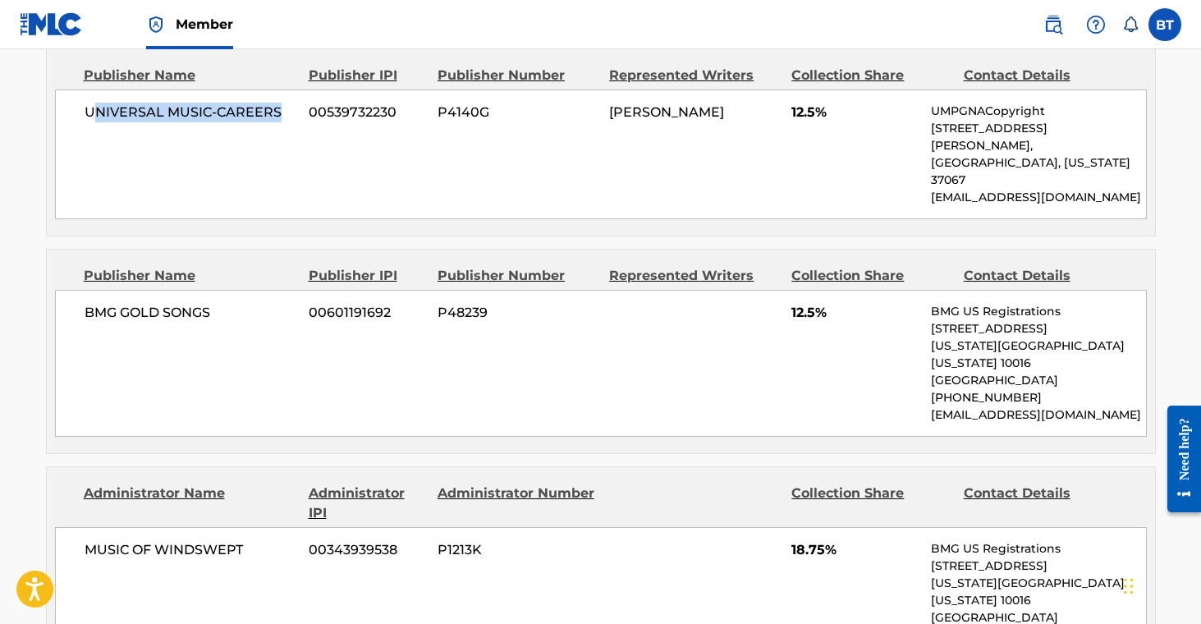
scroll to position [828, 0]
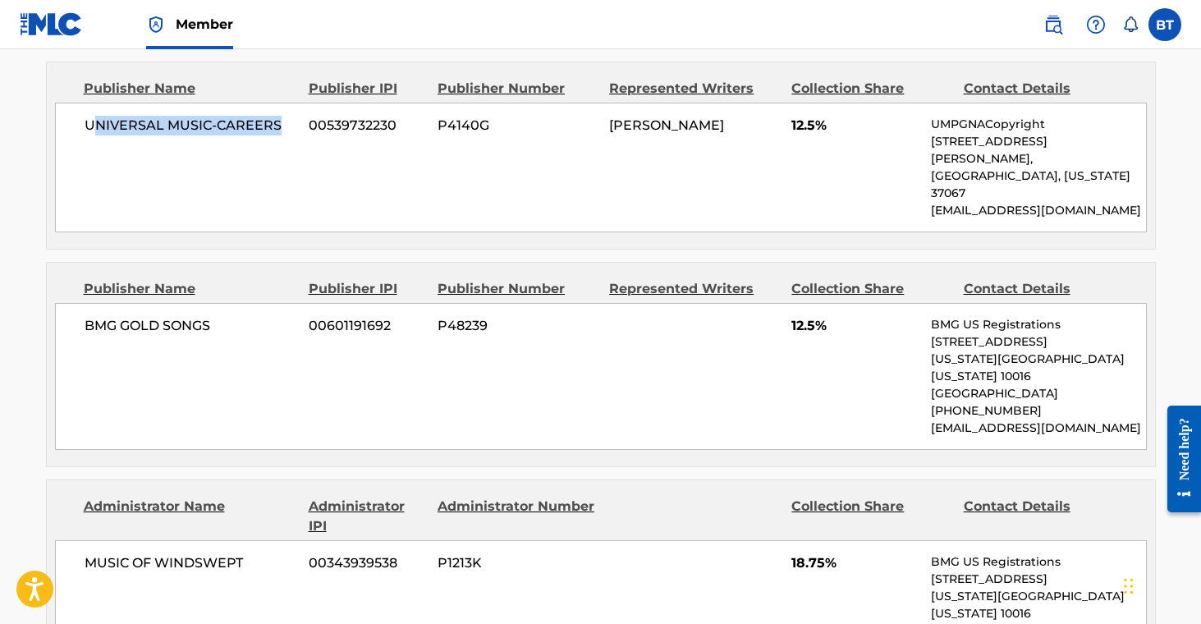
click at [209, 167] on div "UNIVERSAL MUSIC-CAREERS 00539732230 P4140G WASULO JACO 12.5% UMPGNACopyright [S…" at bounding box center [601, 168] width 1092 height 130
drag, startPoint x: 85, startPoint y: 126, endPoint x: 280, endPoint y: 131, distance: 195.5
click at [280, 131] on span "UNIVERSAL MUSIC-CAREERS" at bounding box center [191, 126] width 213 height 20
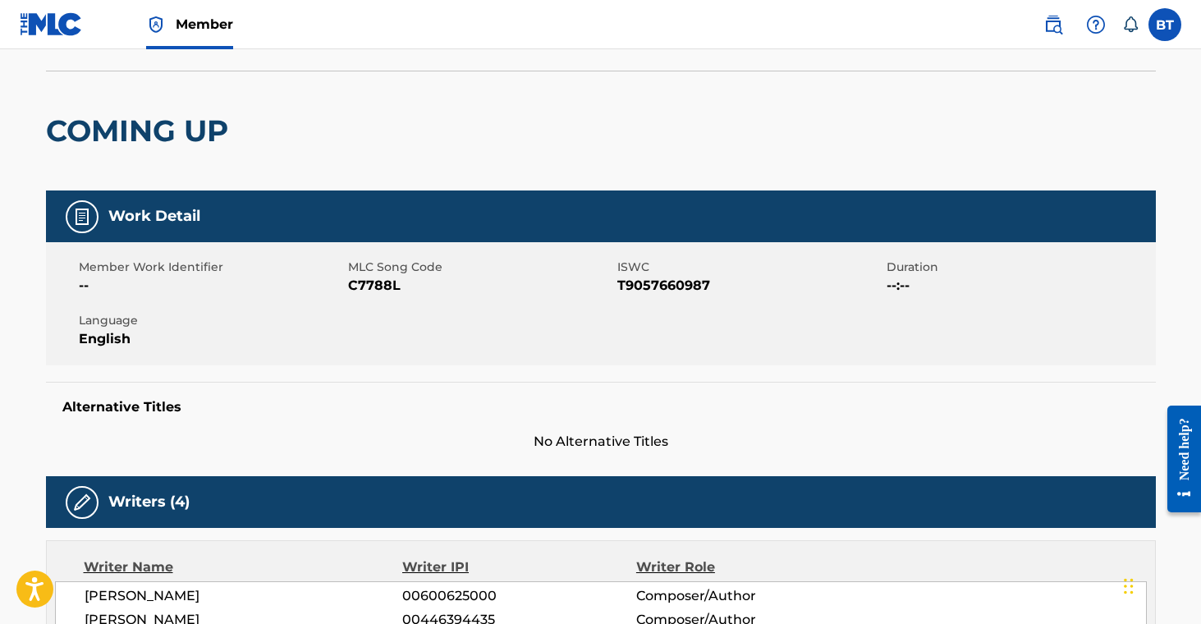
scroll to position [102, 0]
click at [365, 290] on span "C7788L" at bounding box center [480, 286] width 265 height 20
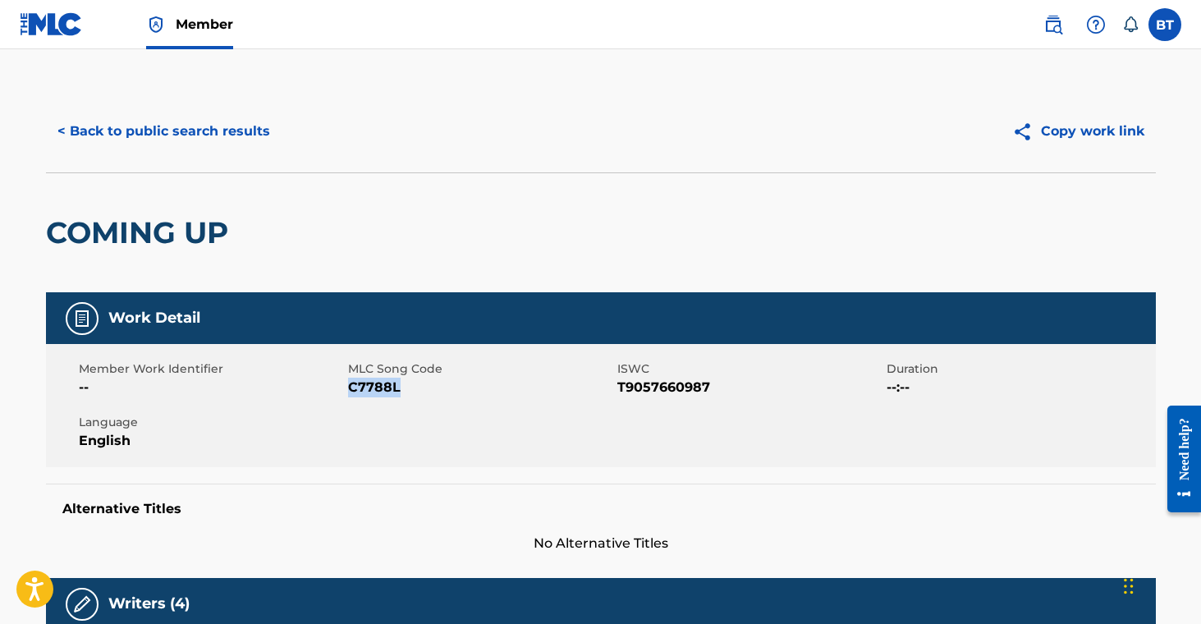
click at [169, 128] on button "< Back to public search results" at bounding box center [164, 131] width 236 height 41
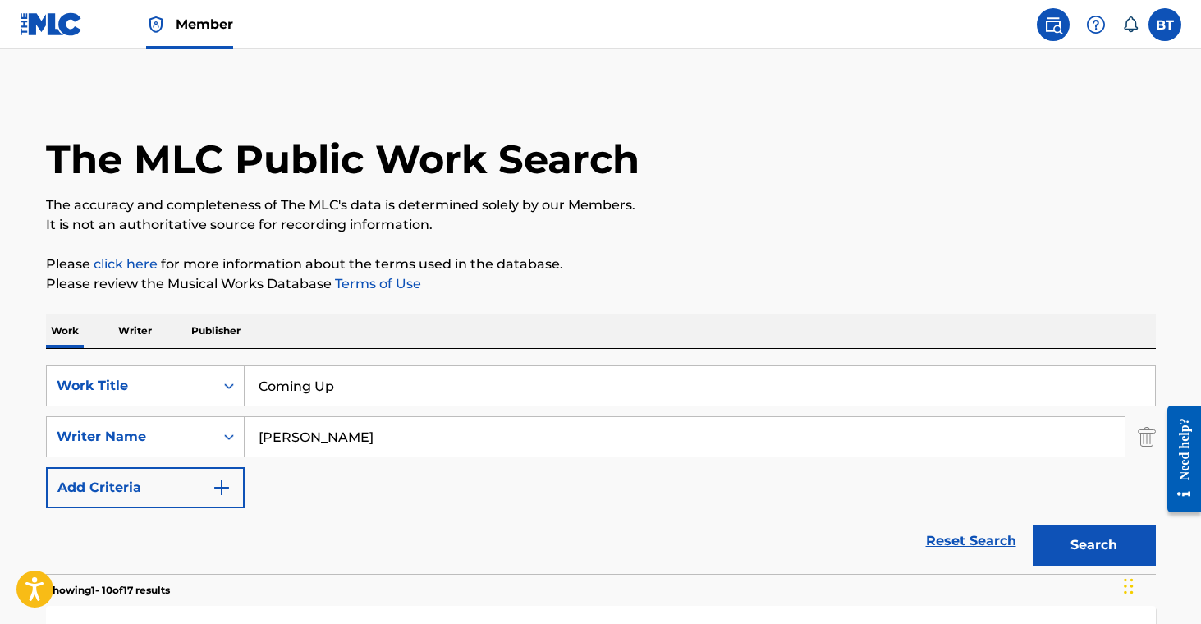
scroll to position [192, 0]
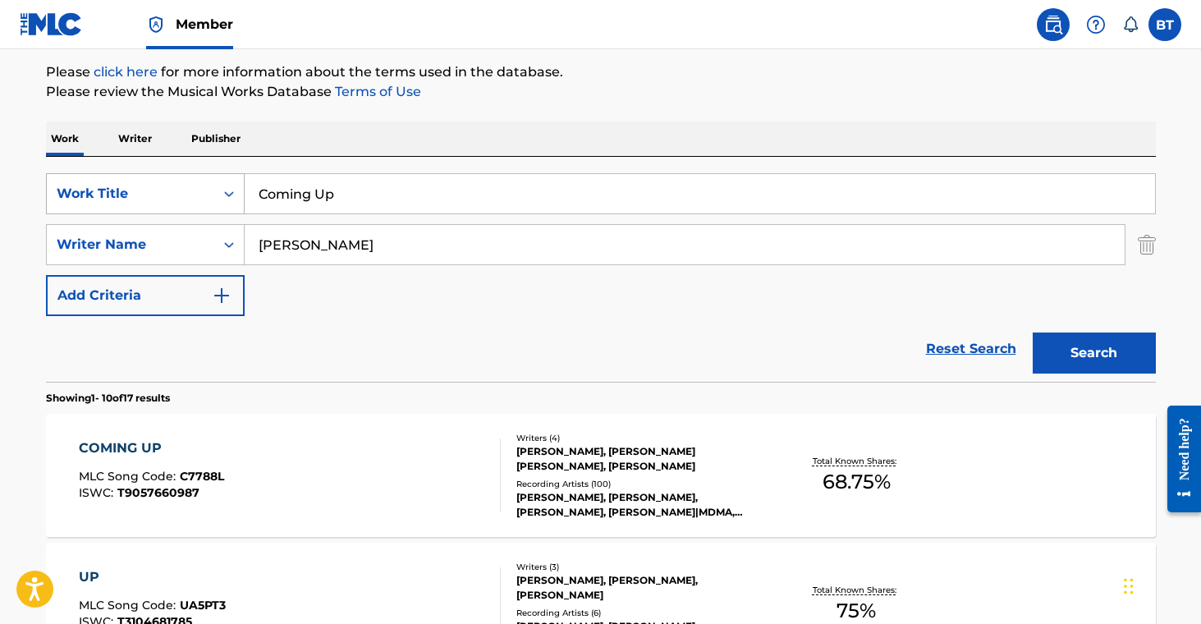
drag, startPoint x: 339, startPoint y: 204, endPoint x: 206, endPoint y: 176, distance: 136.1
click at [206, 176] on div "SearchWithCriteria707a9dda-7e1f-4563-acdf-c98106163298 Work Title Coming Up" at bounding box center [601, 193] width 1110 height 41
paste input "[PERSON_NAME] Paradise"
click at [1108, 357] on button "Search" at bounding box center [1094, 353] width 123 height 41
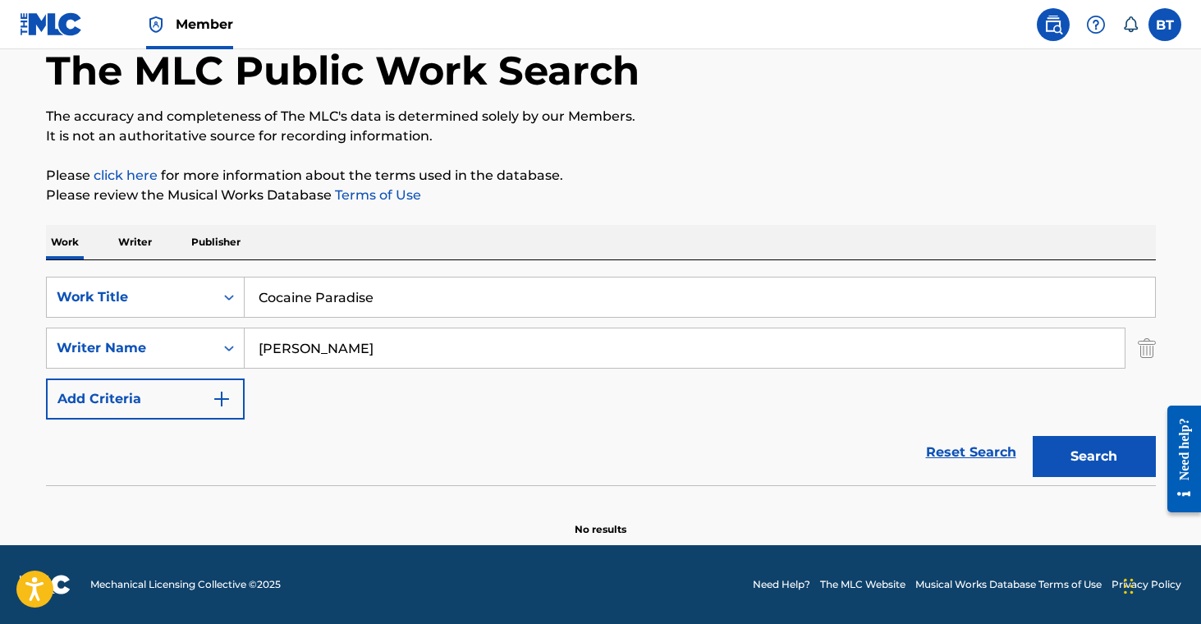
scroll to position [0, 0]
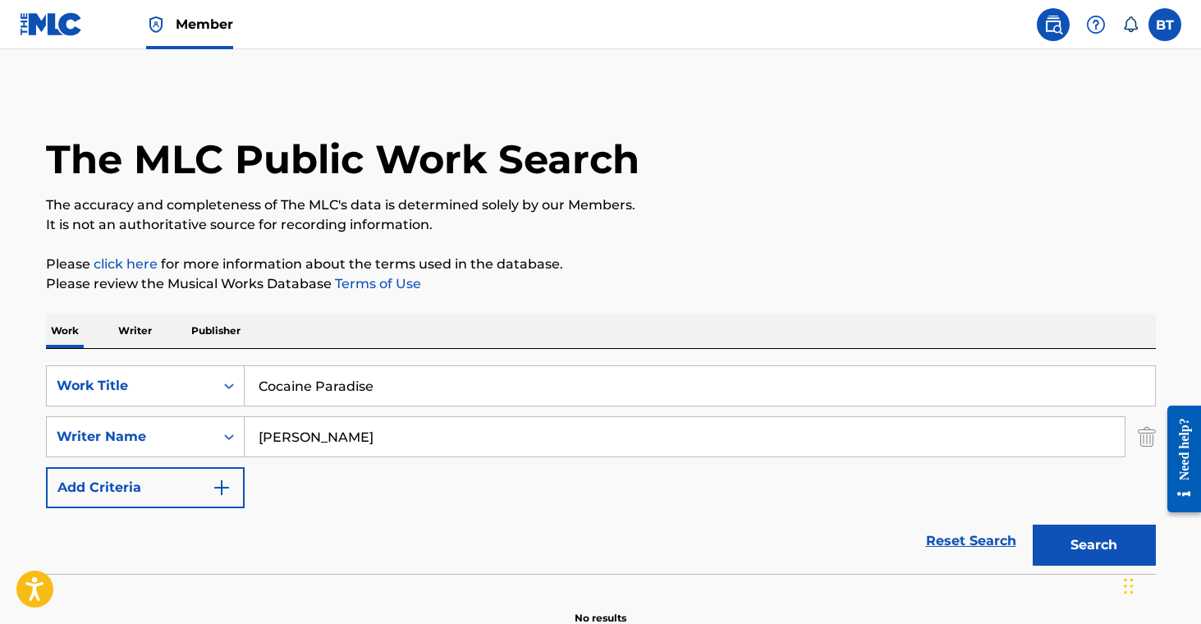
click at [353, 396] on input "Cocaine Paradise" at bounding box center [700, 385] width 911 height 39
paste input "Danzao"
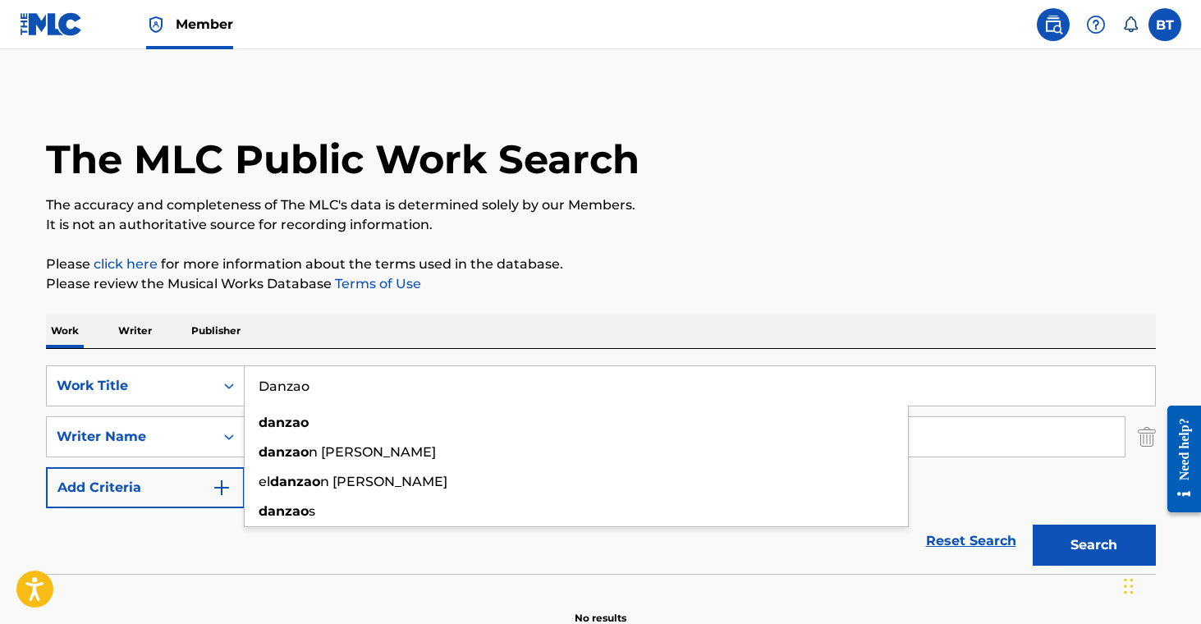
type input "Danzao"
click at [1071, 557] on button "Search" at bounding box center [1094, 545] width 123 height 41
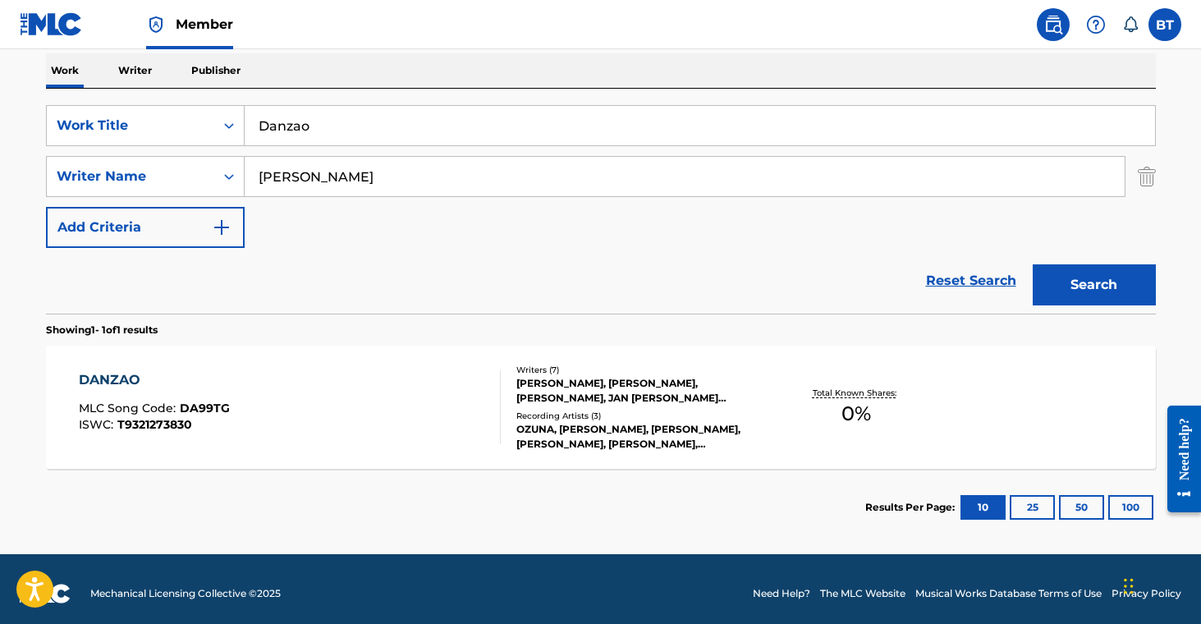
scroll to position [269, 0]
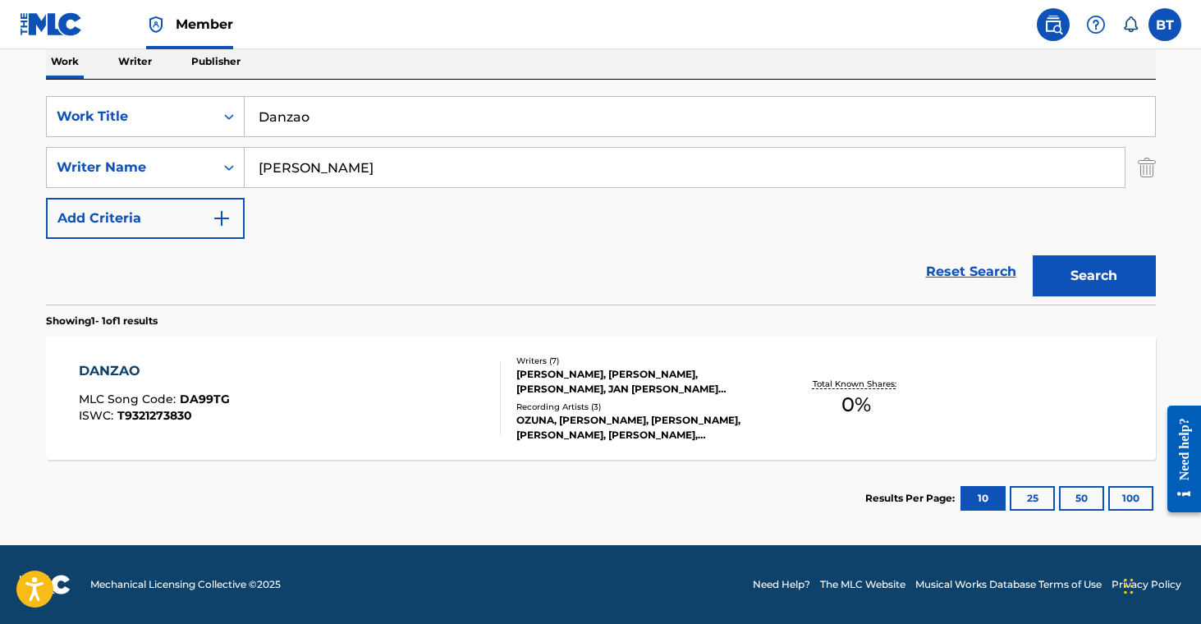
click at [585, 394] on div "[PERSON_NAME], [PERSON_NAME], [PERSON_NAME], JAN [PERSON_NAME] [PERSON_NAME] [P…" at bounding box center [640, 382] width 248 height 30
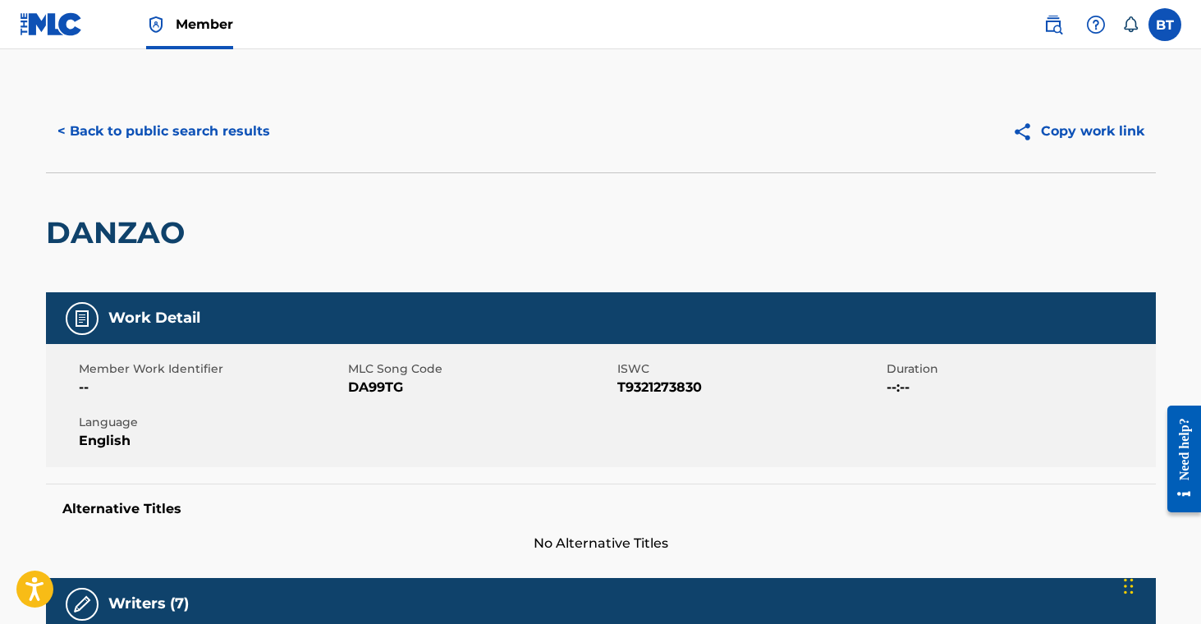
click at [369, 386] on span "DA99TG" at bounding box center [480, 388] width 265 height 20
click at [191, 141] on button "< Back to public search results" at bounding box center [164, 131] width 236 height 41
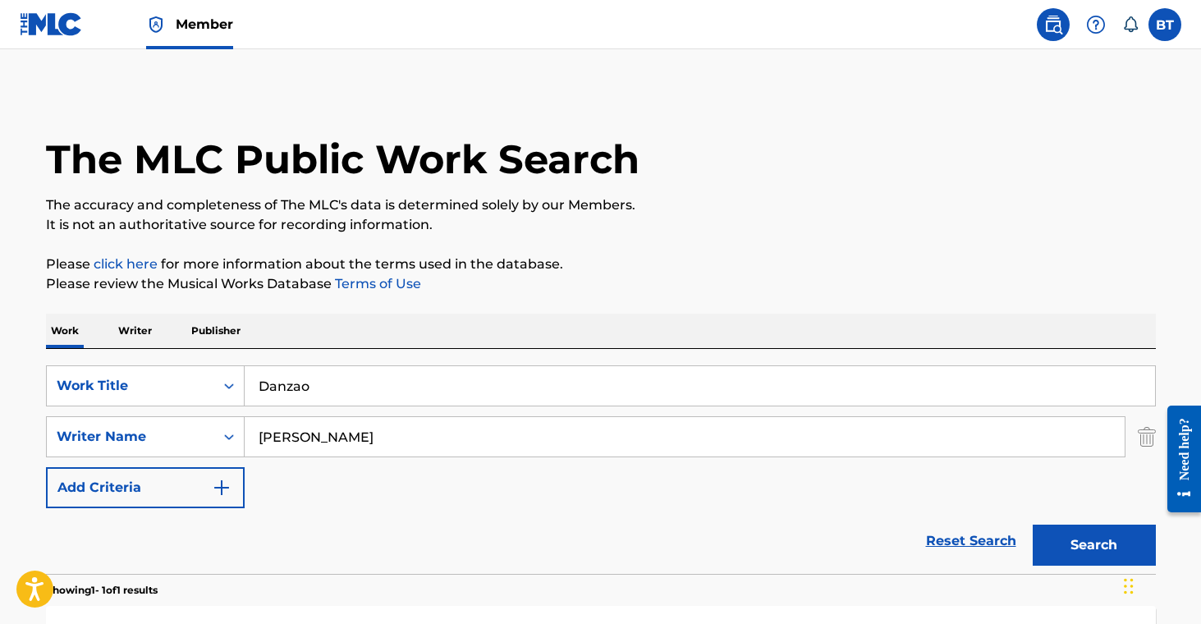
scroll to position [176, 0]
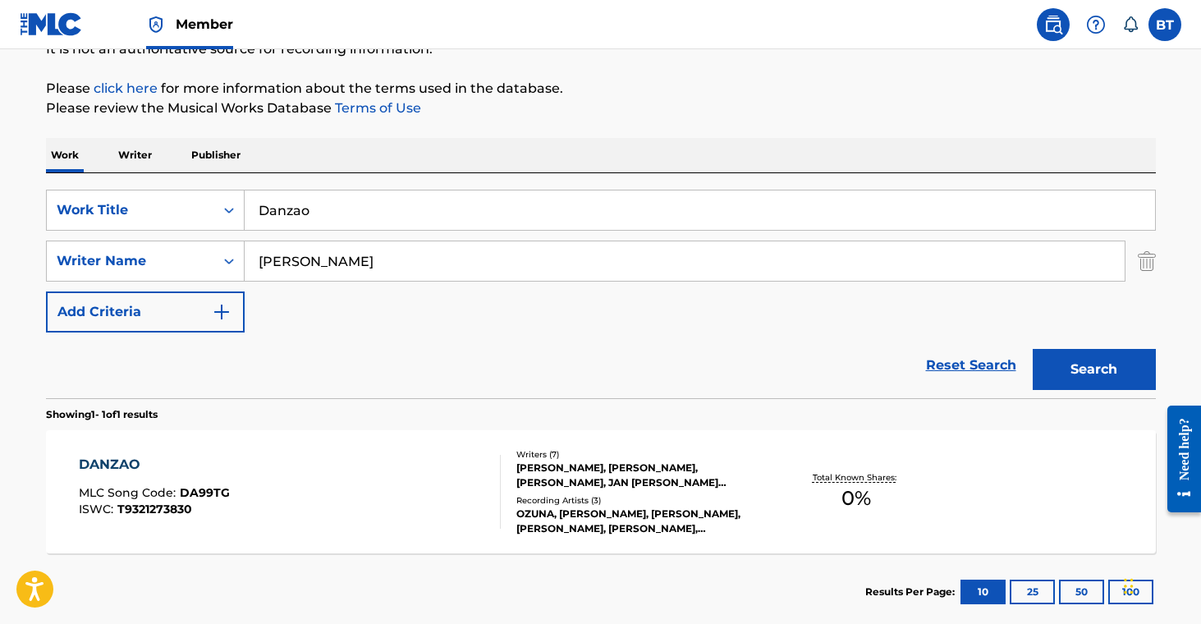
drag, startPoint x: 353, startPoint y: 214, endPoint x: 76, endPoint y: 161, distance: 281.8
click at [74, 162] on div "Work Writer Publisher SearchWithCriteria707a9dda-7e1f-4563-acdf-c98106163298 Wo…" at bounding box center [601, 384] width 1110 height 493
paste input "ont Wake Me Up"
type input "Dont Wake Me Up"
click at [1053, 362] on button "Search" at bounding box center [1094, 369] width 123 height 41
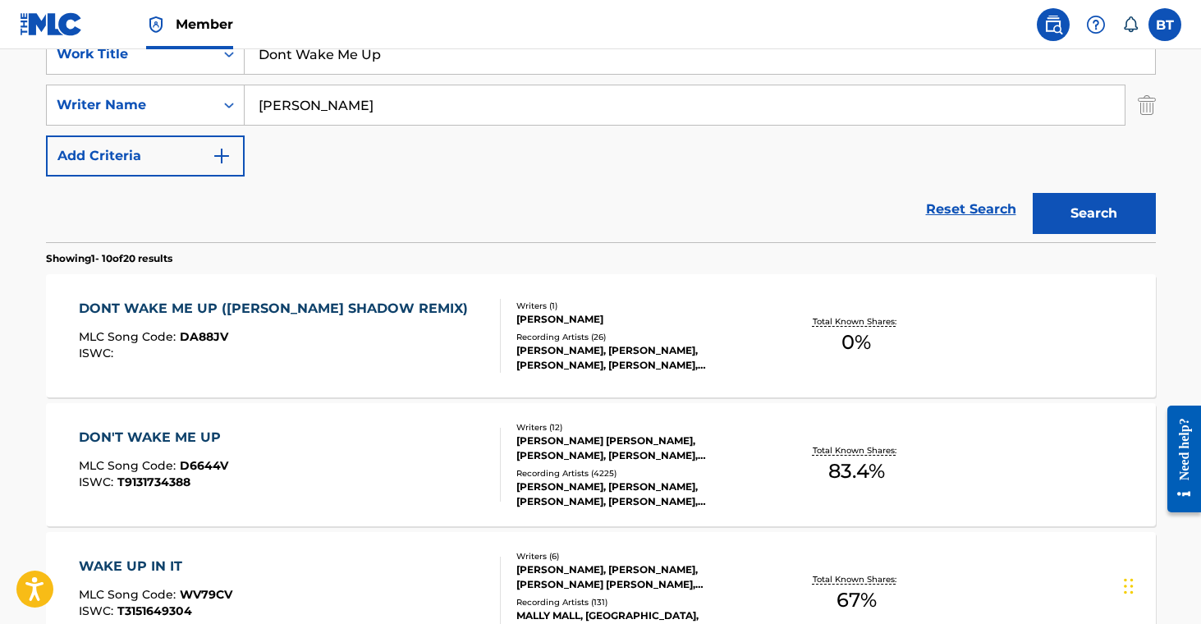
scroll to position [332, 0]
click at [613, 465] on div "Writers ( 12 ) [PERSON_NAME] [PERSON_NAME], [PERSON_NAME], [PERSON_NAME], [PERS…" at bounding box center [633, 465] width 264 height 88
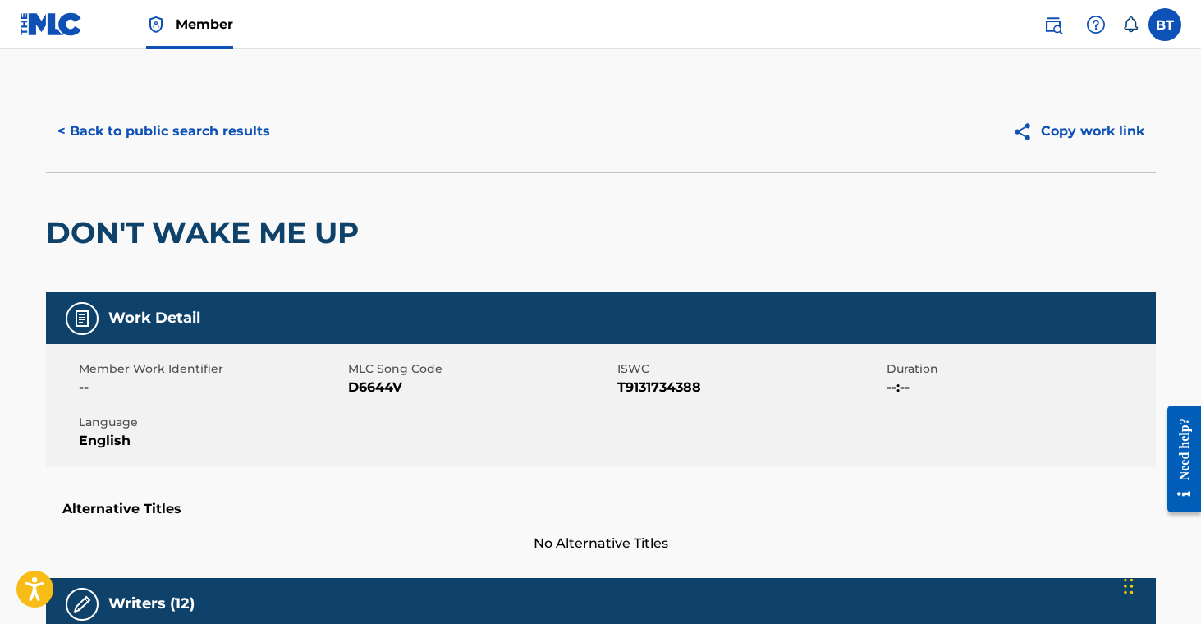
click at [383, 388] on span "D6644V" at bounding box center [480, 388] width 265 height 20
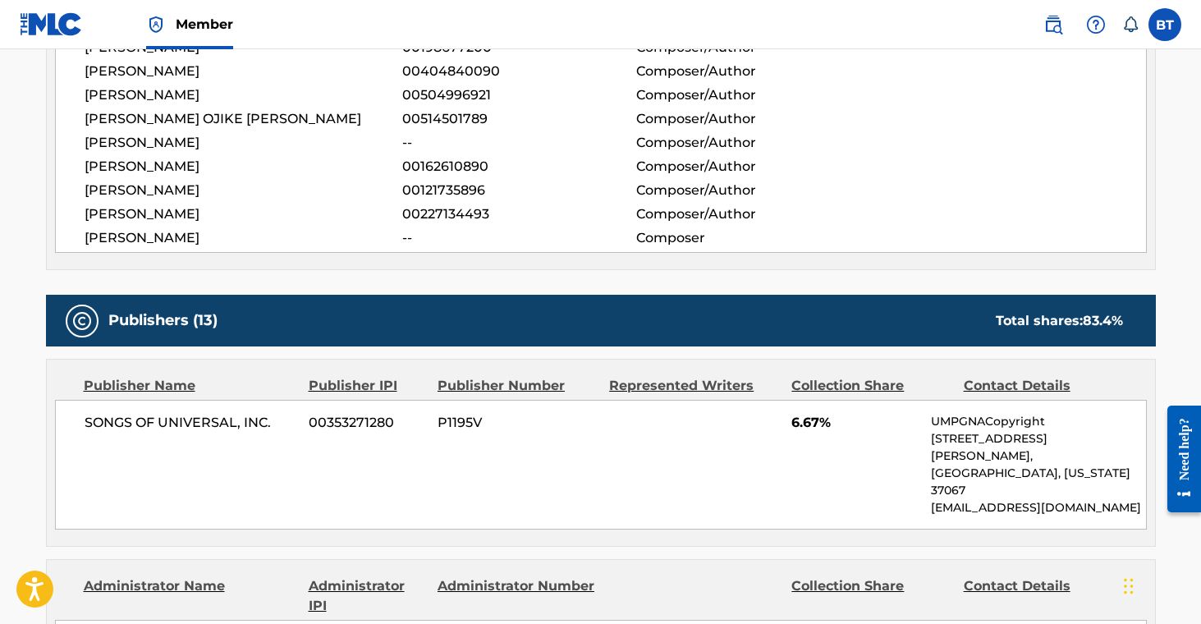
scroll to position [745, 0]
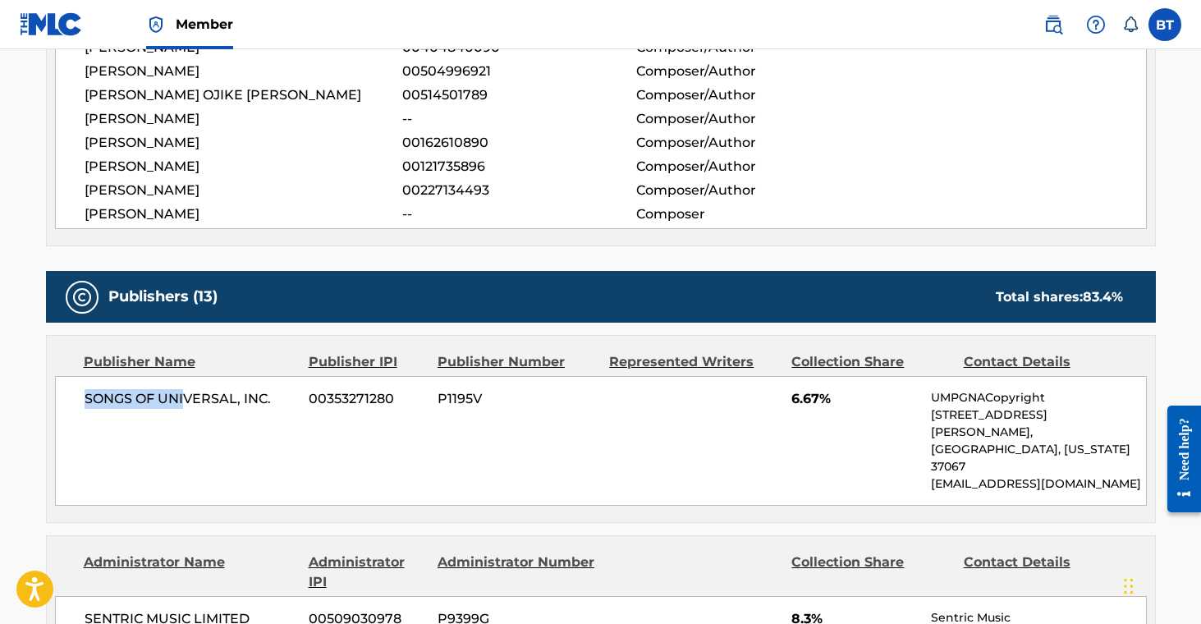
drag, startPoint x: 86, startPoint y: 401, endPoint x: 219, endPoint y: 393, distance: 133.3
click at [202, 393] on span "SONGS OF UNIVERSAL, INC." at bounding box center [191, 399] width 213 height 20
drag, startPoint x: 261, startPoint y: 393, endPoint x: 302, endPoint y: 398, distance: 41.3
click at [302, 398] on div "SONGS OF UNIVERSAL, INC. 00353271280 P1195V 6.67% UMPGNACopyright [STREET_ADDRE…" at bounding box center [601, 441] width 1092 height 130
drag, startPoint x: 85, startPoint y: 399, endPoint x: 273, endPoint y: 405, distance: 188.1
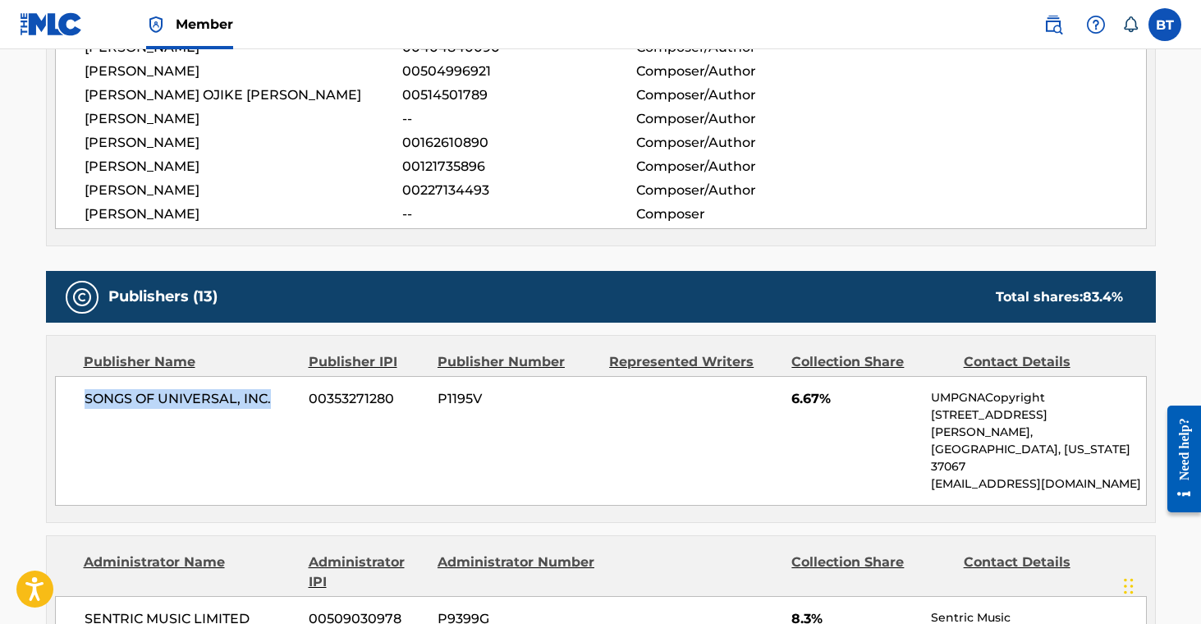
click at [273, 405] on span "SONGS OF UNIVERSAL, INC." at bounding box center [191, 399] width 213 height 20
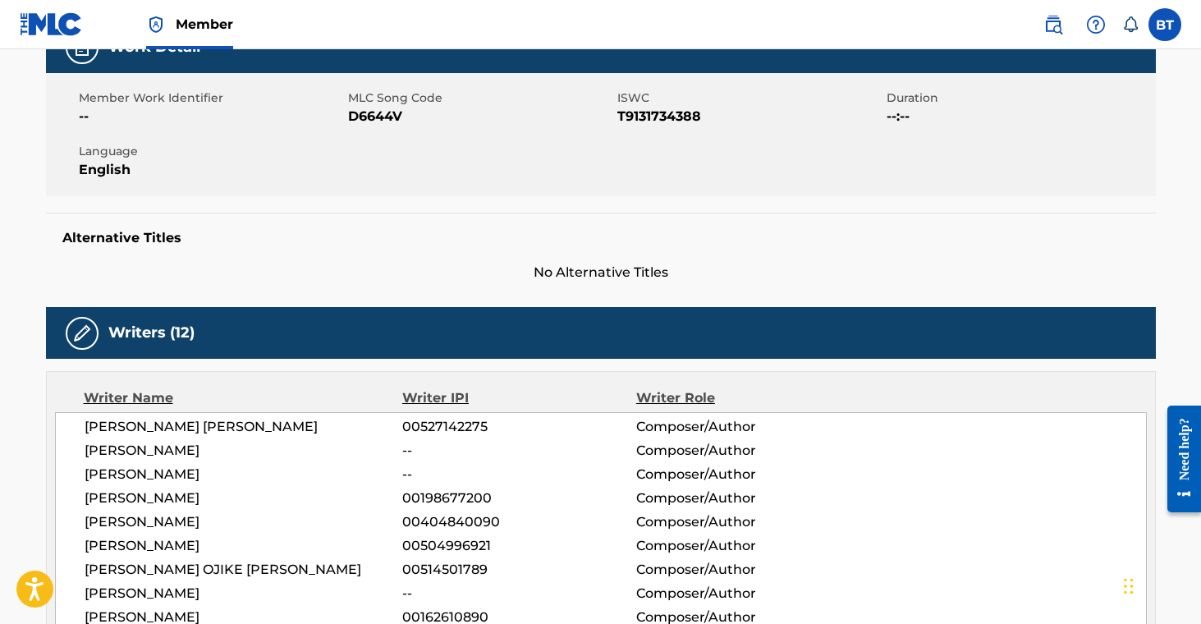
scroll to position [0, 0]
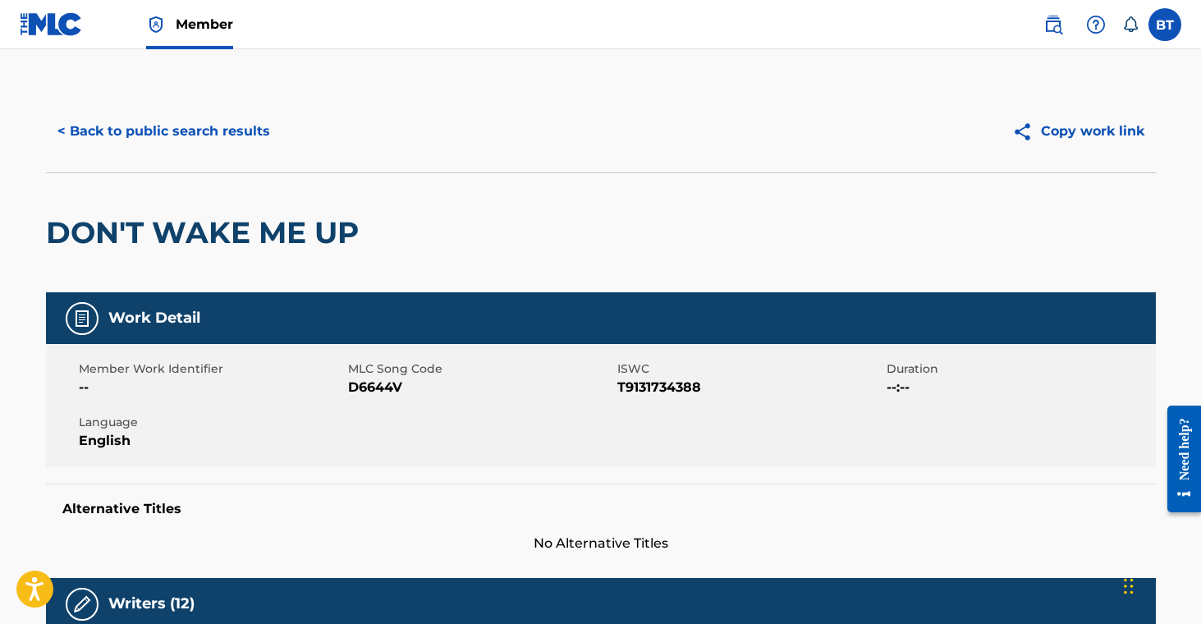
click at [219, 137] on button "< Back to public search results" at bounding box center [164, 131] width 236 height 41
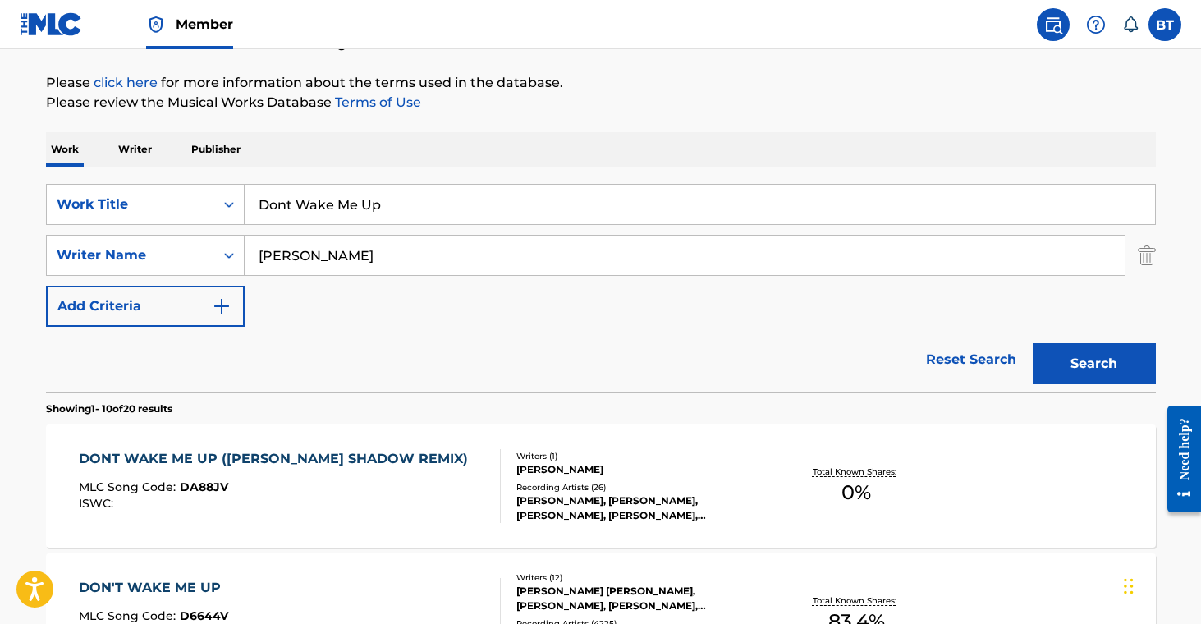
scroll to position [182, 0]
click at [572, 487] on div "Recording Artists ( 26 )" at bounding box center [640, 486] width 248 height 12
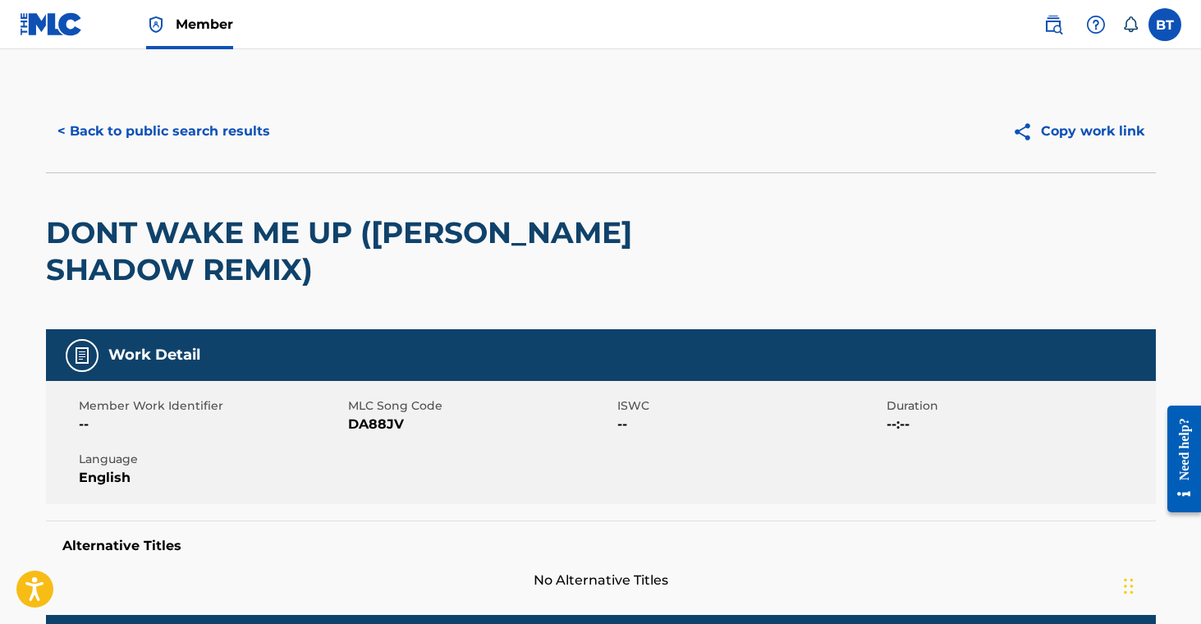
click at [374, 412] on span "MLC Song Code" at bounding box center [480, 405] width 265 height 17
click at [374, 426] on span "DA88JV" at bounding box center [480, 425] width 265 height 20
click at [211, 134] on button "< Back to public search results" at bounding box center [164, 131] width 236 height 41
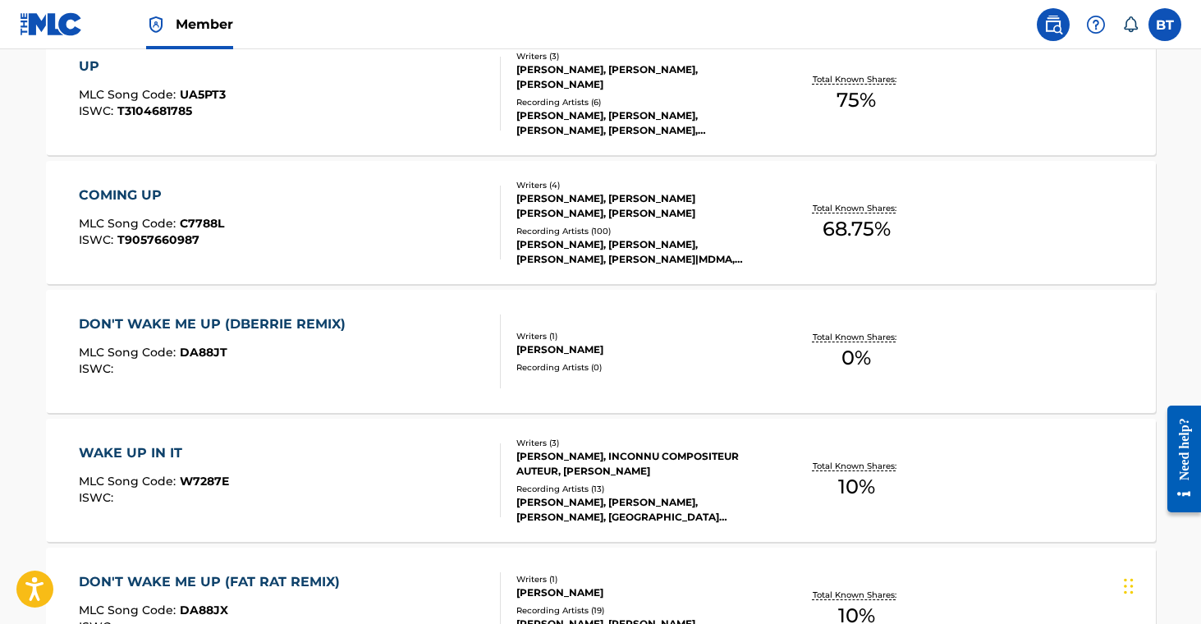
scroll to position [961, 0]
click at [539, 380] on div "DON'T WAKE ME UP (DBERRIE REMIX) MLC Song Code : DA88JT ISWC : Writers ( 1 ) [P…" at bounding box center [601, 351] width 1110 height 123
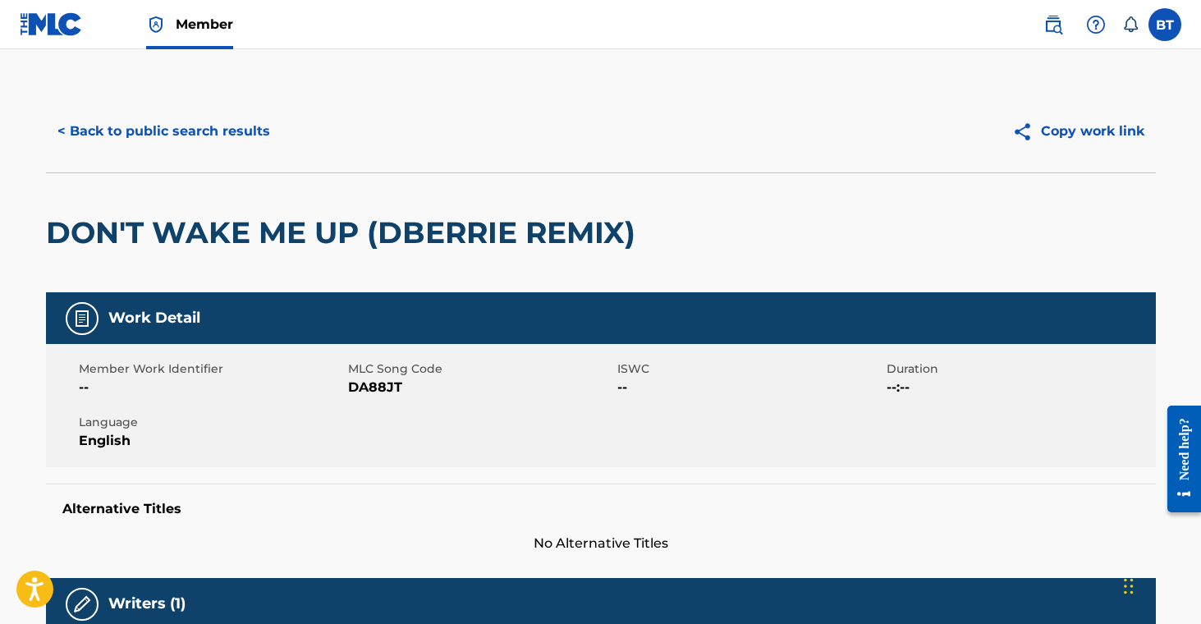
click at [373, 385] on span "DA88JT" at bounding box center [480, 388] width 265 height 20
click at [199, 123] on button "< Back to public search results" at bounding box center [164, 131] width 236 height 41
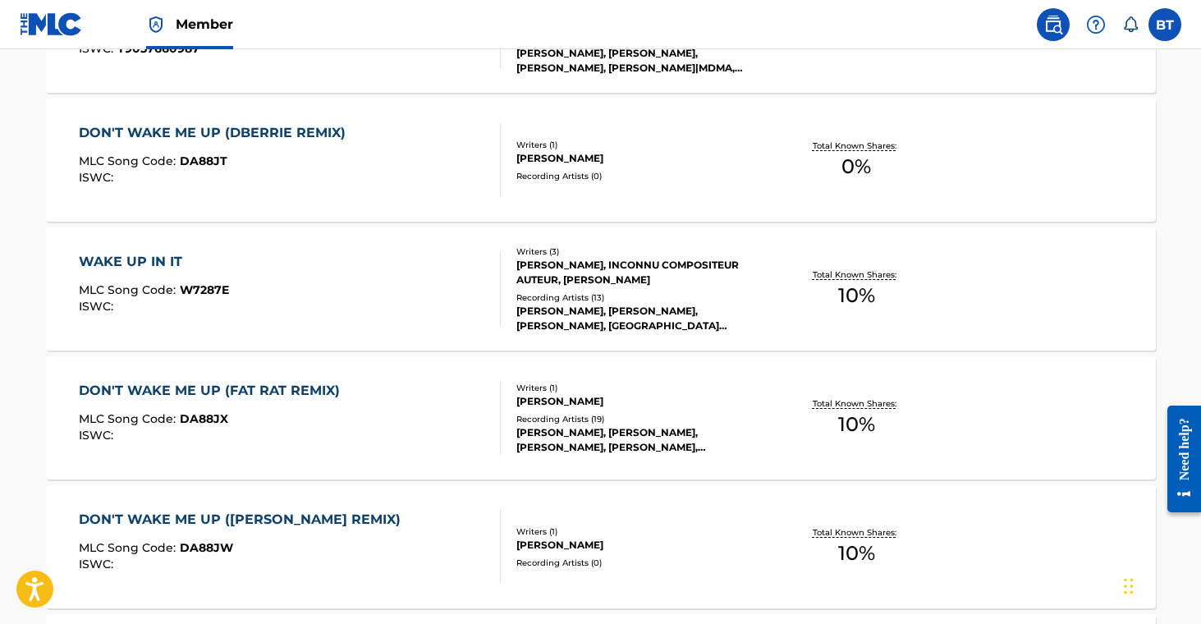
scroll to position [1167, 0]
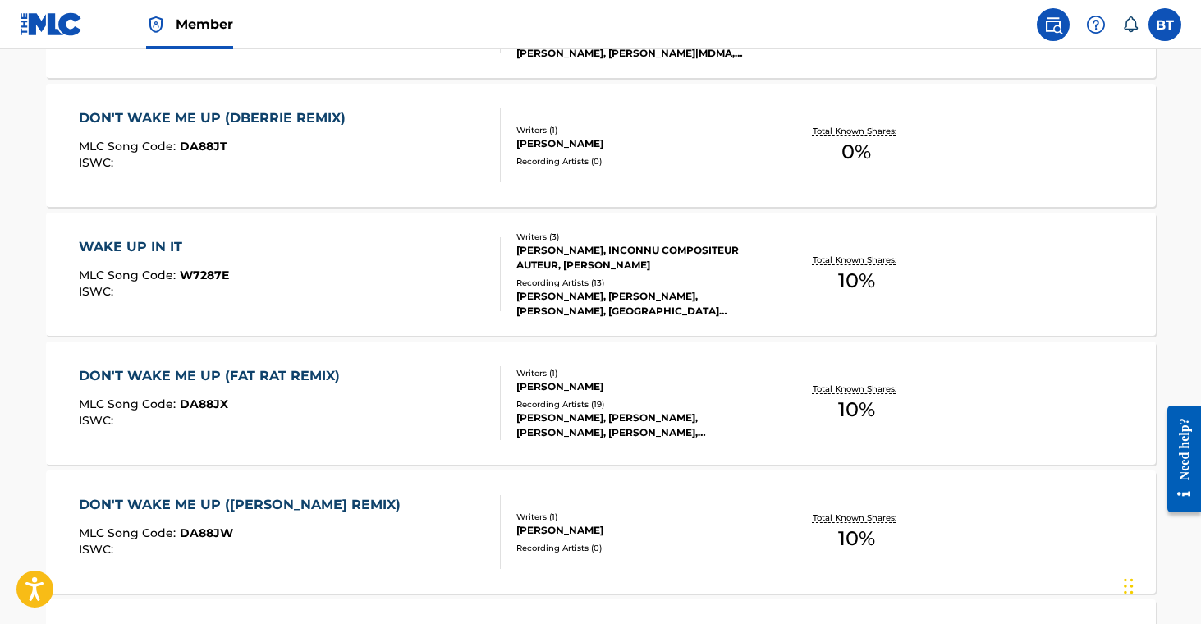
click at [569, 417] on div "[PERSON_NAME], [PERSON_NAME], [PERSON_NAME], [PERSON_NAME], [PERSON_NAME]" at bounding box center [640, 426] width 248 height 30
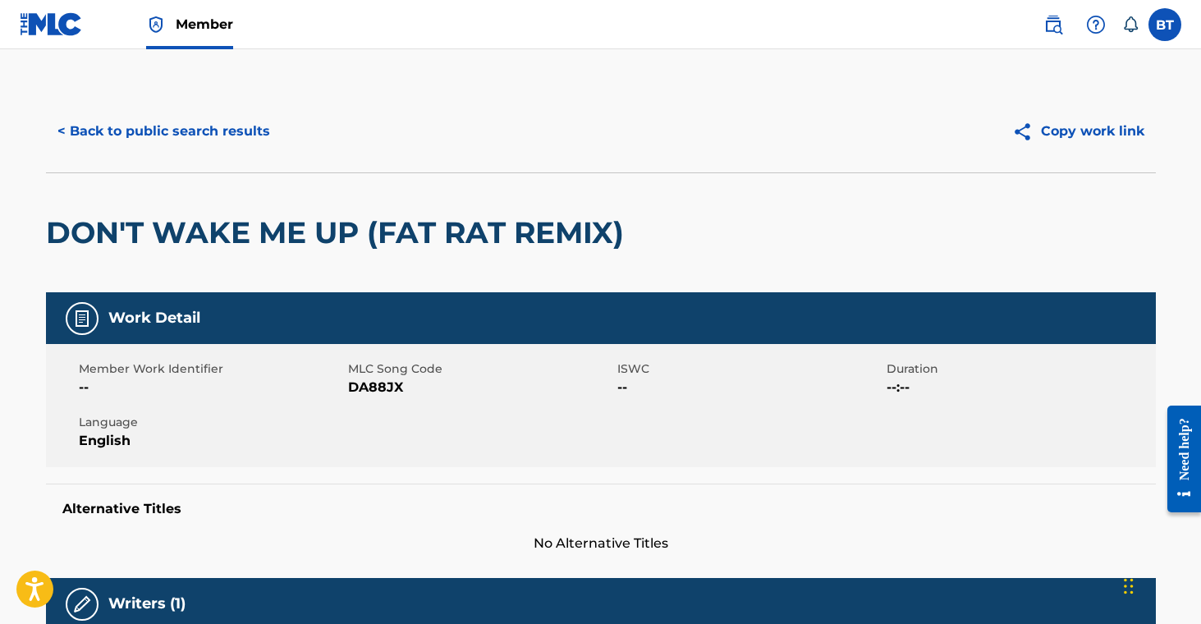
click at [371, 389] on span "DA88JX" at bounding box center [480, 388] width 265 height 20
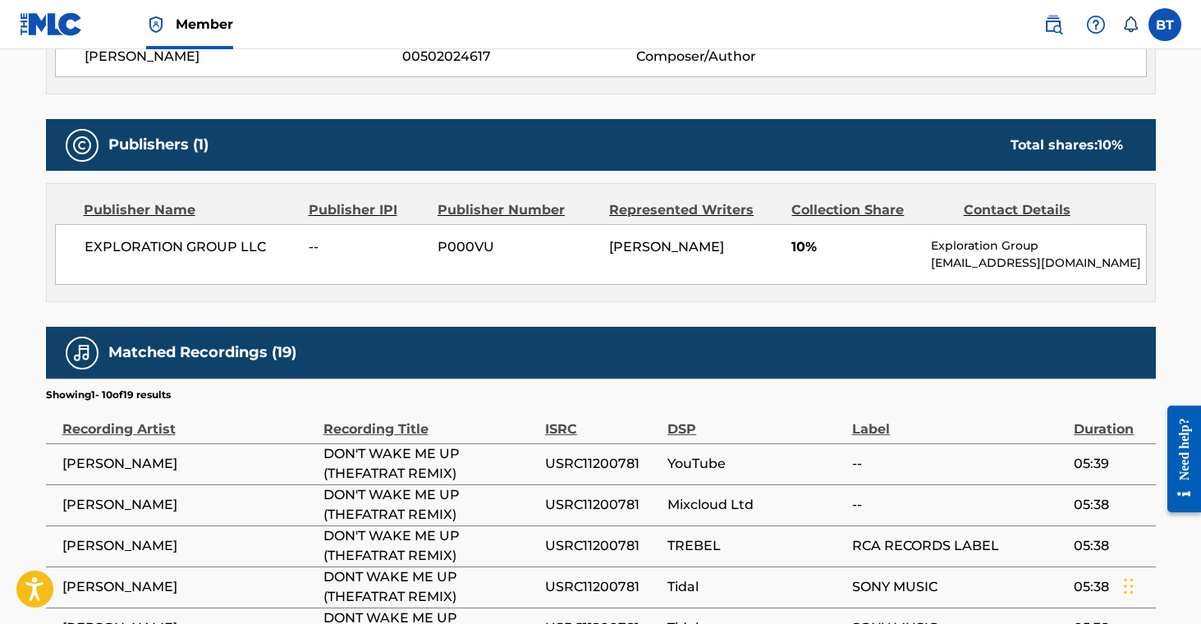
scroll to position [646, 0]
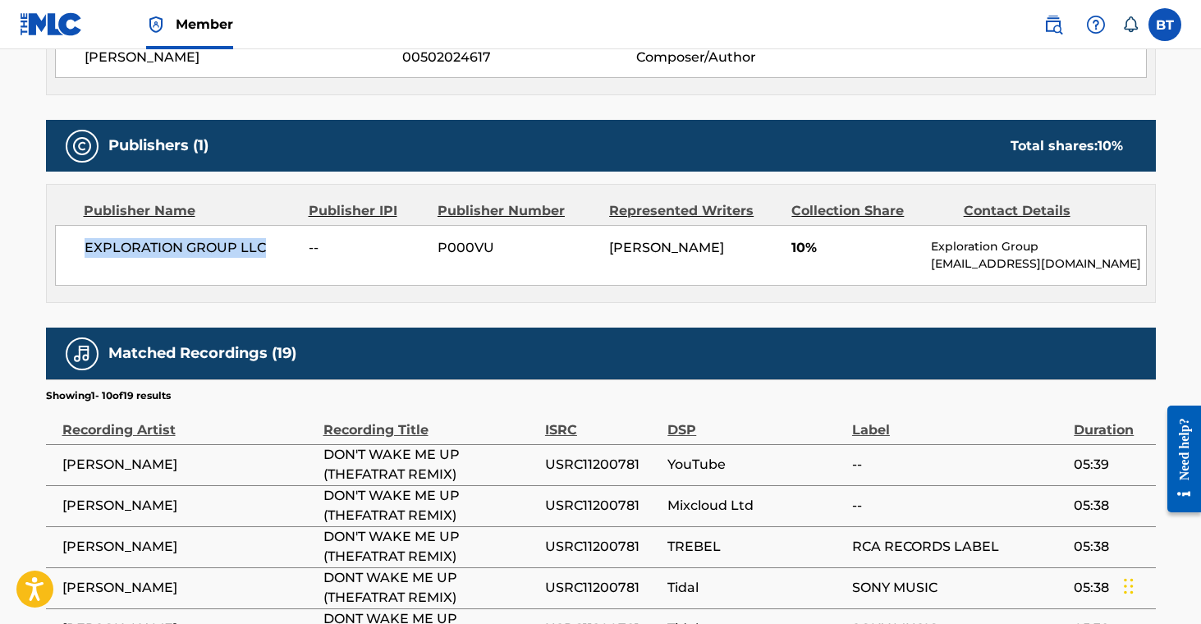
drag, startPoint x: 85, startPoint y: 246, endPoint x: 272, endPoint y: 274, distance: 188.5
click at [274, 251] on span "EXPLORATION GROUP LLC" at bounding box center [191, 248] width 213 height 20
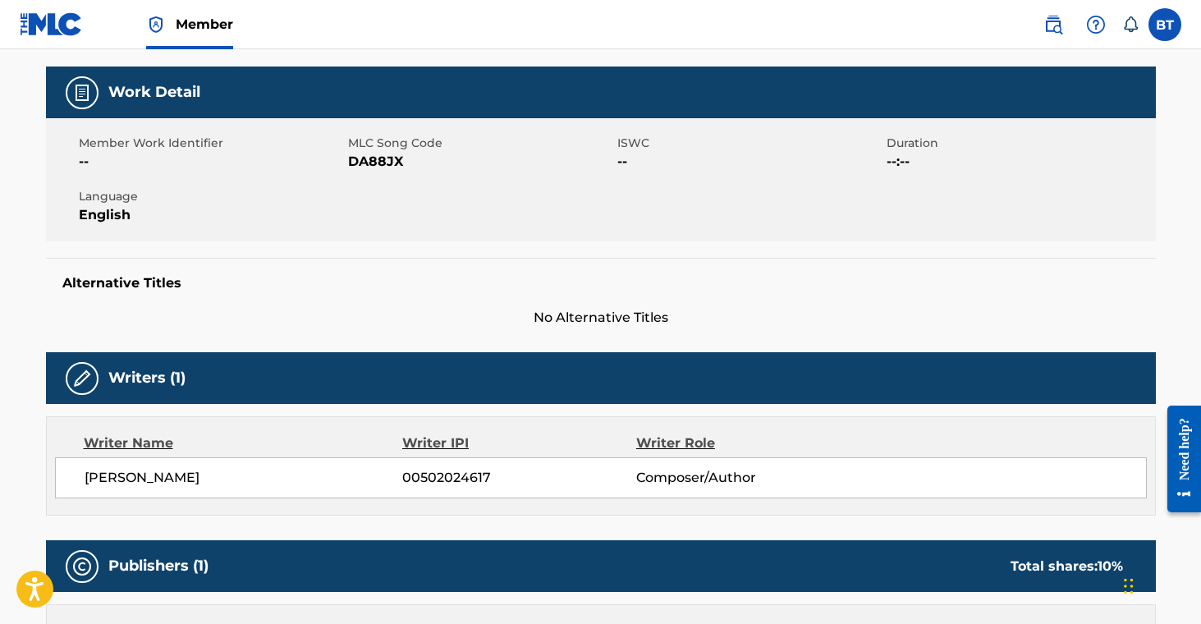
scroll to position [0, 0]
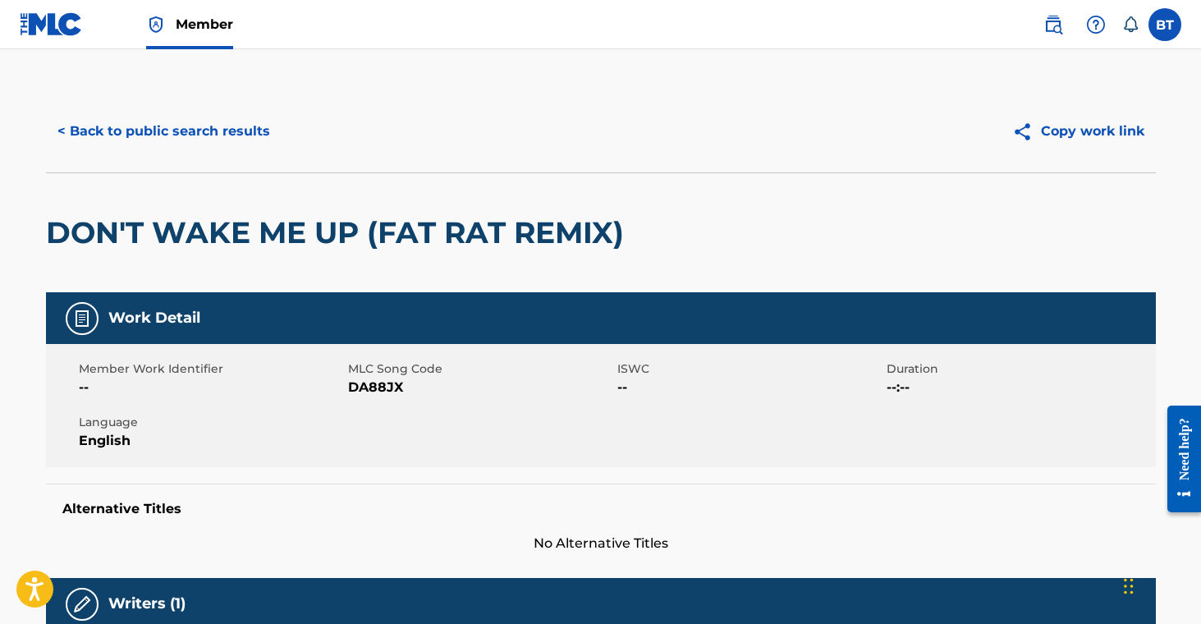
click at [194, 126] on button "< Back to public search results" at bounding box center [164, 131] width 236 height 41
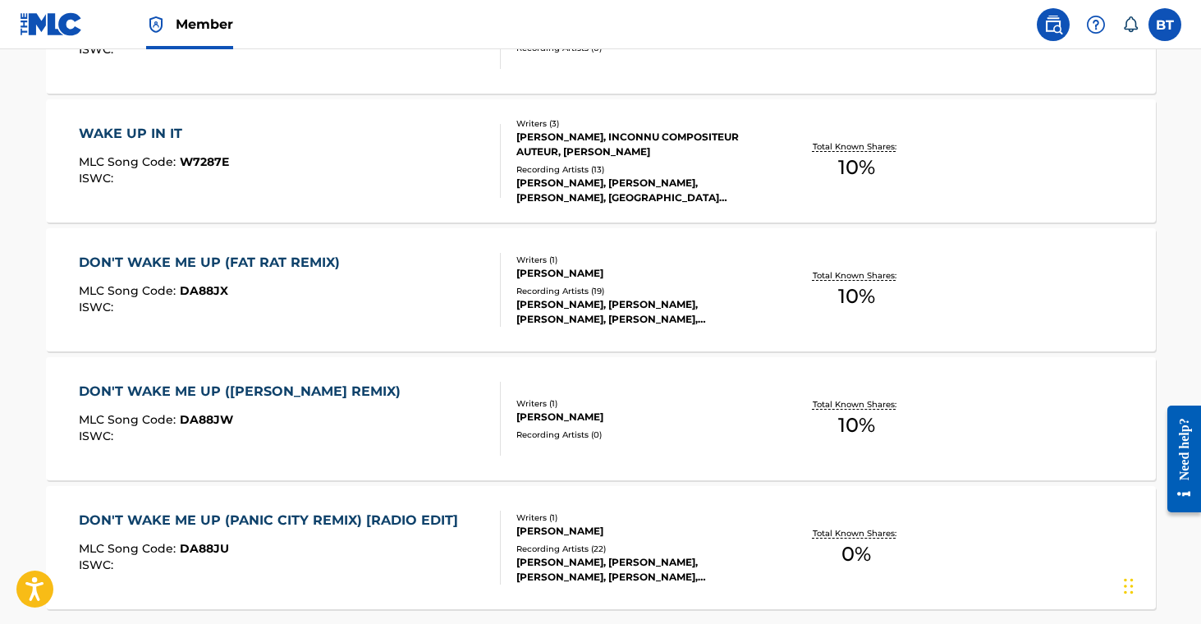
scroll to position [1351, 0]
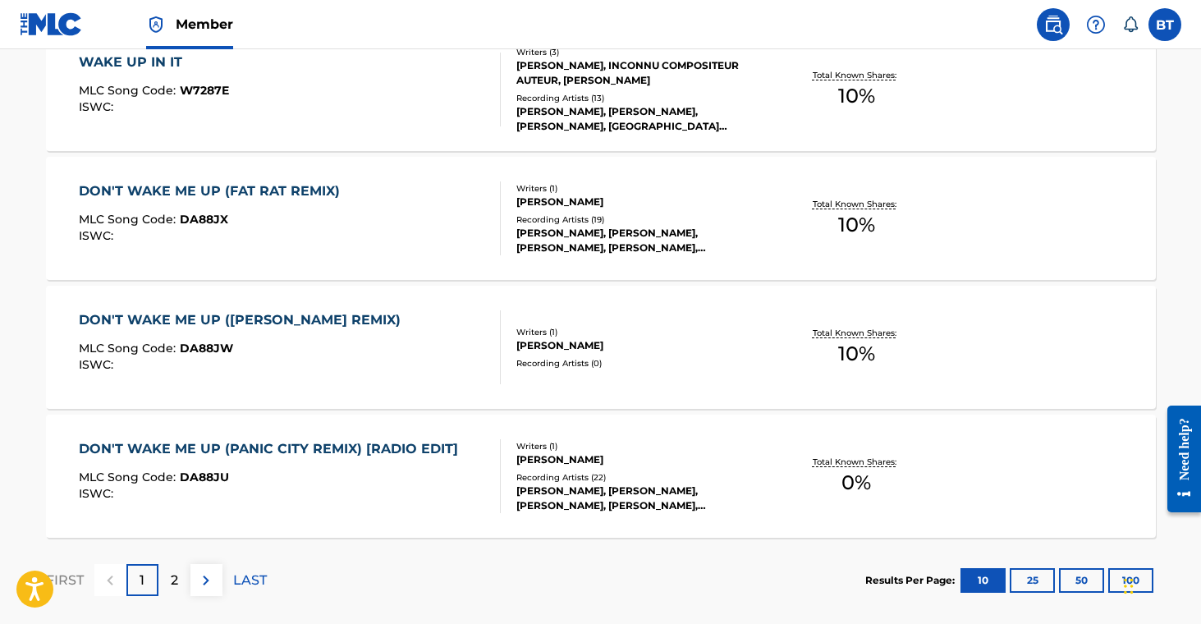
click at [348, 341] on div "DON'T WAKE ME UP ([PERSON_NAME] REMIX) MLC Song Code : DA88JW ISWC :" at bounding box center [244, 347] width 330 height 74
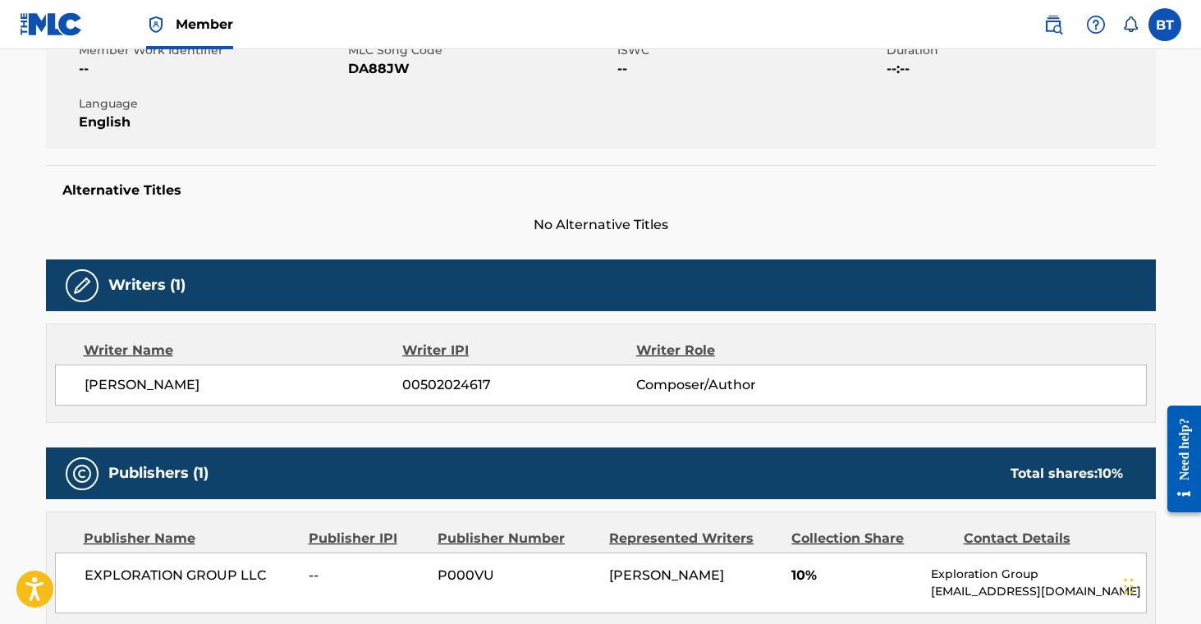
scroll to position [359, 0]
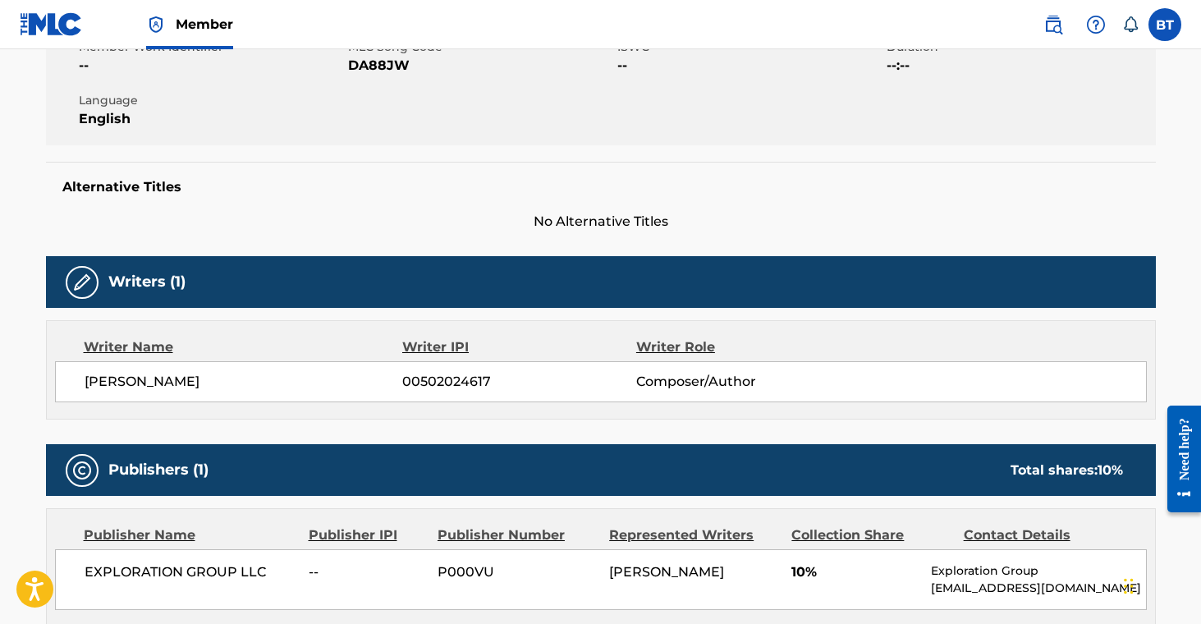
click at [363, 70] on span "DA88JW" at bounding box center [480, 66] width 265 height 20
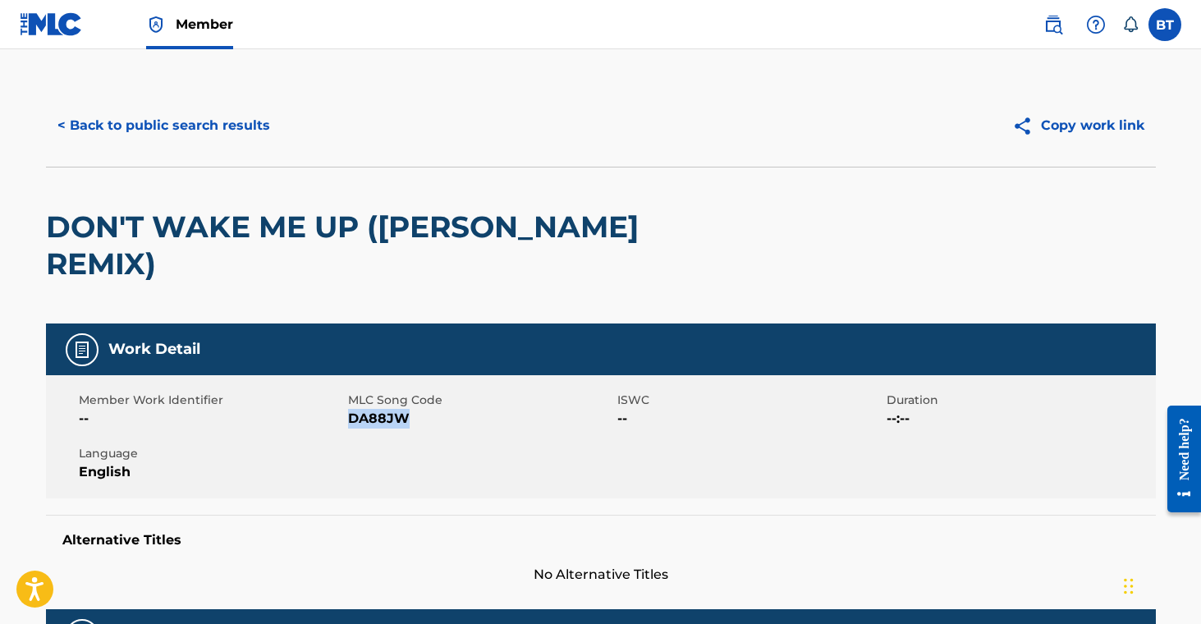
scroll to position [0, 0]
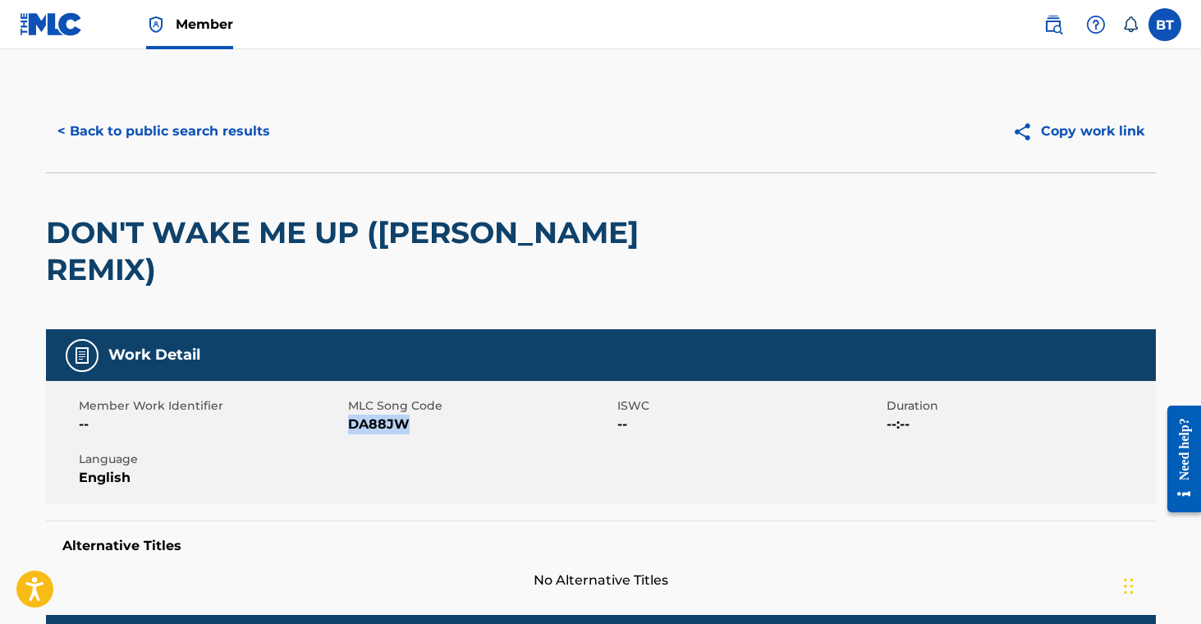
click at [252, 130] on button "< Back to public search results" at bounding box center [164, 131] width 236 height 41
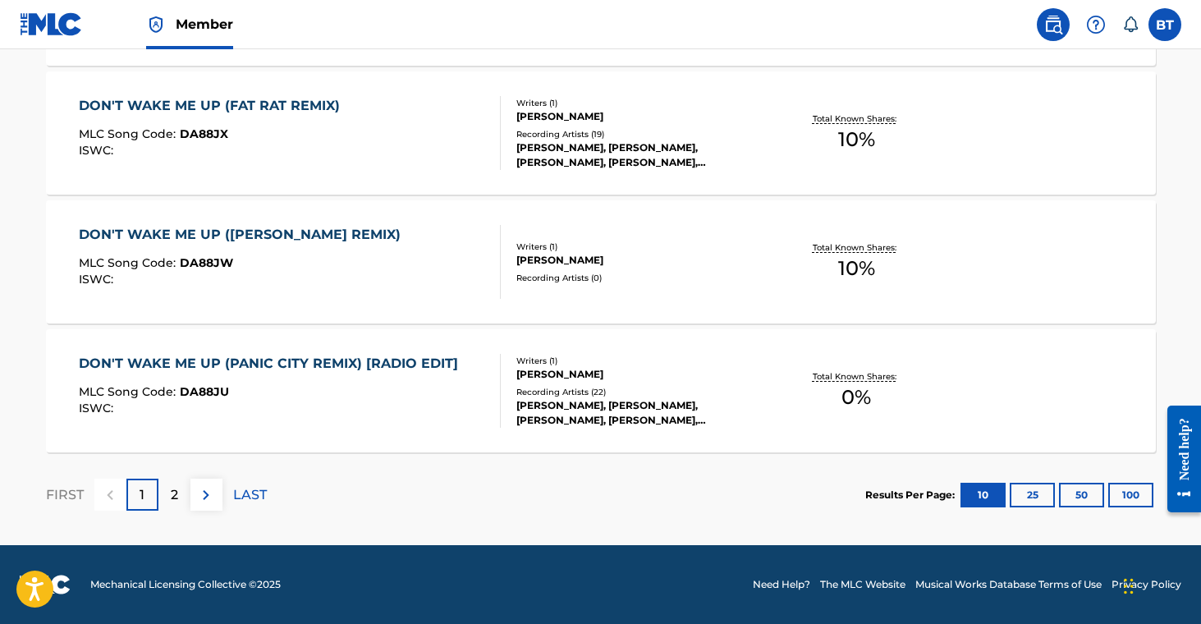
click at [617, 399] on div "[PERSON_NAME], [PERSON_NAME], [PERSON_NAME], [PERSON_NAME], [PERSON_NAME]" at bounding box center [640, 413] width 248 height 30
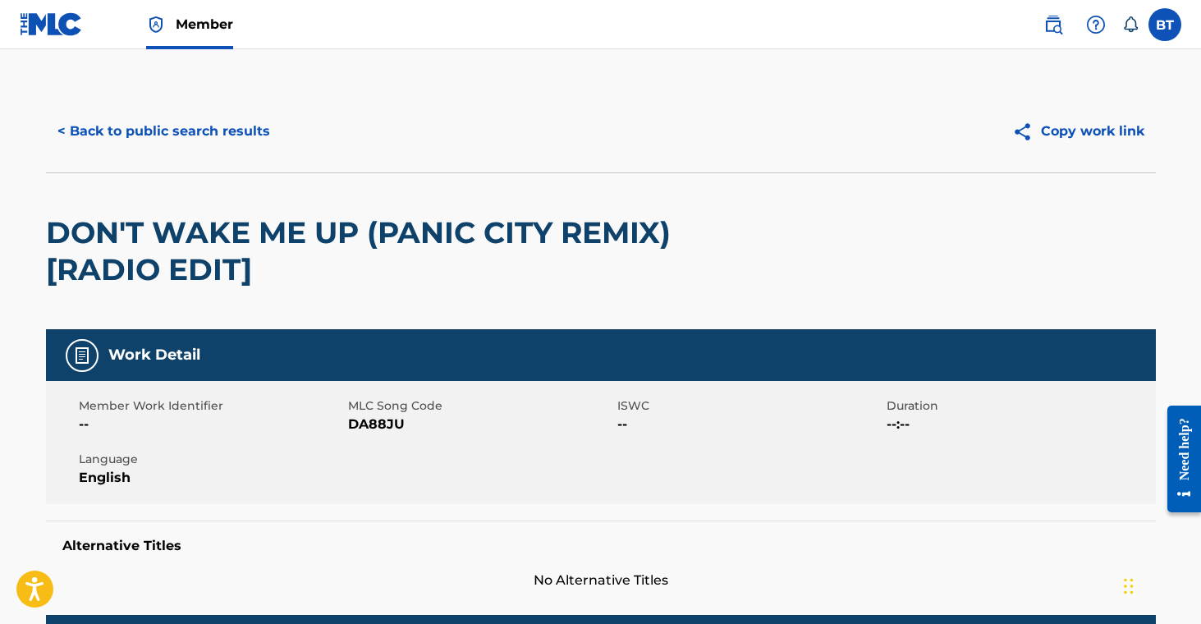
click at [373, 423] on span "DA88JU" at bounding box center [480, 425] width 265 height 20
click at [178, 135] on button "< Back to public search results" at bounding box center [164, 131] width 236 height 41
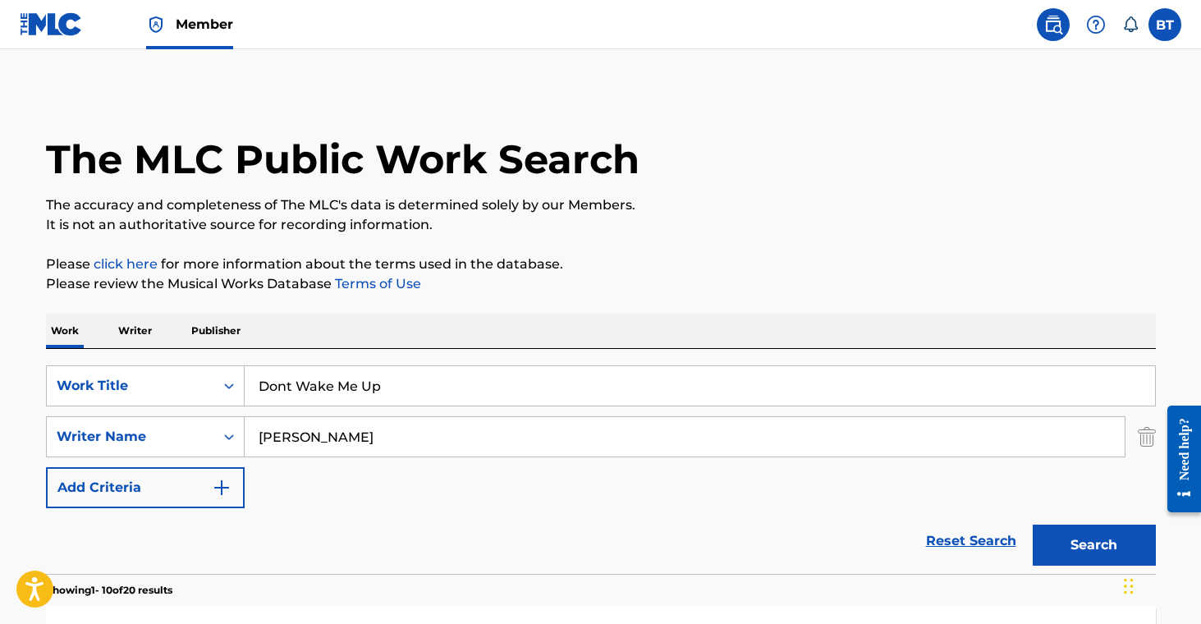
drag, startPoint x: 415, startPoint y: 380, endPoint x: 181, endPoint y: 348, distance: 236.2
click at [163, 349] on div "SearchWithCriteria707a9dda-7e1f-4563-acdf-c98106163298 Work Title Dont Wake Me …" at bounding box center [601, 461] width 1110 height 225
paste input "(Free School / [PERSON_NAME] Mix)"
type input "Dont Wake Me Up (Free School / [PERSON_NAME] Mix)"
click at [1063, 553] on button "Search" at bounding box center [1094, 545] width 123 height 41
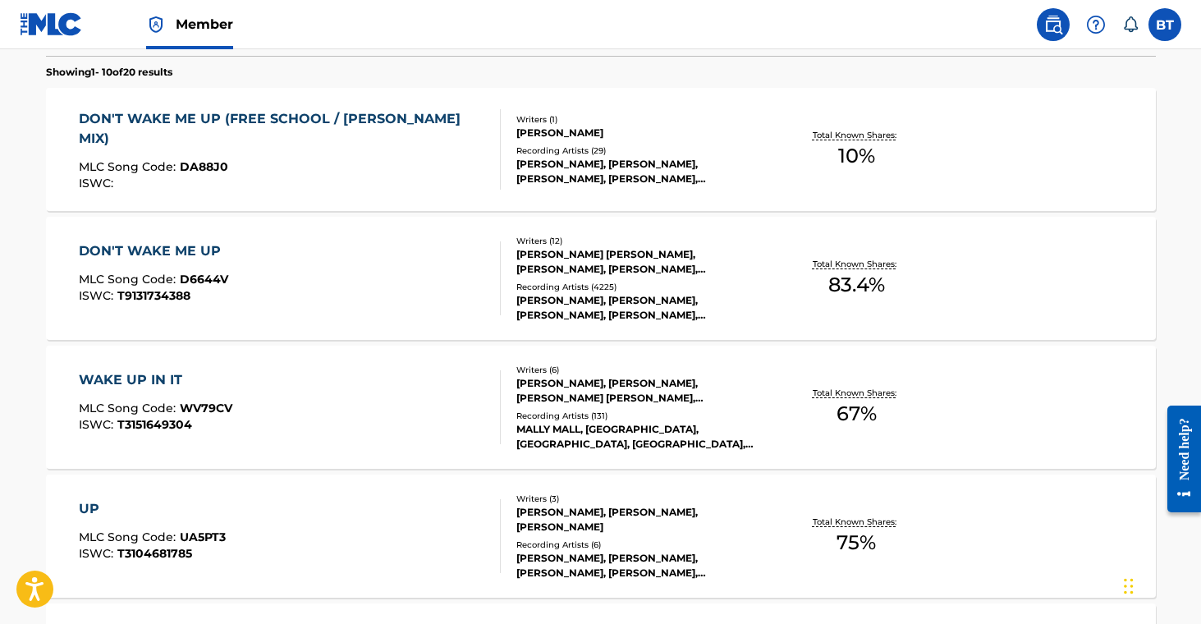
scroll to position [518, 0]
click at [544, 140] on div "Writers ( 1 ) [PERSON_NAME] Recording Artists ( 29 ) [PERSON_NAME], [PERSON_NAM…" at bounding box center [633, 149] width 264 height 73
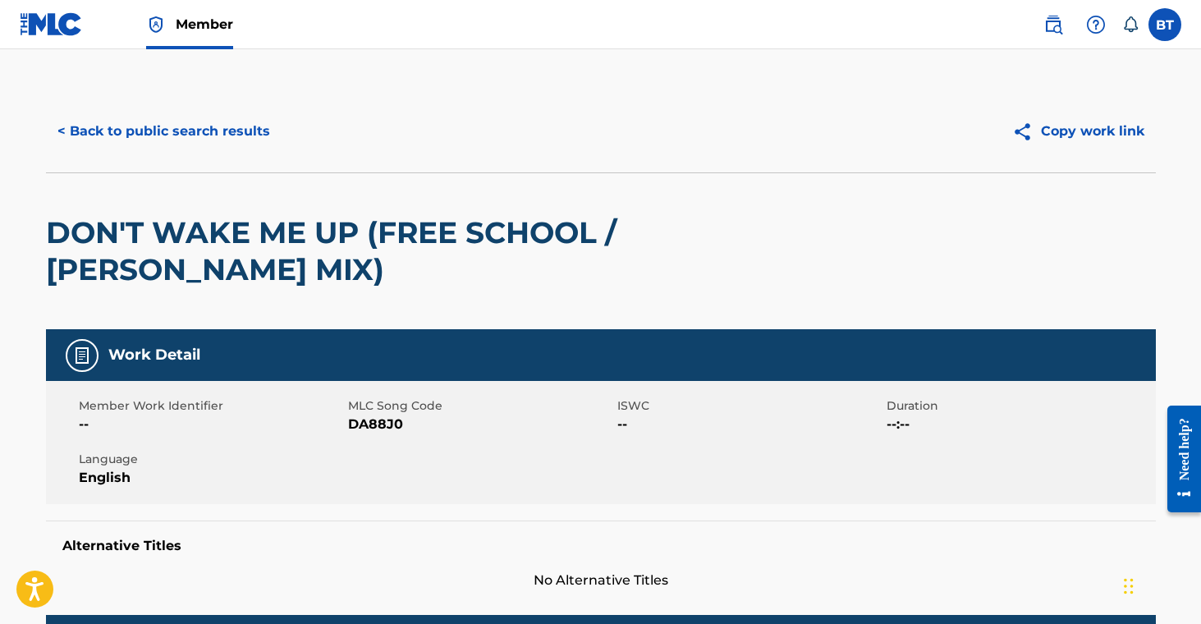
click at [371, 429] on span "DA88J0" at bounding box center [480, 425] width 265 height 20
click at [251, 134] on button "< Back to public search results" at bounding box center [164, 131] width 236 height 41
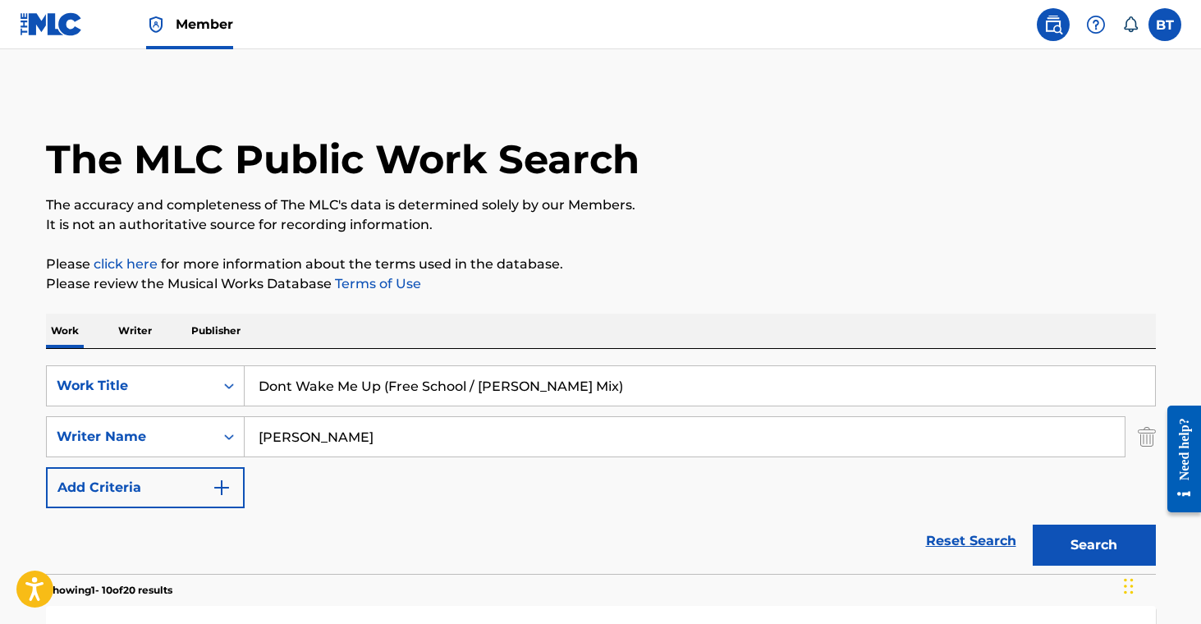
click at [378, 384] on input "Dont Wake Me Up (Free School / [PERSON_NAME] Mix)" at bounding box center [700, 385] width 911 height 39
paste input "rop Bands On It"
type input "Drop Bands On It"
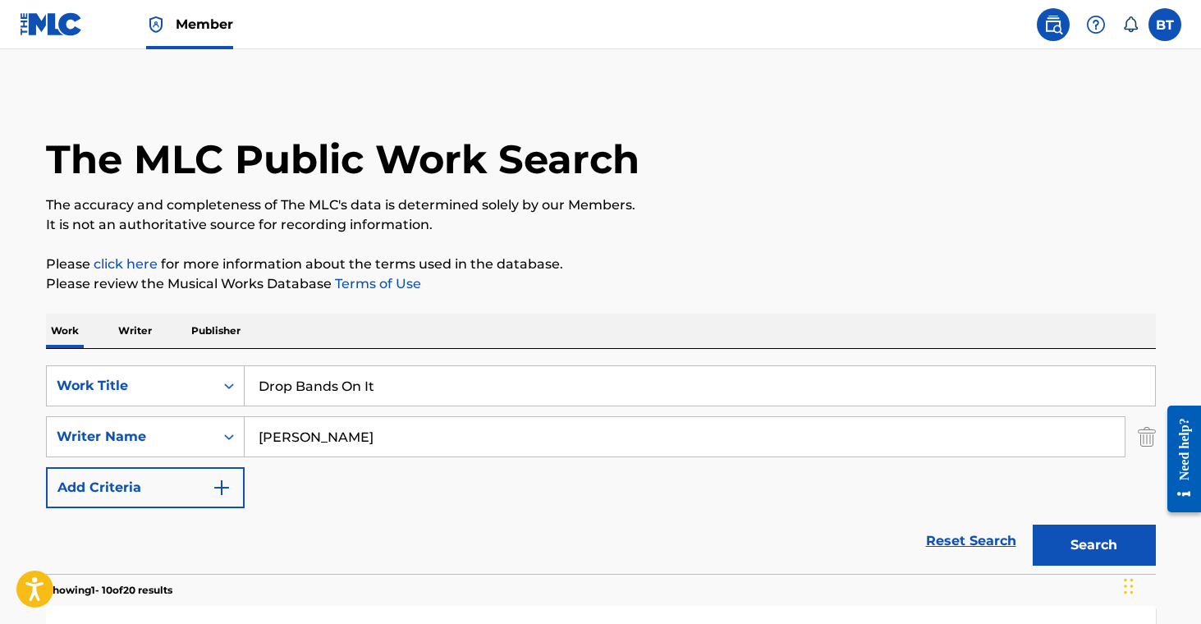
drag, startPoint x: 782, startPoint y: 503, endPoint x: 822, endPoint y: 513, distance: 41.4
click at [782, 504] on div "SearchWithCriteria707a9dda-7e1f-4563-acdf-c98106163298 Work Title Drop Bands On…" at bounding box center [601, 436] width 1110 height 143
click at [1098, 547] on button "Search" at bounding box center [1094, 545] width 123 height 41
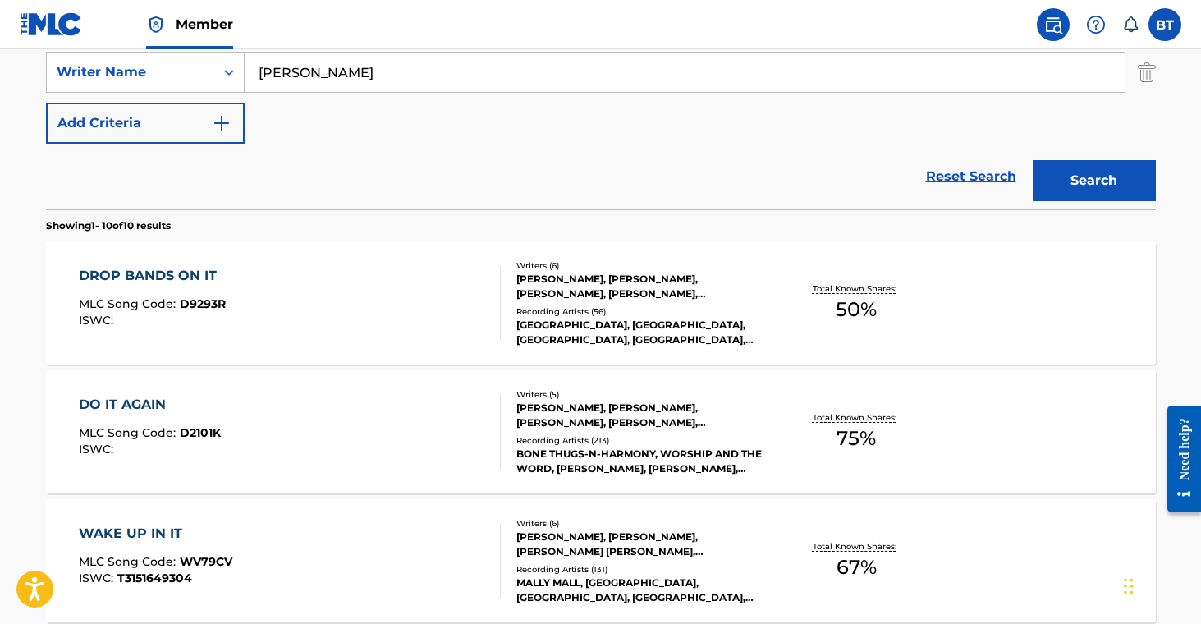
scroll to position [366, 0]
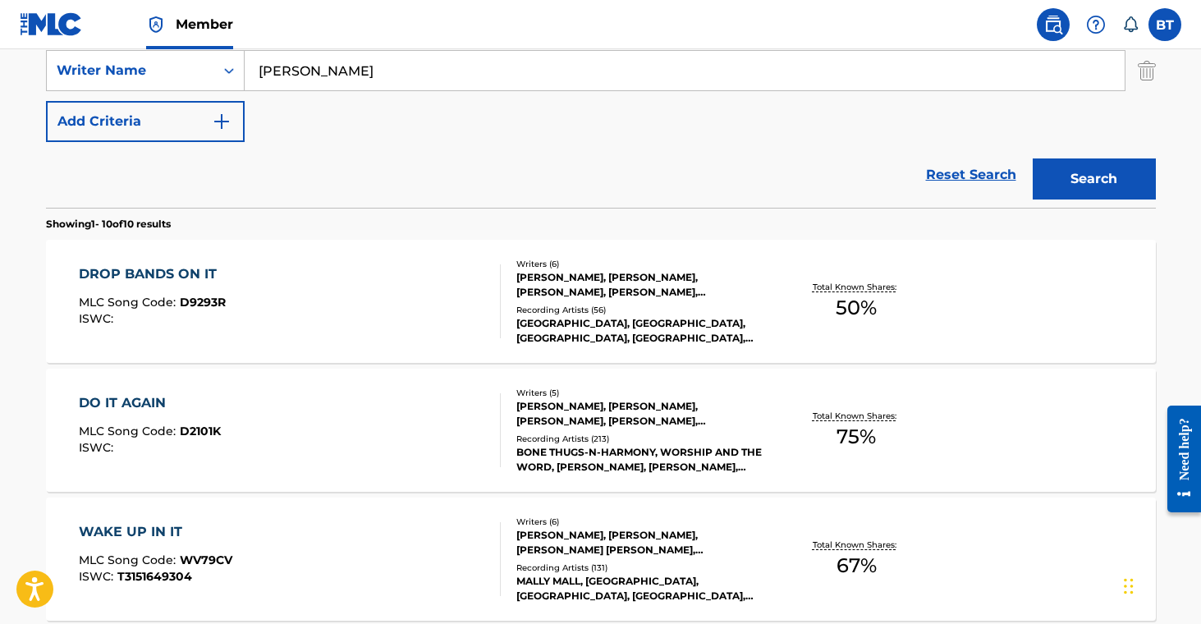
click at [617, 331] on div "[GEOGRAPHIC_DATA], [GEOGRAPHIC_DATA], [GEOGRAPHIC_DATA], [GEOGRAPHIC_DATA], [GE…" at bounding box center [640, 331] width 248 height 30
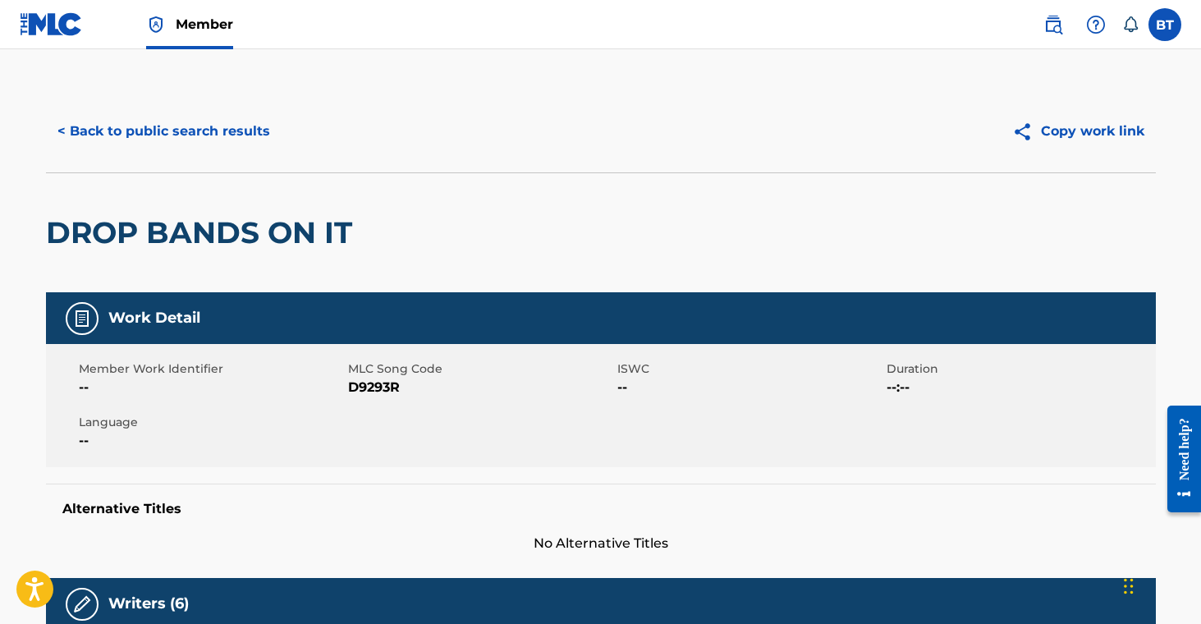
click at [351, 383] on span "D9293R" at bounding box center [480, 388] width 265 height 20
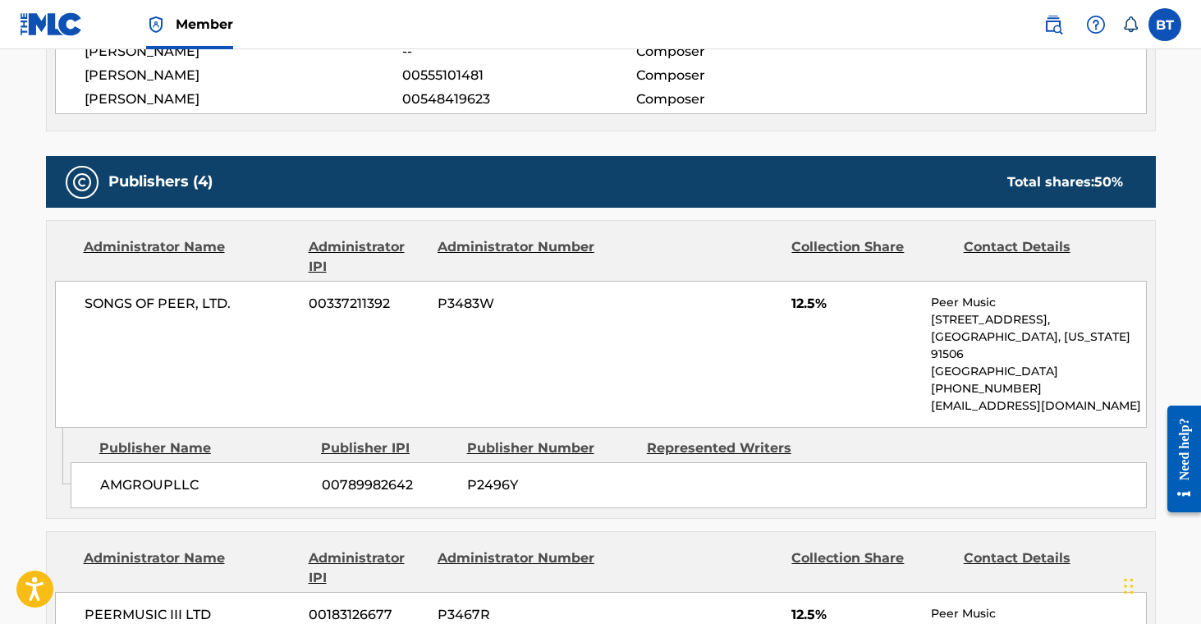
scroll to position [716, 0]
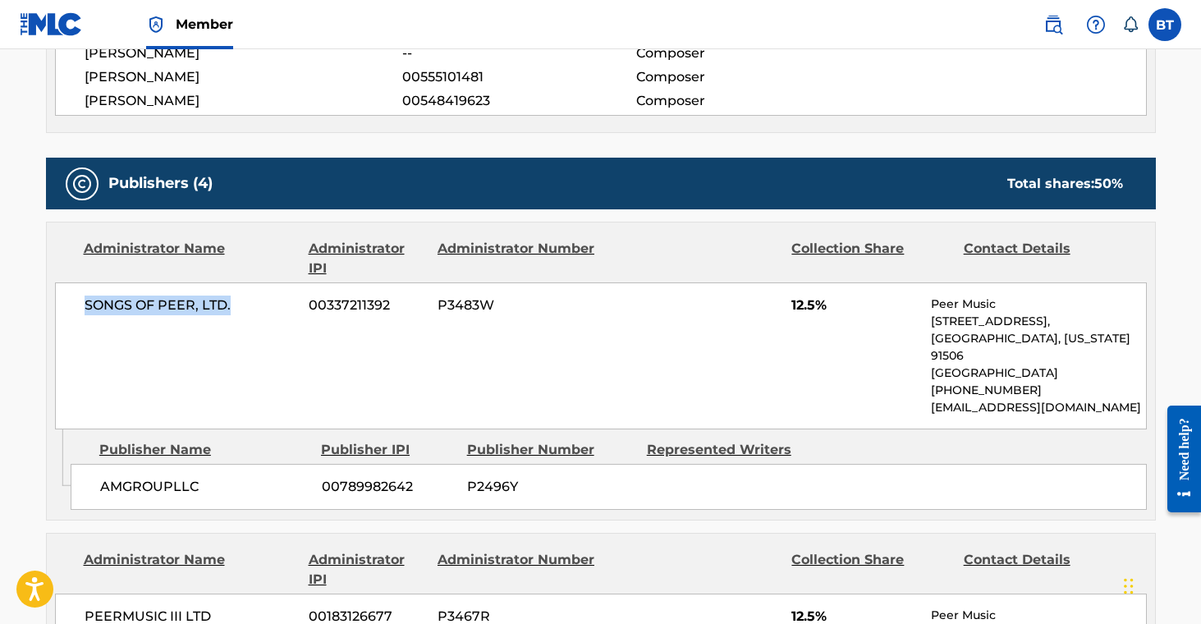
drag, startPoint x: 77, startPoint y: 303, endPoint x: 242, endPoint y: 300, distance: 165.1
click at [242, 300] on div "SONGS OF PEER, LTD. 00337211392 P3483W 12.5% Peer Music [STREET_ADDRESS][US_STA…" at bounding box center [601, 355] width 1092 height 147
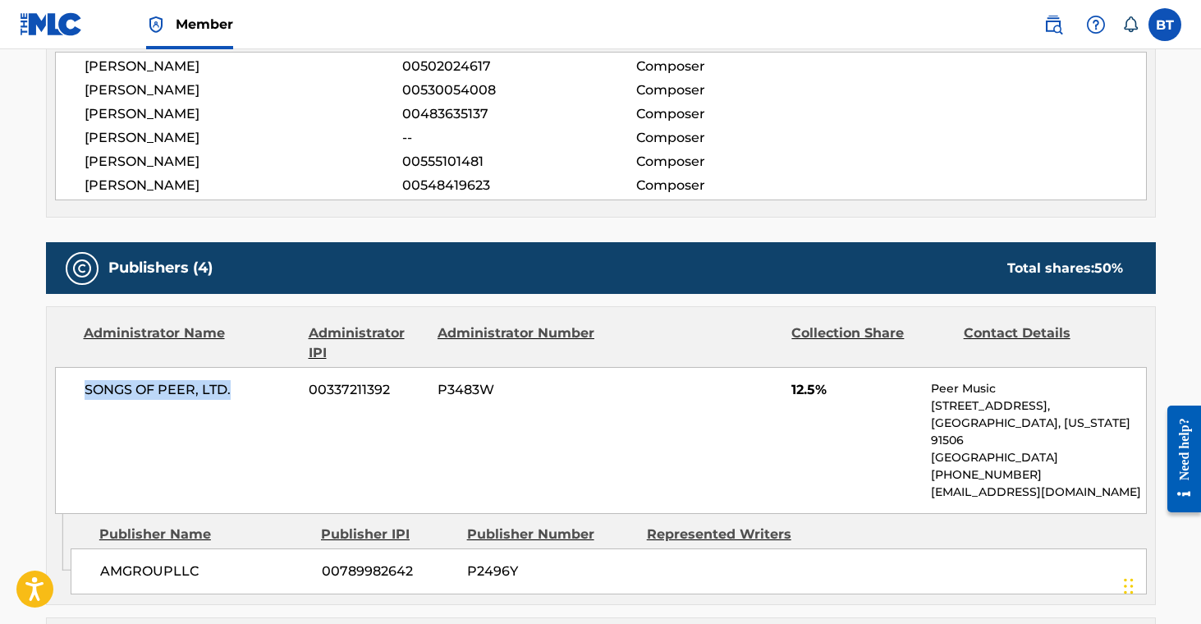
scroll to position [0, 0]
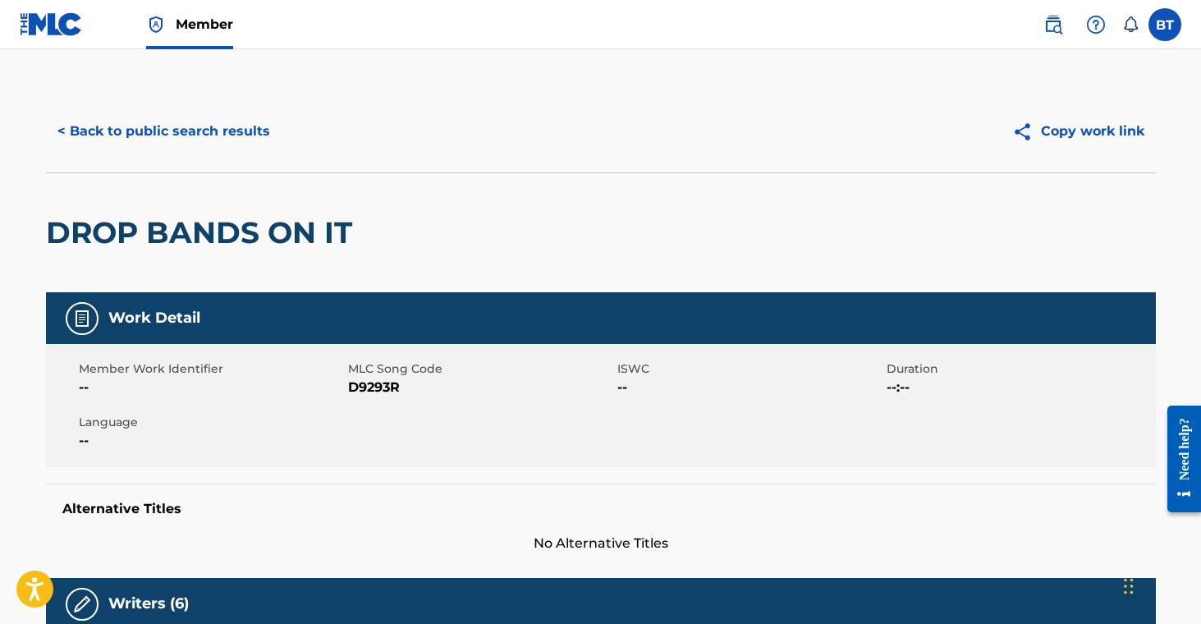
click at [172, 112] on button "< Back to public search results" at bounding box center [164, 131] width 236 height 41
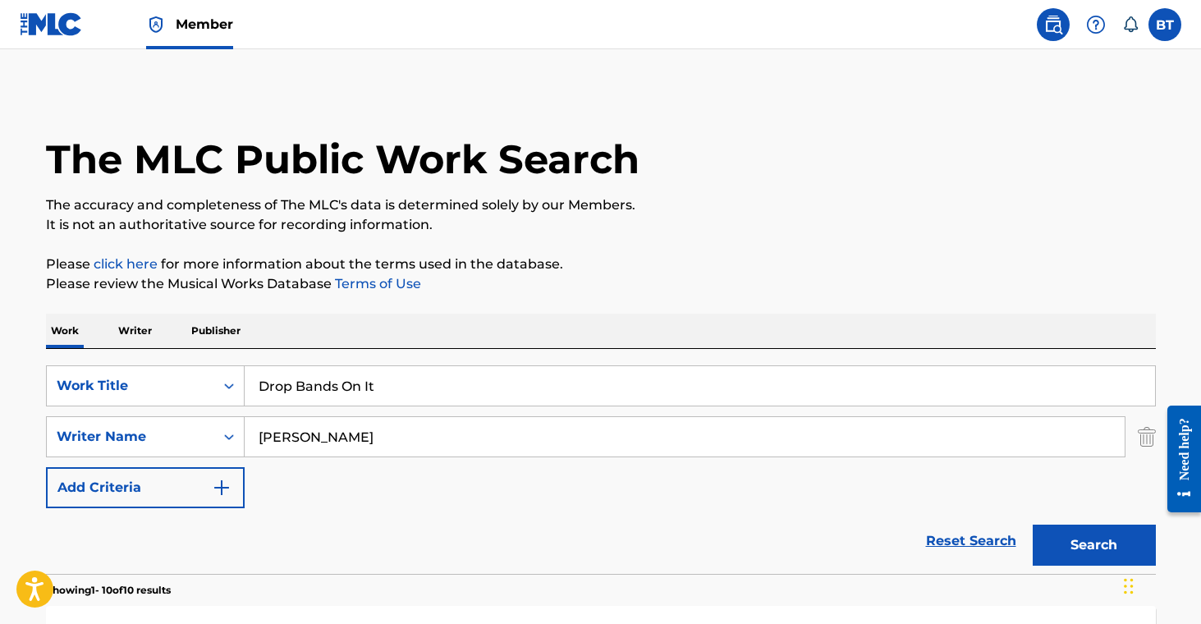
click at [338, 392] on input "Drop Bands On It" at bounding box center [700, 385] width 911 height 39
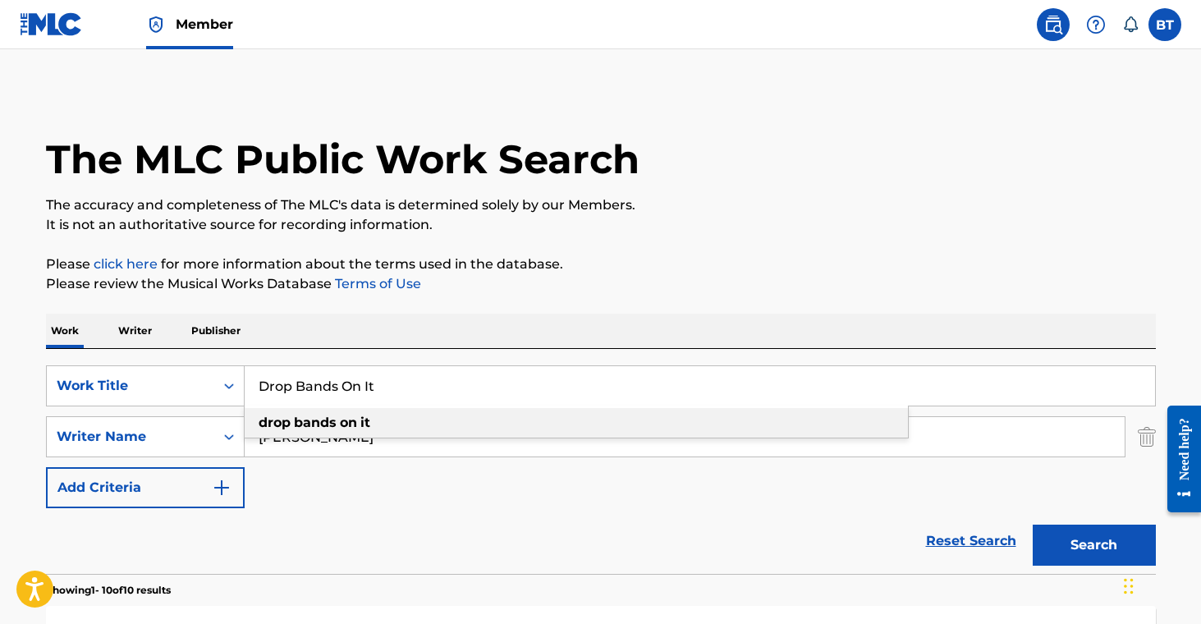
paste input "[GEOGRAPHIC_DATA]"
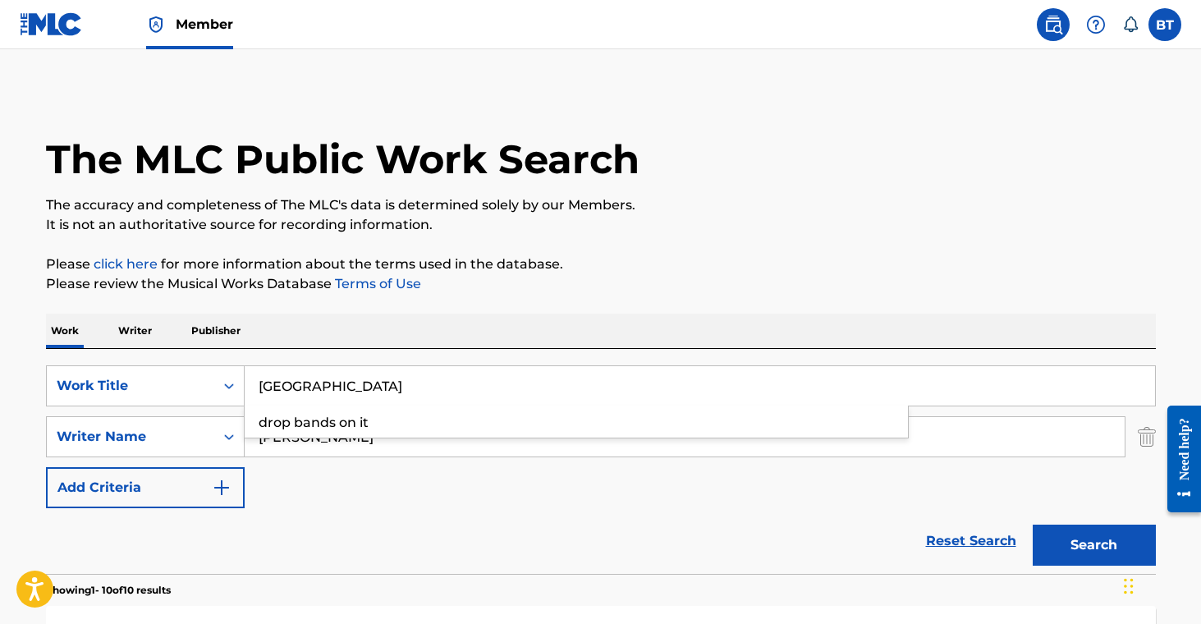
type input "[GEOGRAPHIC_DATA]"
click at [716, 541] on div "Reset Search Search" at bounding box center [601, 541] width 1110 height 66
click at [1068, 561] on button "Search" at bounding box center [1094, 545] width 123 height 41
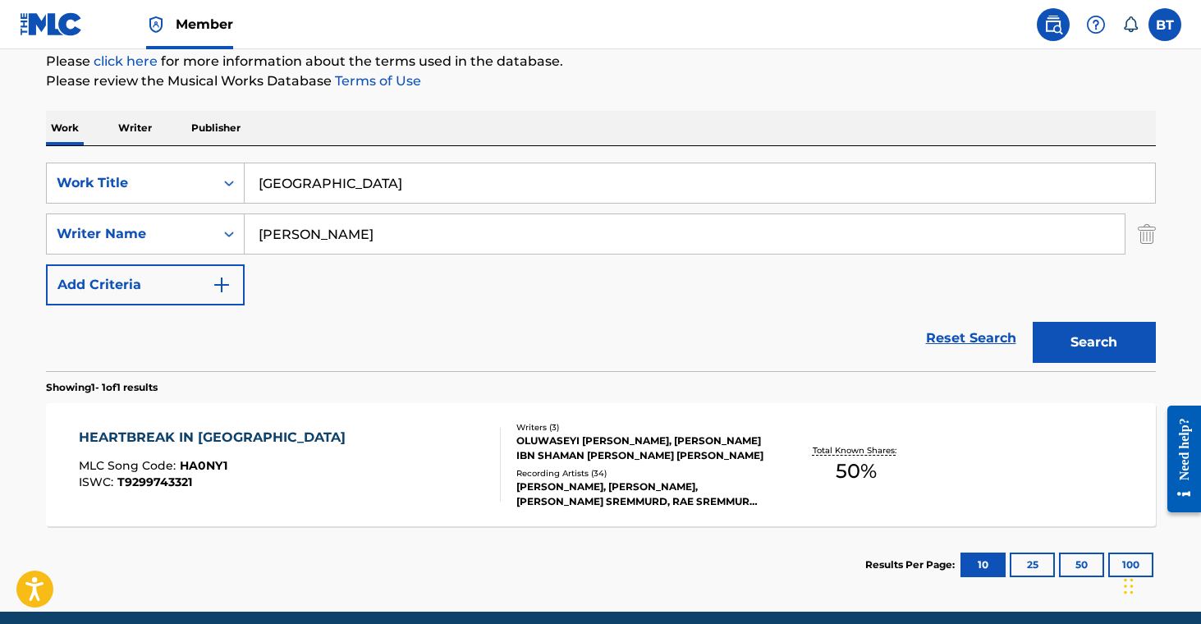
scroll to position [269, 0]
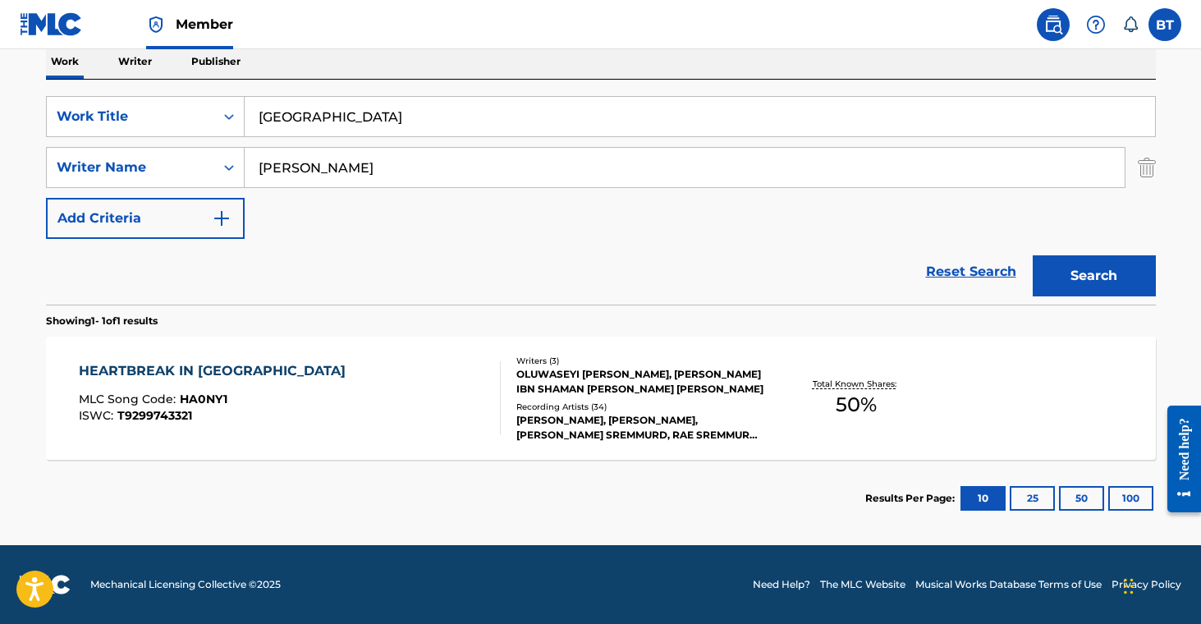
click at [610, 438] on div "[PERSON_NAME], [PERSON_NAME], [PERSON_NAME] SREMMURD, RAE SREMMURD, [PERSON_NAM…" at bounding box center [640, 428] width 248 height 30
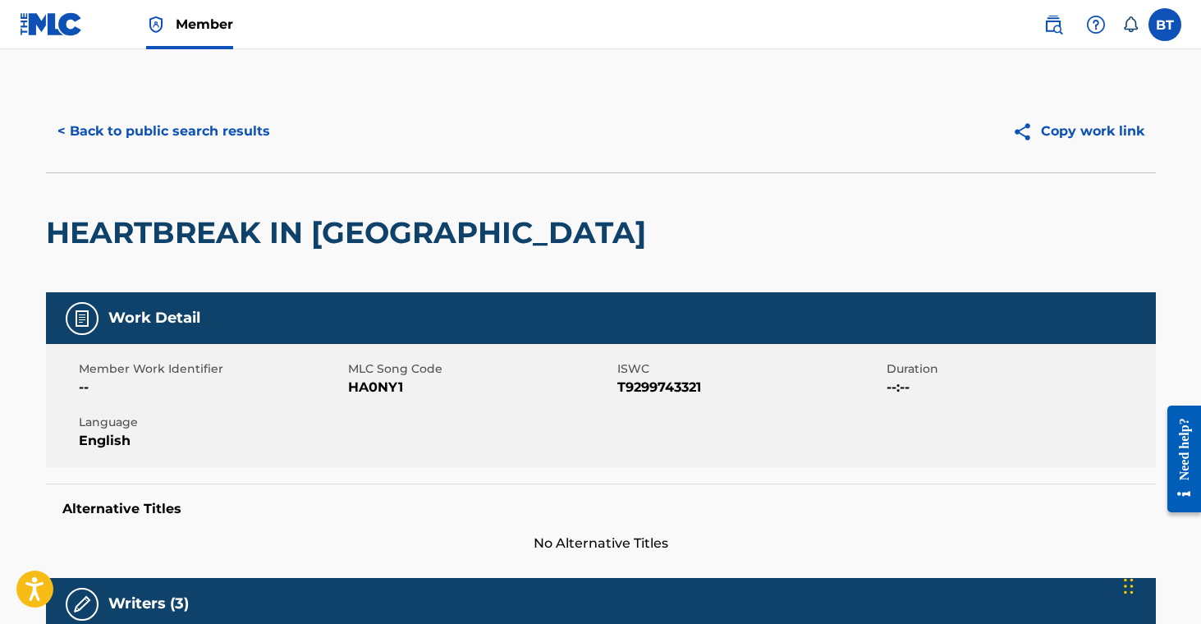
click at [189, 120] on button "< Back to public search results" at bounding box center [164, 131] width 236 height 41
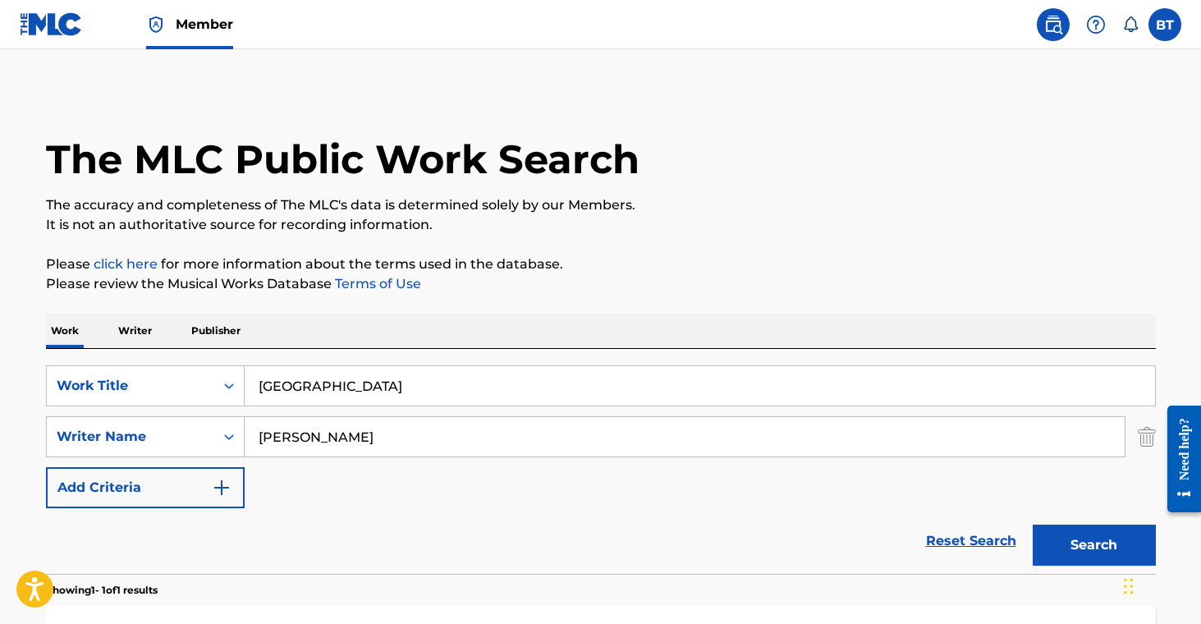
scroll to position [176, 0]
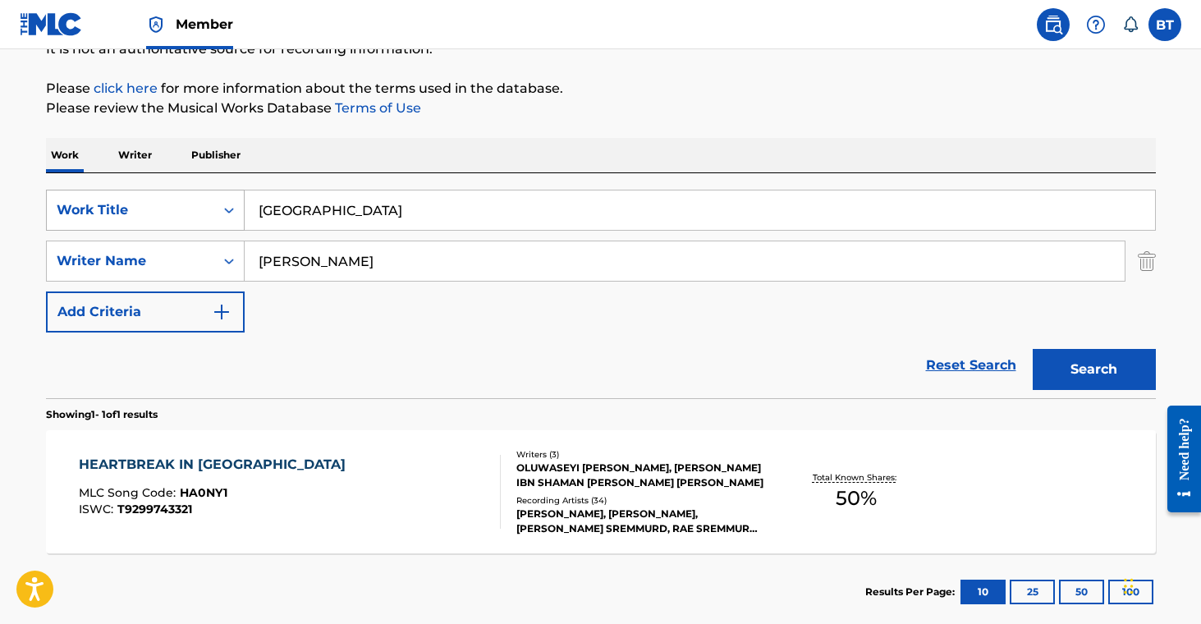
drag, startPoint x: 386, startPoint y: 228, endPoint x: 190, endPoint y: 199, distance: 198.4
click at [84, 169] on div "Work Writer Publisher SearchWithCriteria707a9dda-7e1f-4563-acdf-c98106163298 Wo…" at bounding box center [601, 384] width 1110 height 493
paste input "Fuck Up The City"
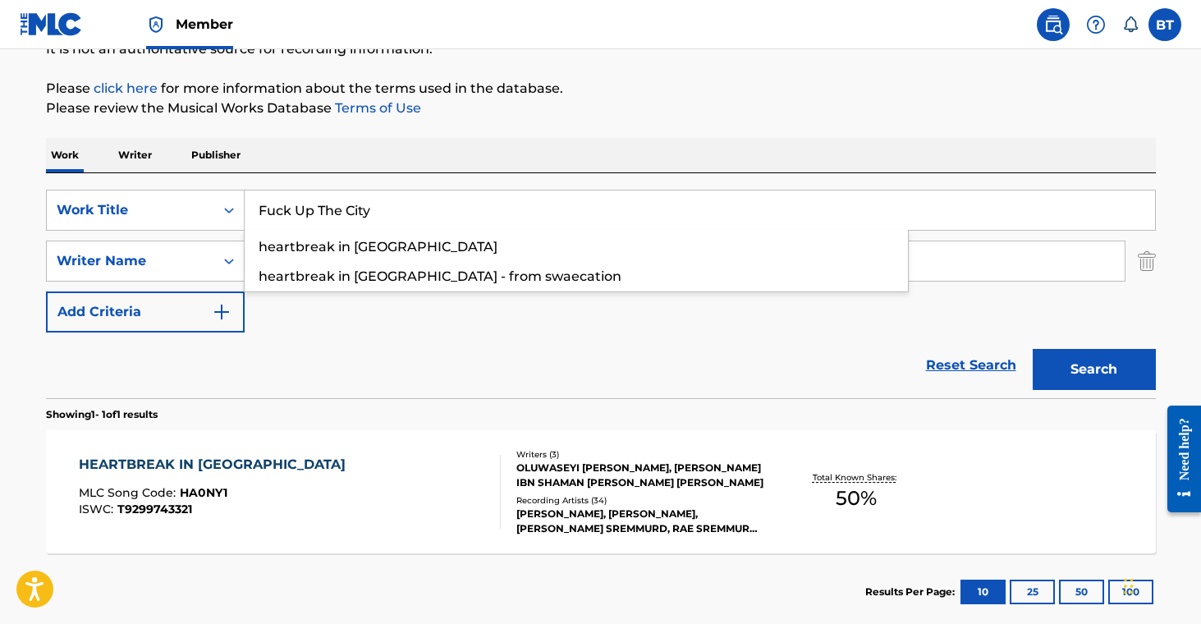
type input "Fuck Up The City"
click at [434, 333] on div "Reset Search Search" at bounding box center [601, 366] width 1110 height 66
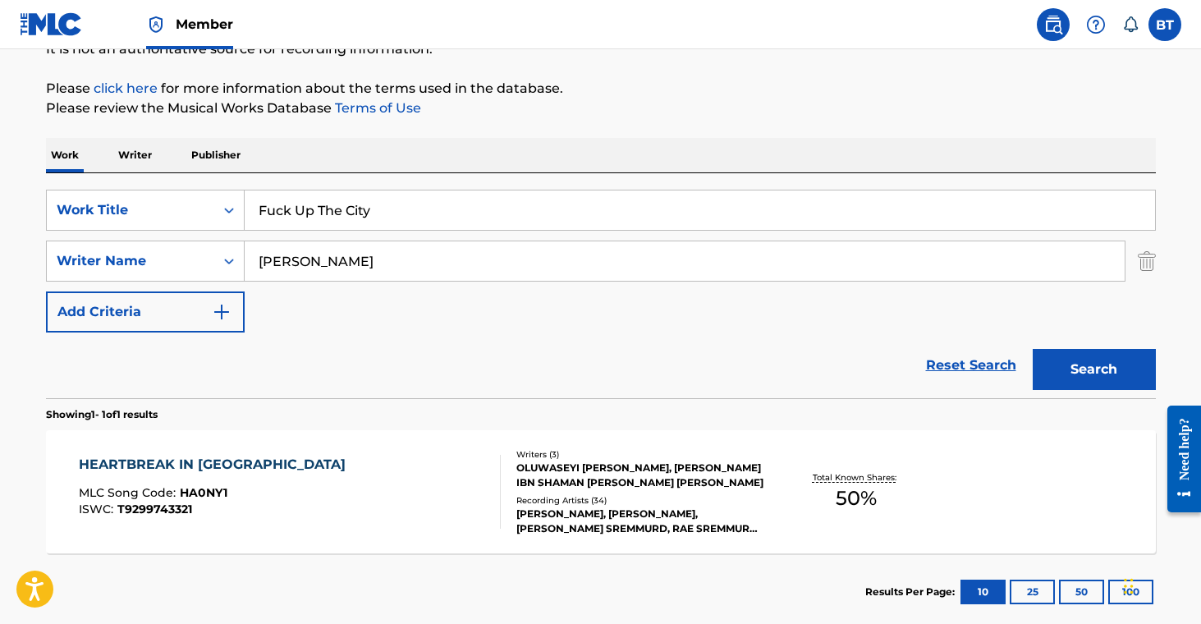
click at [1073, 373] on button "Search" at bounding box center [1094, 369] width 123 height 41
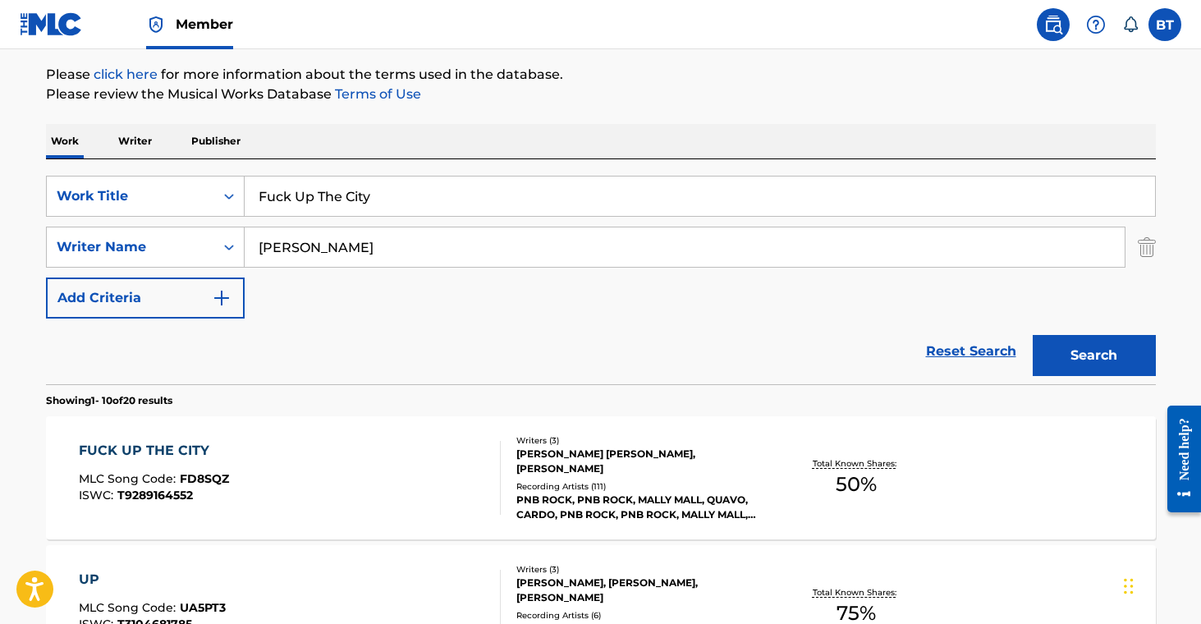
scroll to position [190, 0]
click at [614, 487] on div "Recording Artists ( 111 )" at bounding box center [640, 486] width 248 height 12
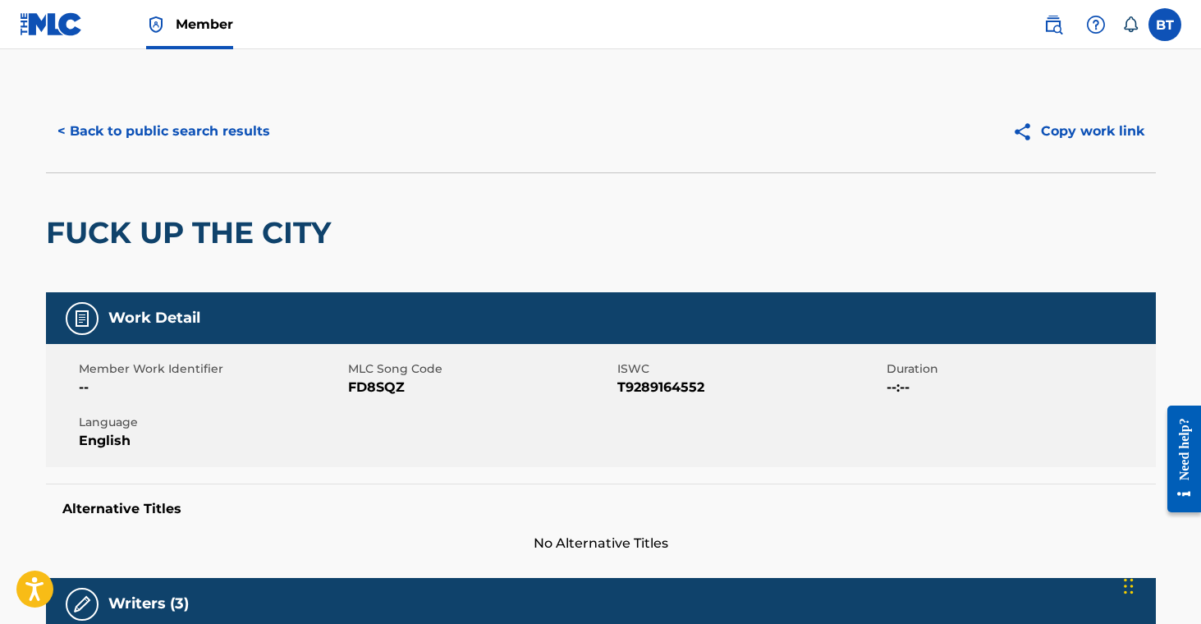
click at [368, 392] on span "FD8SQZ" at bounding box center [480, 388] width 265 height 20
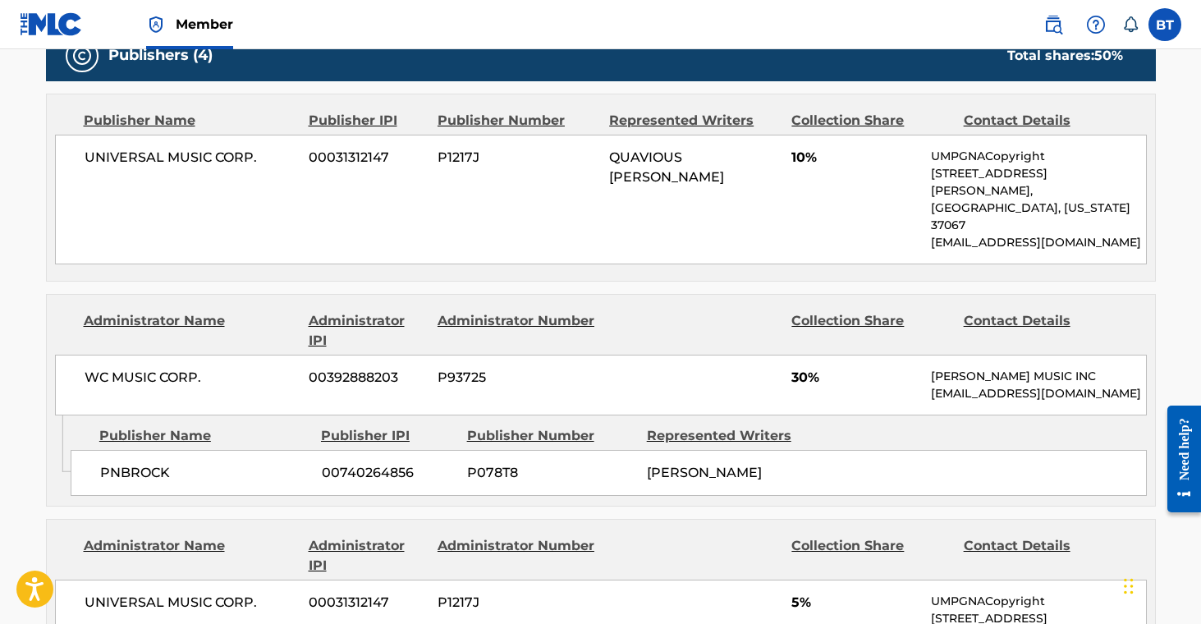
scroll to position [772, 0]
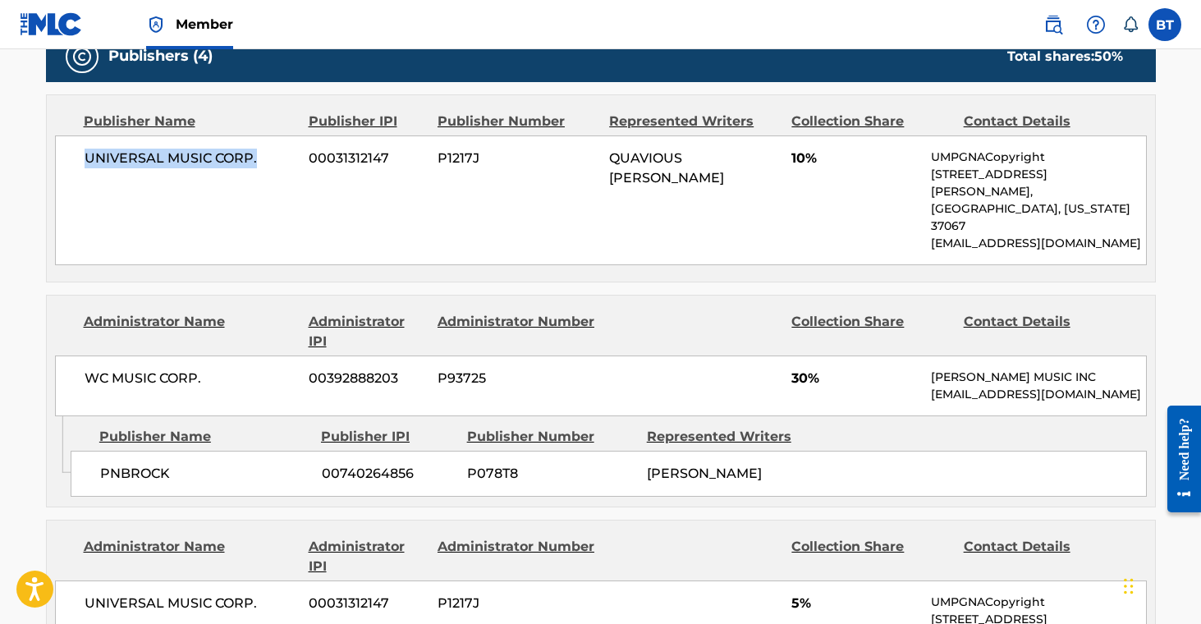
drag, startPoint x: 87, startPoint y: 163, endPoint x: 253, endPoint y: 171, distance: 166.0
click at [253, 171] on div "UNIVERSAL MUSIC CORP. 00031312147 P1217J QUAVIOUS [PERSON_NAME] 10% UMPGNACopyr…" at bounding box center [601, 200] width 1092 height 130
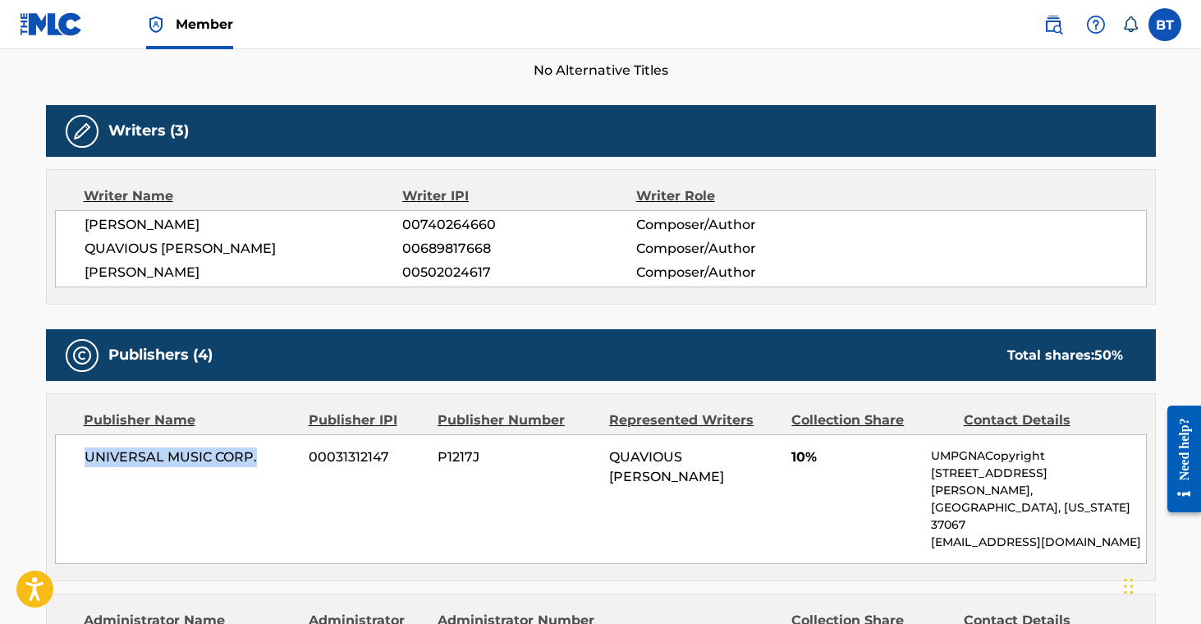
scroll to position [0, 0]
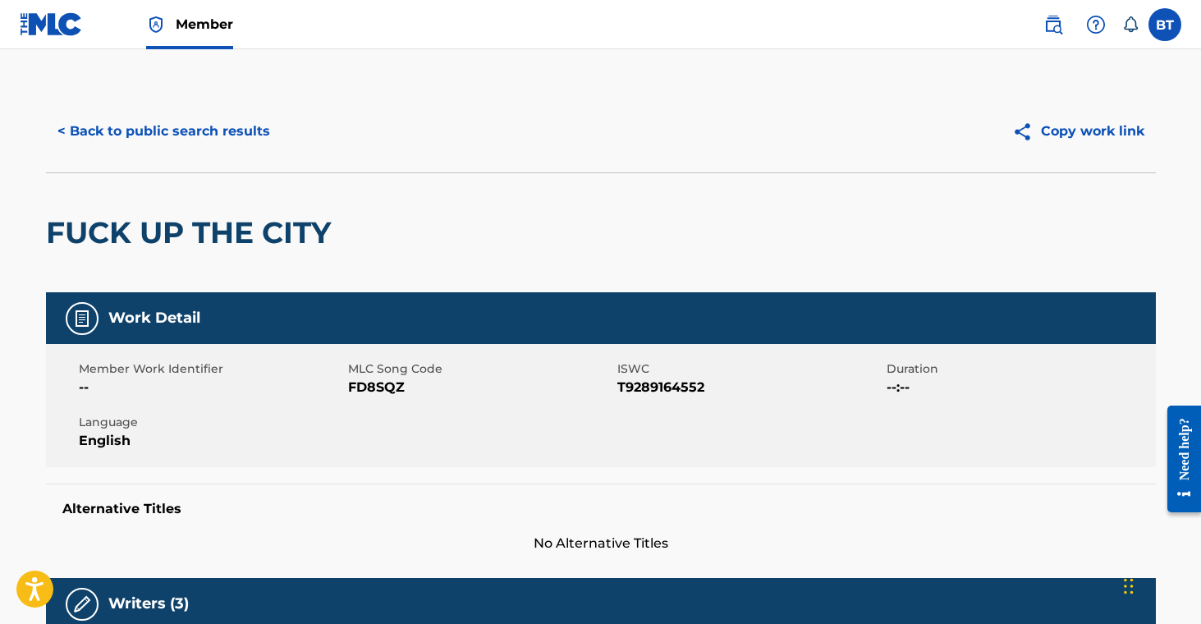
click at [188, 131] on button "< Back to public search results" at bounding box center [164, 131] width 236 height 41
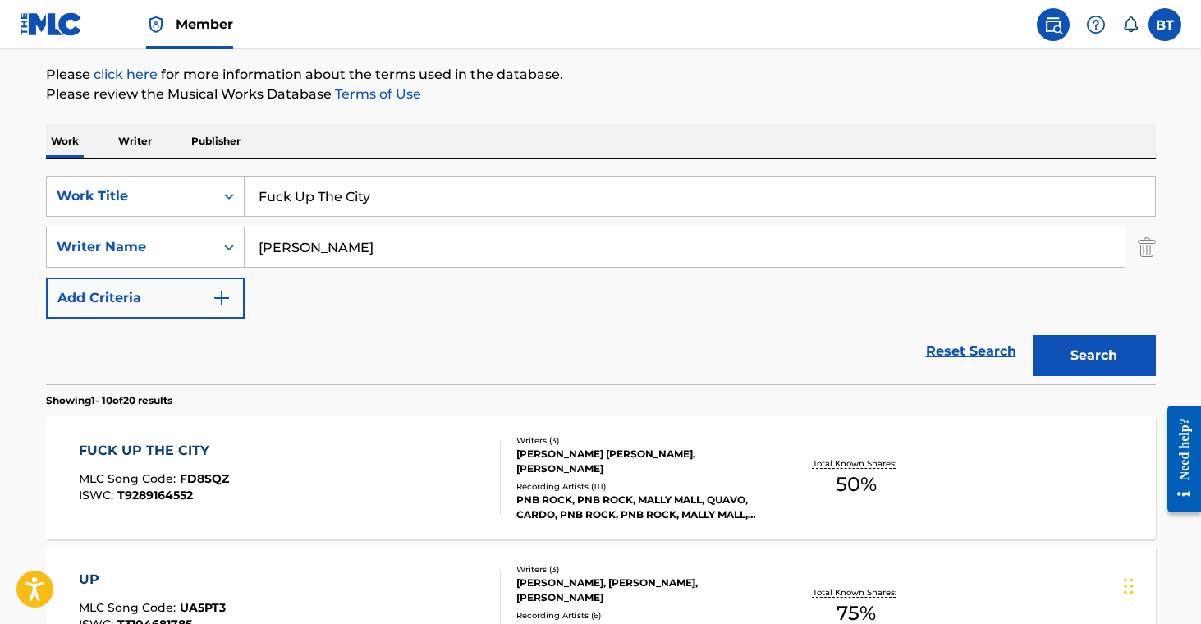
drag, startPoint x: 398, startPoint y: 205, endPoint x: 129, endPoint y: 143, distance: 276.4
paste input "Good Girl"
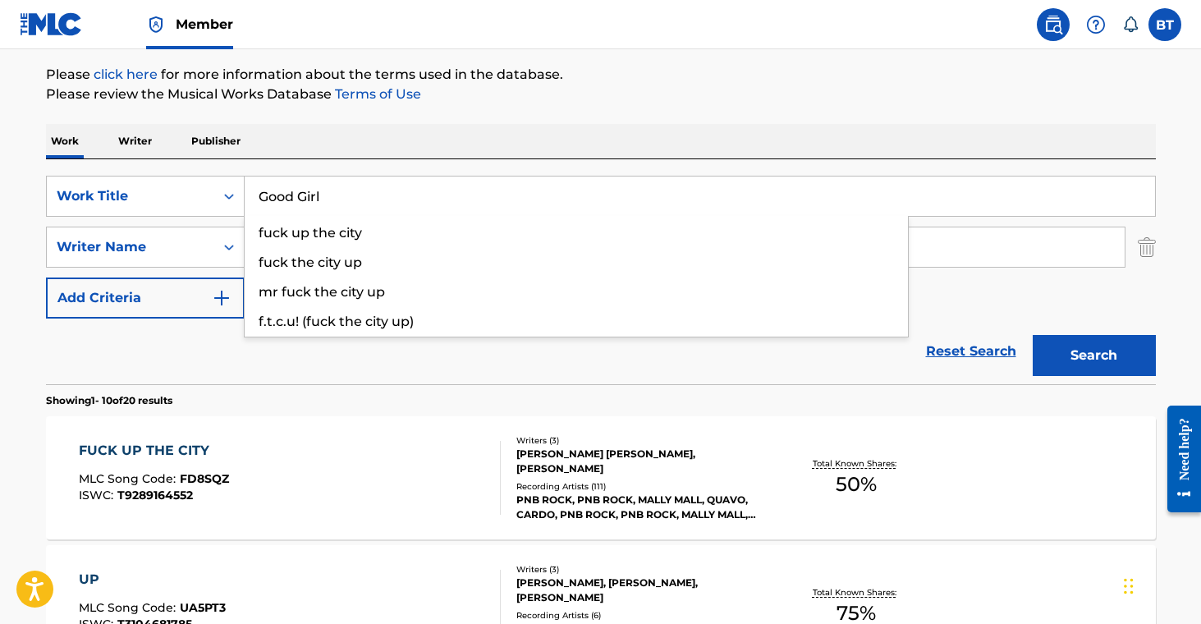
type input "Good Girl"
click at [1085, 368] on button "Search" at bounding box center [1094, 355] width 123 height 41
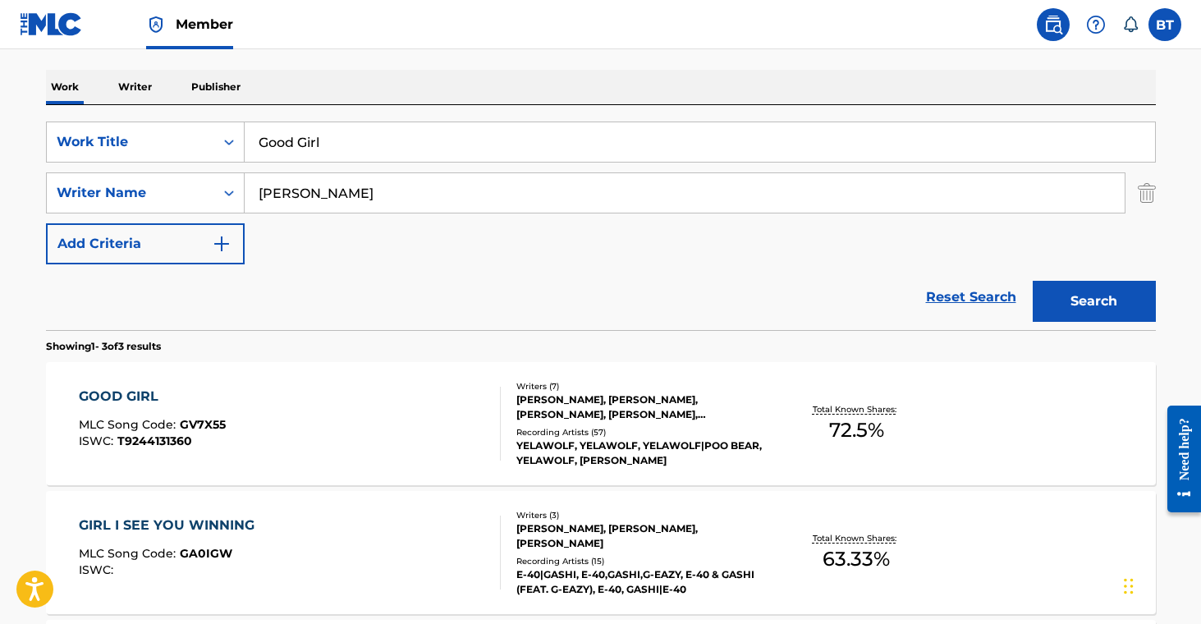
scroll to position [246, 0]
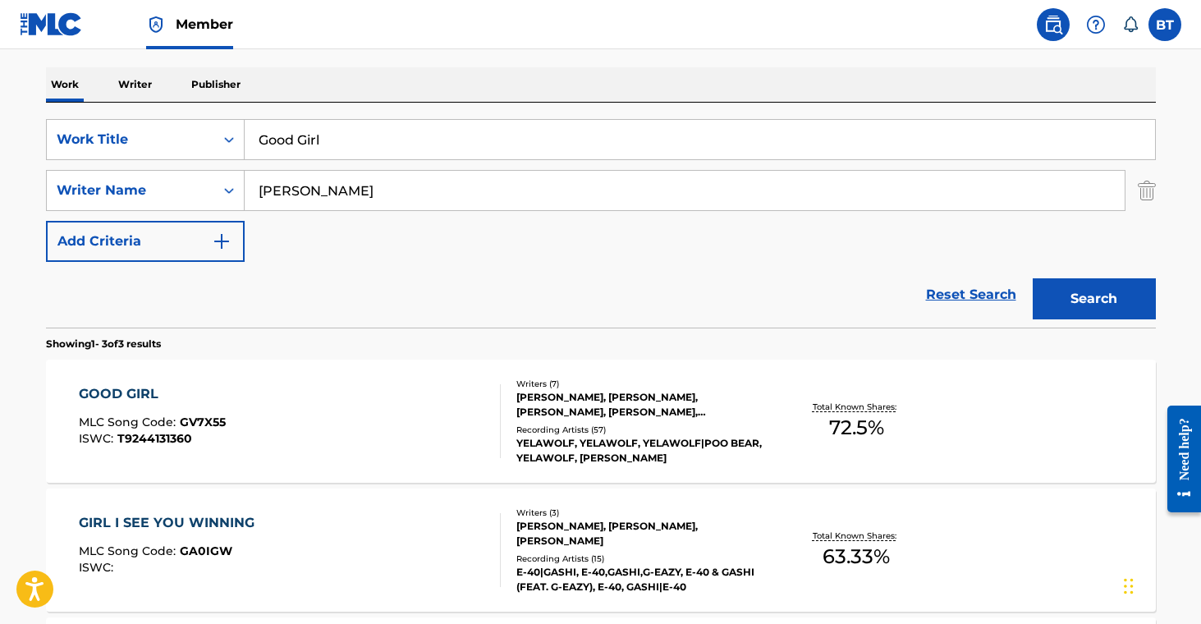
click at [635, 440] on div "YELAWOLF, YELAWOLF, YELAWOLF|POO BEAR, YELAWOLF, [PERSON_NAME]" at bounding box center [640, 451] width 248 height 30
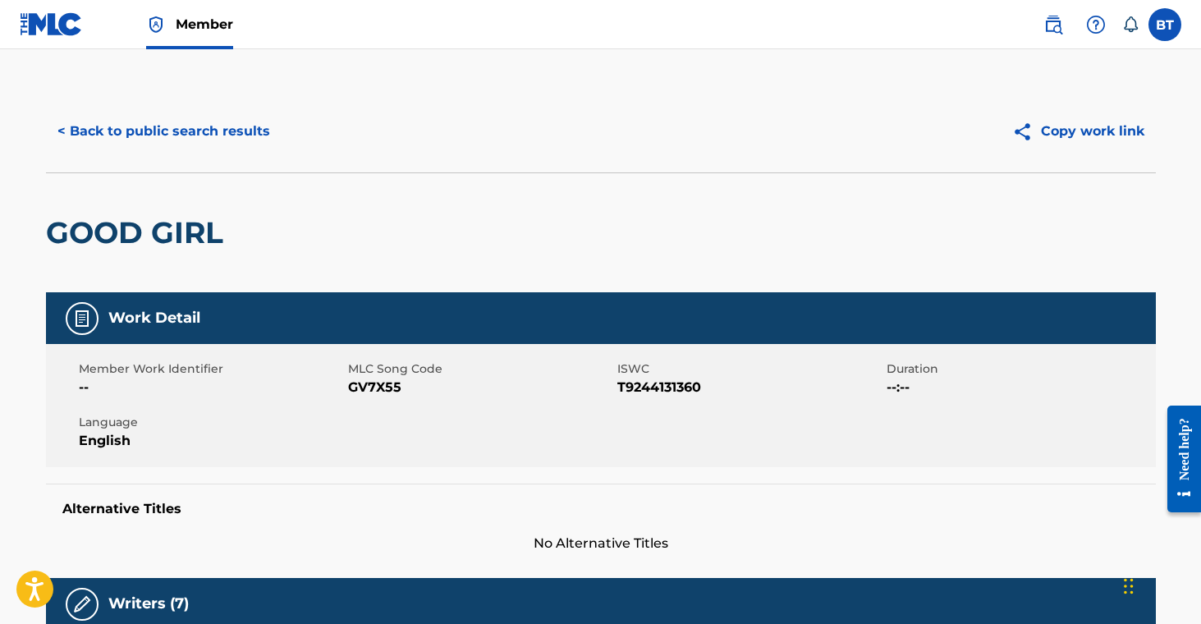
click at [384, 388] on span "GV7X55" at bounding box center [480, 388] width 265 height 20
click at [230, 147] on button "< Back to public search results" at bounding box center [164, 131] width 236 height 41
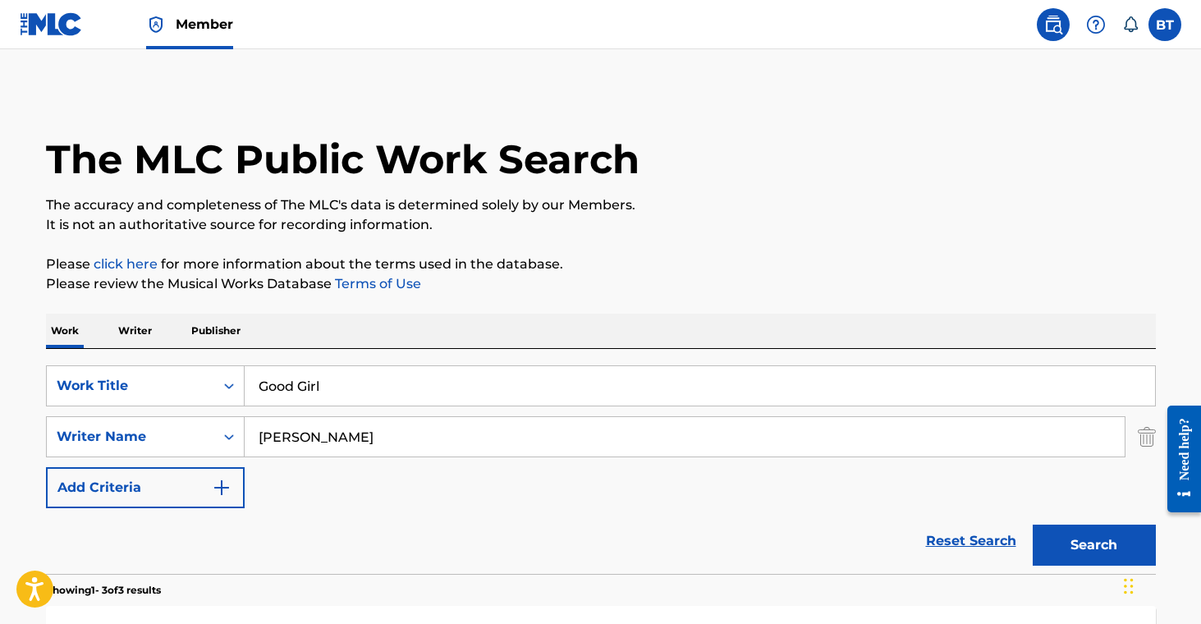
scroll to position [246, 0]
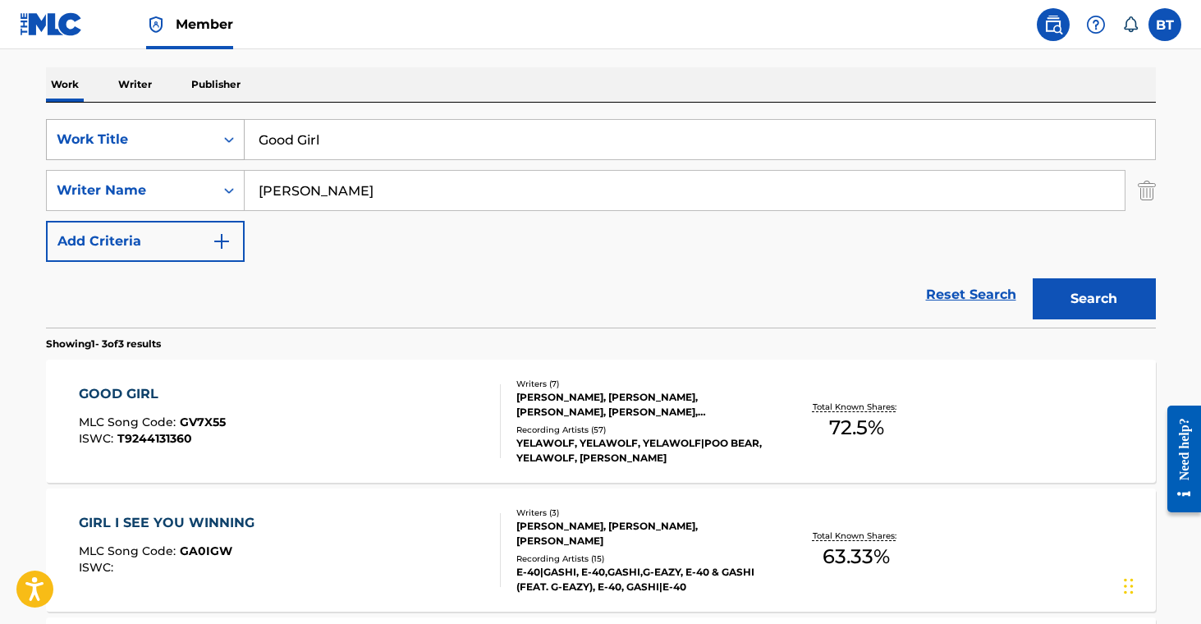
click at [206, 125] on div "SearchWithCriteria707a9dda-7e1f-4563-acdf-c98106163298 Work Title Good Girl" at bounding box center [601, 139] width 1110 height 41
paste input "yard Batman"
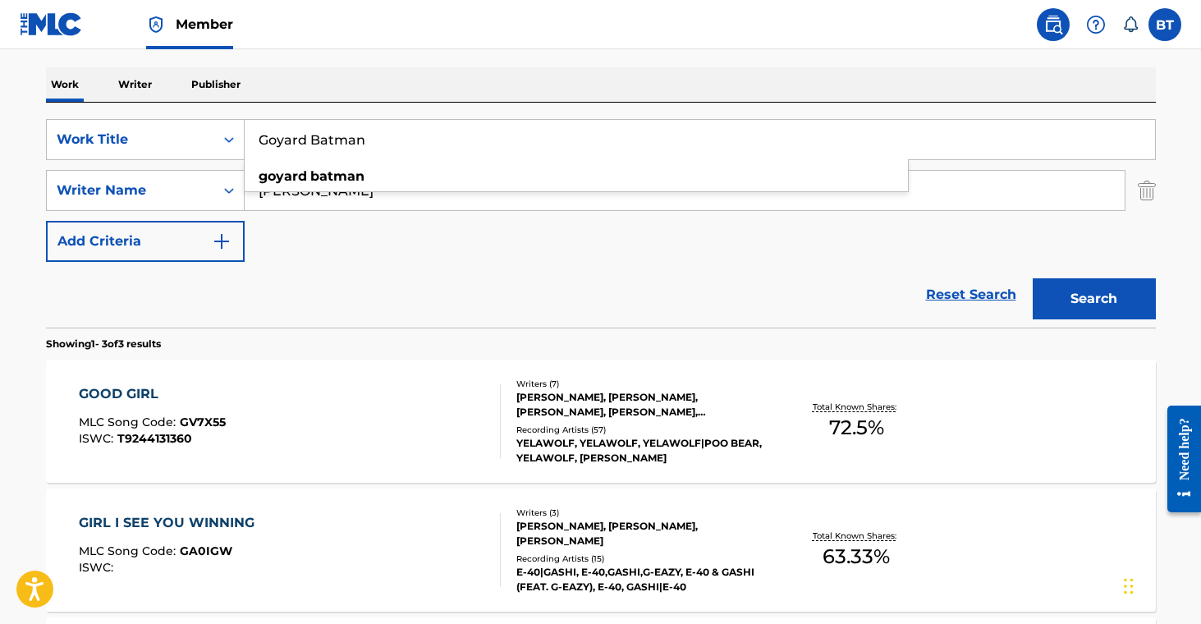
type input "Goyard Batman"
click at [1080, 299] on button "Search" at bounding box center [1094, 298] width 123 height 41
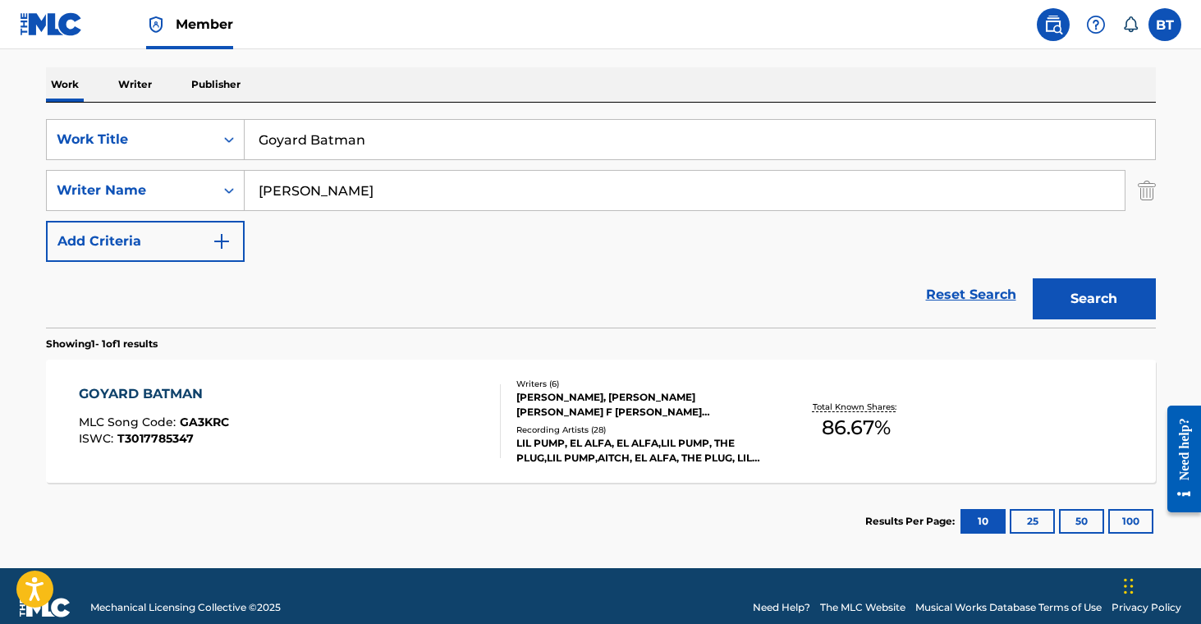
click at [590, 412] on div "[PERSON_NAME], [PERSON_NAME] [PERSON_NAME] F [PERSON_NAME] [PERSON_NAME], [PERS…" at bounding box center [640, 405] width 248 height 30
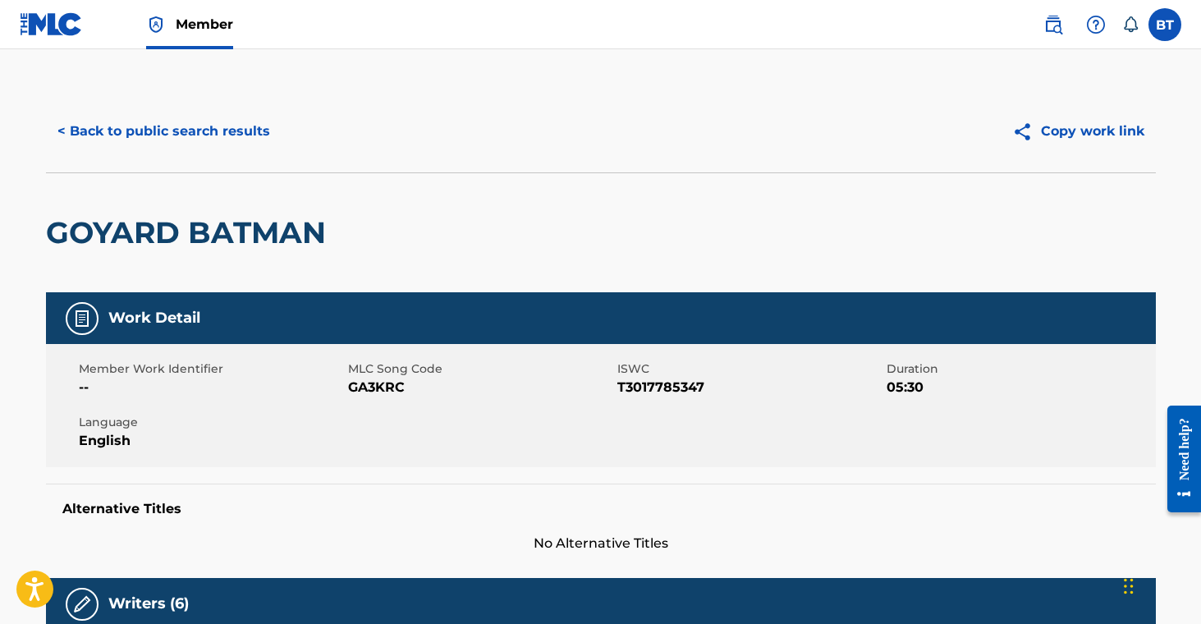
click at [373, 388] on span "GA3KRC" at bounding box center [480, 388] width 265 height 20
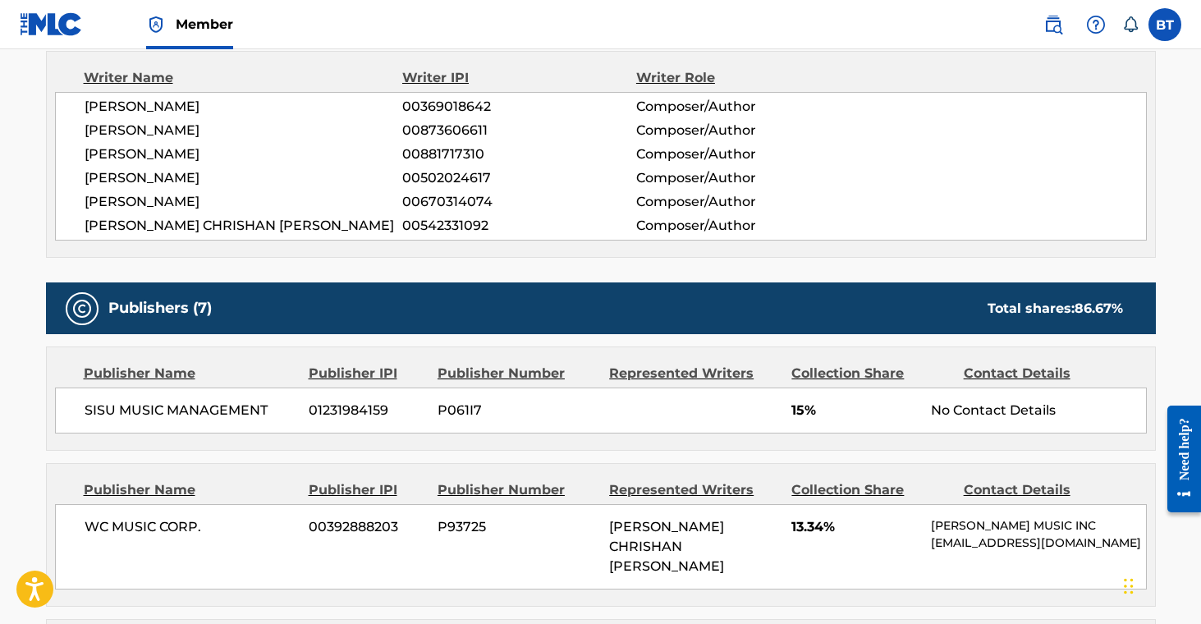
scroll to position [597, 0]
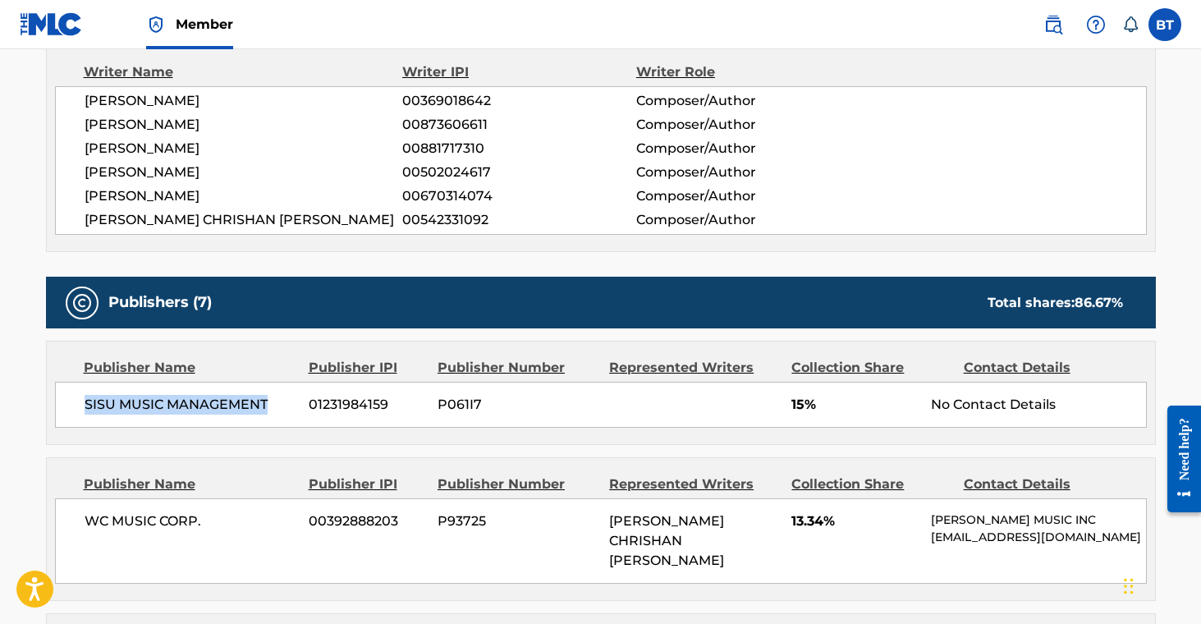
drag, startPoint x: 78, startPoint y: 401, endPoint x: 295, endPoint y: 402, distance: 216.8
click at [295, 402] on div "SISU MUSIC MANAGEMENT [PHONE_NUMBER] P061I7 15% No Contact Details" at bounding box center [601, 405] width 1092 height 46
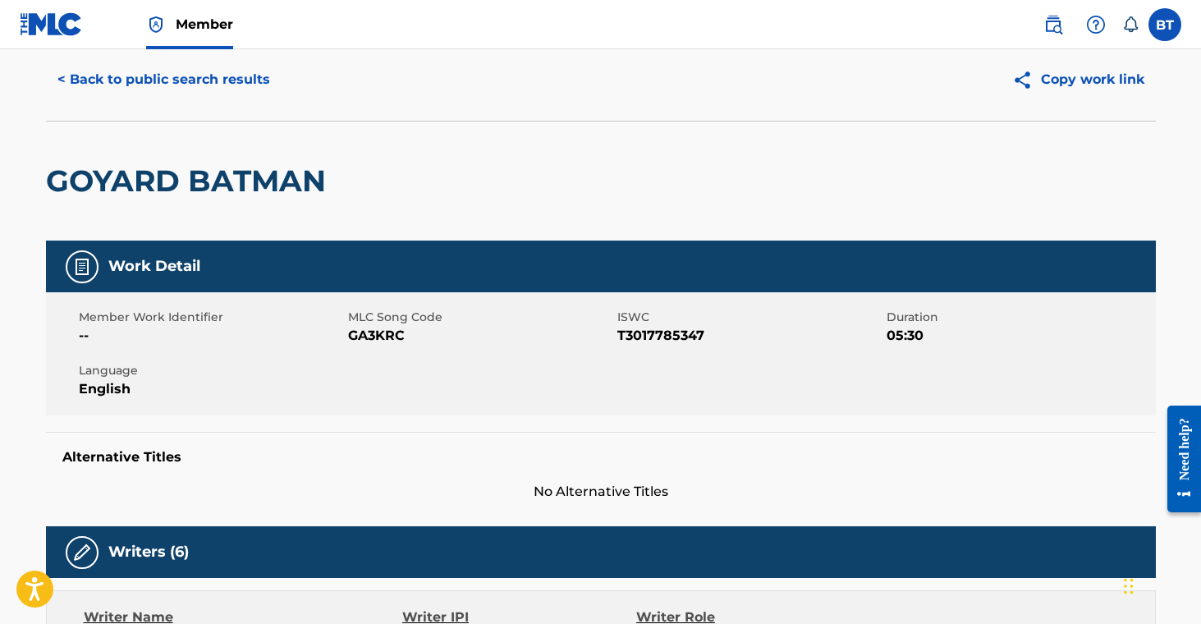
scroll to position [0, 0]
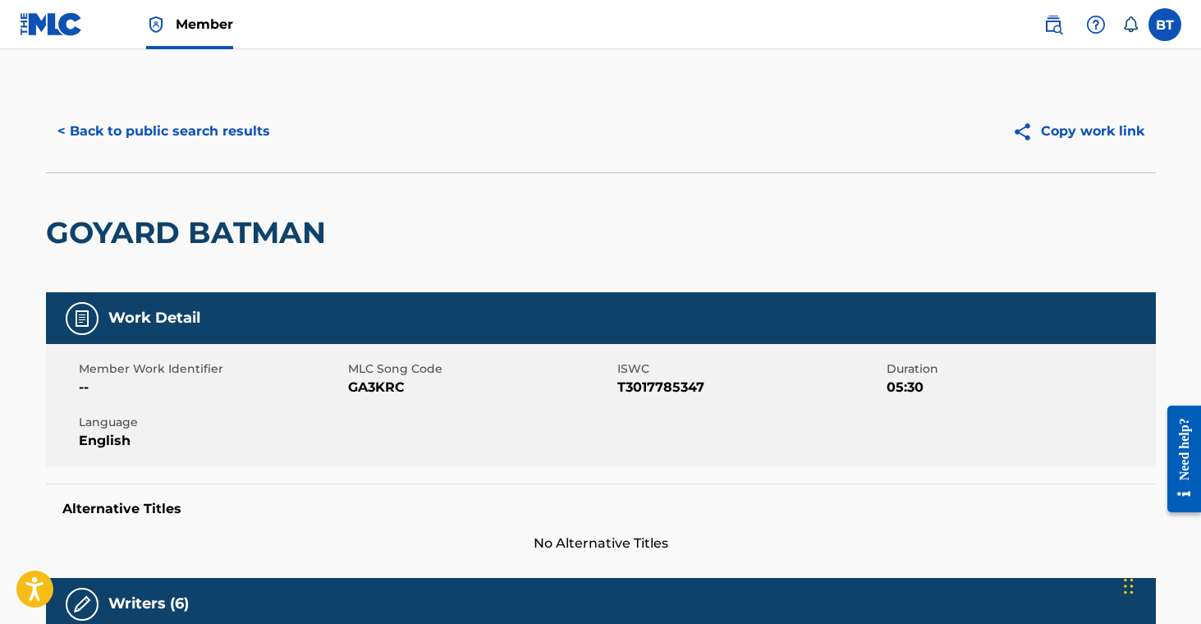
click at [231, 135] on button "< Back to public search results" at bounding box center [164, 131] width 236 height 41
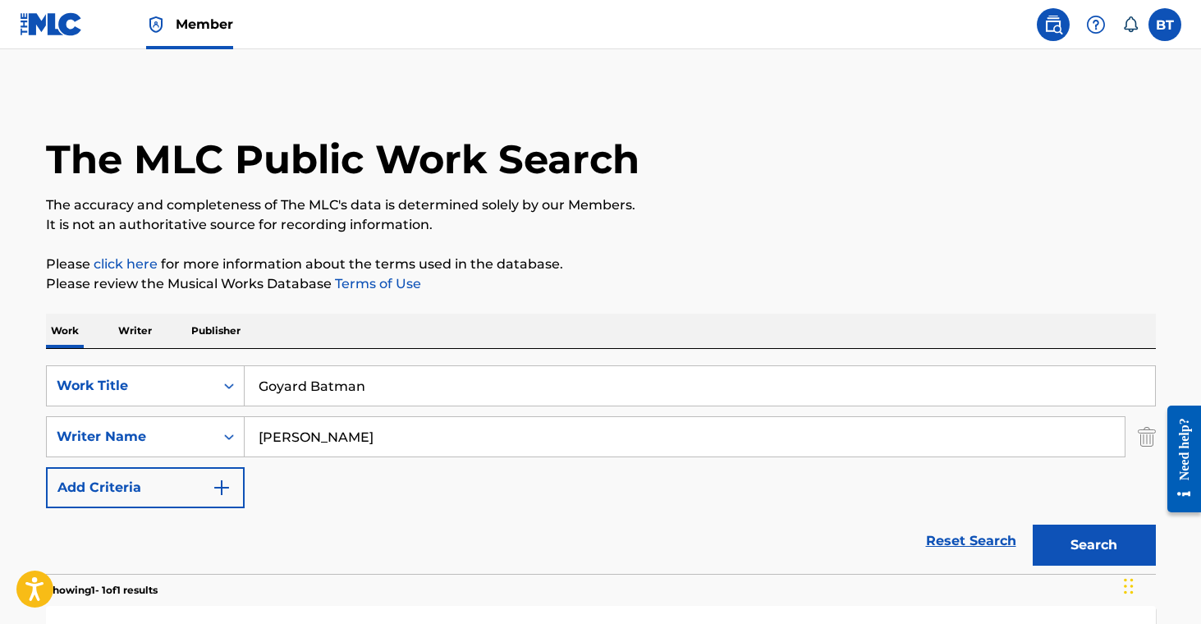
scroll to position [176, 0]
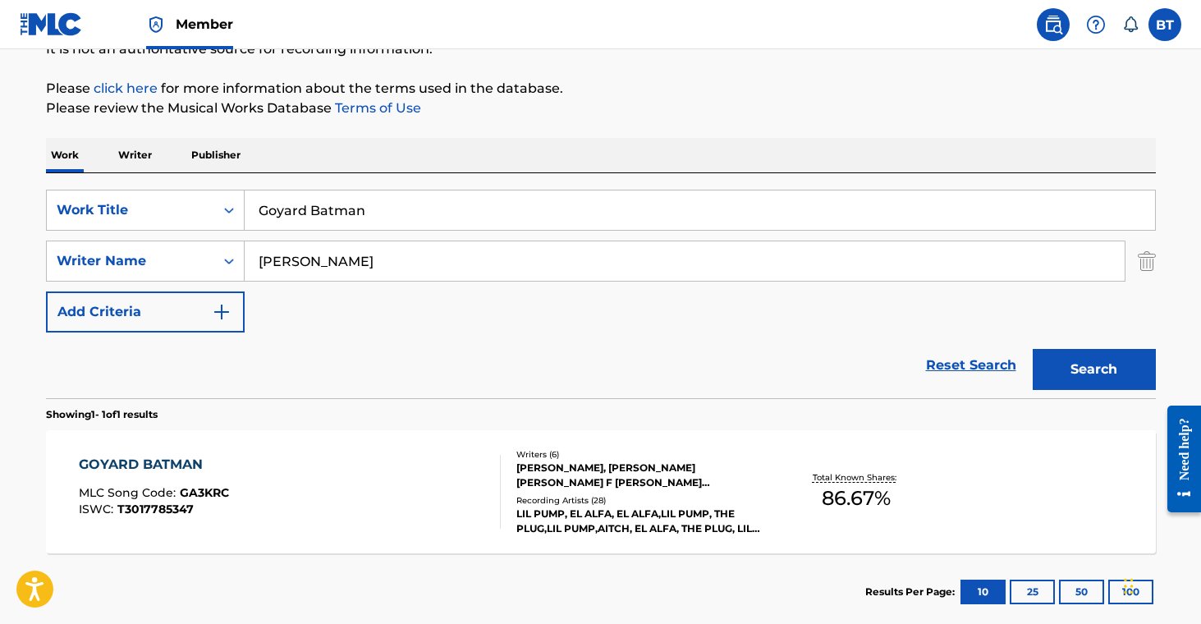
click at [362, 208] on input "Goyard Batman" at bounding box center [700, 209] width 911 height 39
paste input "uatemala"
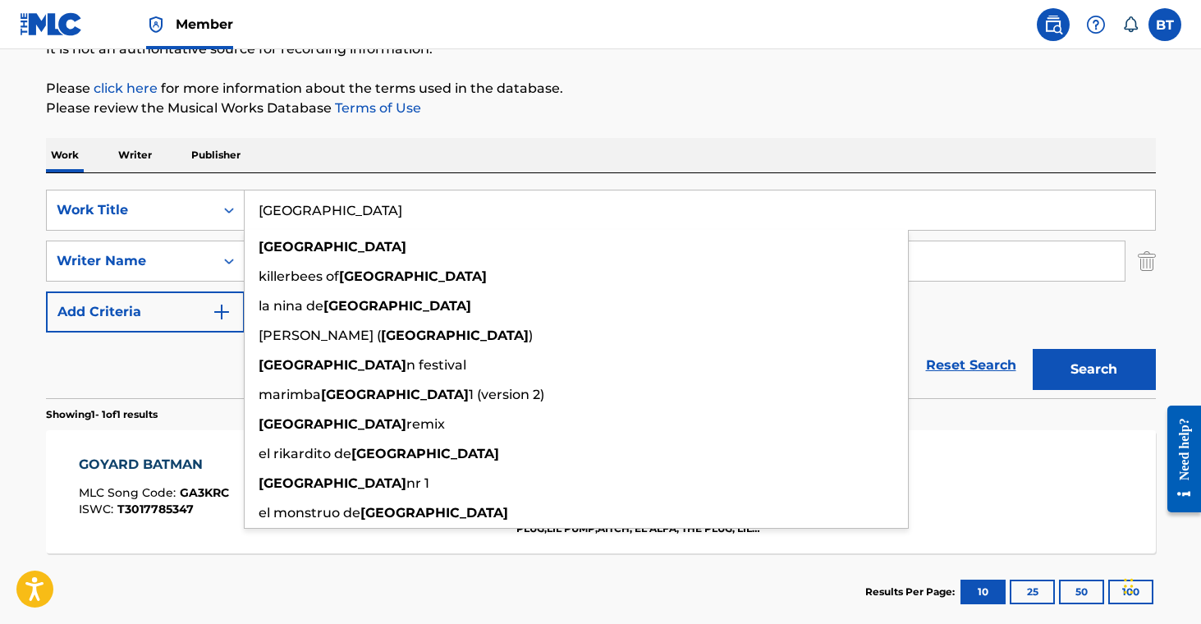
type input "[GEOGRAPHIC_DATA]"
click at [1081, 376] on button "Search" at bounding box center [1094, 369] width 123 height 41
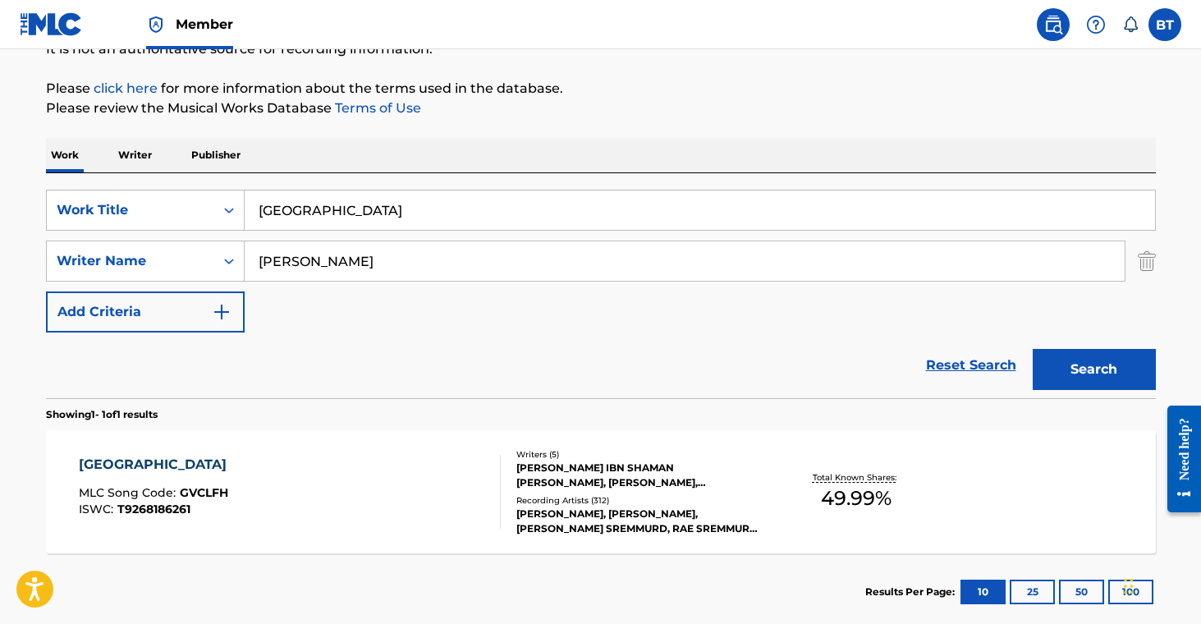
click at [594, 515] on div "[PERSON_NAME], [PERSON_NAME], [PERSON_NAME] SREMMURD, RAE SREMMURD, [PERSON_NAM…" at bounding box center [640, 522] width 248 height 30
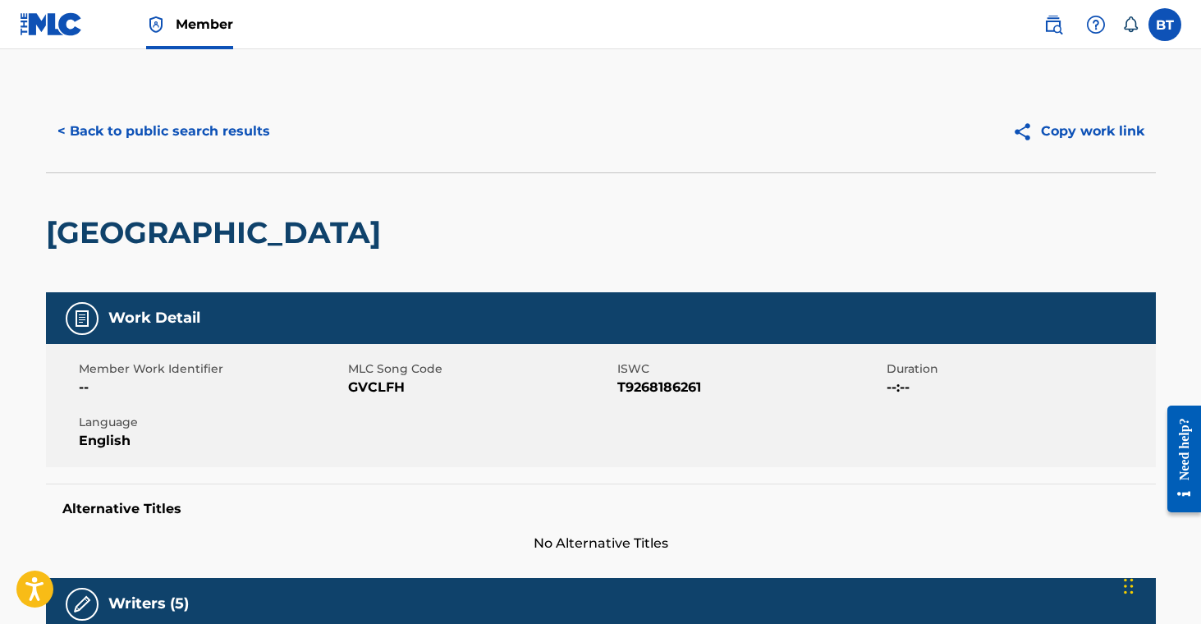
click at [374, 388] on span "GVCLFH" at bounding box center [480, 388] width 265 height 20
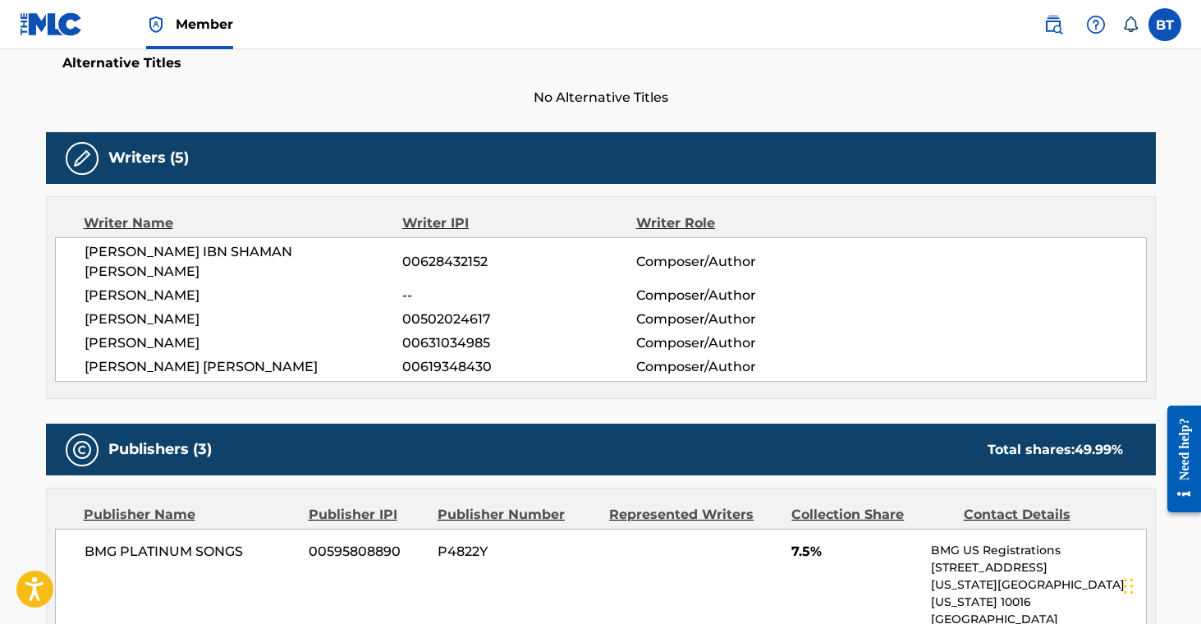
scroll to position [494, 0]
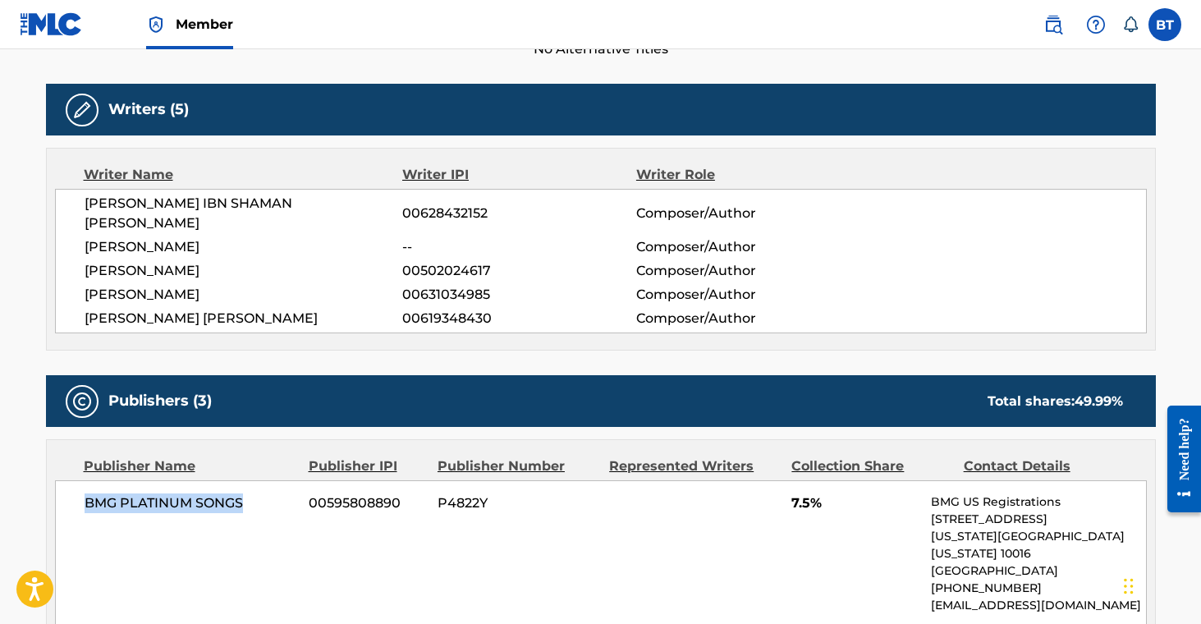
drag, startPoint x: 76, startPoint y: 483, endPoint x: 249, endPoint y: 476, distance: 173.4
click at [249, 480] on div "BMG PLATINUM SONGS 00595808890 P4822Y 7.5% BMG US Registrations [STREET_ADDRESS…" at bounding box center [601, 553] width 1092 height 147
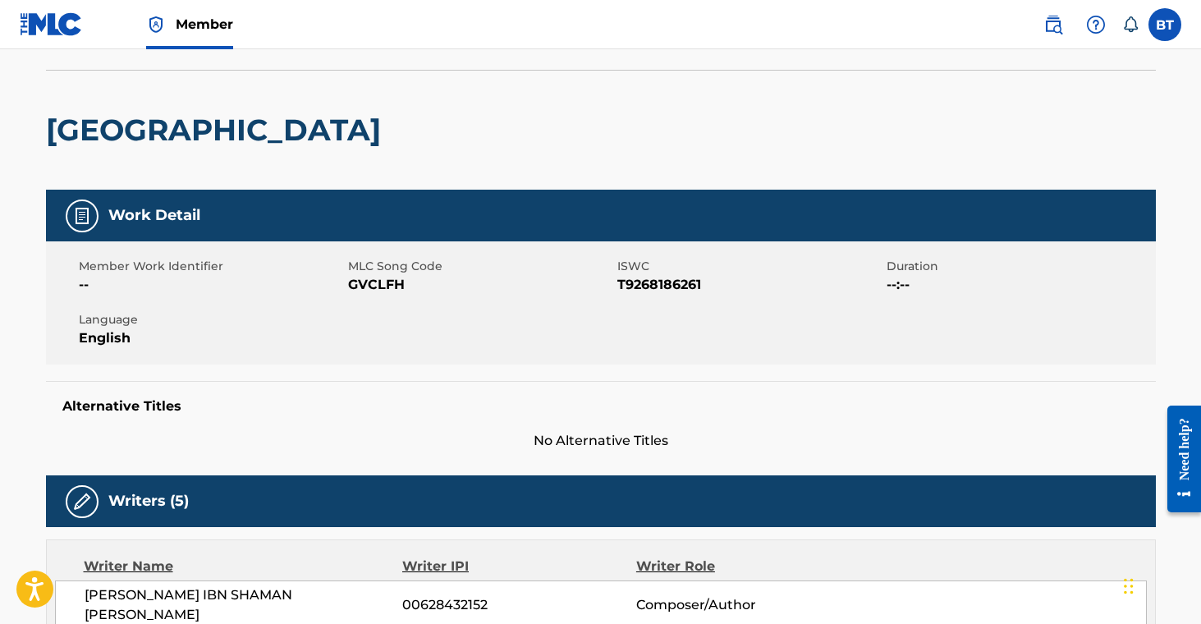
scroll to position [0, 0]
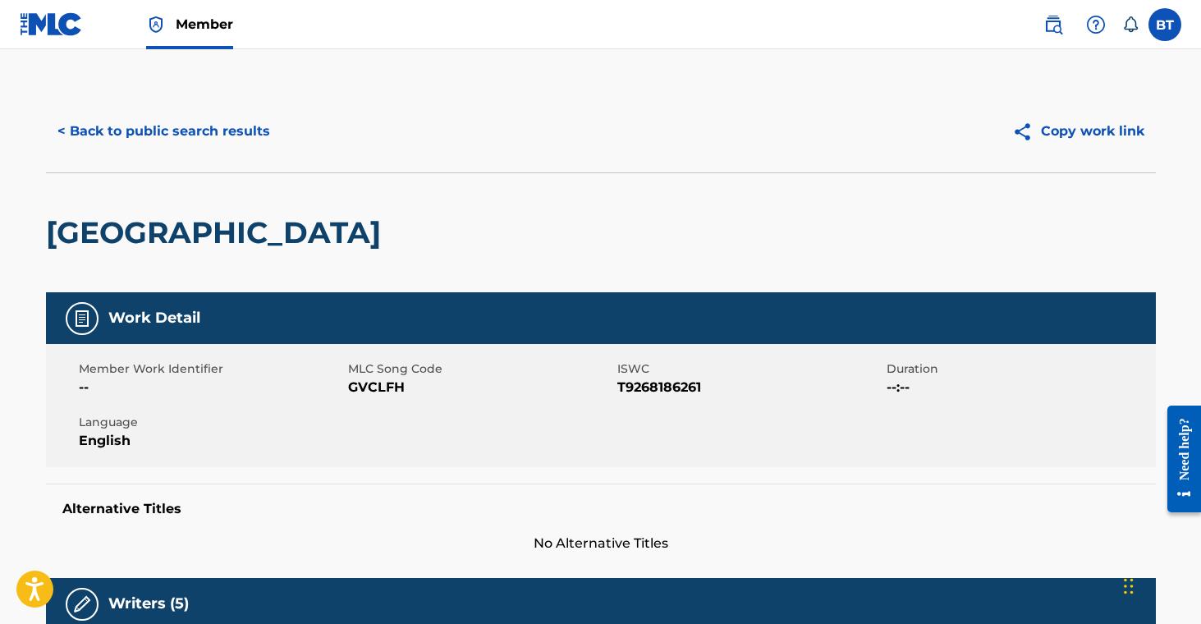
click at [188, 126] on button "< Back to public search results" at bounding box center [164, 131] width 236 height 41
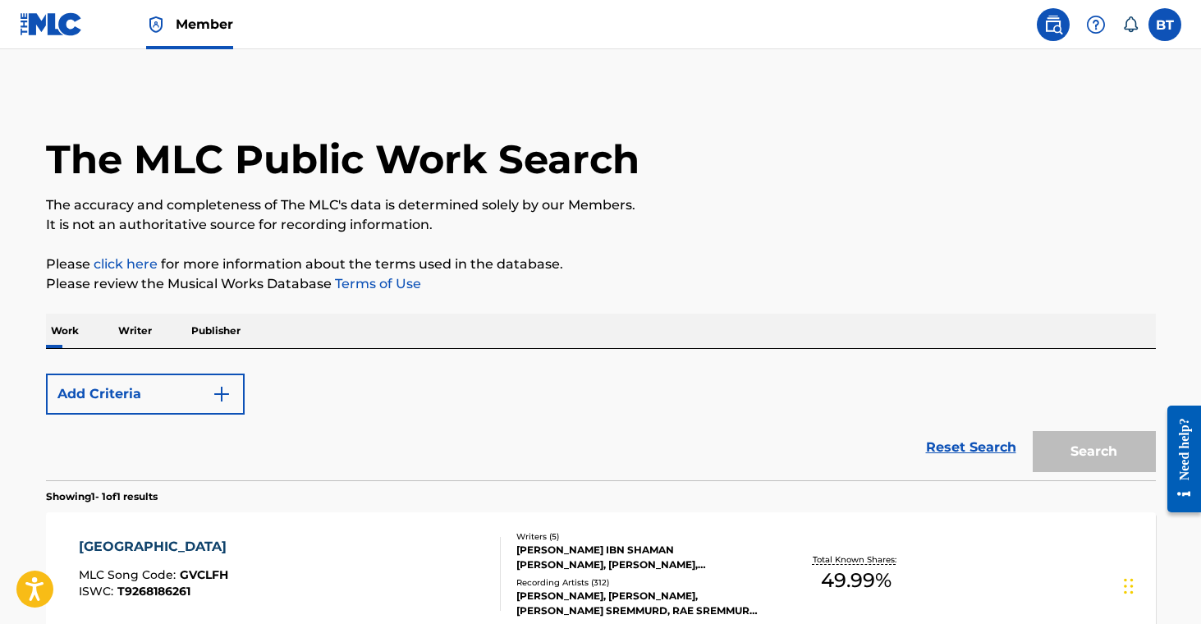
scroll to position [176, 0]
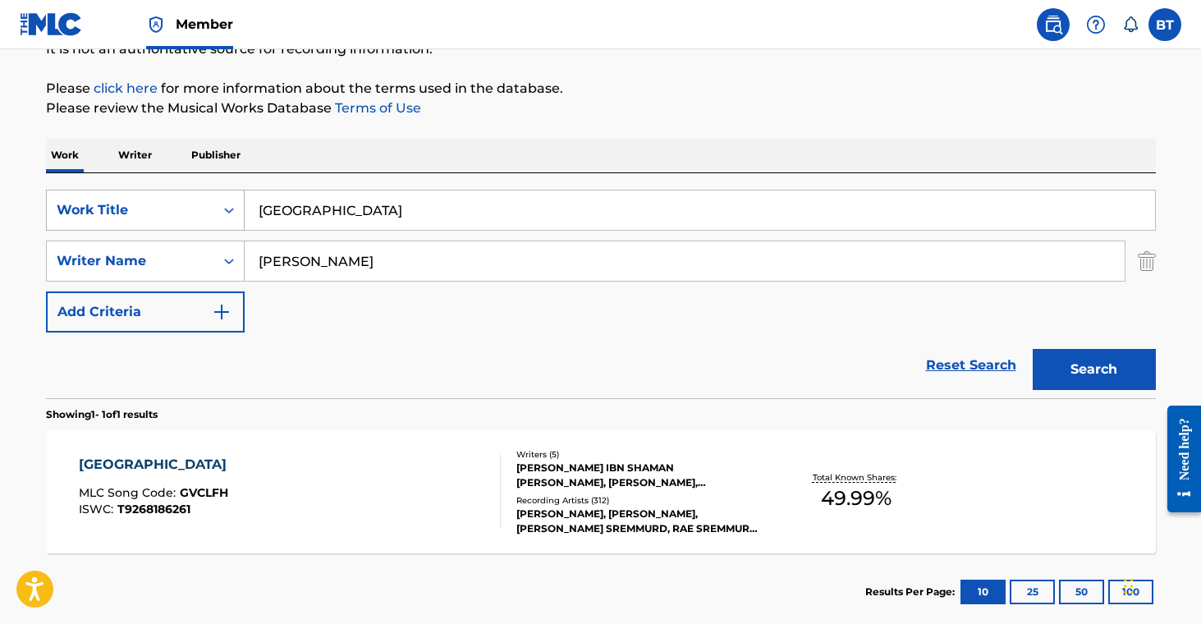
drag, startPoint x: 392, startPoint y: 218, endPoint x: 194, endPoint y: 190, distance: 199.8
click at [194, 190] on div "SearchWithCriteria707a9dda-7e1f-4563-acdf-c98106163298 Work Title [GEOGRAPHIC_D…" at bounding box center [601, 210] width 1110 height 41
paste input "Hardest Love Song"
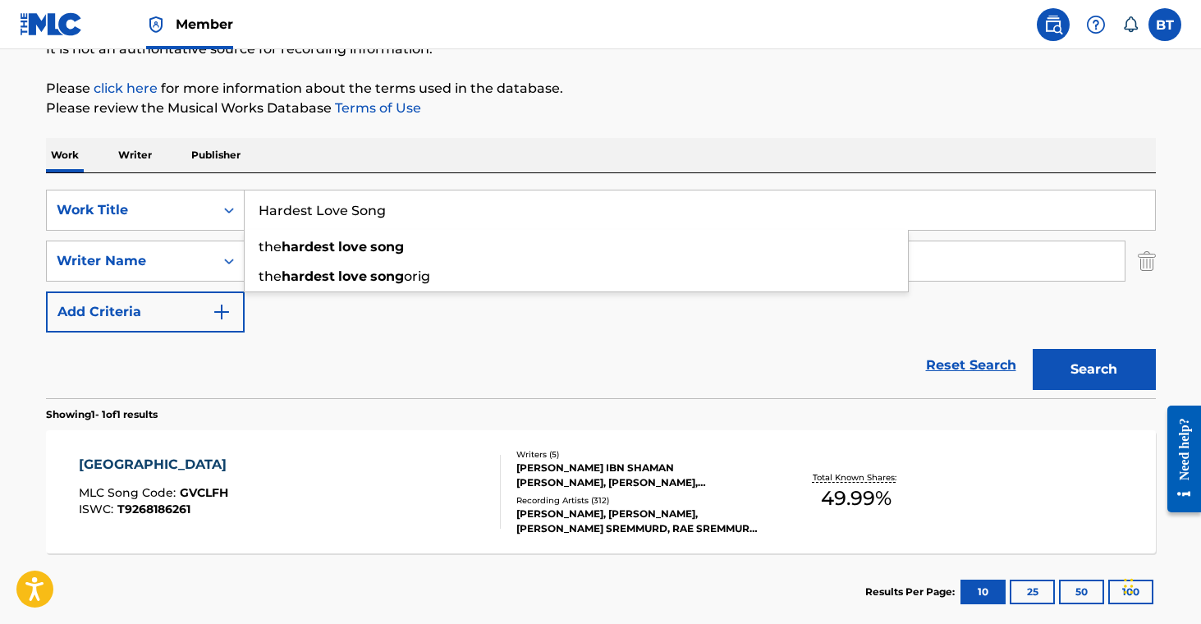
type input "Hardest Love Song"
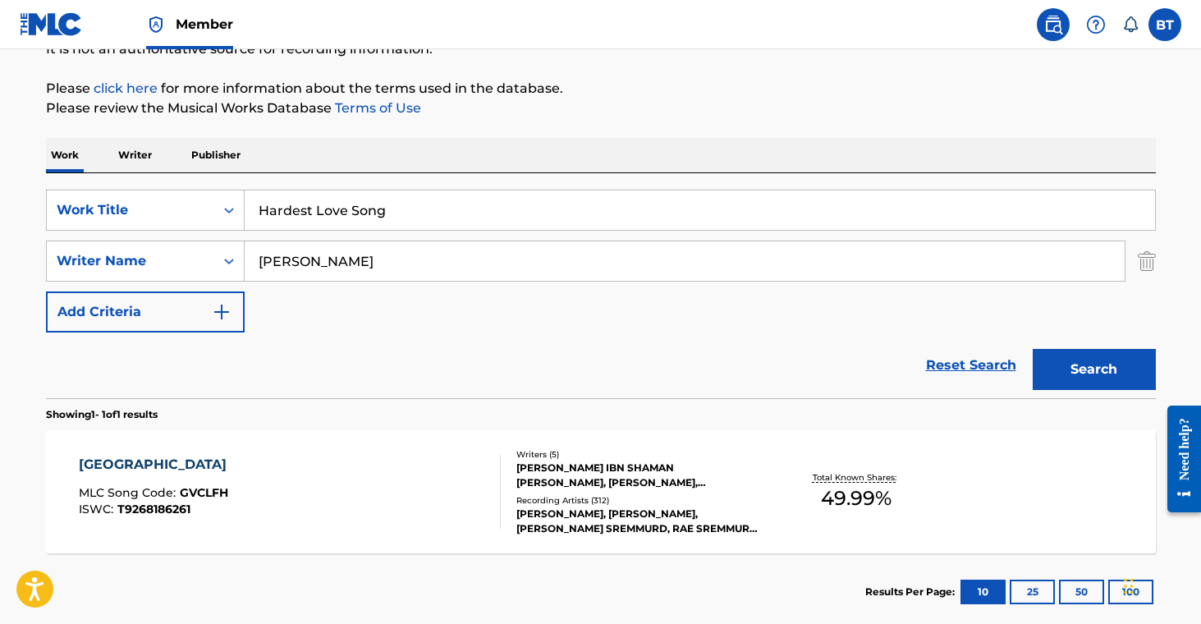
click at [1085, 382] on button "Search" at bounding box center [1094, 369] width 123 height 41
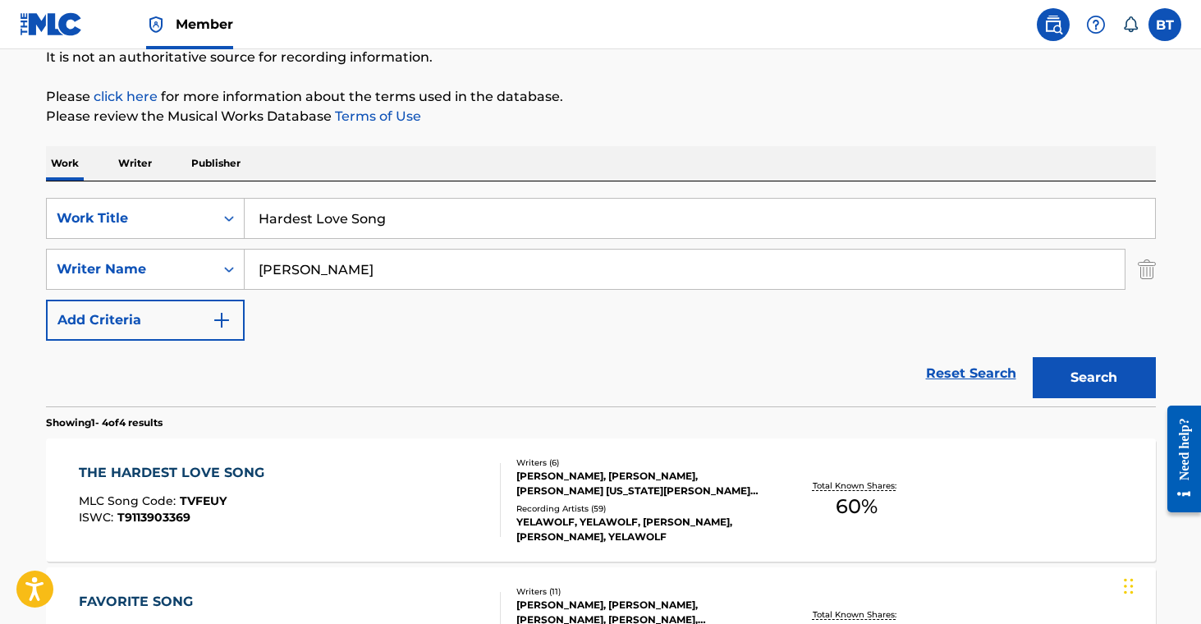
scroll to position [167, 0]
click at [637, 501] on div "Writers ( 6 ) [PERSON_NAME], [PERSON_NAME], [PERSON_NAME] [US_STATE][PERSON_NAM…" at bounding box center [633, 501] width 264 height 88
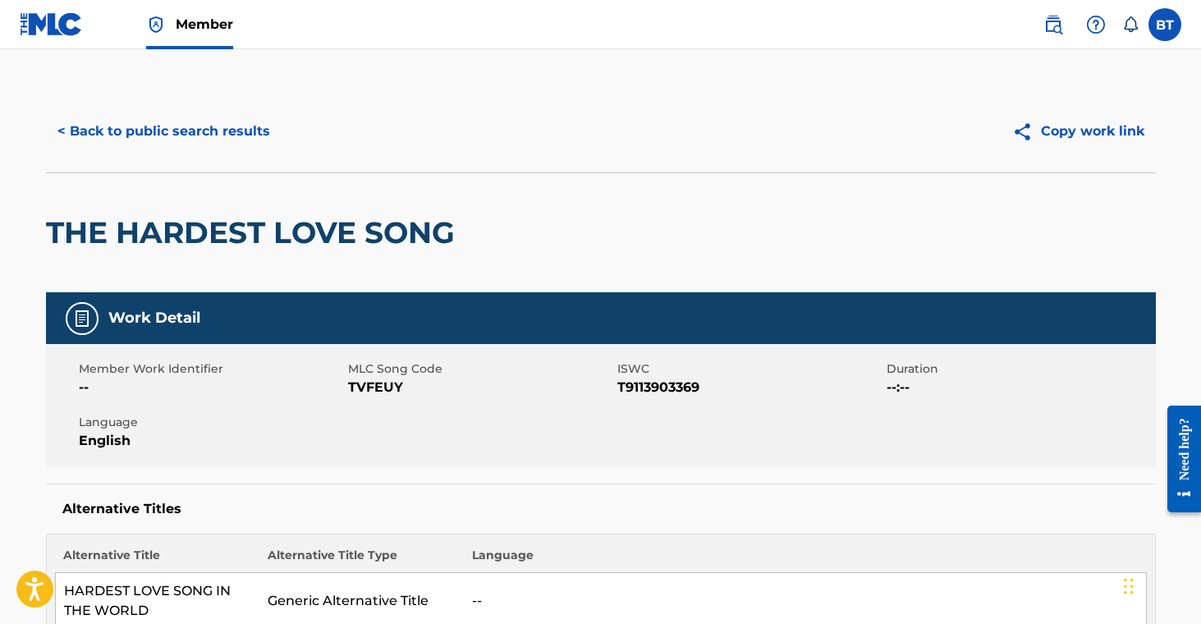
click at [381, 383] on span "TVFEUY" at bounding box center [480, 388] width 265 height 20
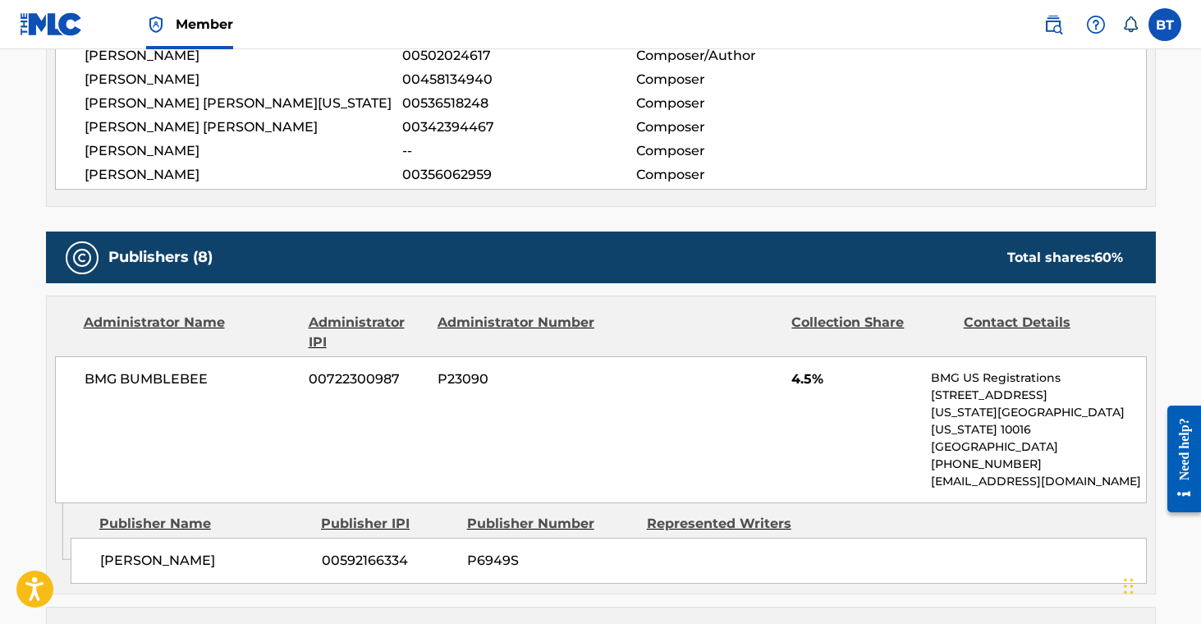
scroll to position [867, 0]
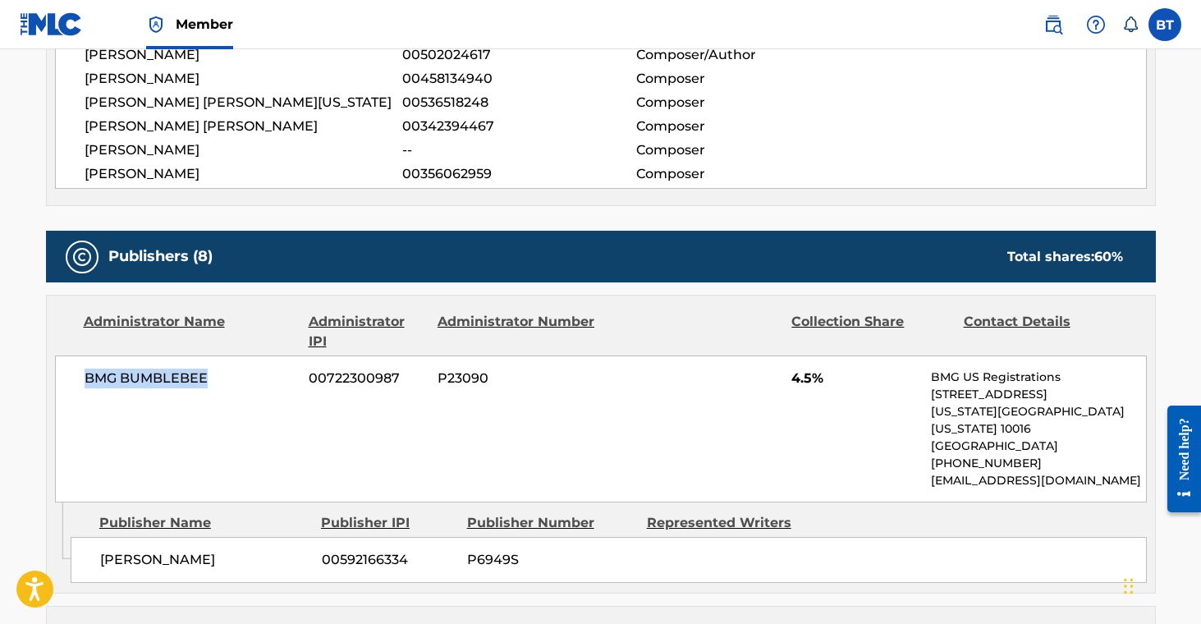
drag, startPoint x: 80, startPoint y: 376, endPoint x: 216, endPoint y: 372, distance: 135.5
click at [216, 372] on div "BMG BUMBLEBEE 00722300987 P23090 4.5% BMG US Registrations [STREET_ADDRESS][US_…" at bounding box center [601, 429] width 1092 height 147
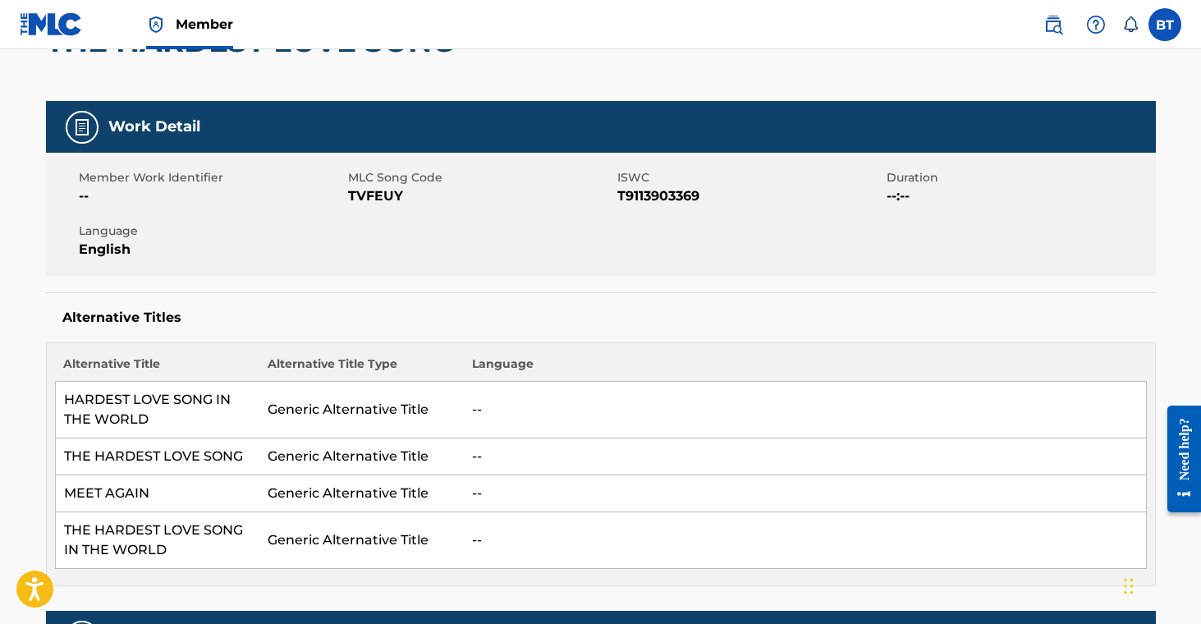
scroll to position [0, 0]
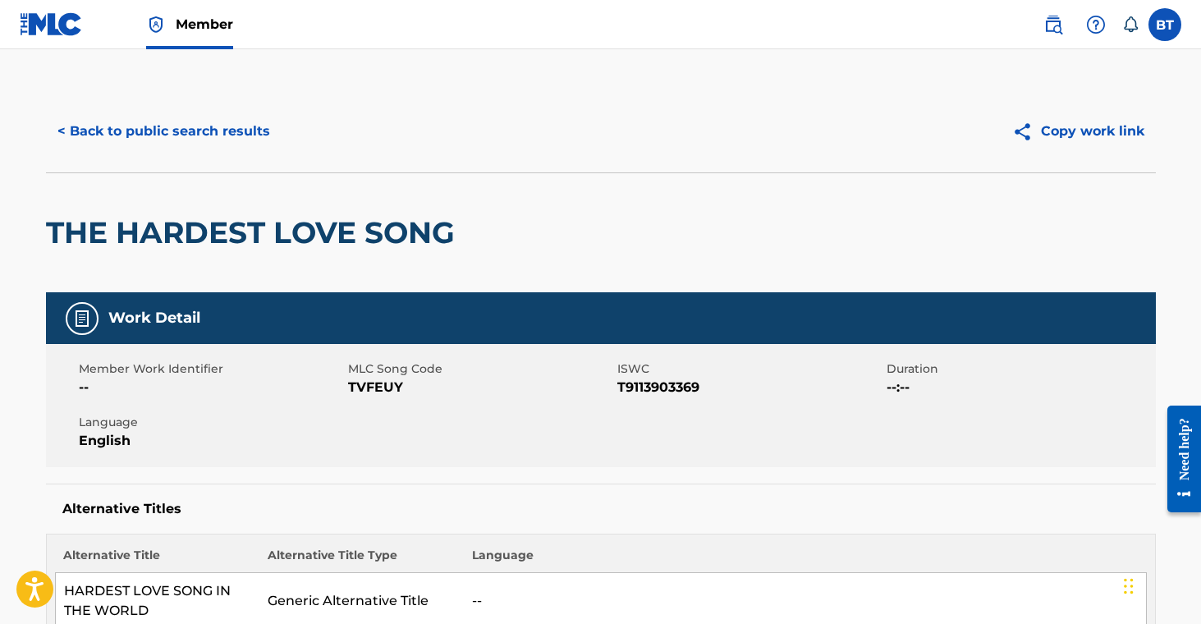
click at [236, 130] on button "< Back to public search results" at bounding box center [164, 131] width 236 height 41
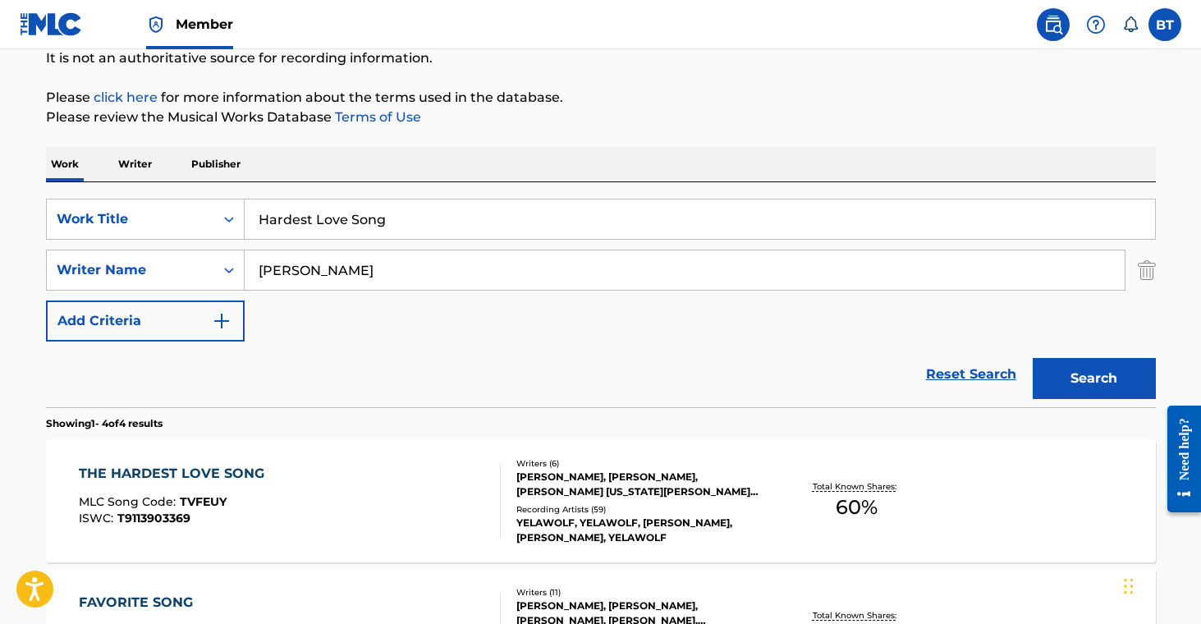
drag, startPoint x: 406, startPoint y: 219, endPoint x: 180, endPoint y: 177, distance: 230.4
click at [180, 177] on div "Work Writer Publisher SearchWithCriteria707a9dda-7e1f-4563-acdf-c98106163298 Wo…" at bounding box center [601, 586] width 1110 height 879
paste input "sta Que Salga el Sol"
type input "Hasta Que Salga el Sol"
click at [529, 137] on div "The MLC Public Work Search The accuracy and completeness of The MLC's data is d…" at bounding box center [600, 475] width 1149 height 1103
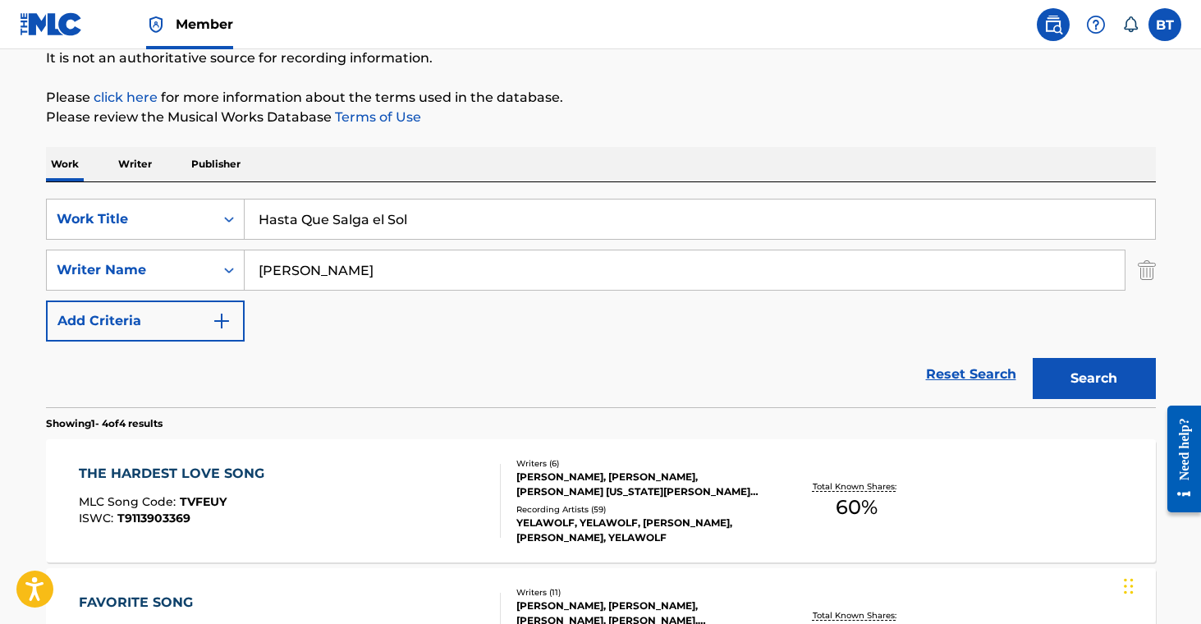
click at [1058, 360] on button "Search" at bounding box center [1094, 378] width 123 height 41
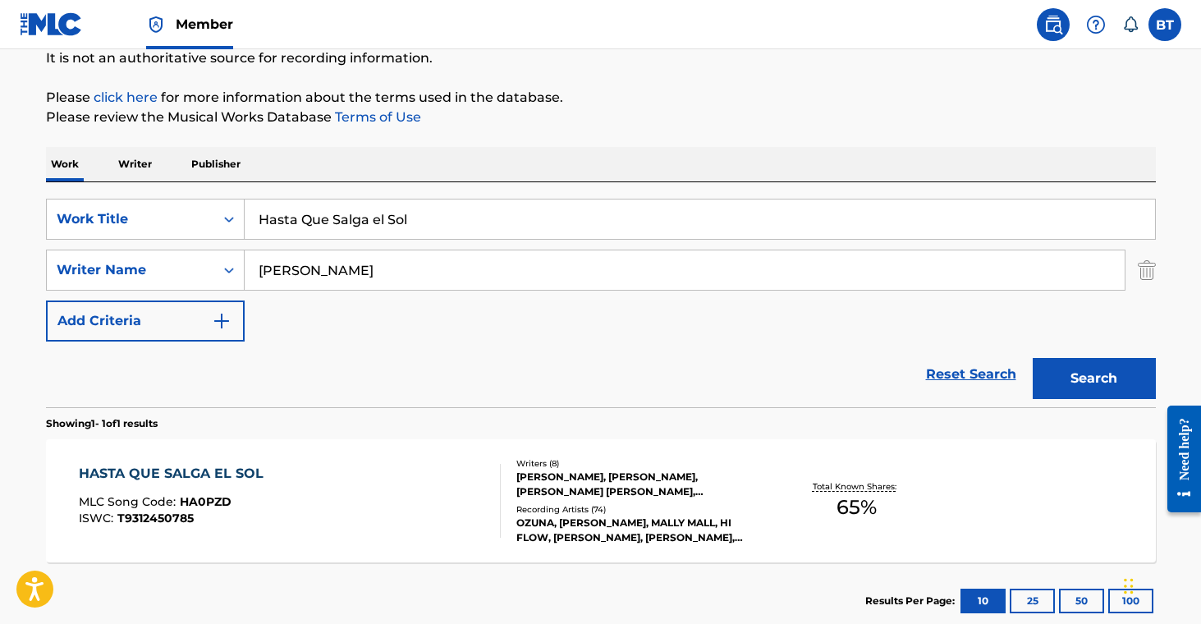
click at [644, 509] on div "Recording Artists ( 74 )" at bounding box center [640, 509] width 248 height 12
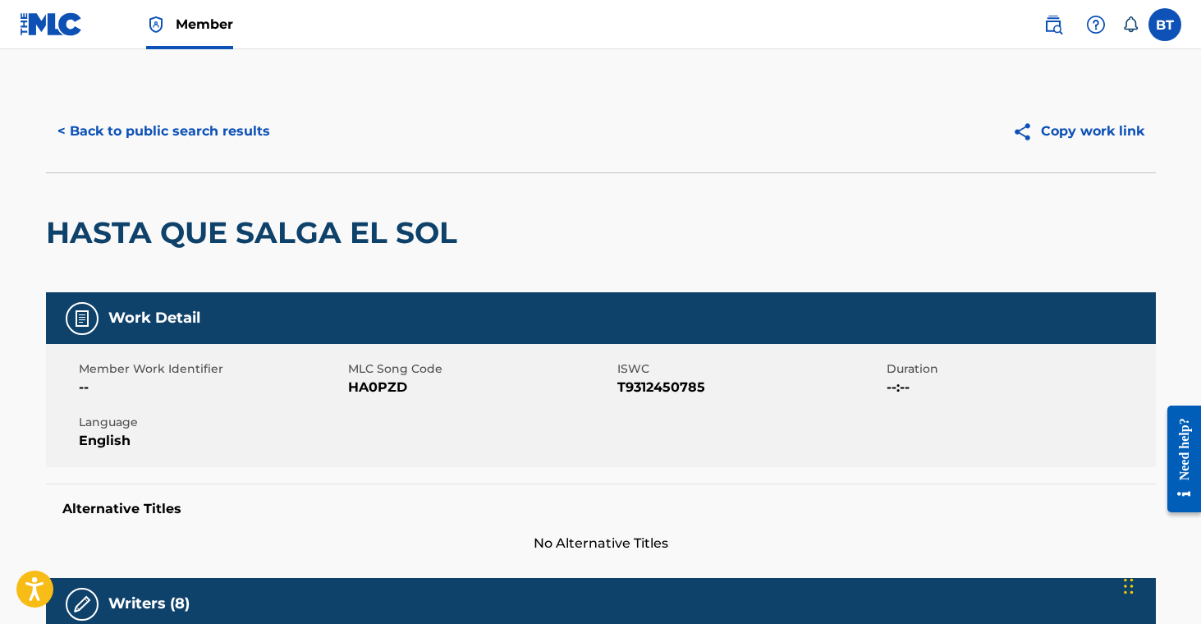
click at [356, 383] on span "HA0PZD" at bounding box center [480, 388] width 265 height 20
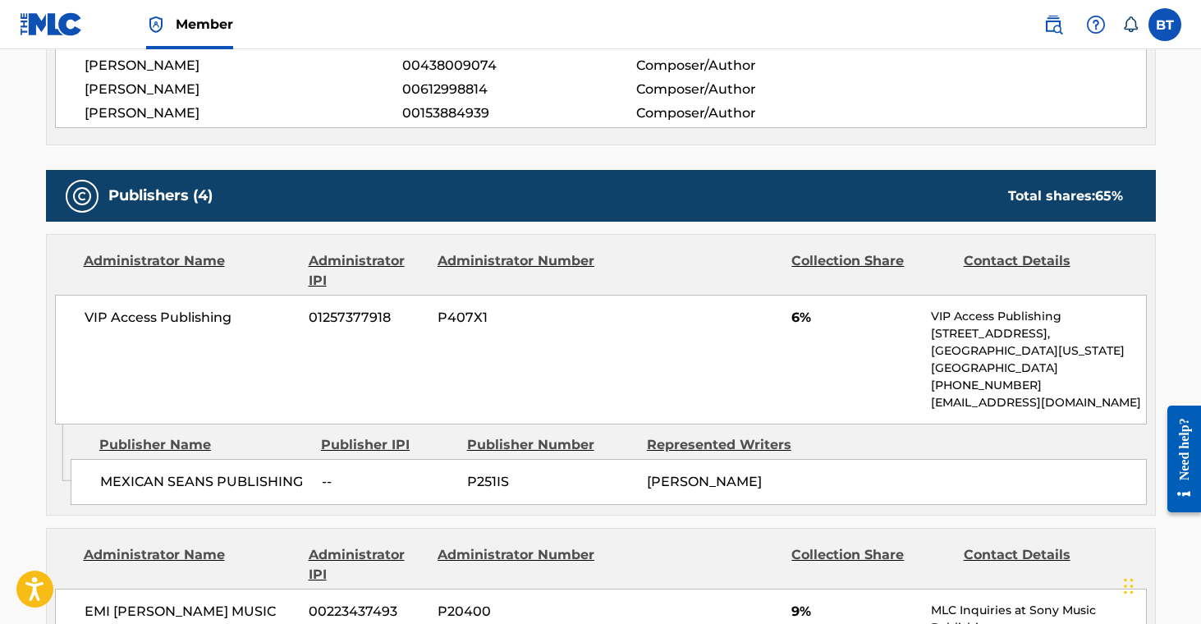
scroll to position [752, 0]
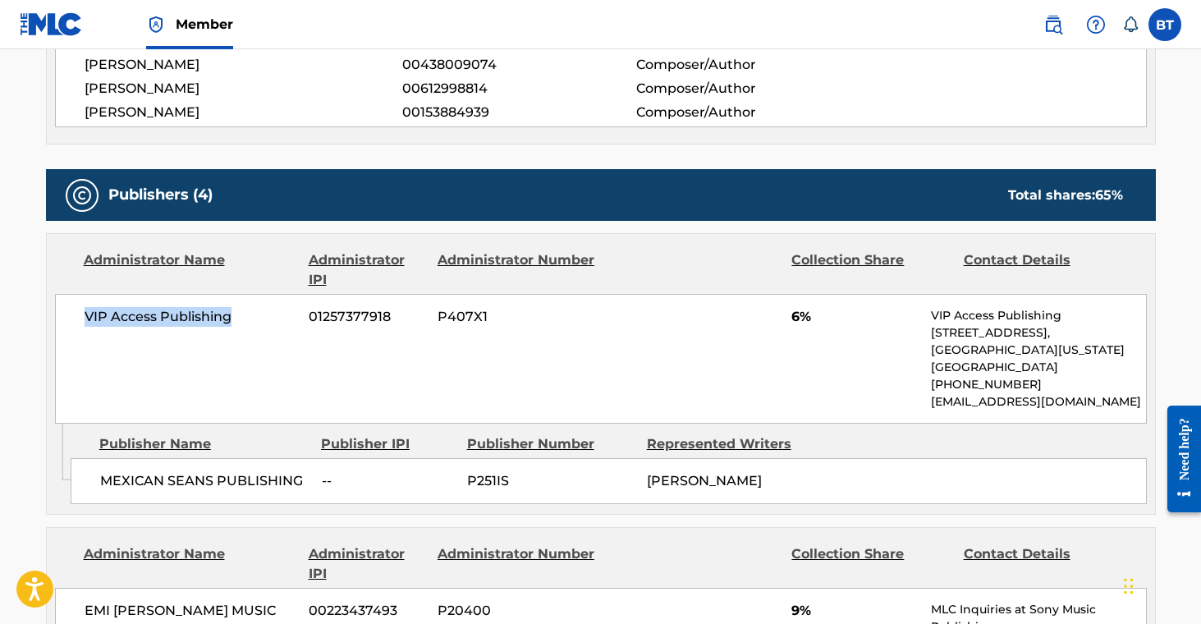
drag, startPoint x: 76, startPoint y: 318, endPoint x: 248, endPoint y: 316, distance: 171.6
click at [248, 316] on div "VIP Access Publishing 01257377918 P407X1 6% VIP Access Publishing [STREET_ADDRE…" at bounding box center [601, 359] width 1092 height 130
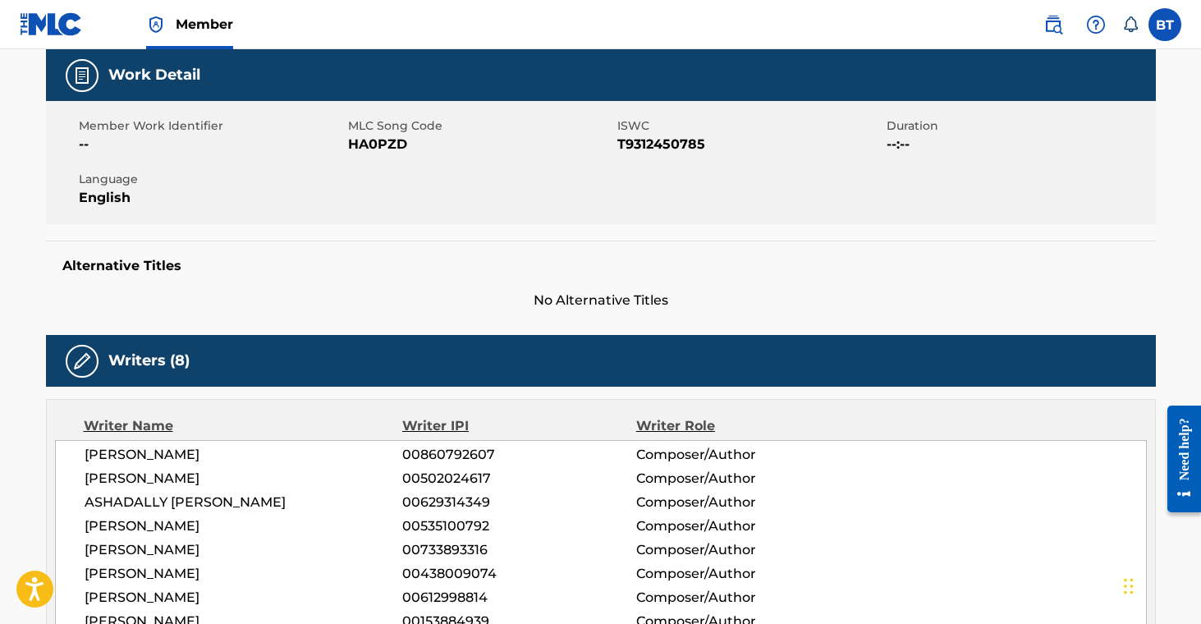
scroll to position [0, 0]
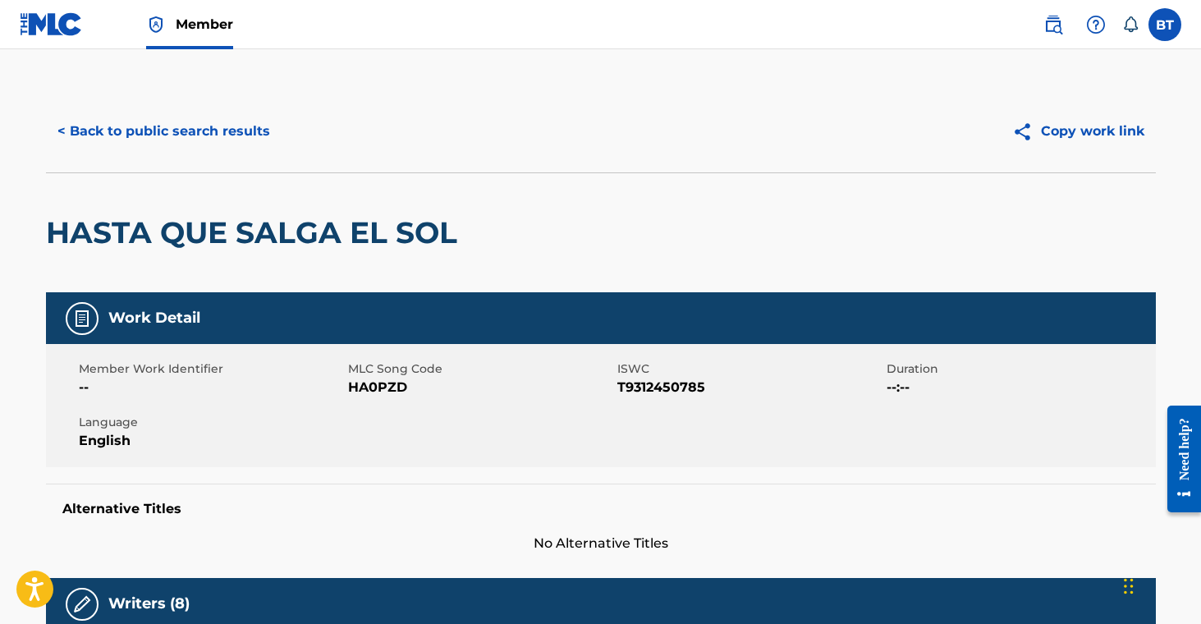
click at [200, 126] on button "< Back to public search results" at bounding box center [164, 131] width 236 height 41
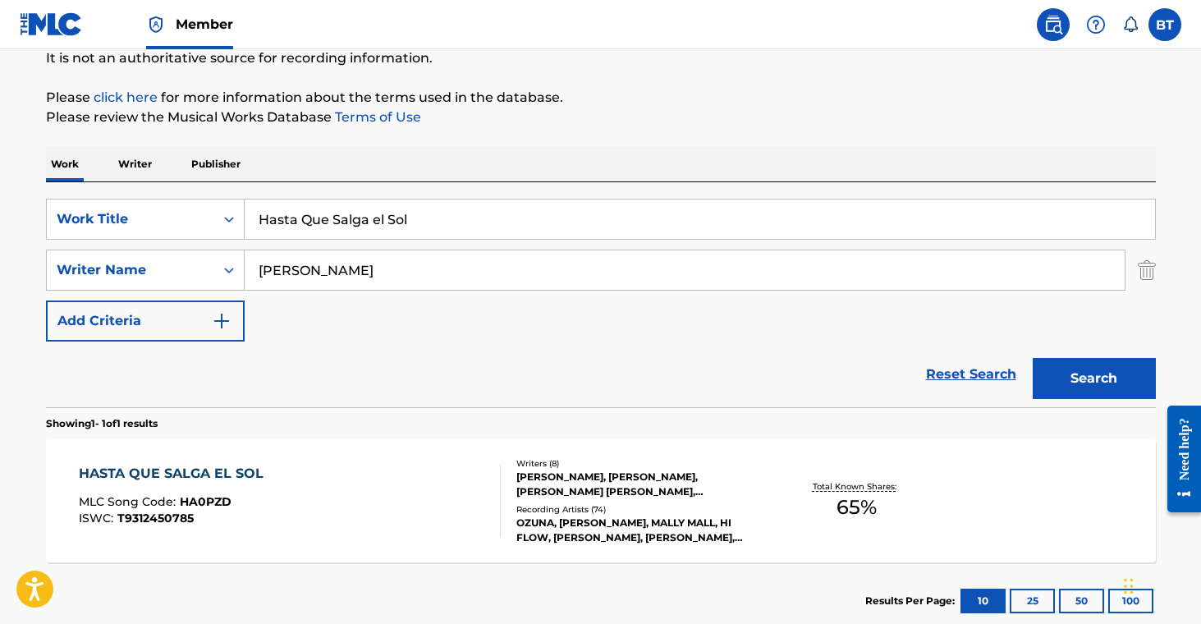
drag, startPoint x: 430, startPoint y: 233, endPoint x: 168, endPoint y: 179, distance: 267.5
click at [168, 179] on div "Work Writer Publisher SearchWithCriteria707a9dda-7e1f-4563-acdf-c98106163298 Wo…" at bounding box center [601, 393] width 1110 height 493
paste input "old Tight"
type input "Hold Tight"
click at [1067, 375] on button "Search" at bounding box center [1094, 378] width 123 height 41
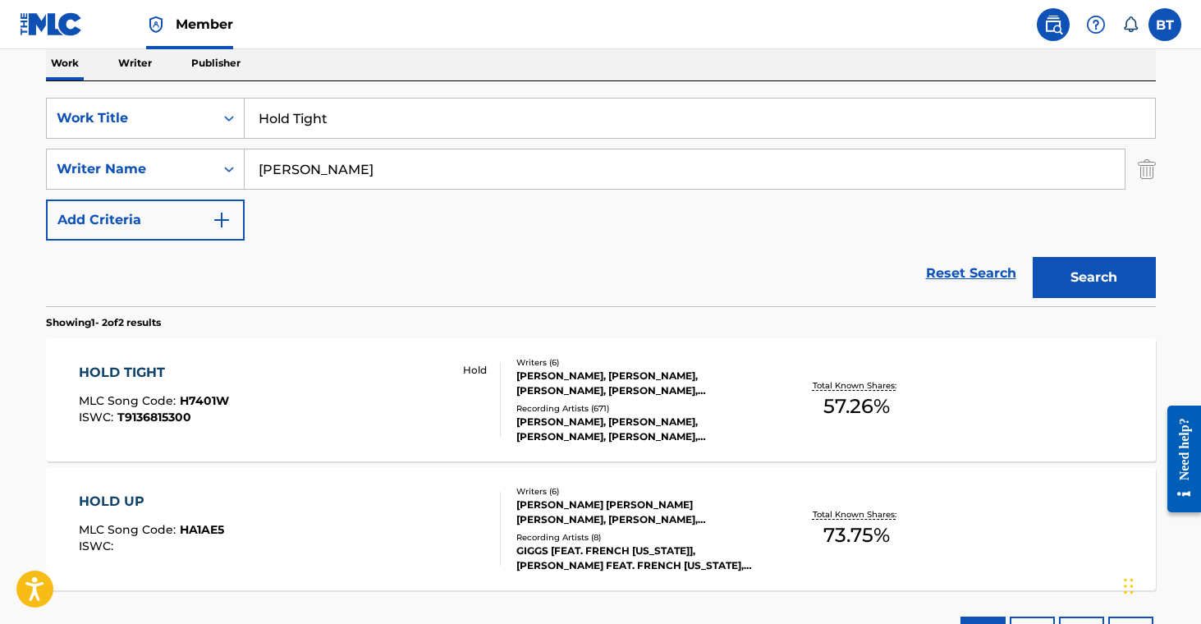
scroll to position [287, 0]
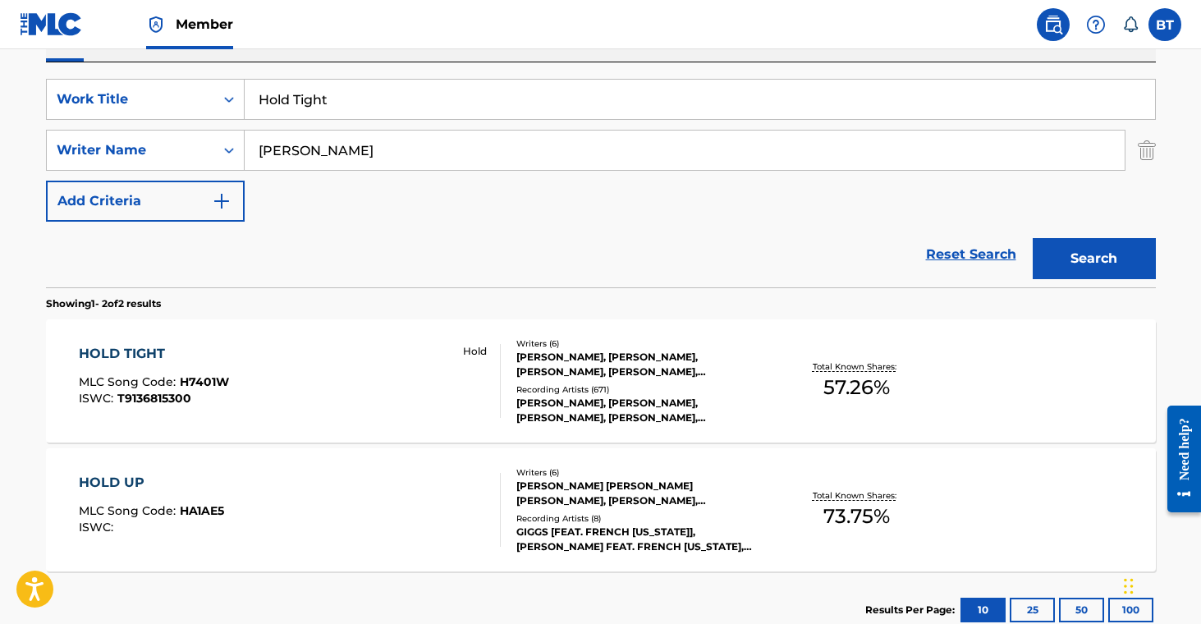
click at [583, 401] on div "[PERSON_NAME], [PERSON_NAME], [PERSON_NAME], [PERSON_NAME], [PERSON_NAME], [PER…" at bounding box center [640, 411] width 248 height 30
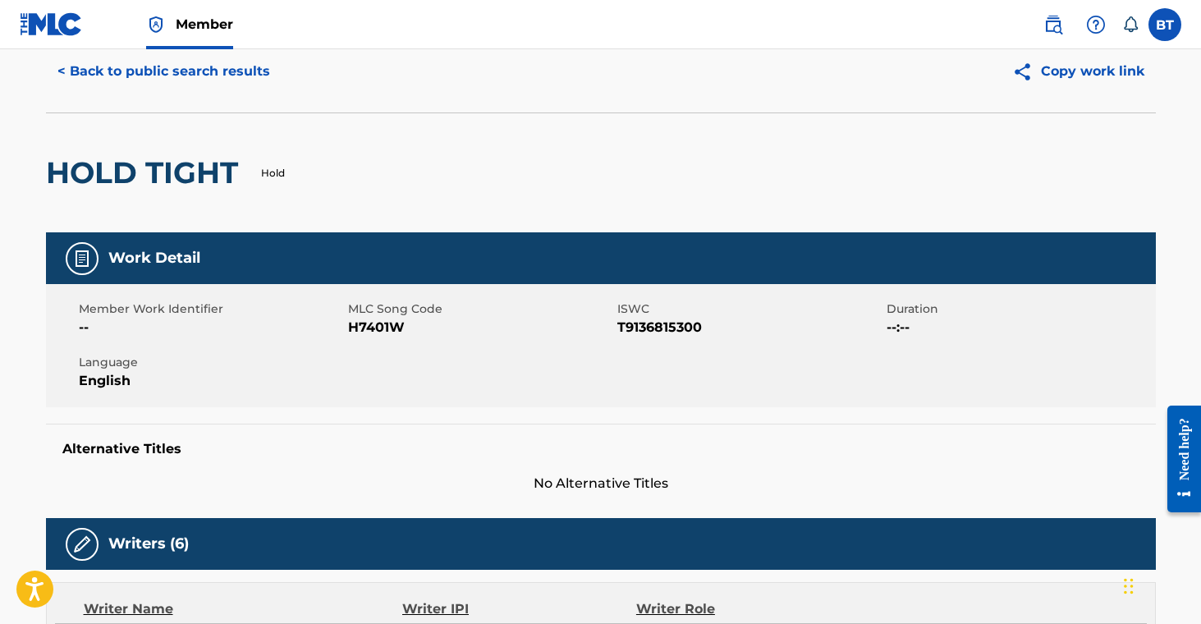
scroll to position [61, 0]
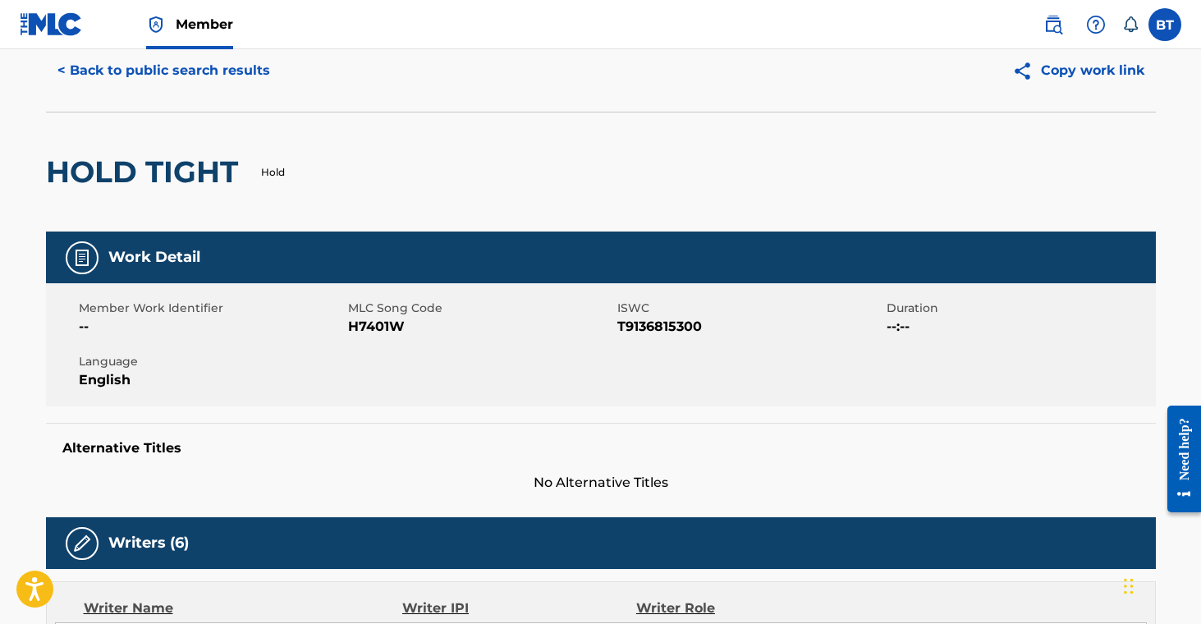
click at [363, 325] on span "H7401W" at bounding box center [480, 327] width 265 height 20
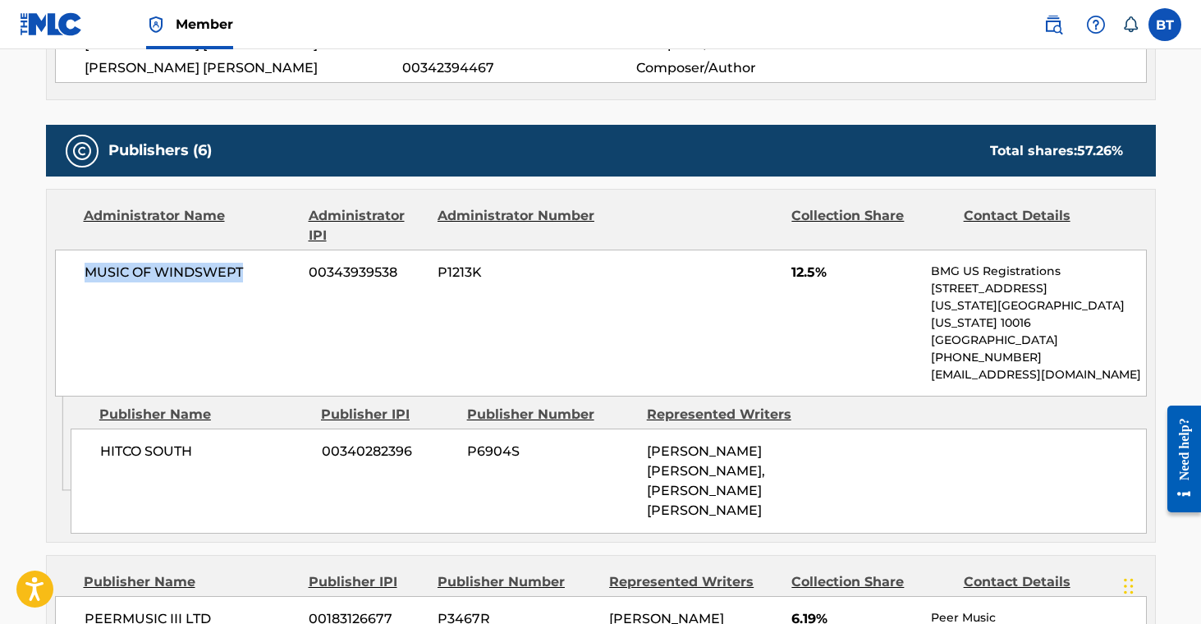
scroll to position [750, 0]
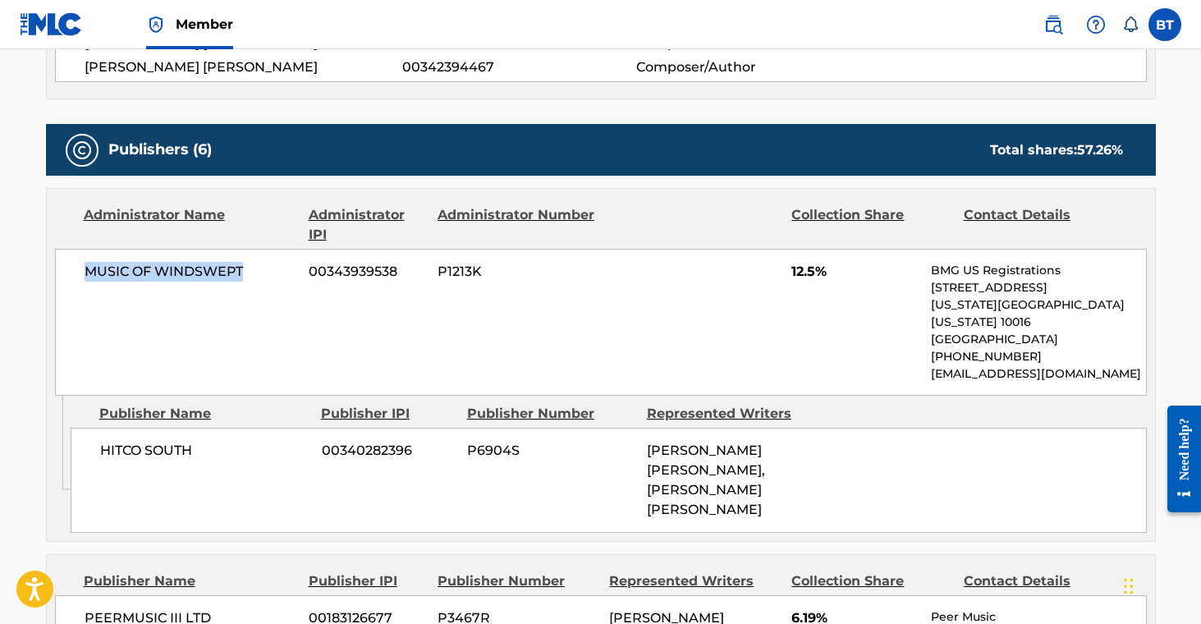
drag, startPoint x: 85, startPoint y: 276, endPoint x: 262, endPoint y: 274, distance: 177.4
click at [262, 274] on span "MUSIC OF WINDSWEPT" at bounding box center [191, 272] width 213 height 20
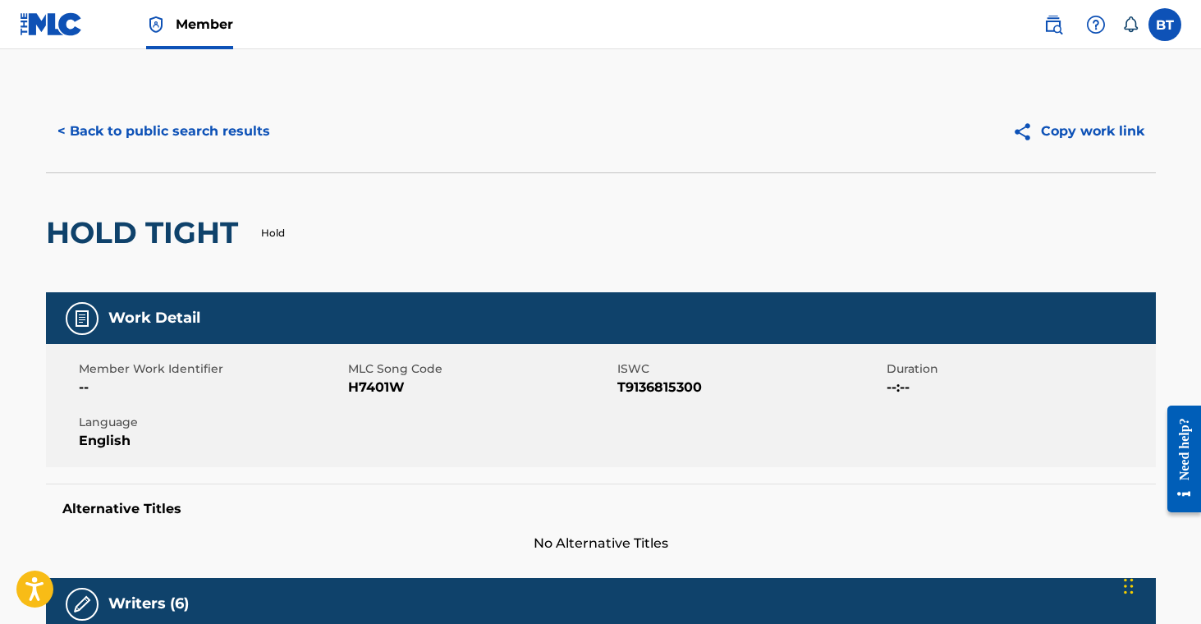
click at [176, 151] on button "< Back to public search results" at bounding box center [164, 131] width 236 height 41
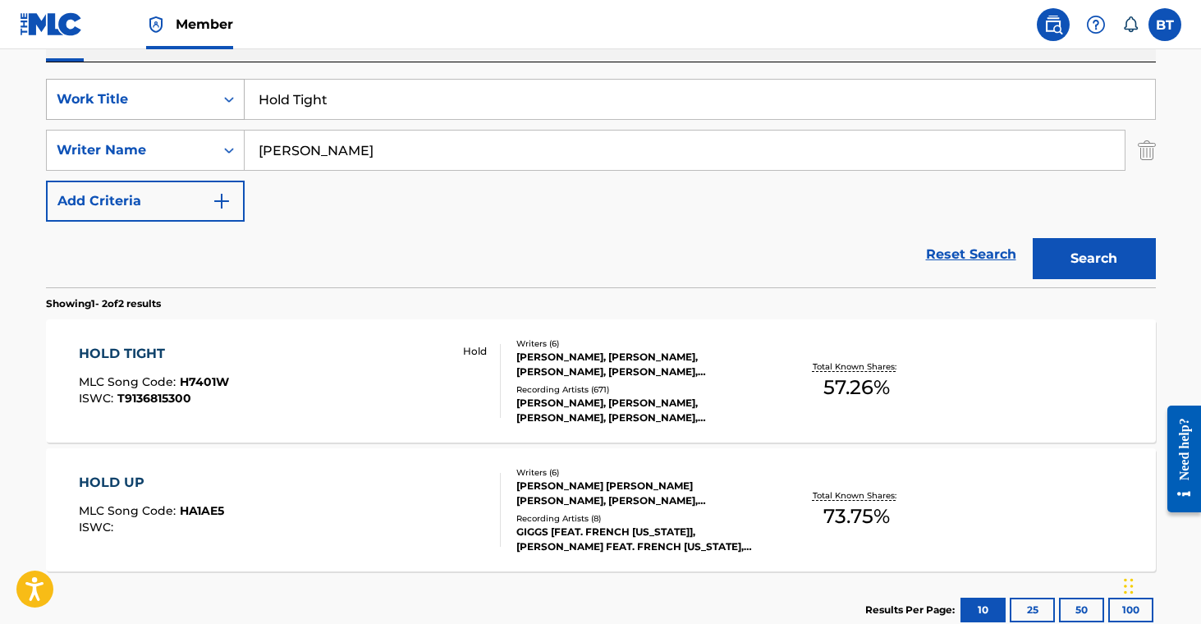
drag, startPoint x: 323, startPoint y: 98, endPoint x: 213, endPoint y: 85, distance: 109.9
click at [213, 85] on div "SearchWithCriteria707a9dda-7e1f-4563-acdf-c98106163298 Work Title Hold Tight" at bounding box center [601, 99] width 1110 height 41
paste input "t Girls"
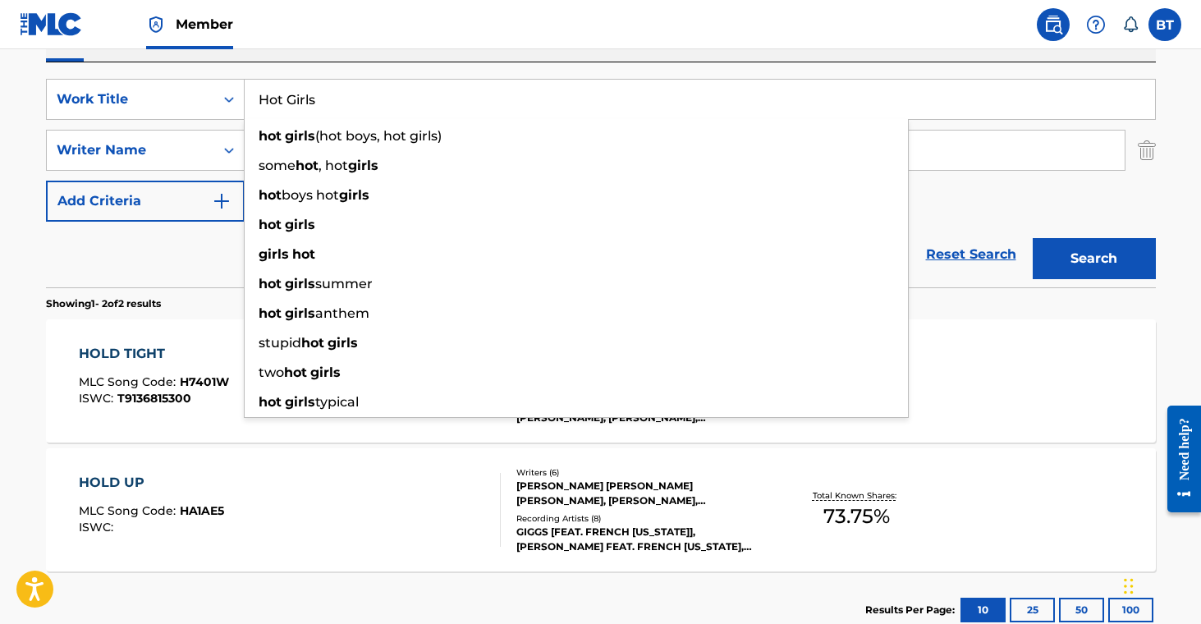
type input "Hot Girls"
click at [1067, 258] on button "Search" at bounding box center [1094, 258] width 123 height 41
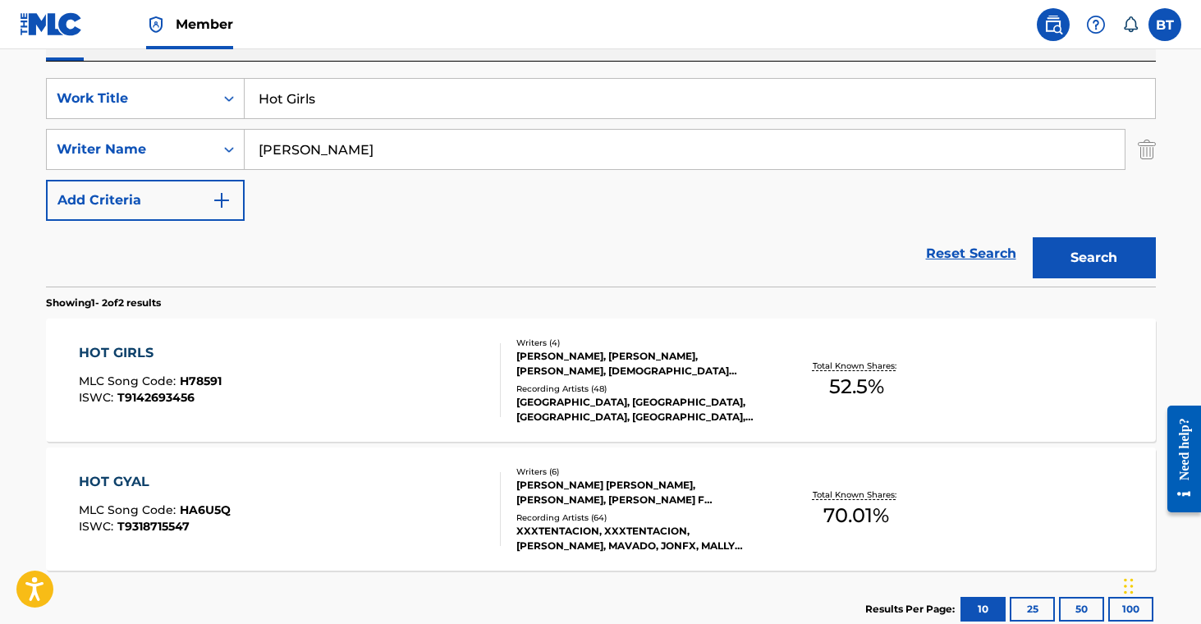
scroll to position [290, 0]
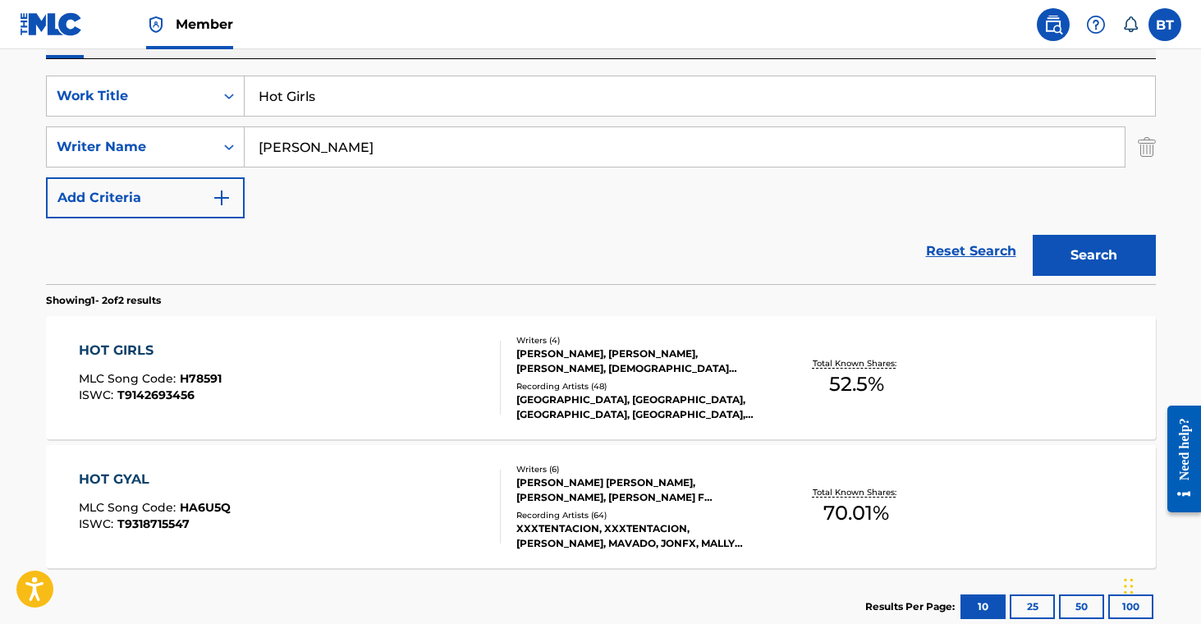
click at [654, 397] on div "[GEOGRAPHIC_DATA], [GEOGRAPHIC_DATA], [GEOGRAPHIC_DATA], [GEOGRAPHIC_DATA], [GE…" at bounding box center [640, 407] width 248 height 30
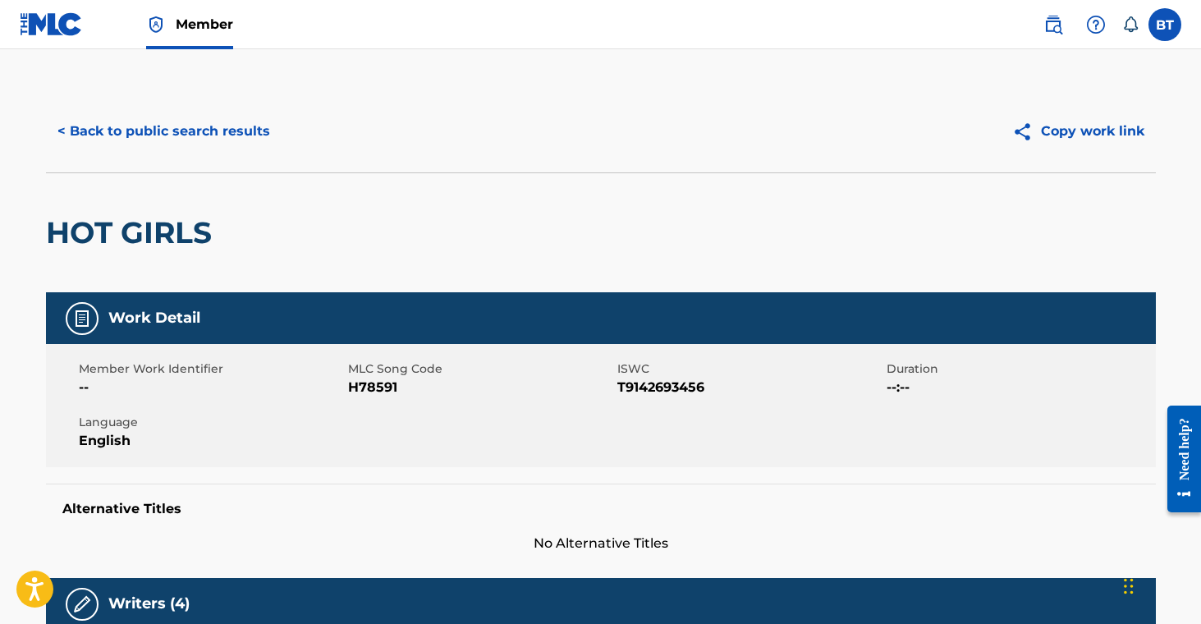
click at [394, 396] on span "H78591" at bounding box center [480, 388] width 265 height 20
click at [386, 394] on span "H78591" at bounding box center [480, 388] width 265 height 20
click at [385, 394] on span "H78591" at bounding box center [480, 388] width 265 height 20
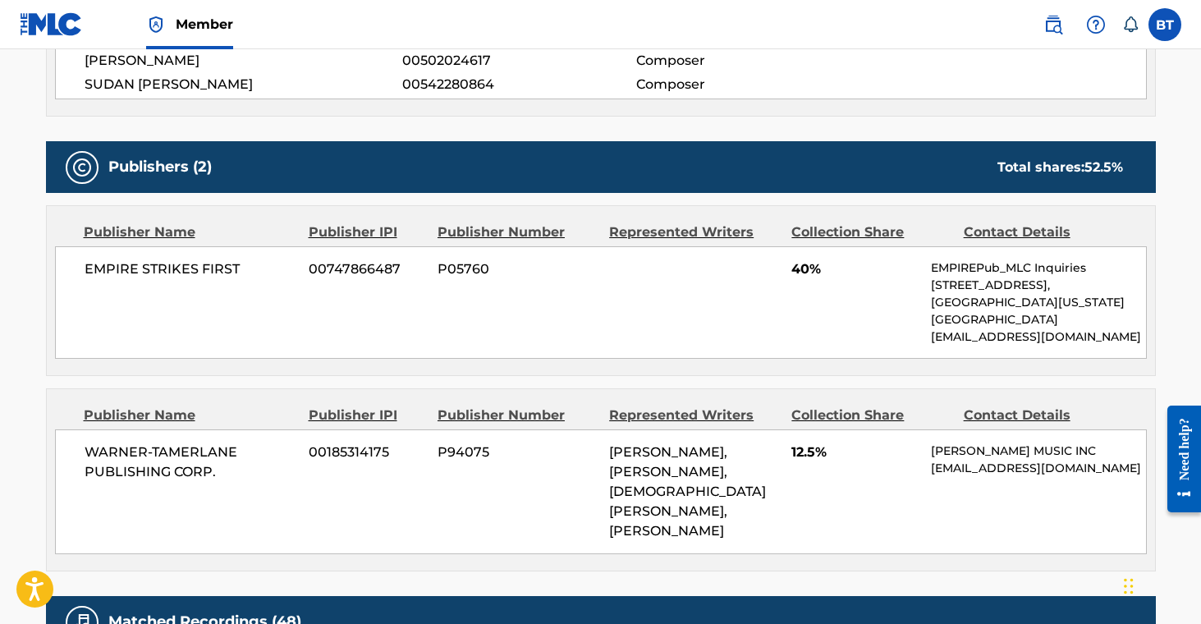
scroll to position [686, 0]
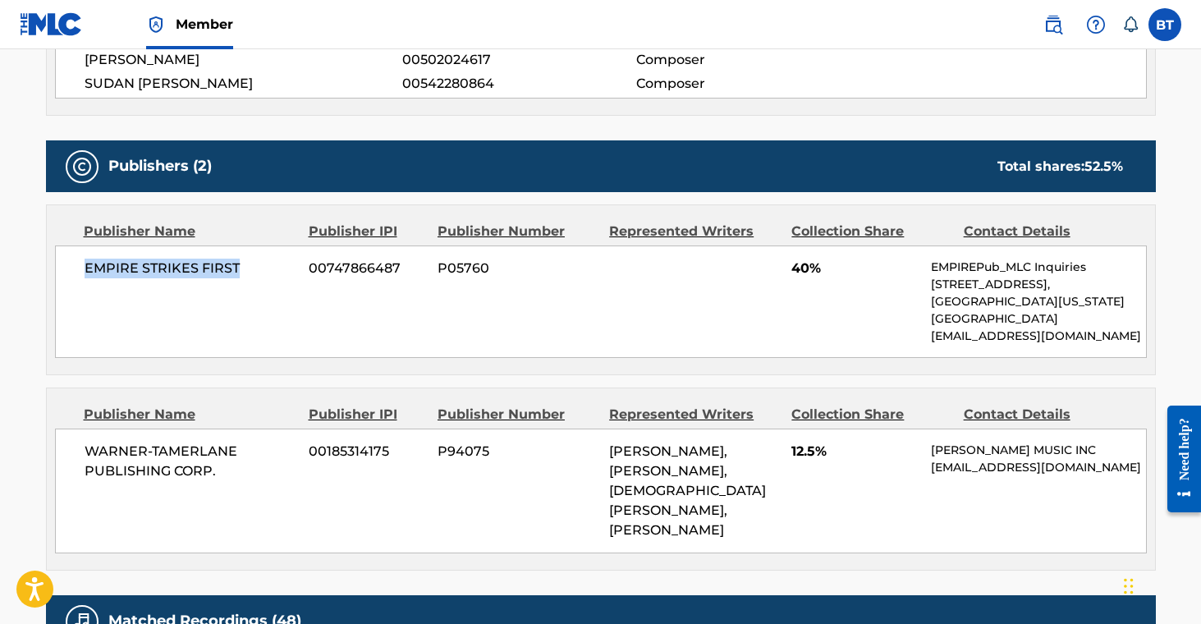
drag, startPoint x: 80, startPoint y: 268, endPoint x: 277, endPoint y: 267, distance: 196.2
click at [275, 267] on div "EMPIRE STRIKES FIRST 00747866487 P05760 40% EMPIREPub_MLC Inquiries [STREET_ADD…" at bounding box center [601, 301] width 1092 height 112
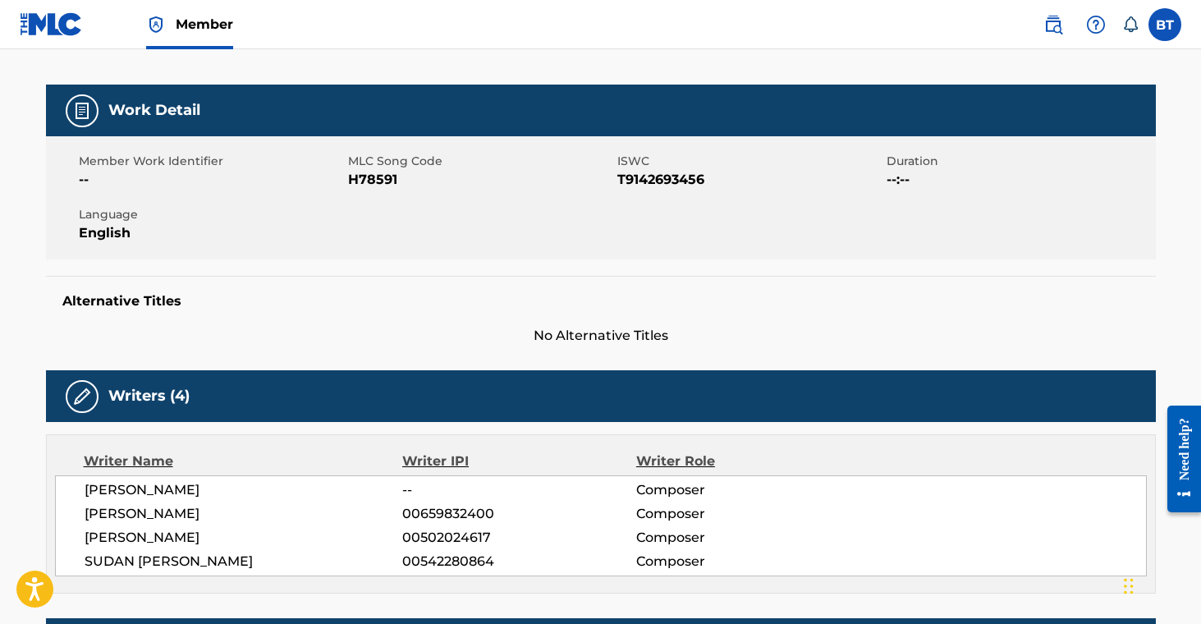
scroll to position [0, 0]
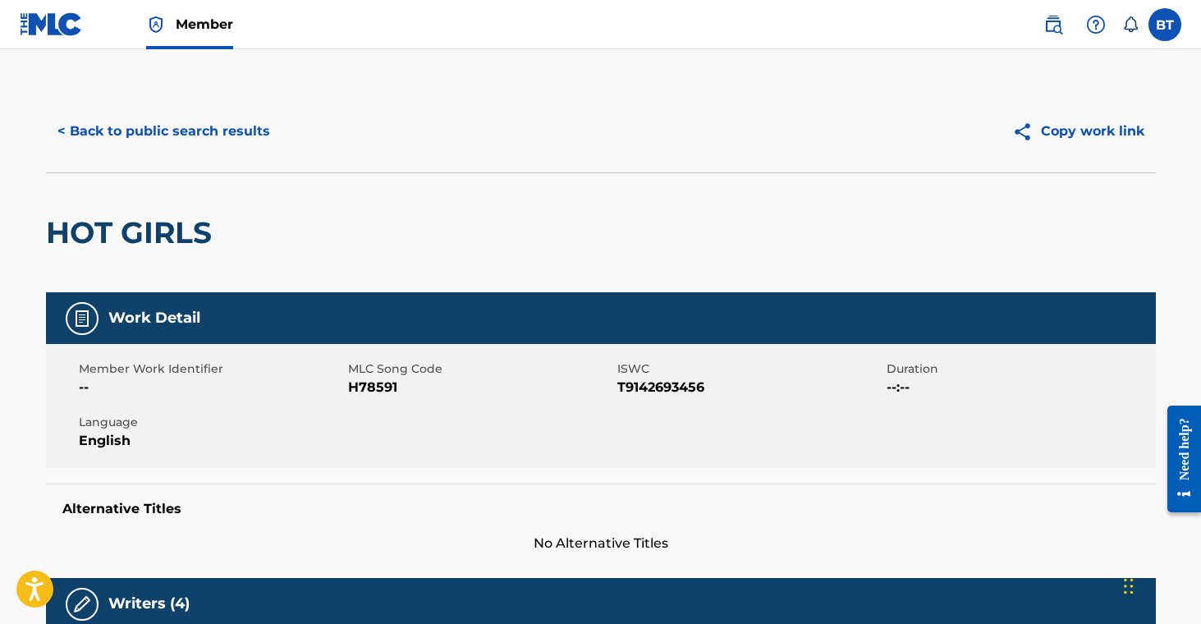
click at [195, 133] on button "< Back to public search results" at bounding box center [164, 131] width 236 height 41
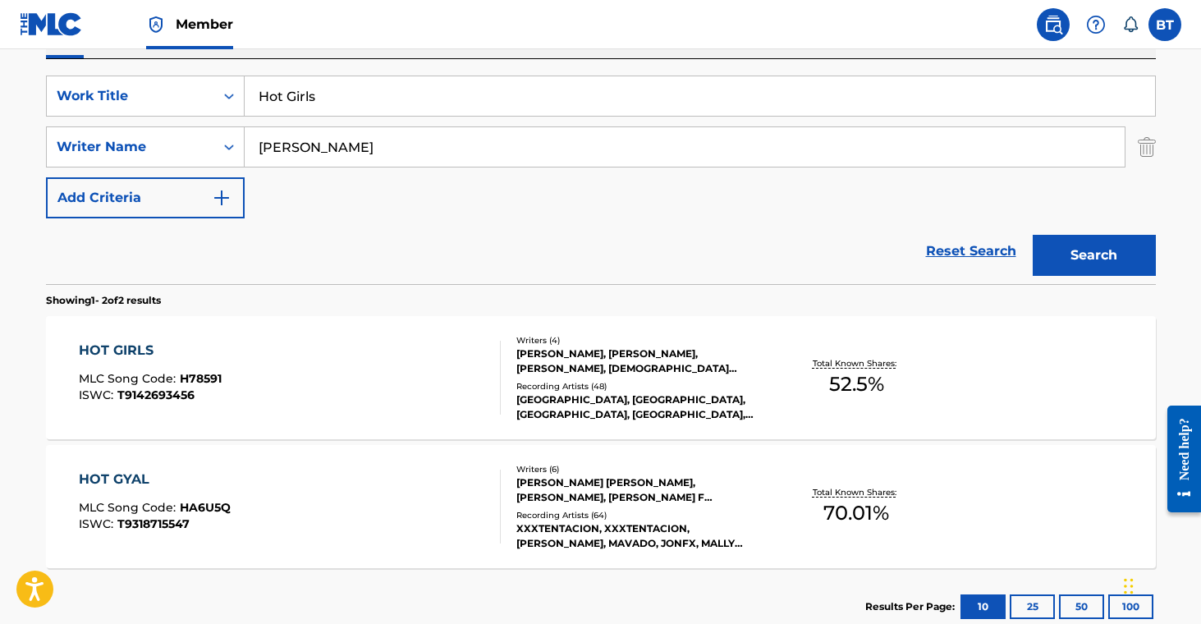
click at [406, 491] on div "HOT GYAL MLC Song Code : HA6U5Q ISWC : T9318715547" at bounding box center [290, 507] width 422 height 74
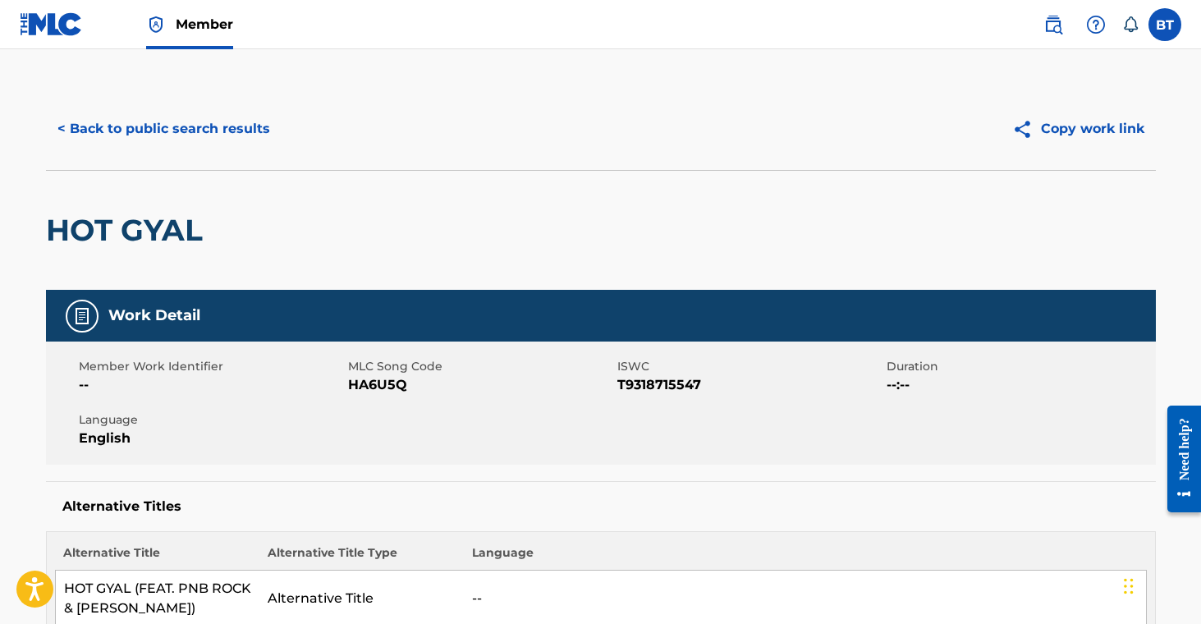
click at [364, 381] on span "HA6U5Q" at bounding box center [480, 385] width 265 height 20
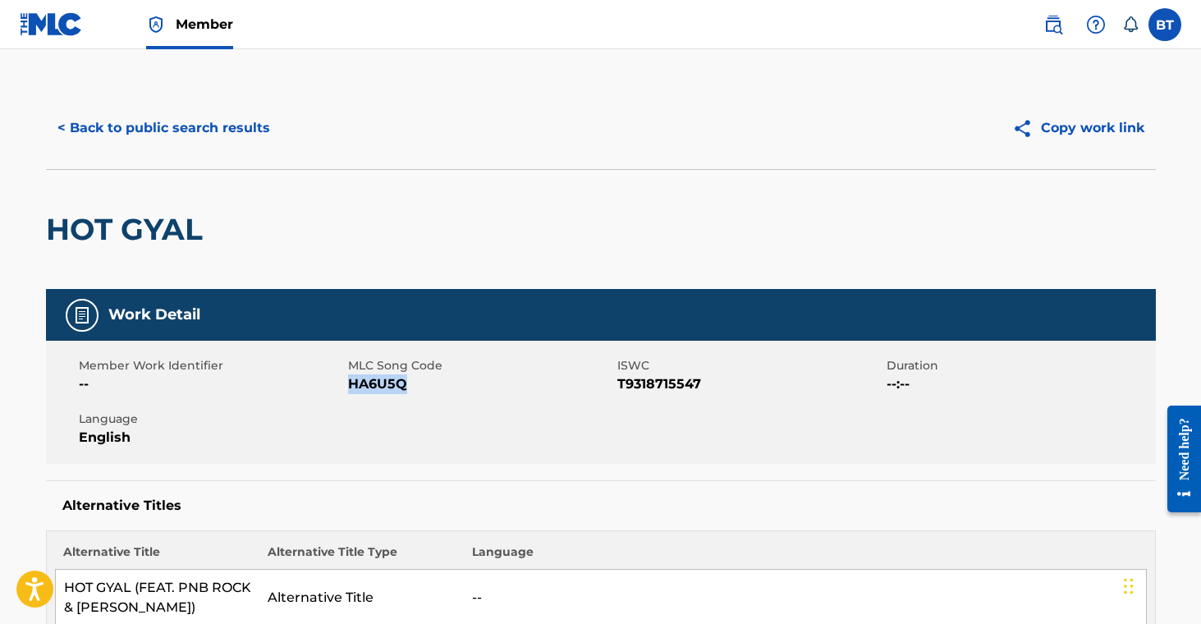
click at [364, 381] on span "HA6U5Q" at bounding box center [480, 384] width 265 height 20
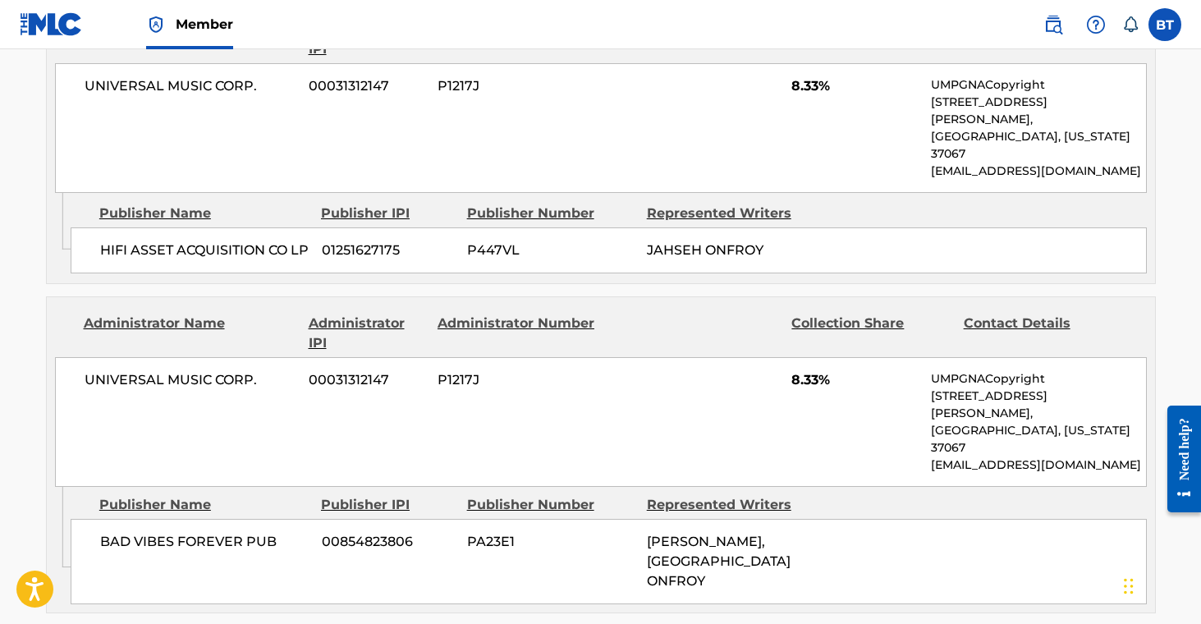
scroll to position [694, 0]
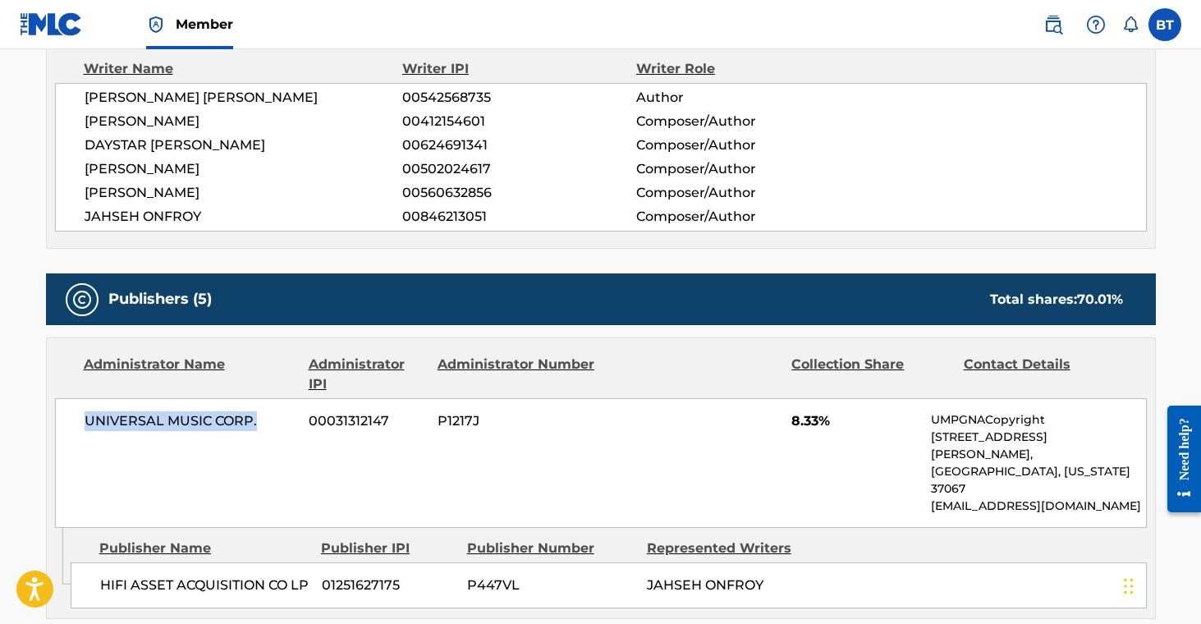
drag, startPoint x: 79, startPoint y: 420, endPoint x: 377, endPoint y: 450, distance: 299.6
click at [278, 424] on div "UNIVERSAL MUSIC CORP. 00031312147 P1217J 8.33% UMPGNACopyright [STREET_ADDRESS]…" at bounding box center [601, 463] width 1092 height 130
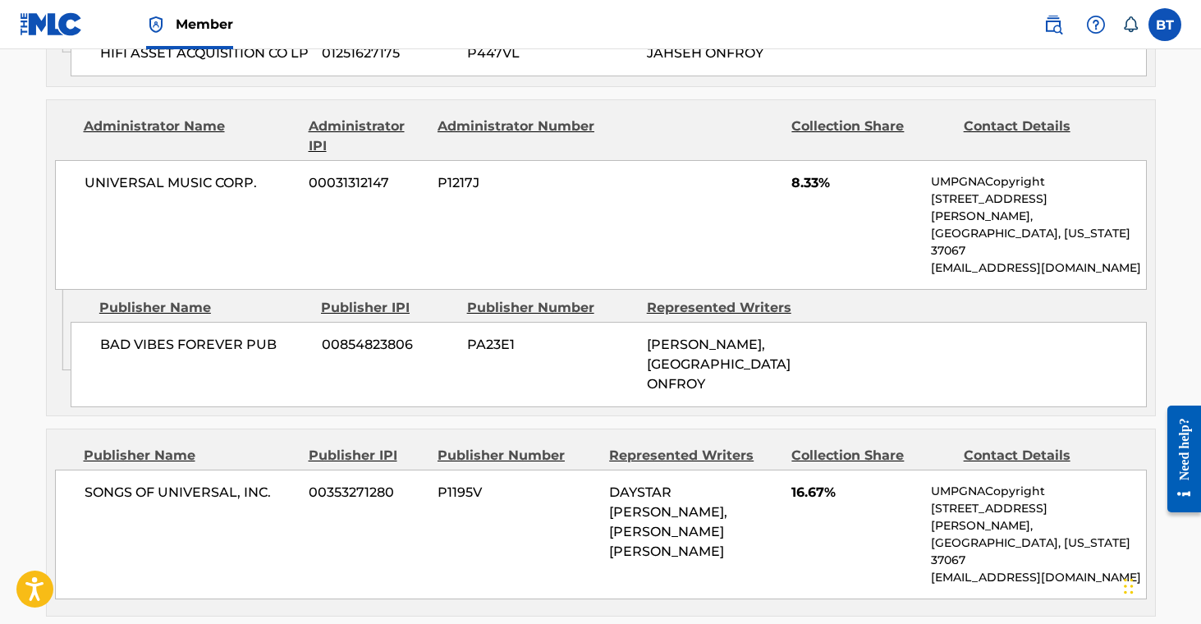
scroll to position [0, 0]
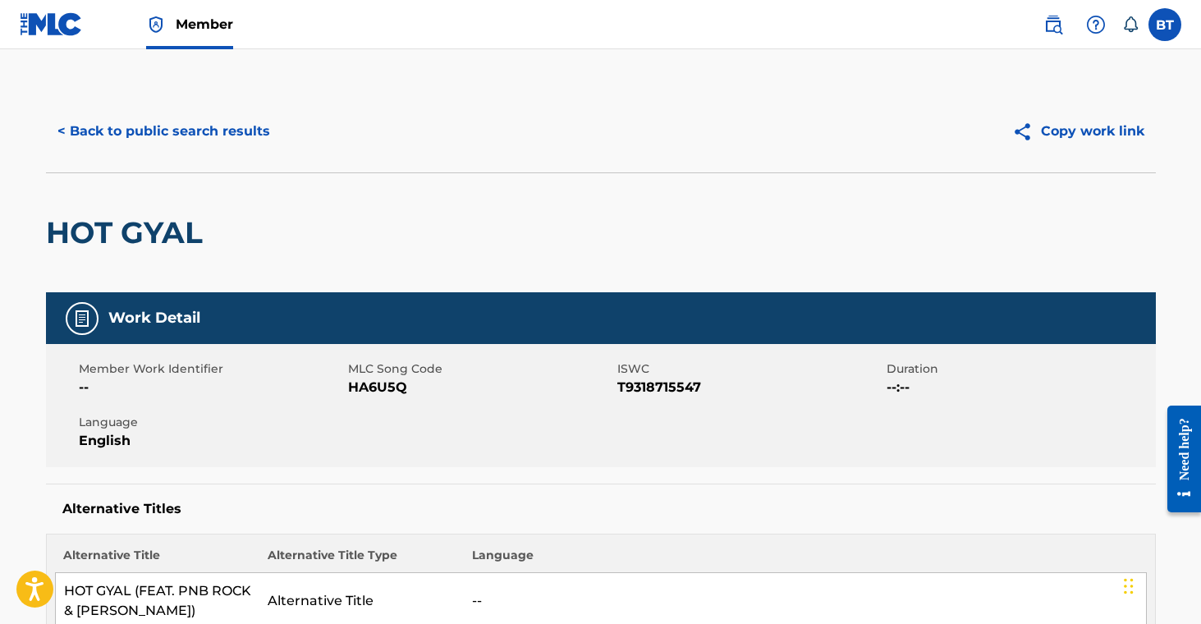
click at [223, 140] on button "< Back to public search results" at bounding box center [164, 131] width 236 height 41
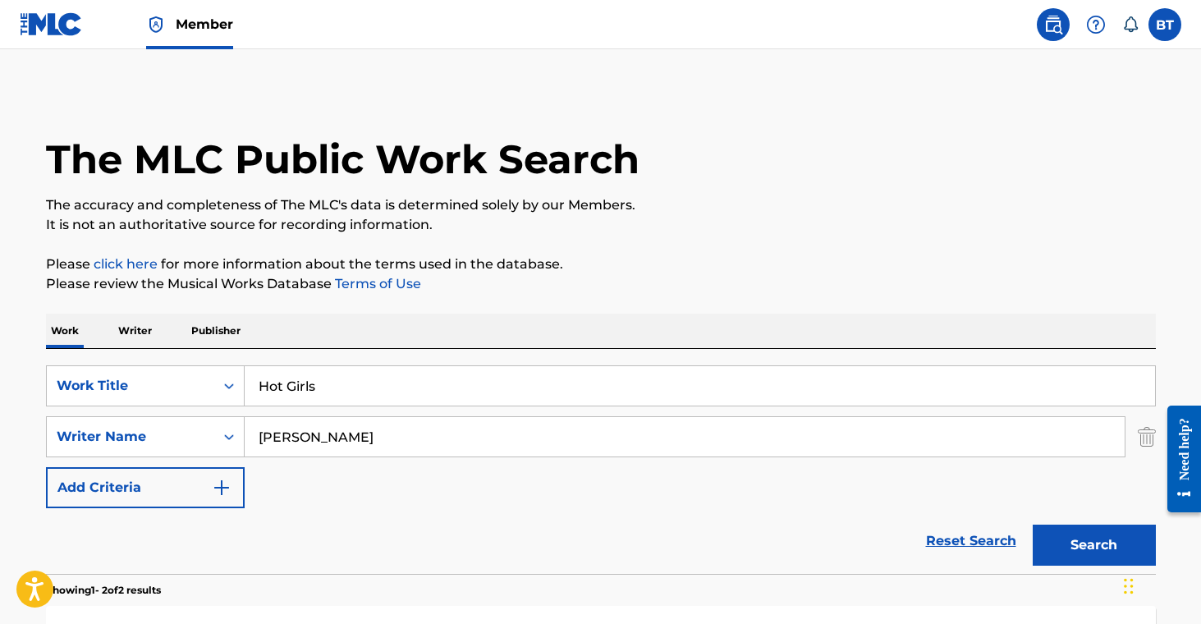
scroll to position [290, 0]
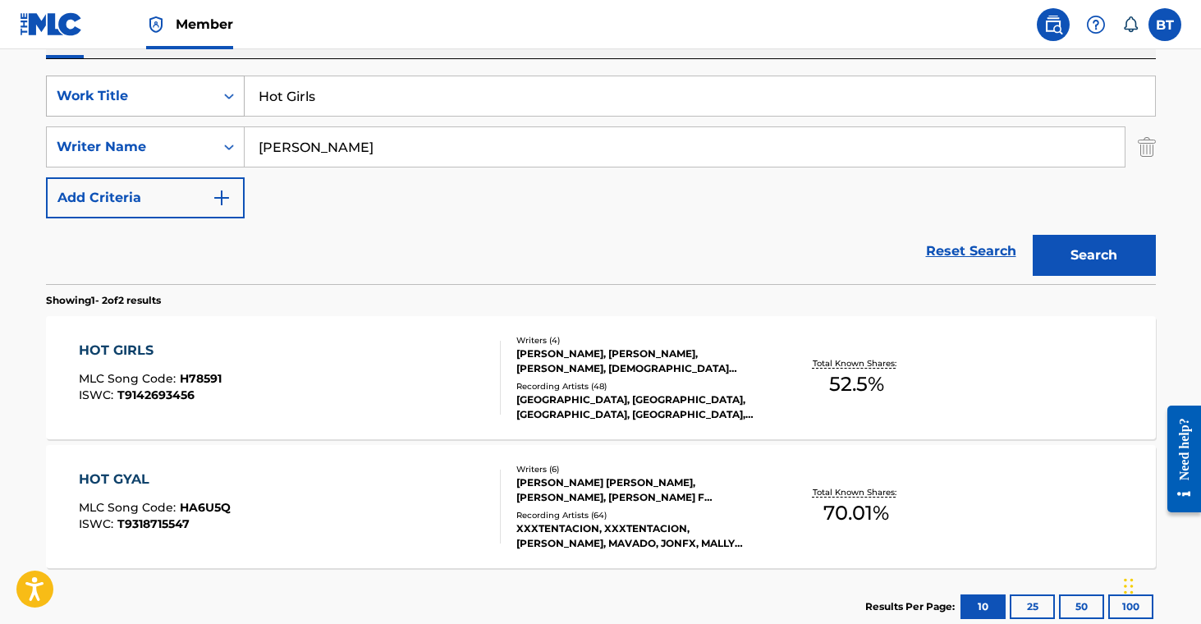
drag, startPoint x: 338, startPoint y: 104, endPoint x: 204, endPoint y: 75, distance: 137.1
click at [204, 76] on div "SearchWithCriteria707a9dda-7e1f-4563-acdf-c98106163298 Work Title Hot Girls" at bounding box center [601, 96] width 1110 height 41
paste input "I Dont Wanna Care Right Now"
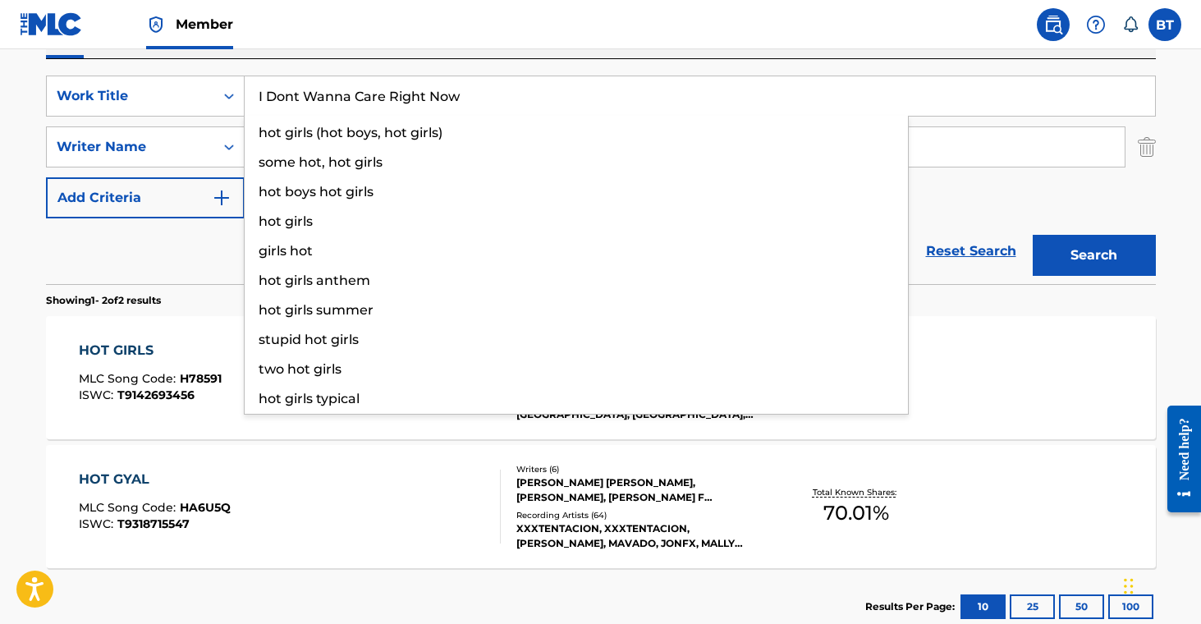
type input "I Dont Wanna Care Right Now"
click at [1063, 252] on button "Search" at bounding box center [1094, 255] width 123 height 41
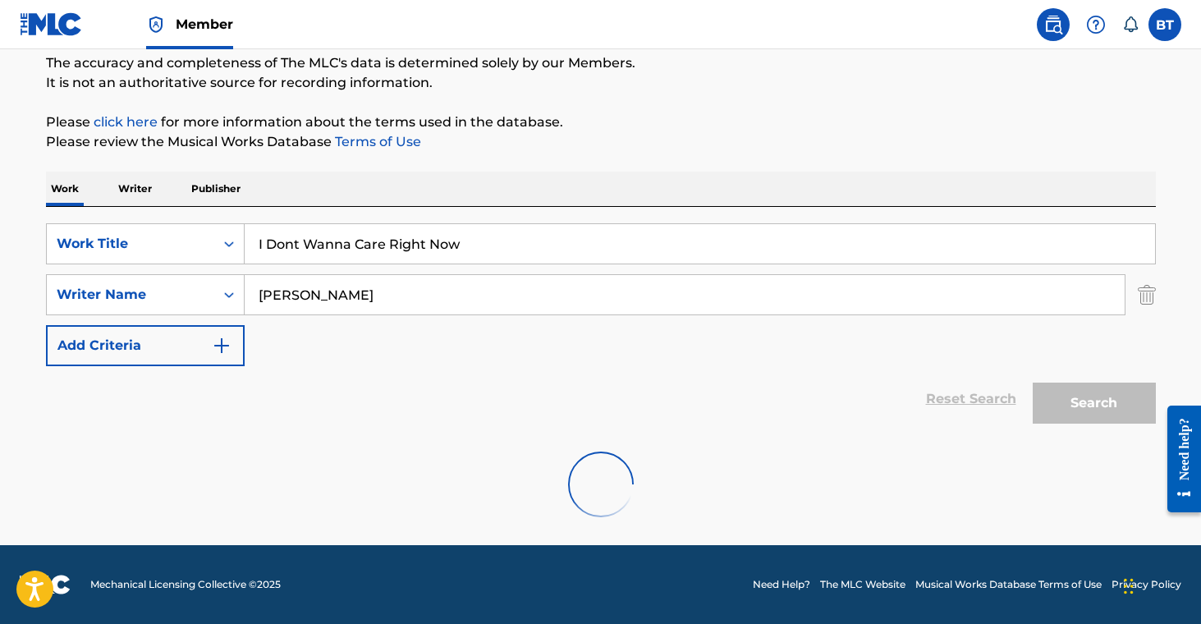
scroll to position [142, 0]
